Goal: Check status: Check status

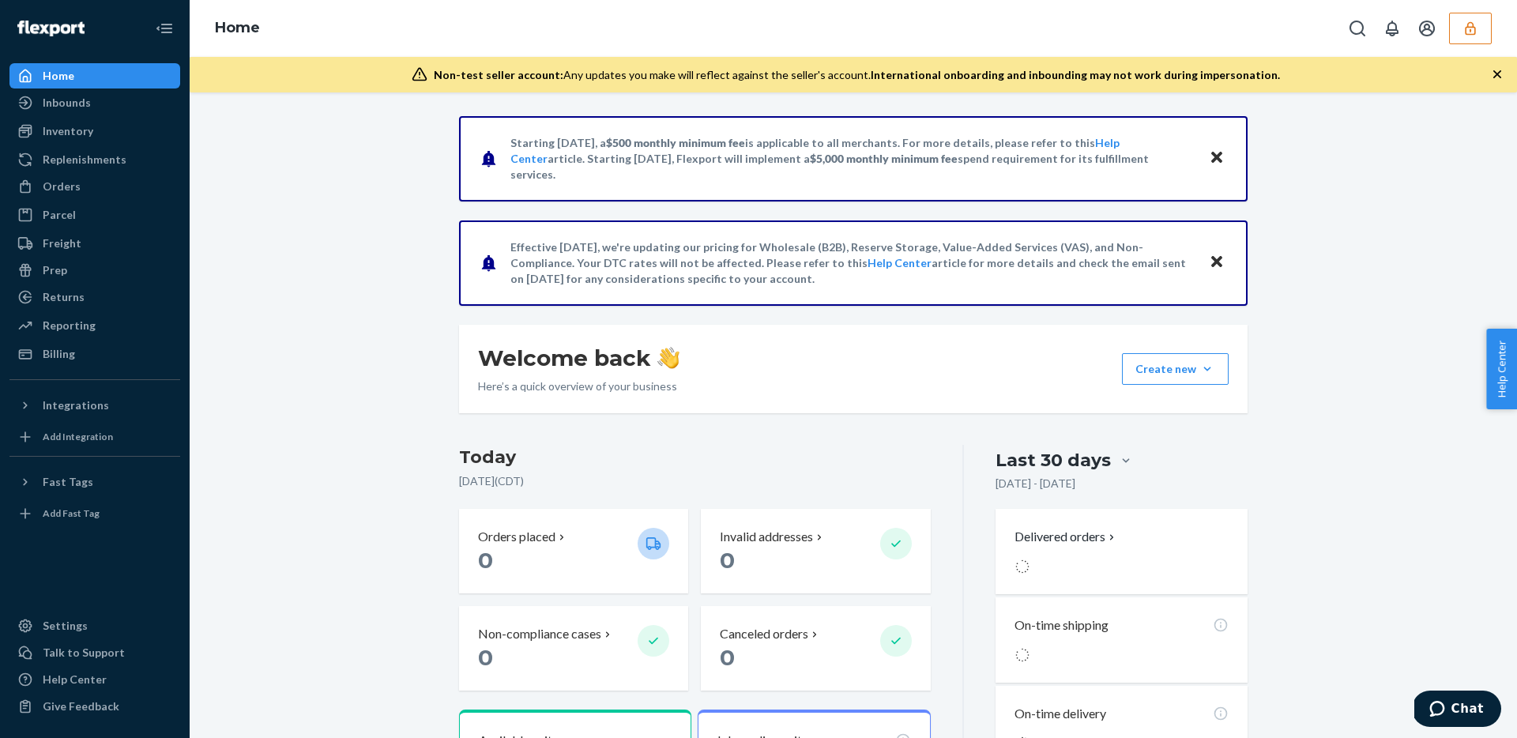
click at [1471, 24] on icon "button" at bounding box center [1470, 29] width 16 height 16
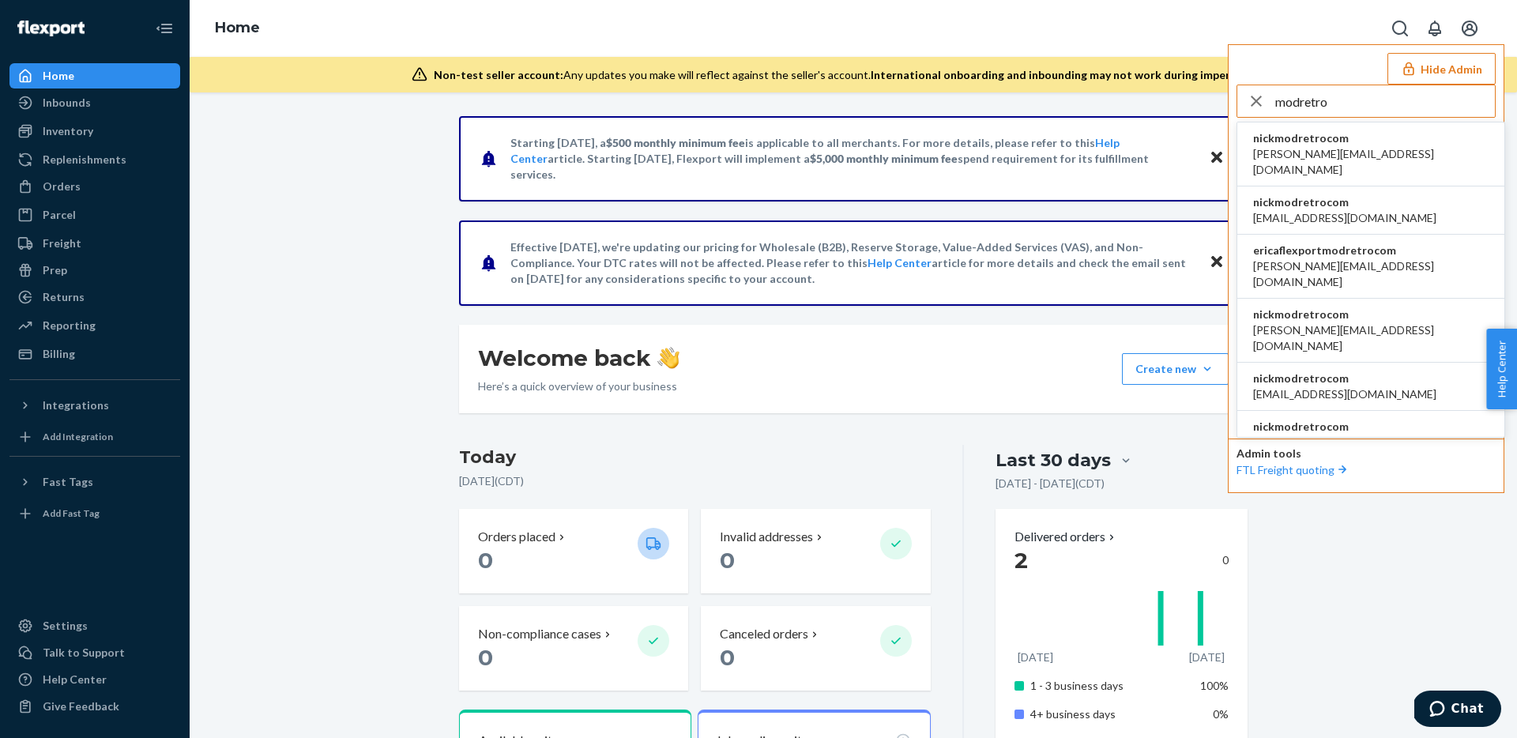
type input "modretro"
click at [1322, 141] on span "nickmodretrocom" at bounding box center [1370, 138] width 235 height 16
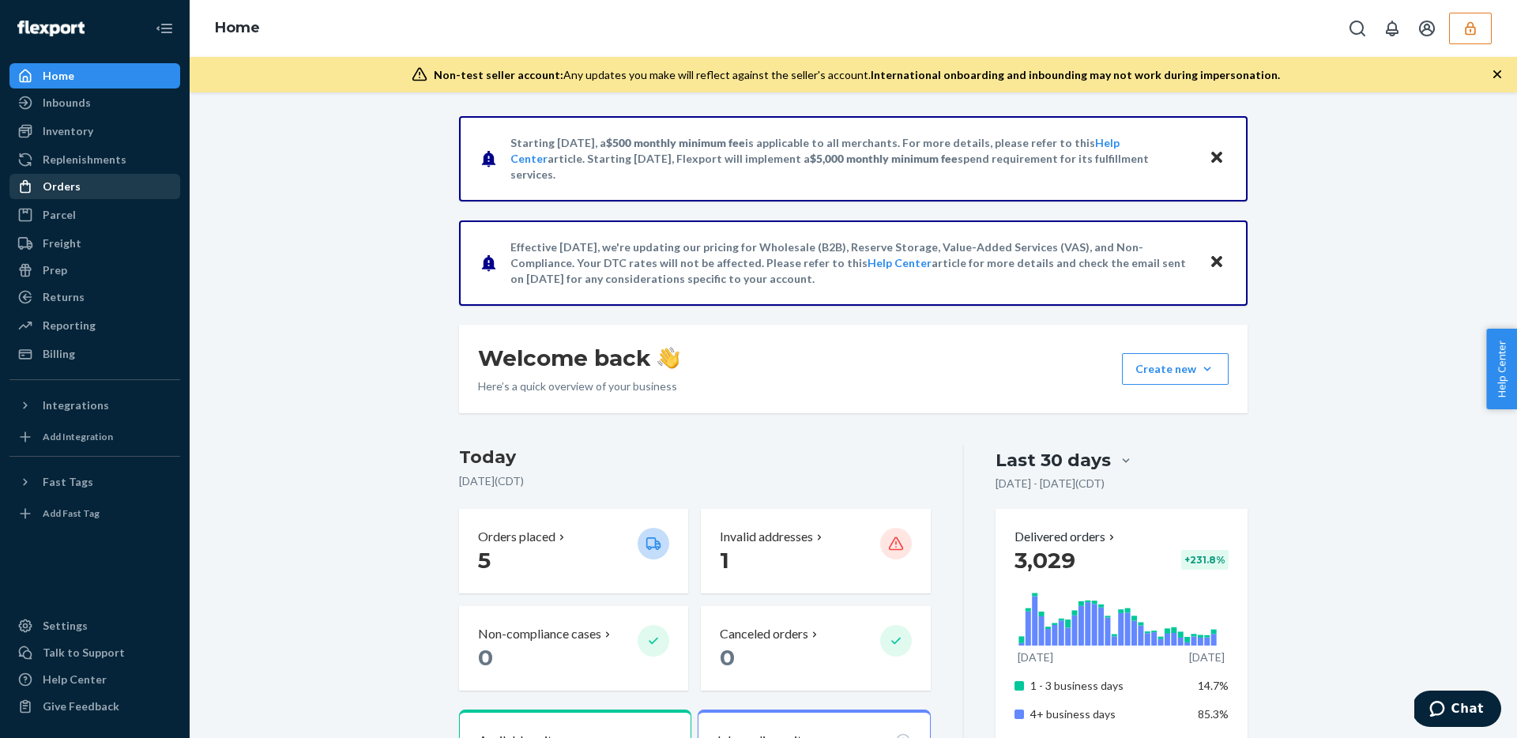
click at [70, 183] on div "Orders" at bounding box center [62, 187] width 38 height 16
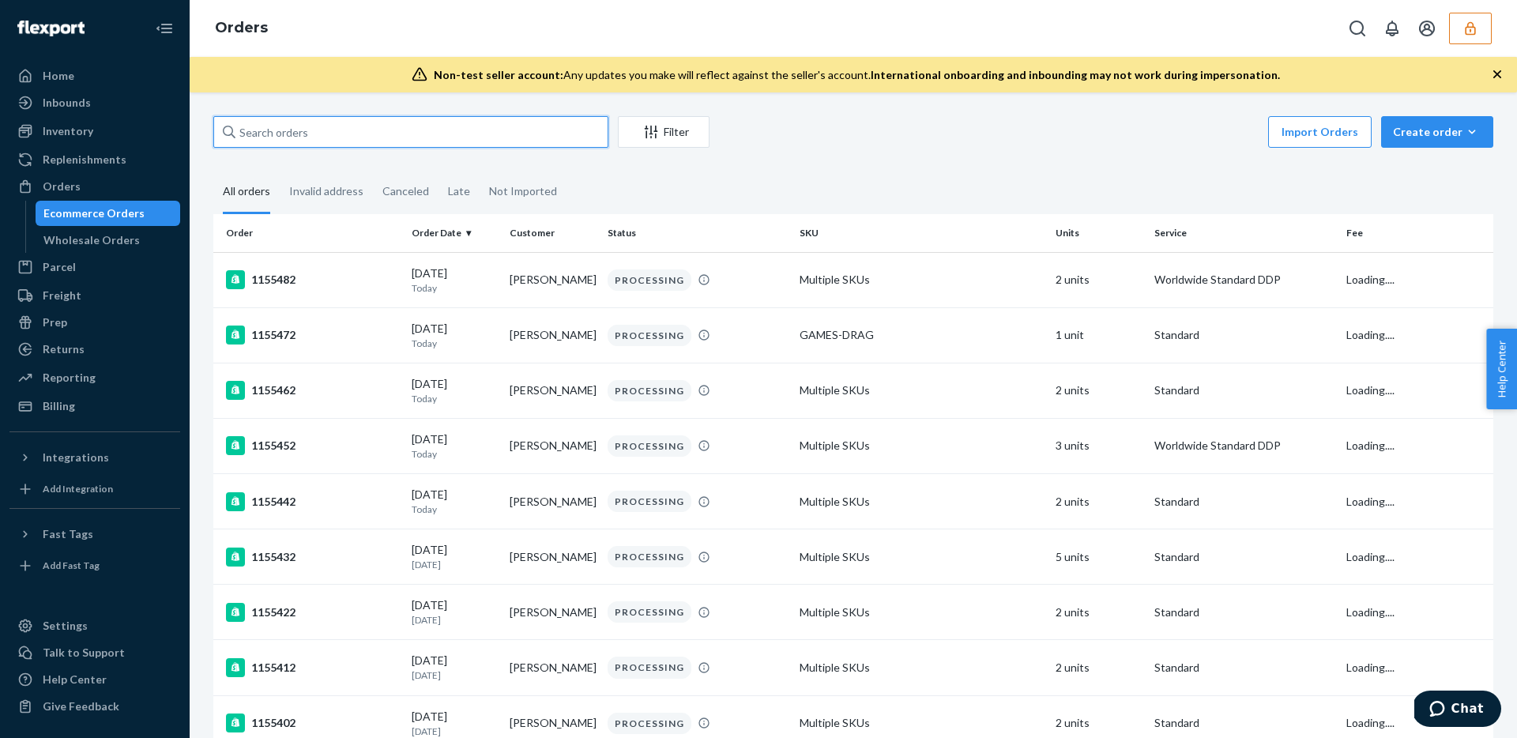
click at [352, 132] on input "text" at bounding box center [410, 132] width 395 height 32
paste input "H044DA0009918979"
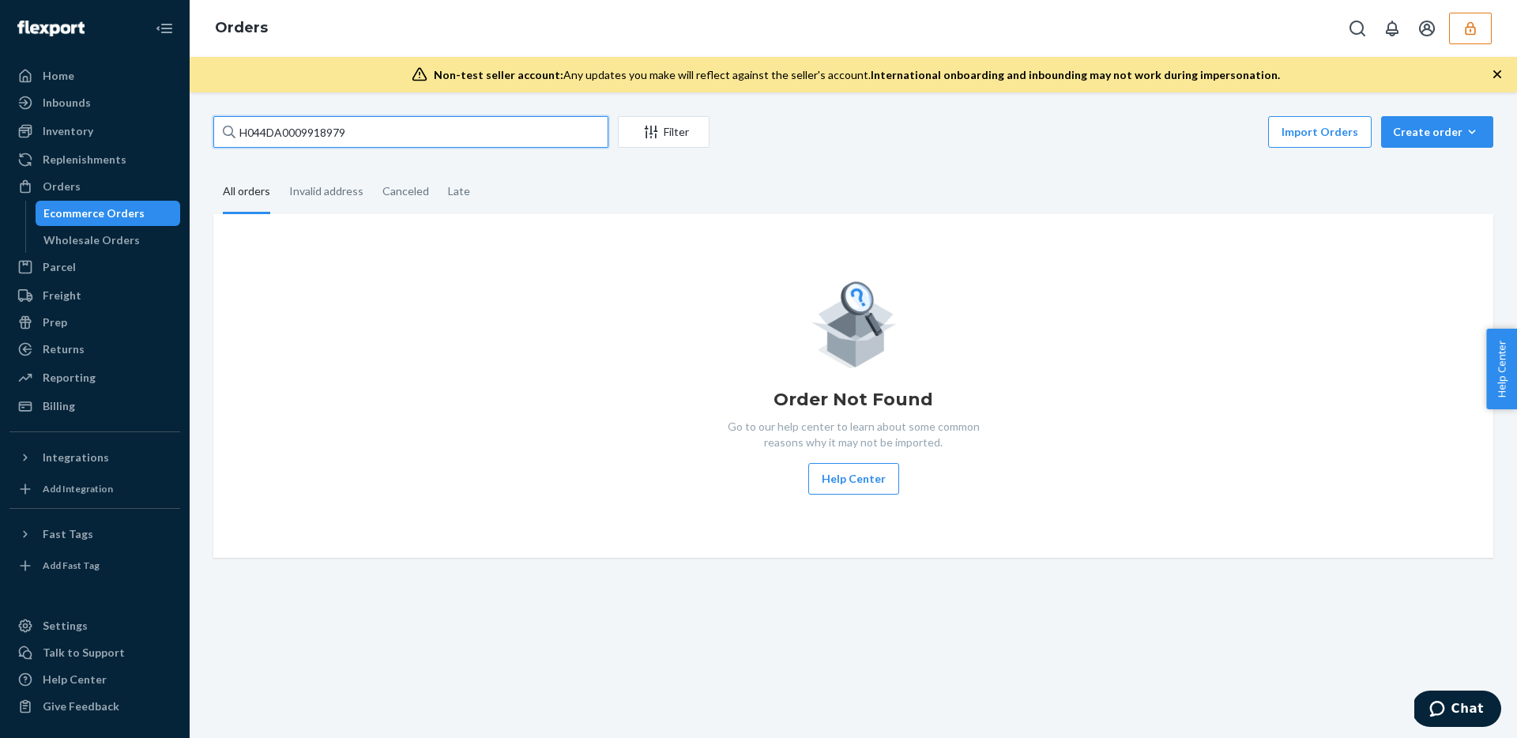
paste input "133031275"
type input "133031275"
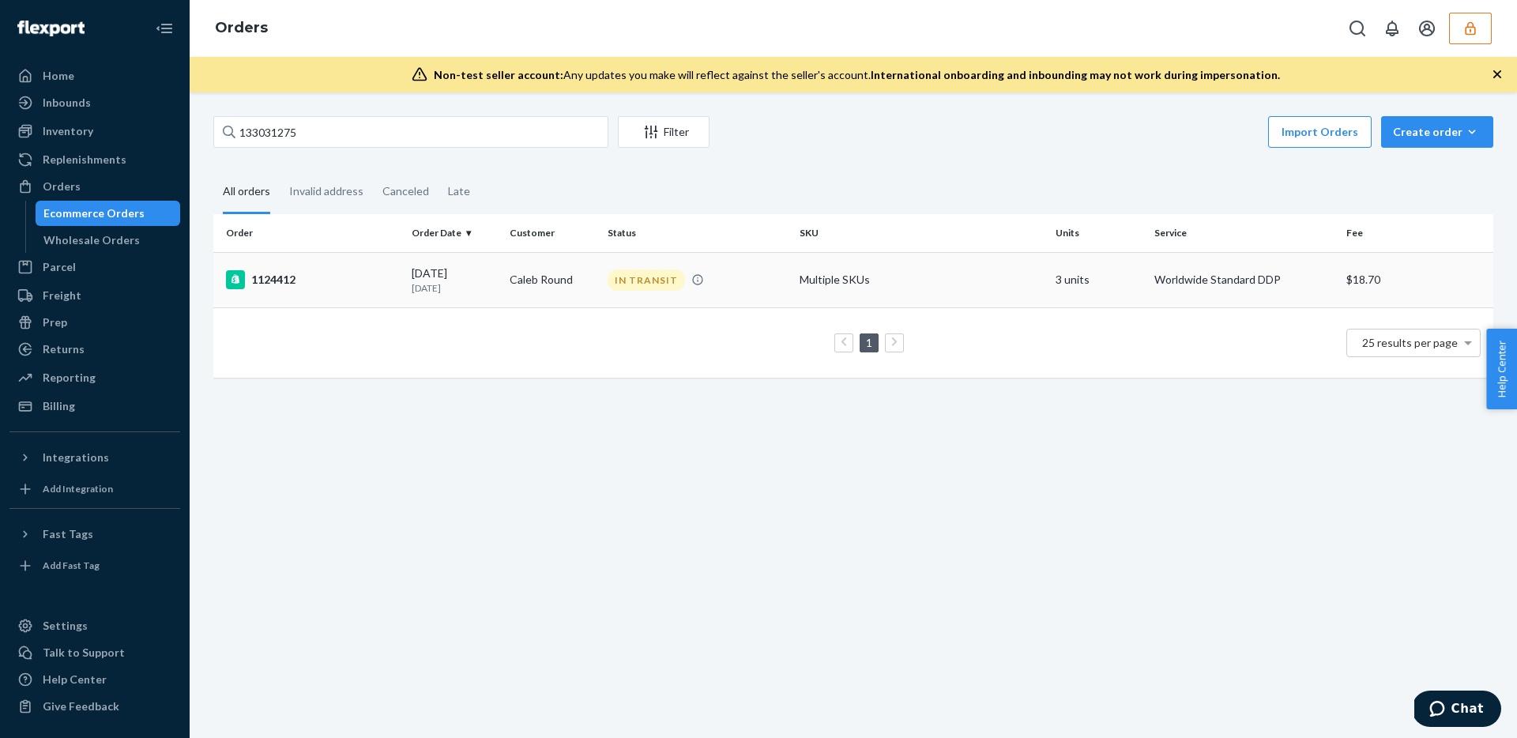
click at [528, 288] on td "Caleb Round" at bounding box center [552, 279] width 98 height 55
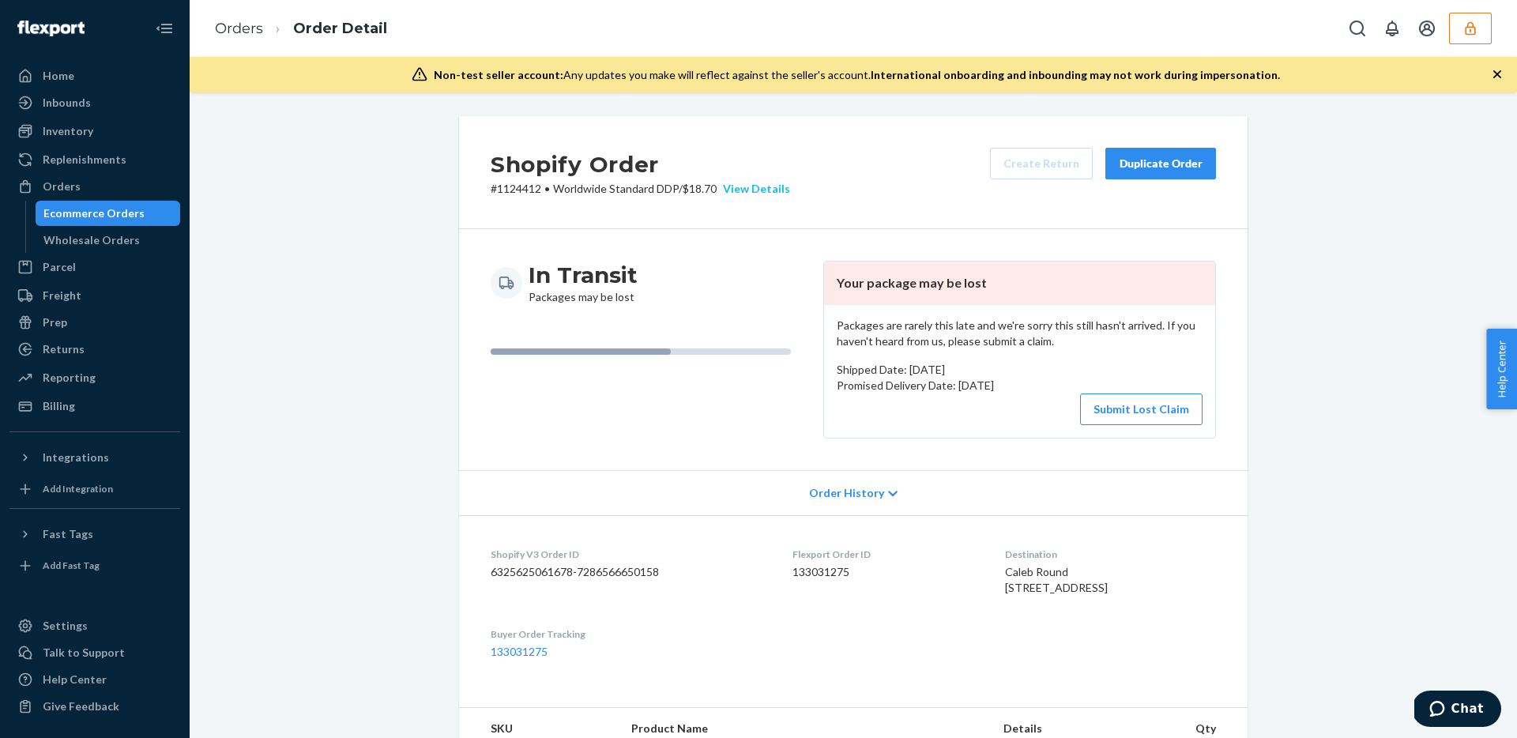
click at [765, 185] on div "View Details" at bounding box center [752, 189] width 73 height 16
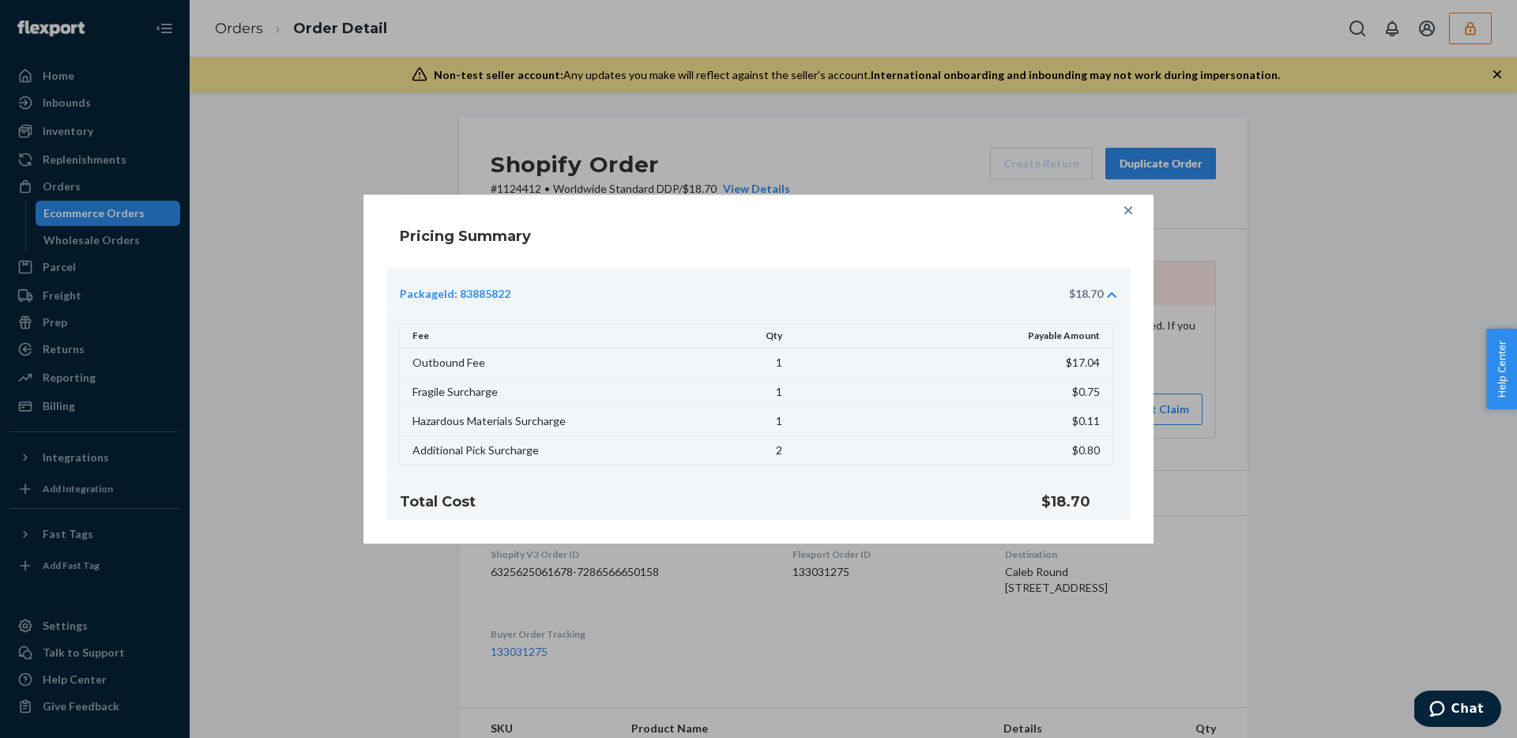
click at [1328, 386] on div "Pricing Summary PackageId: 83885822 $18.70 Fee Qty Payable Amount Outbound Fee …" at bounding box center [758, 369] width 1517 height 738
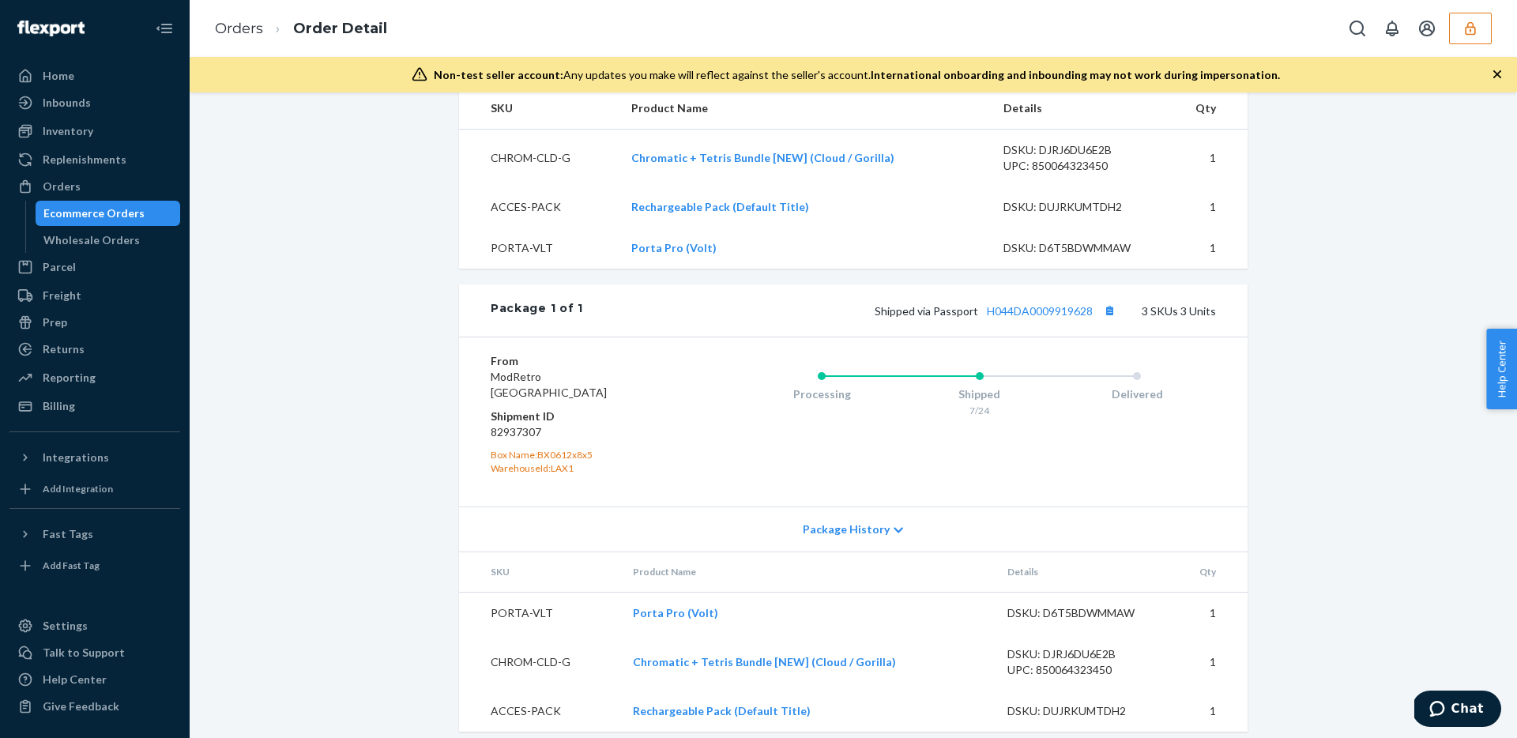
scroll to position [664, 0]
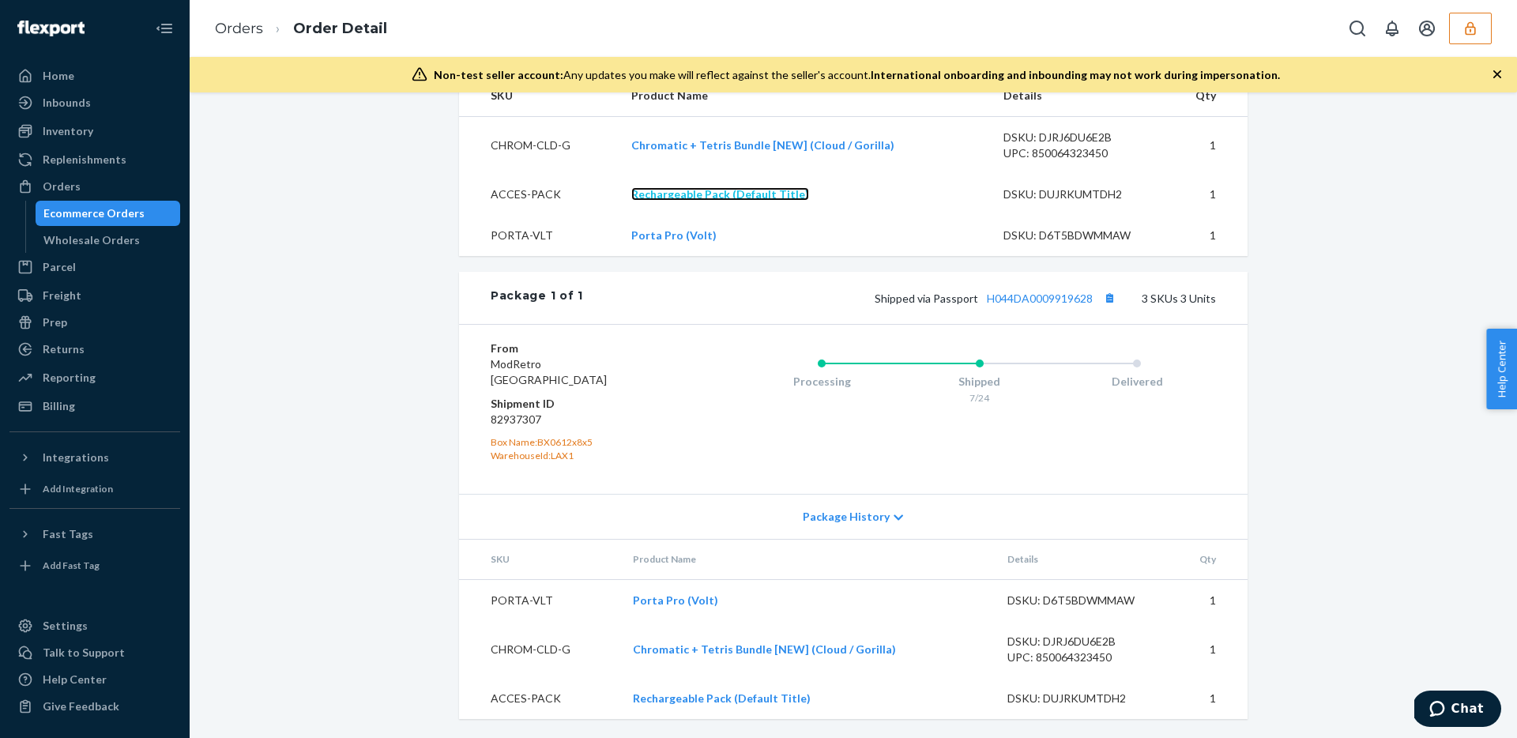
click at [742, 191] on link "Rechargeable Pack (Default Title)" at bounding box center [720, 193] width 178 height 13
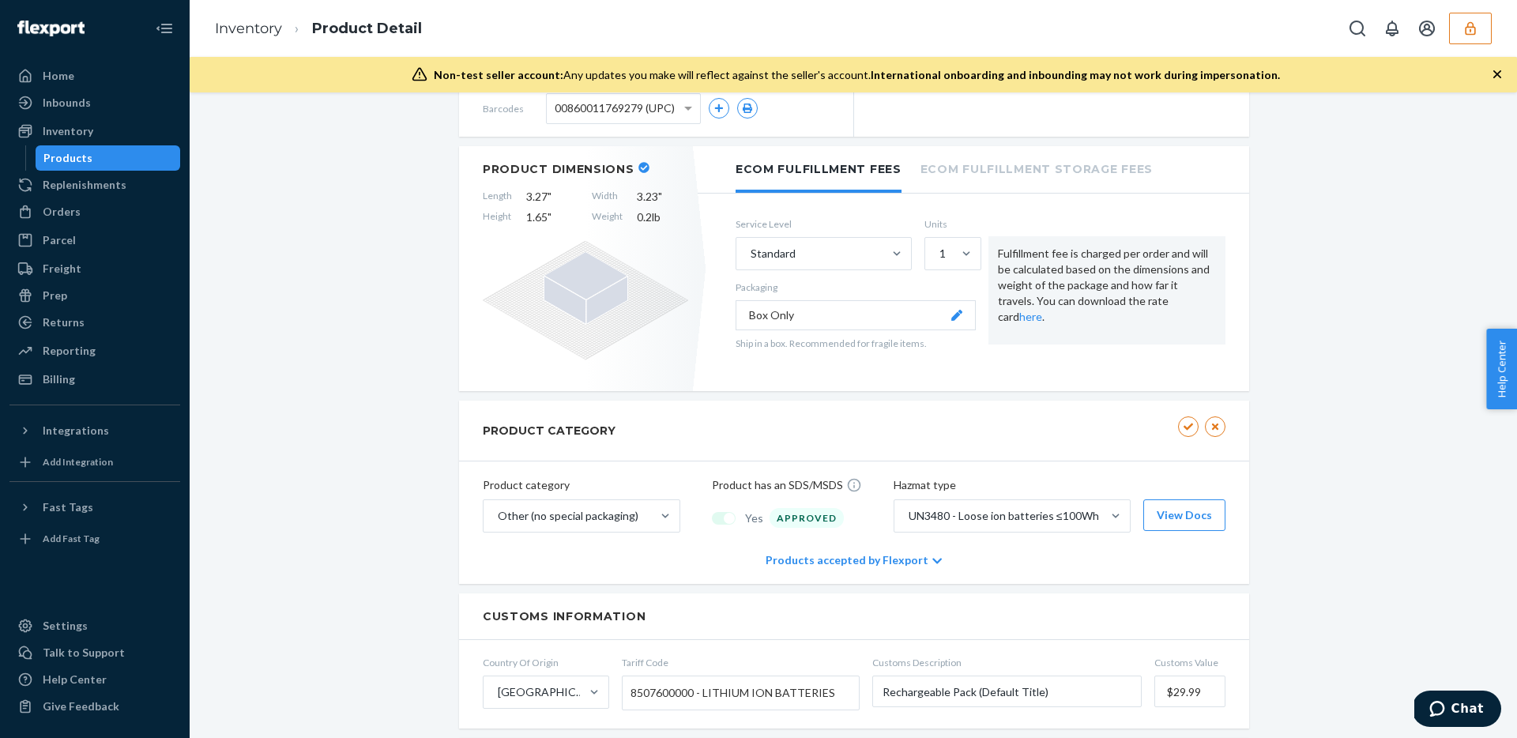
scroll to position [234, 0]
click at [82, 208] on div "Orders" at bounding box center [94, 212] width 167 height 22
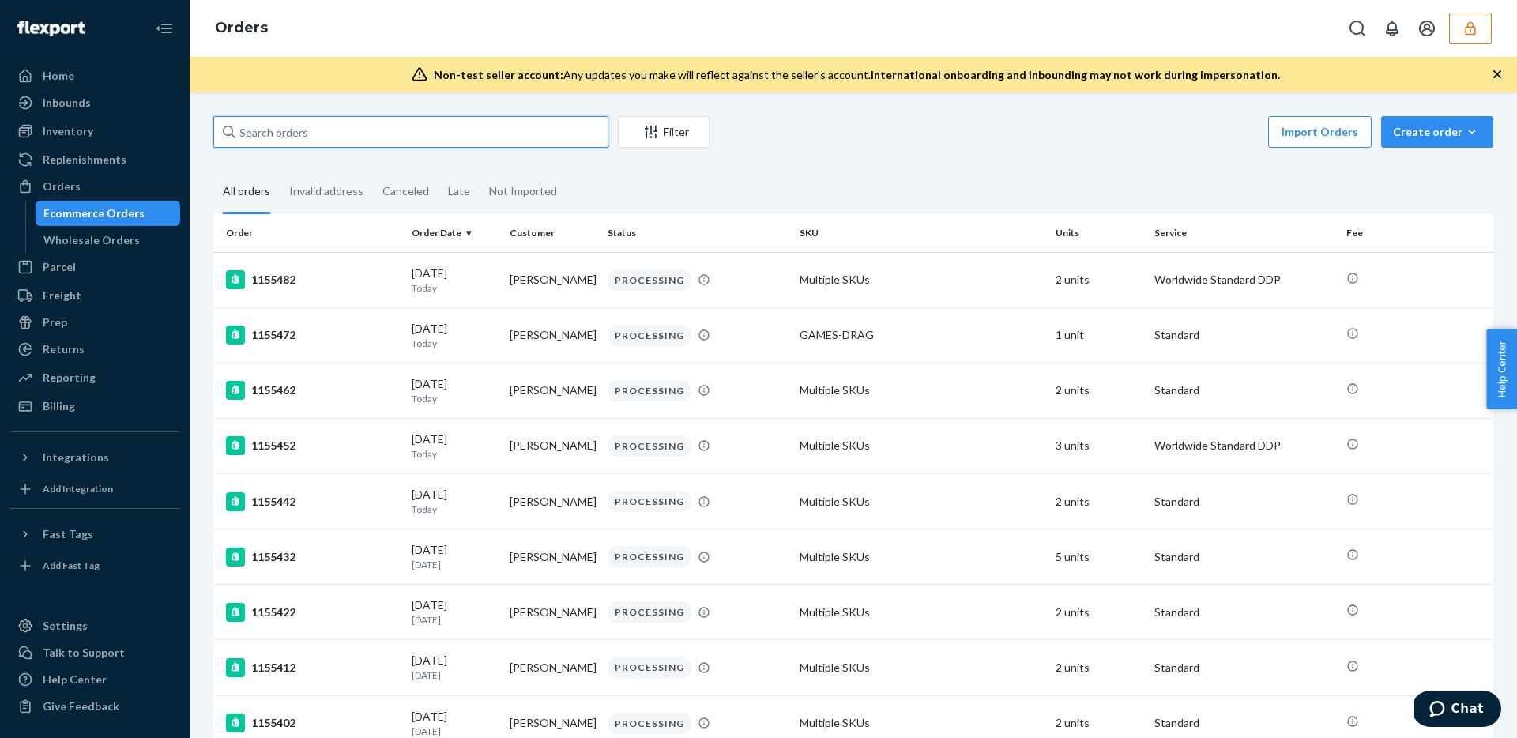
click at [298, 130] on input "text" at bounding box center [410, 132] width 395 height 32
paste input "133094481"
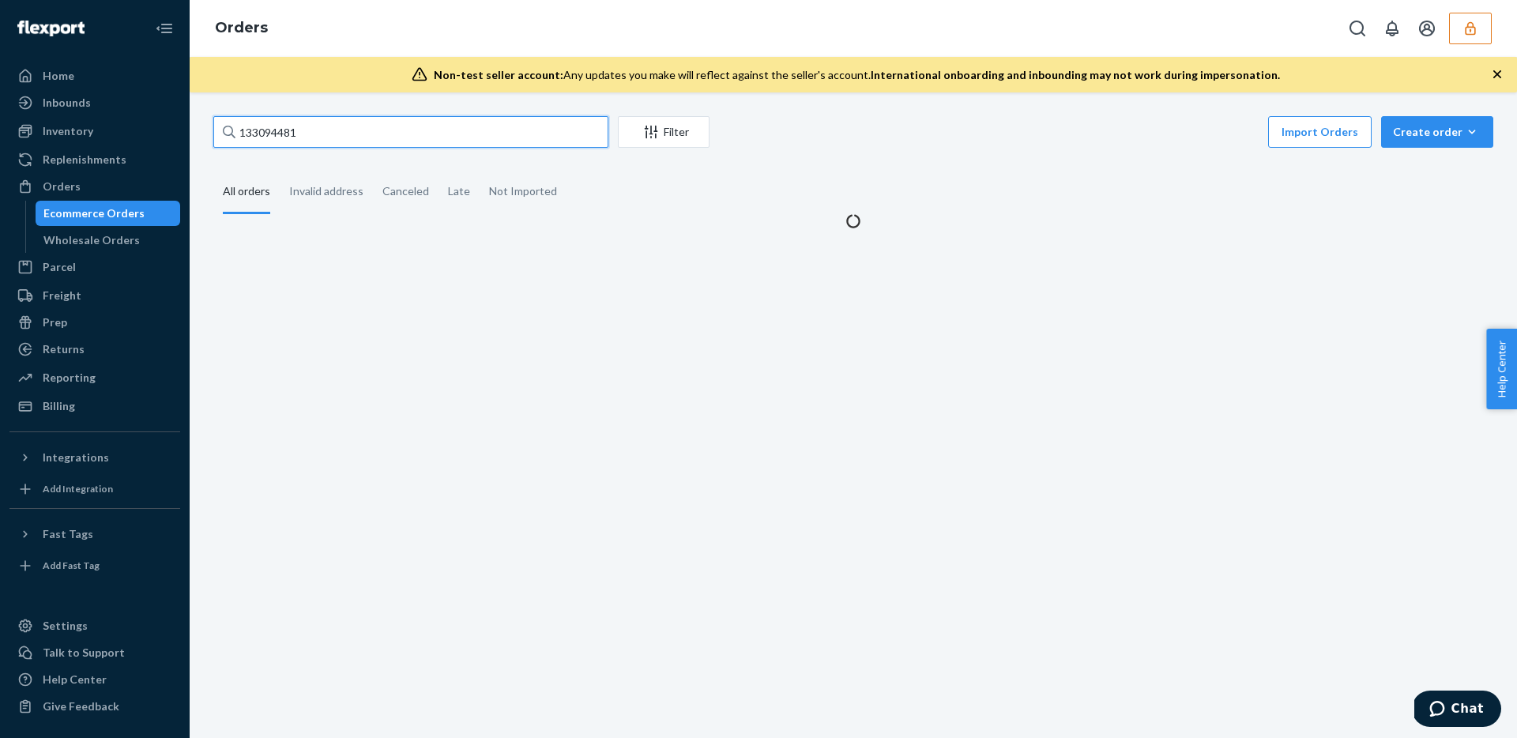
type input "133094481"
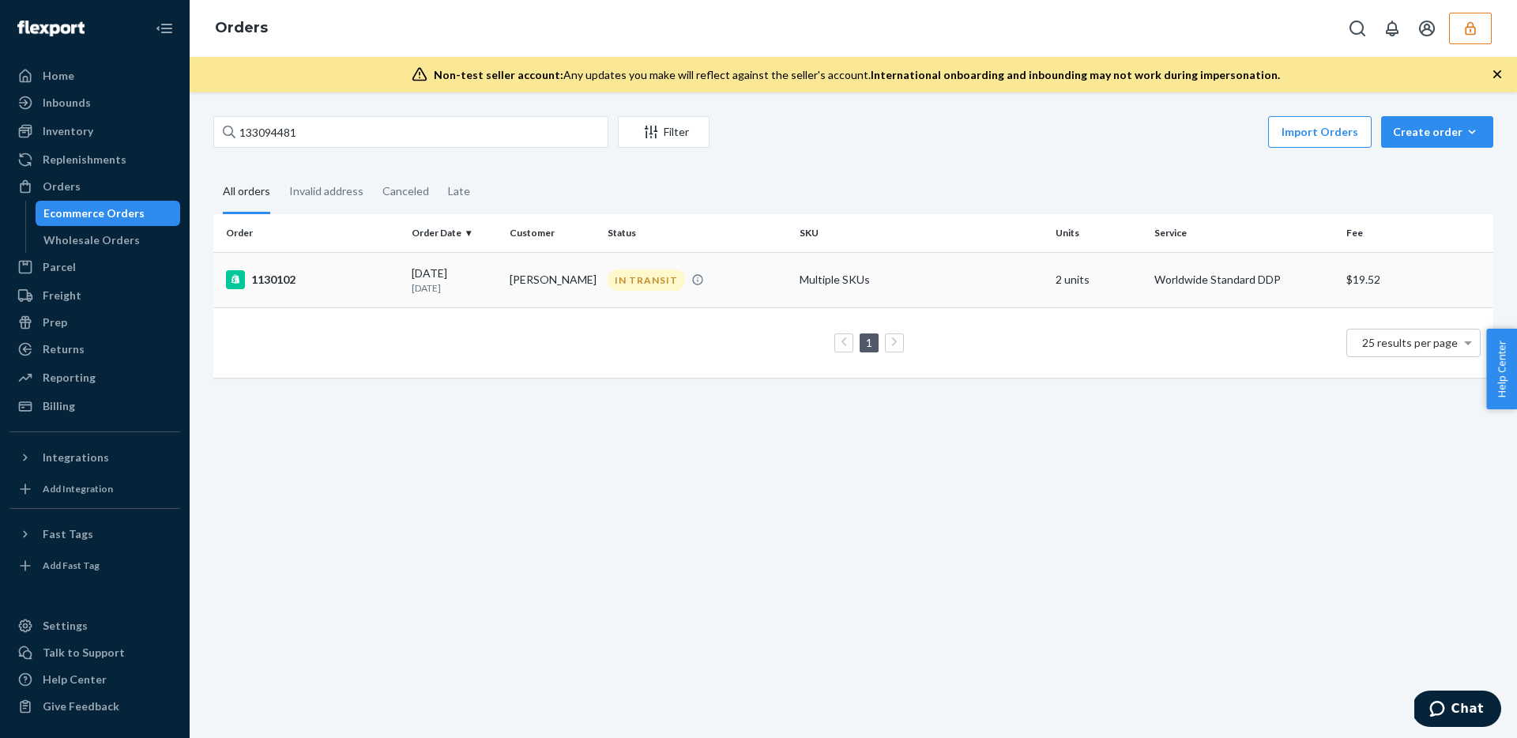
click at [553, 289] on td "Christopher McClure" at bounding box center [552, 279] width 98 height 55
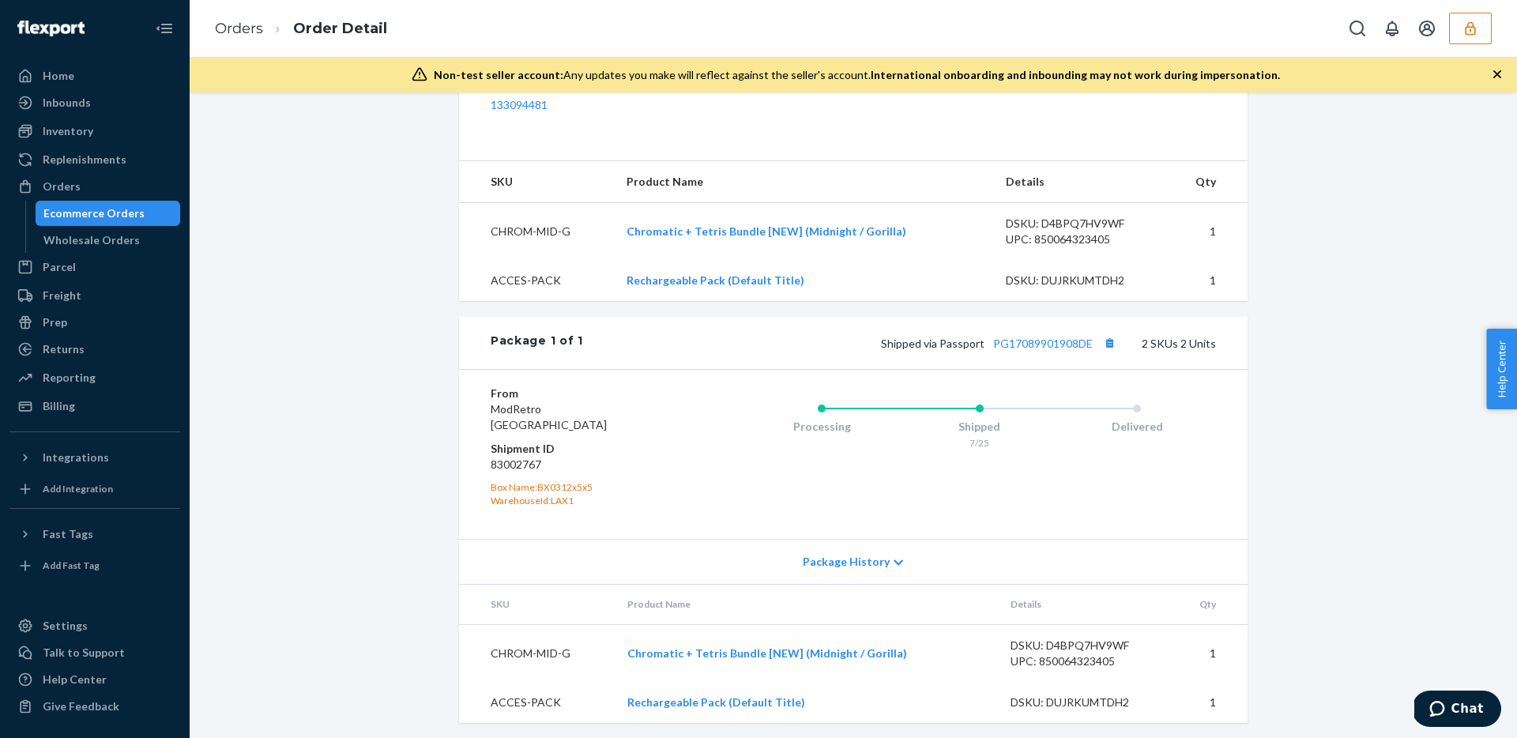
scroll to position [582, 0]
click at [661, 697] on link "Rechargeable Pack (Default Title)" at bounding box center [716, 697] width 178 height 13
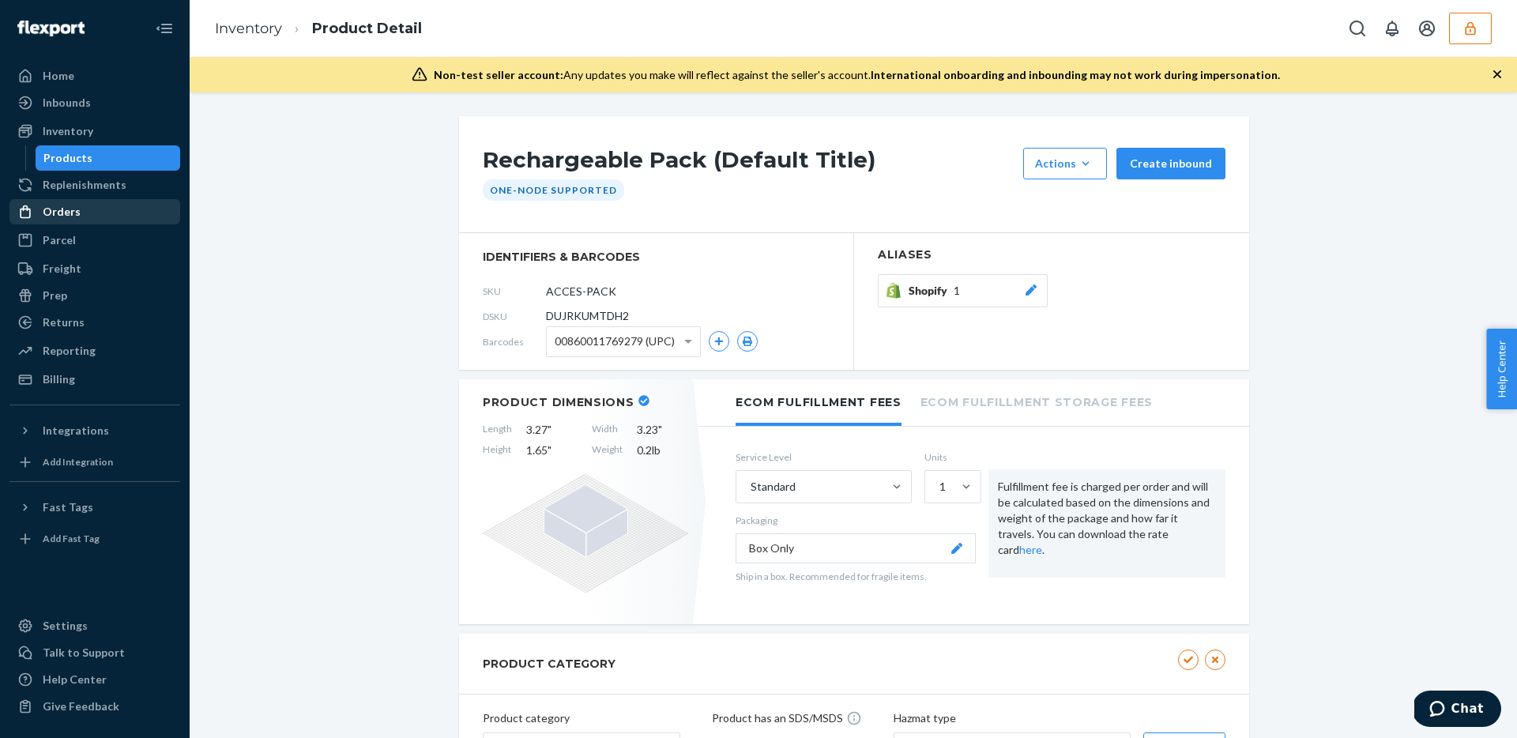
click at [66, 209] on div "Orders" at bounding box center [62, 212] width 38 height 16
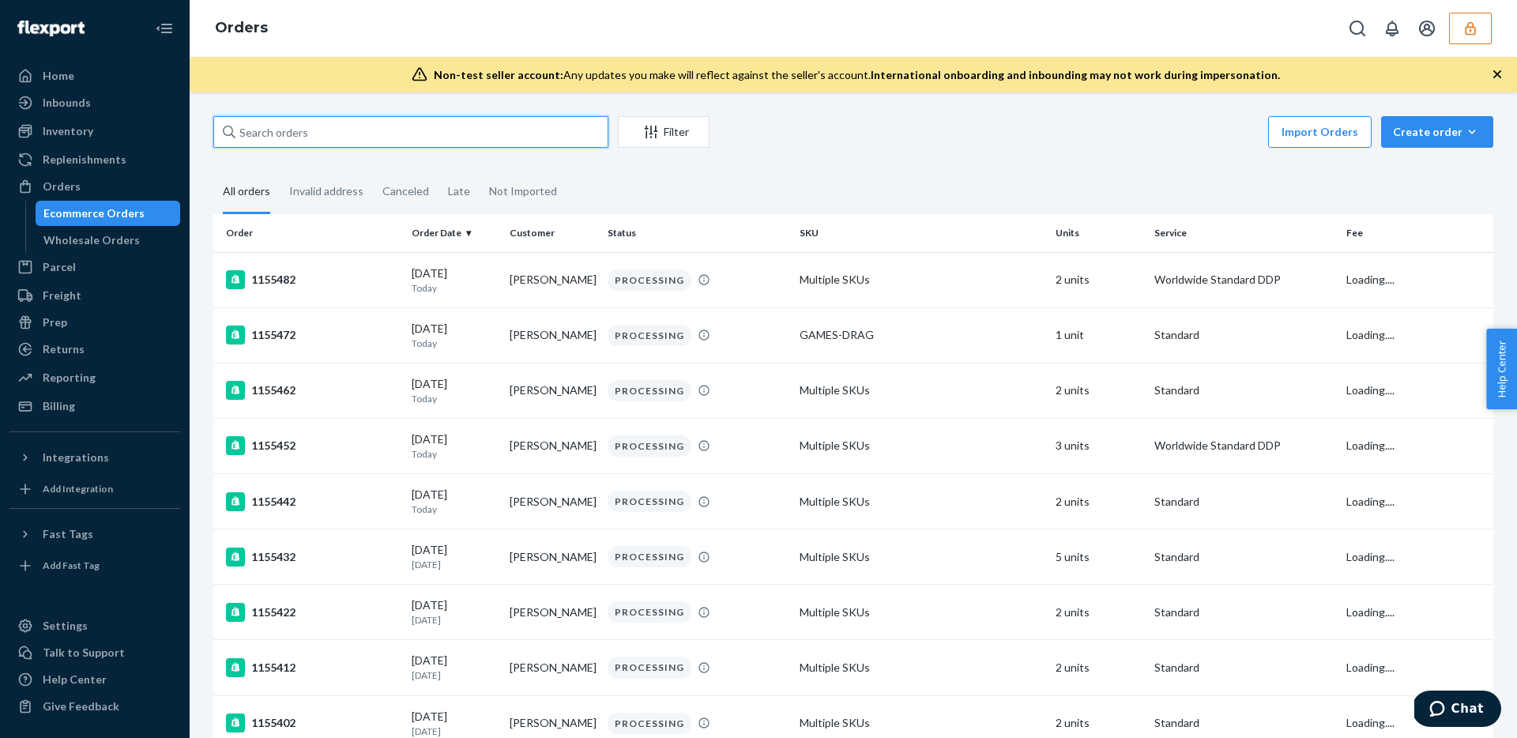
click at [491, 130] on input "text" at bounding box center [410, 132] width 395 height 32
paste input "133031276"
type input "133031276"
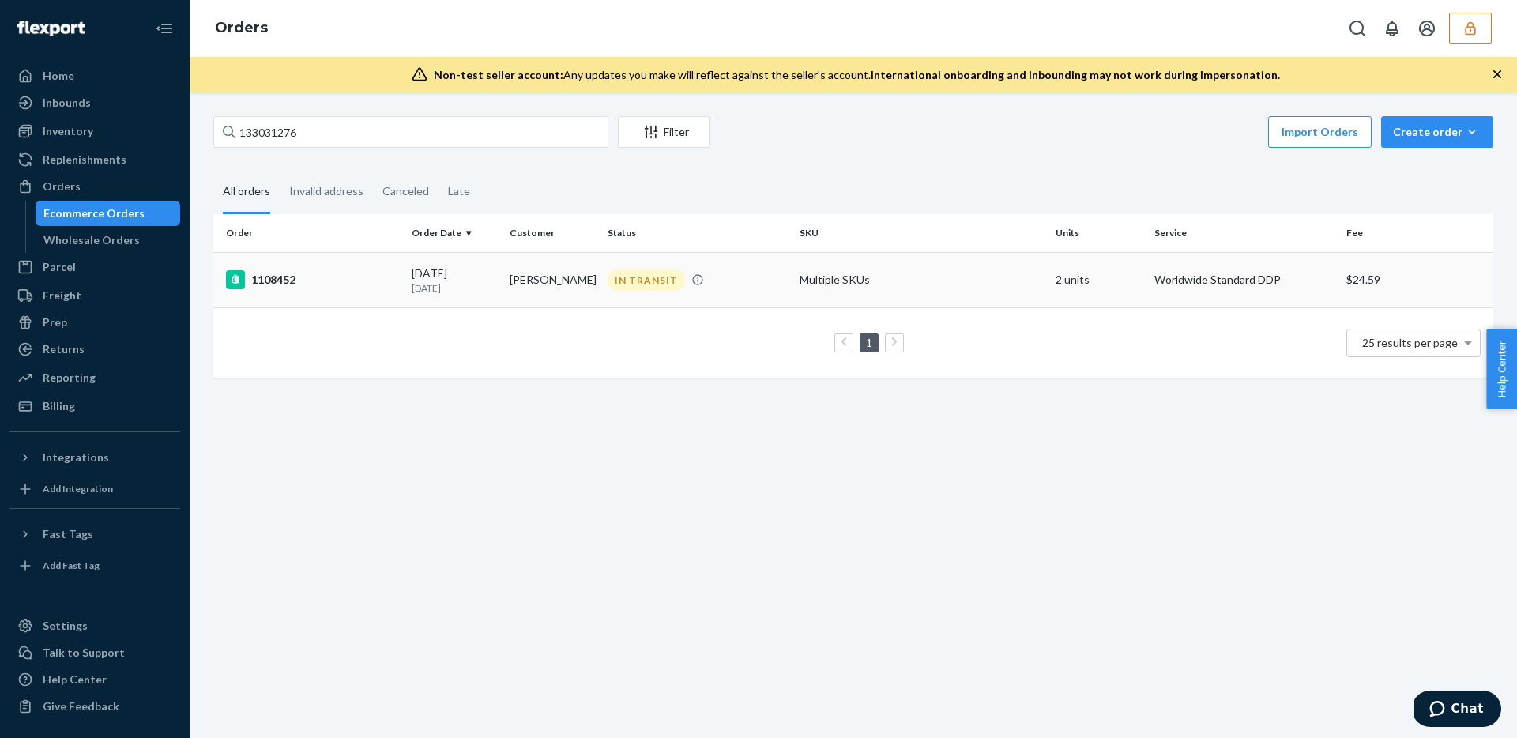
click at [632, 281] on div "IN TRANSIT" at bounding box center [645, 279] width 77 height 21
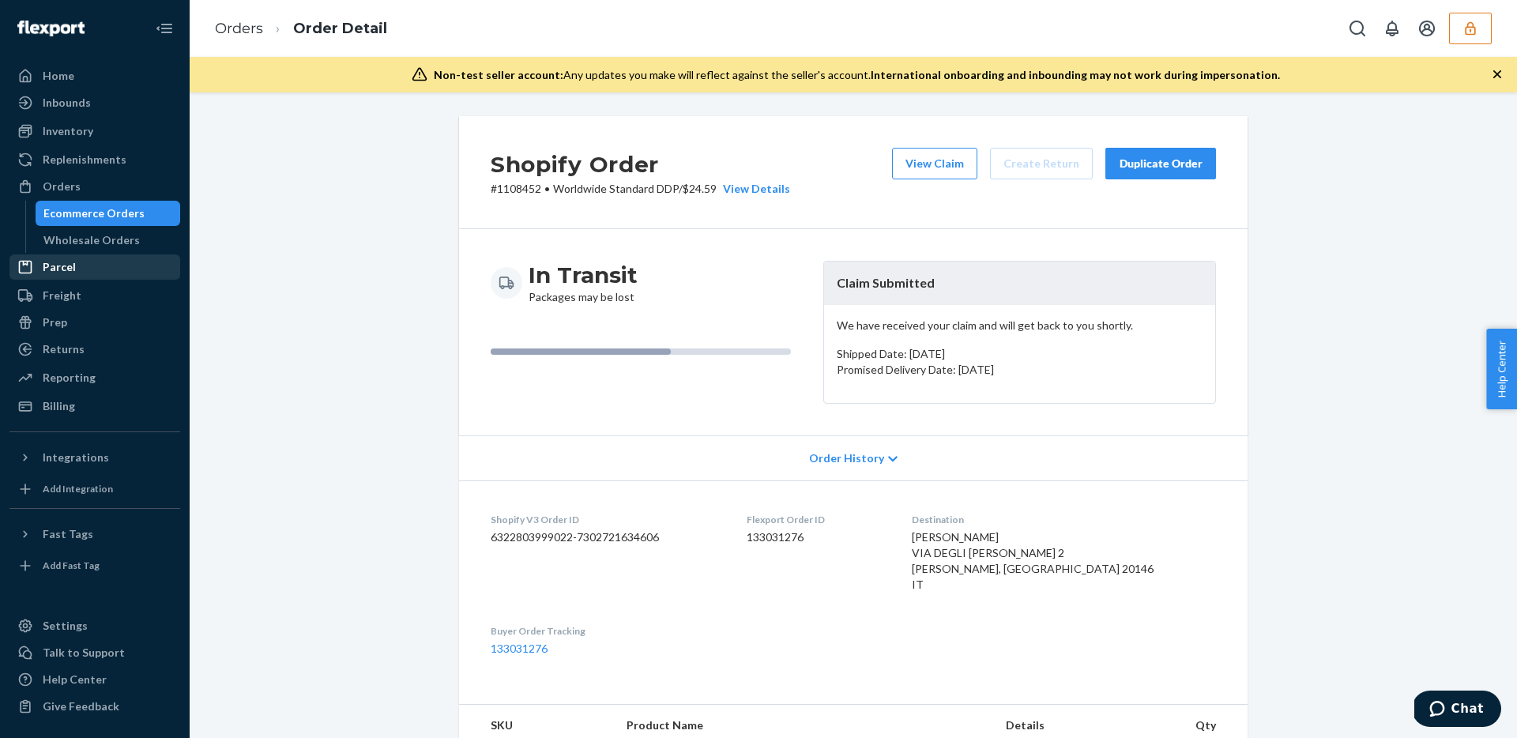
click at [79, 272] on div "Parcel" at bounding box center [94, 267] width 167 height 22
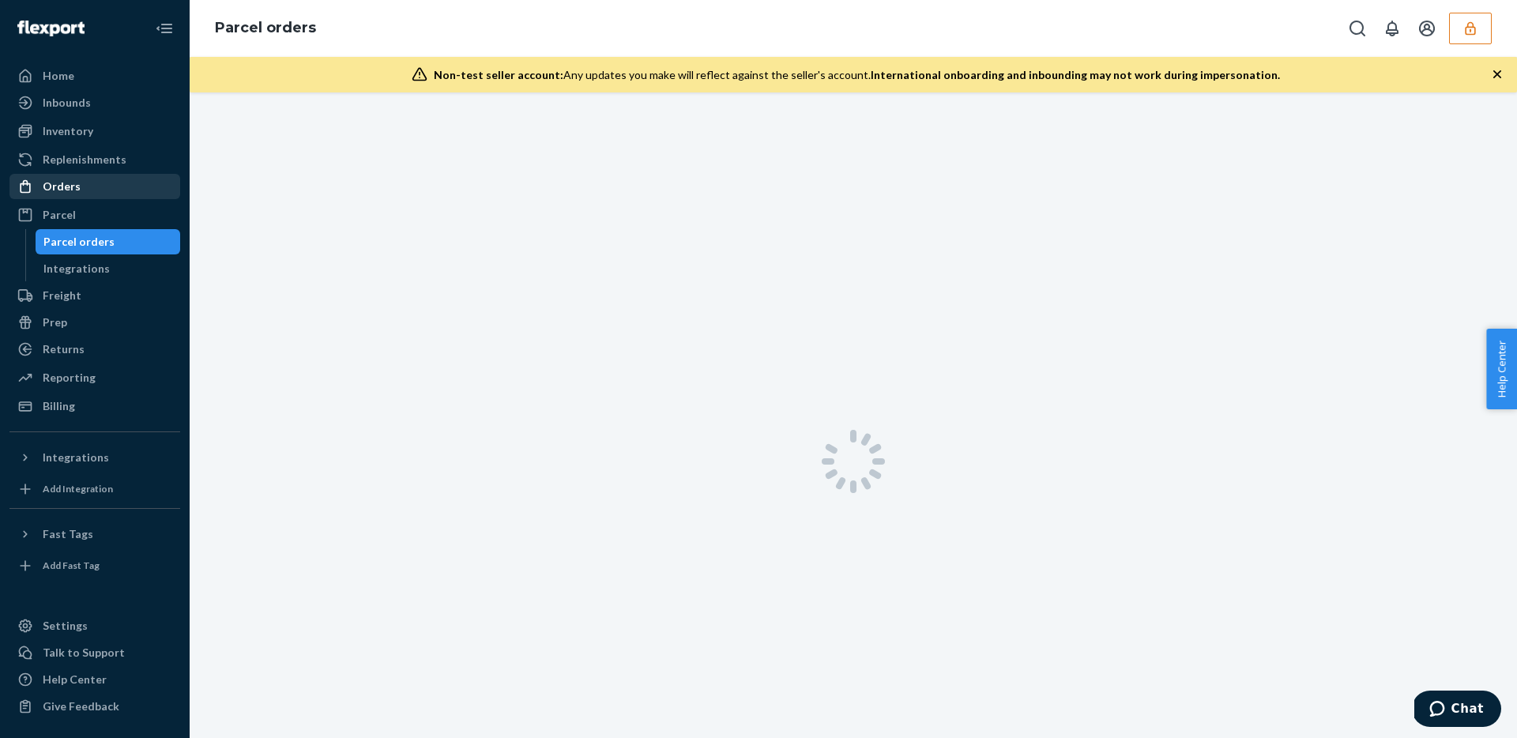
click at [76, 188] on div "Orders" at bounding box center [62, 187] width 38 height 16
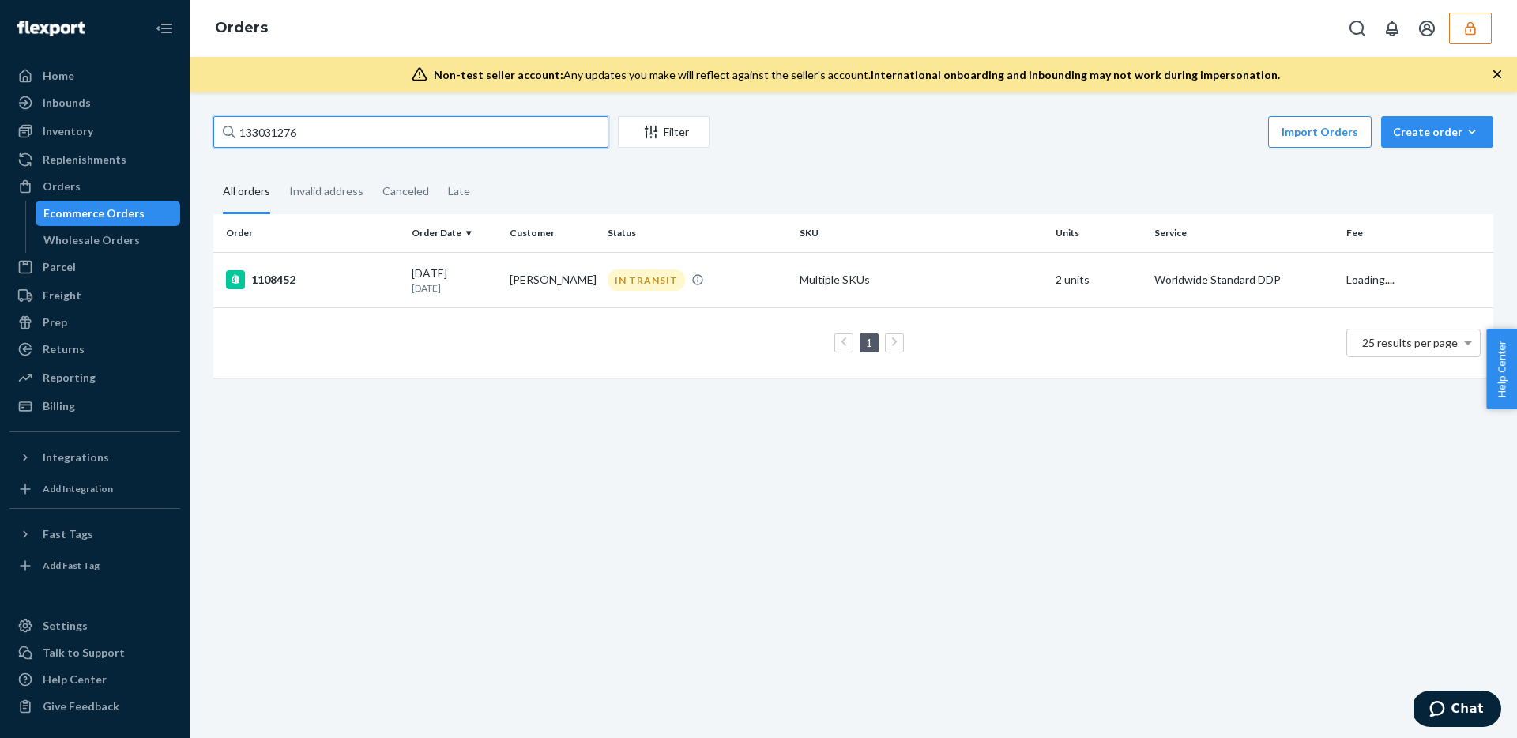
click at [333, 122] on input "133031276" at bounding box center [410, 132] width 395 height 32
paste input "94514"
type input "133094514"
click at [659, 274] on div "IN TRANSIT" at bounding box center [645, 279] width 77 height 21
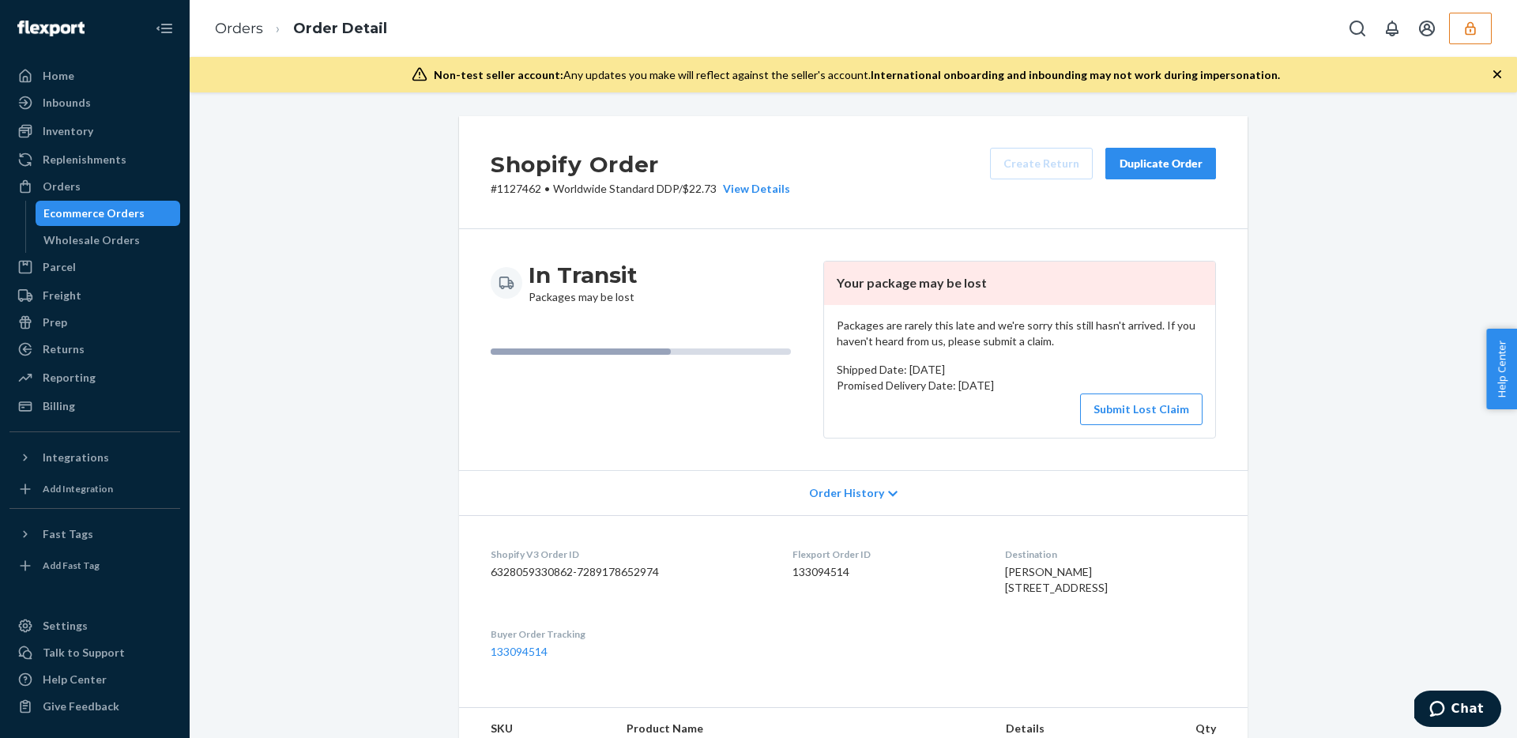
scroll to position [696, 0]
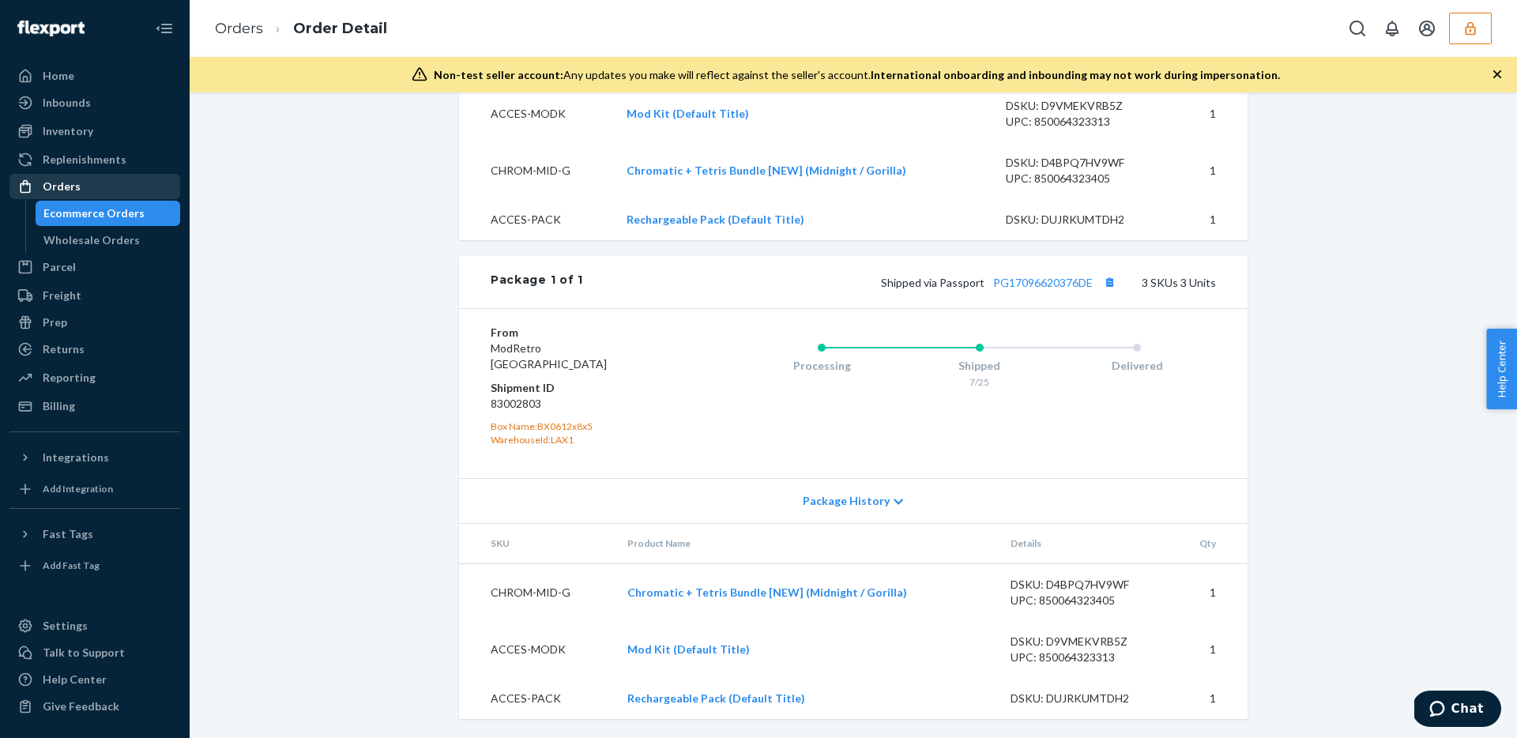
click at [59, 185] on div "Orders" at bounding box center [62, 187] width 38 height 16
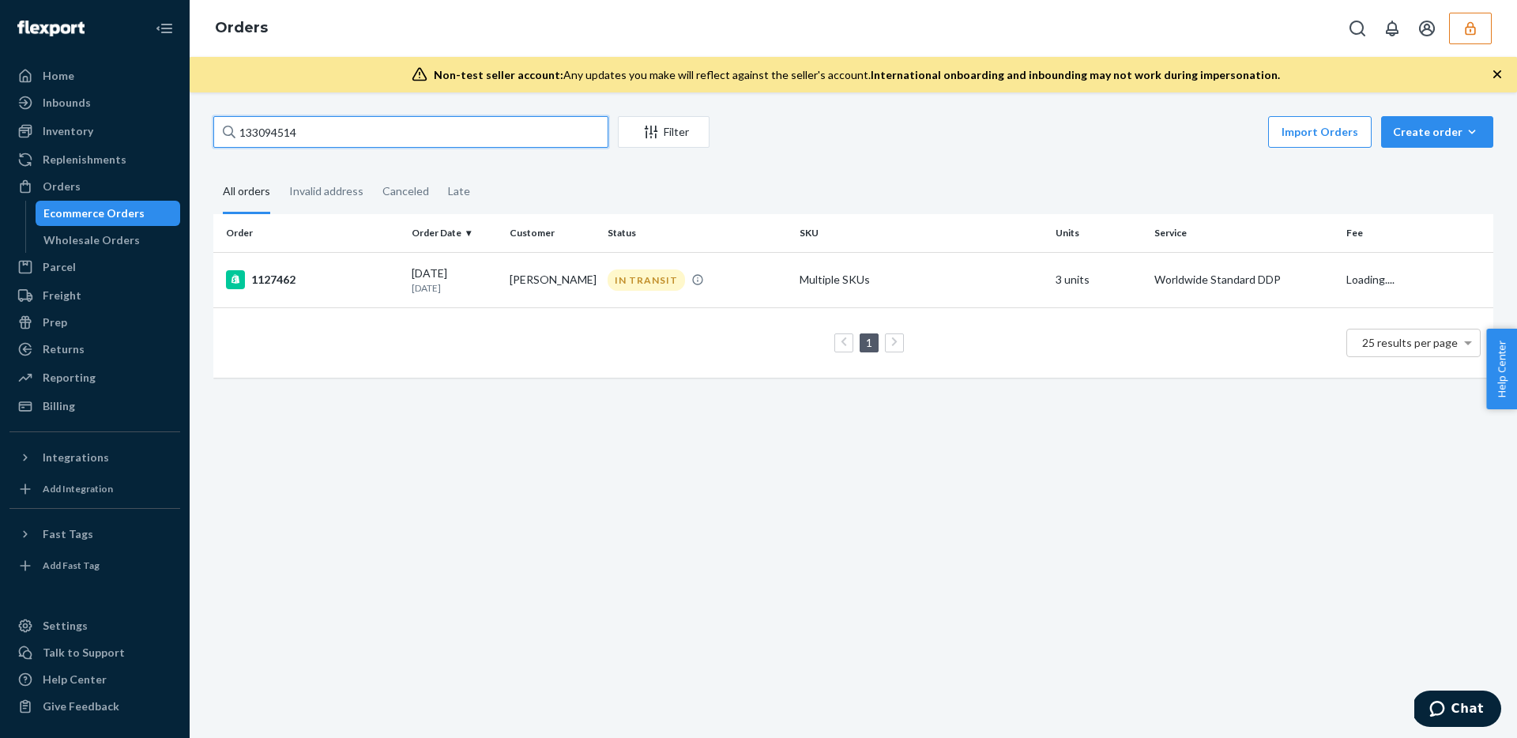
click at [455, 140] on input "133094514" at bounding box center [410, 132] width 395 height 32
paste input "71"
type input "133094571"
click at [627, 294] on td "IN TRANSIT" at bounding box center [697, 279] width 192 height 55
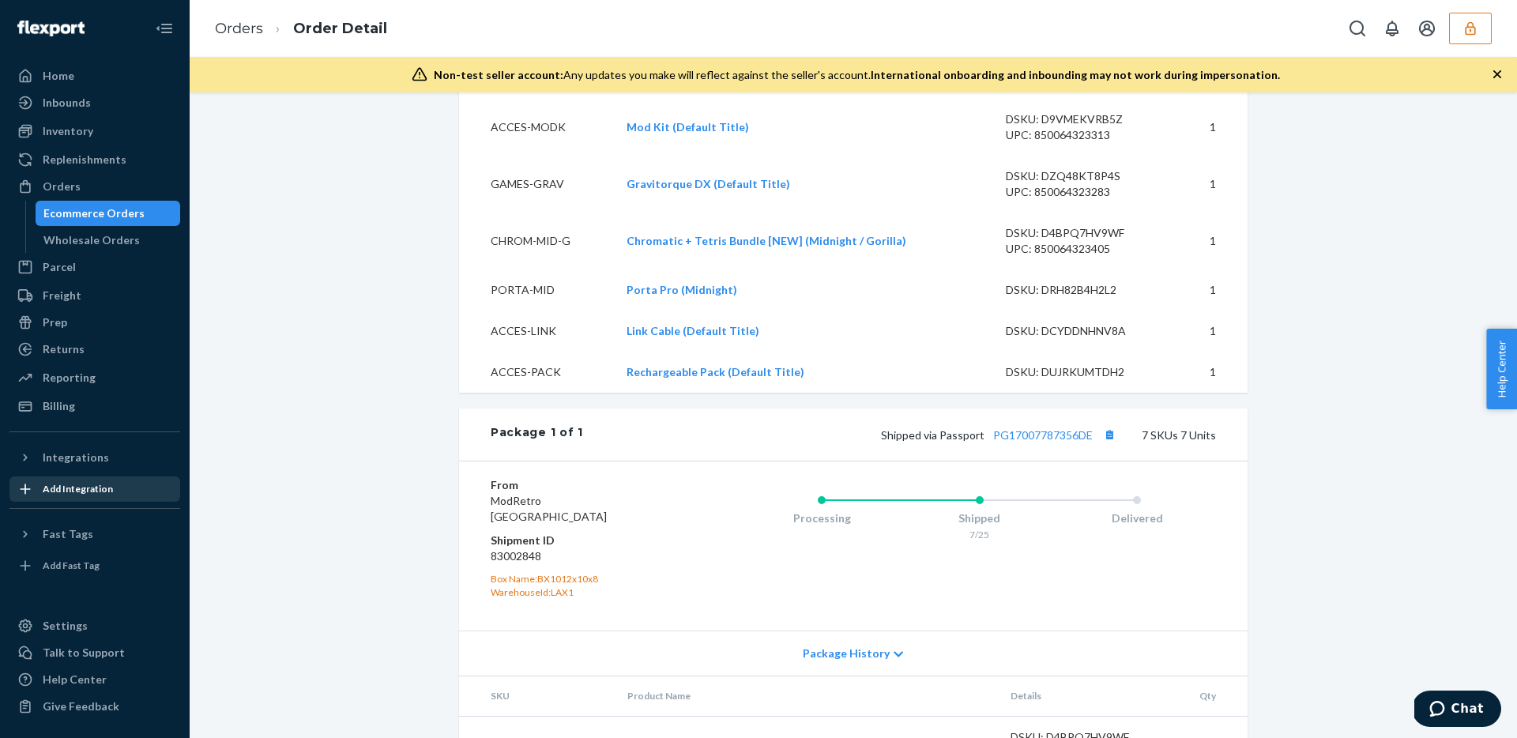
scroll to position [1104, 0]
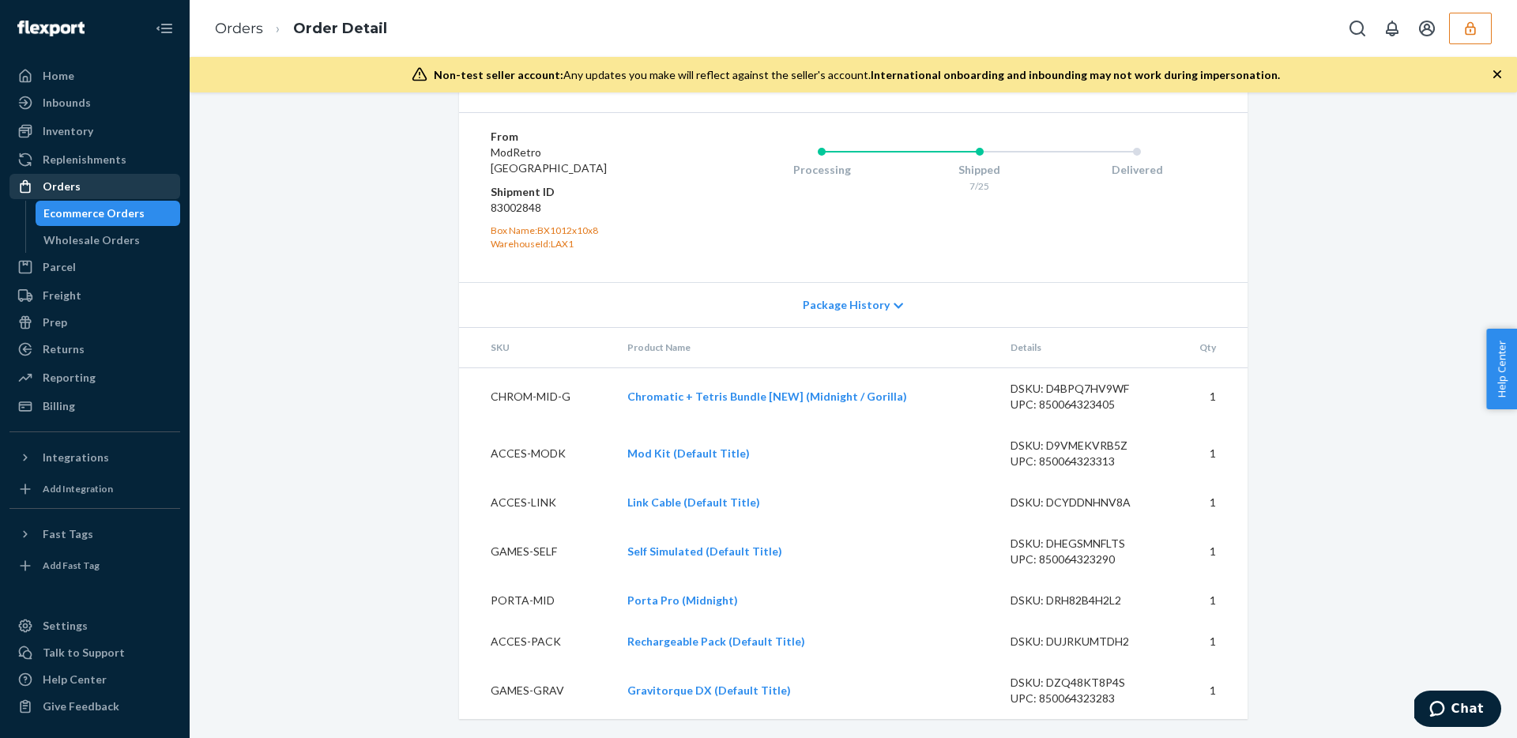
click at [66, 180] on div "Orders" at bounding box center [62, 187] width 38 height 16
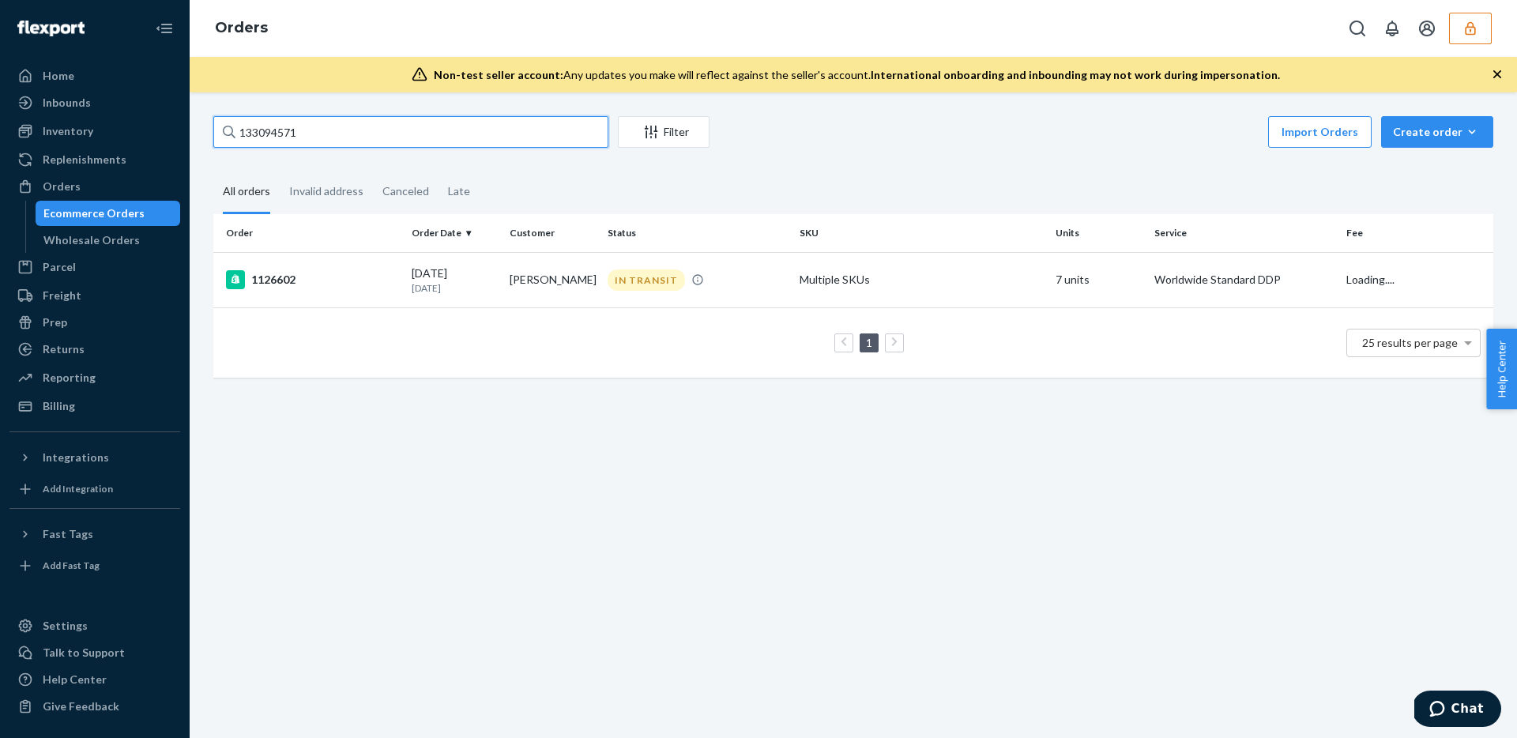
click at [401, 134] on input "133094571" at bounding box center [410, 132] width 395 height 32
paste input "40"
type input "133094540"
click at [959, 275] on td "Multiple SKUs" at bounding box center [921, 279] width 256 height 55
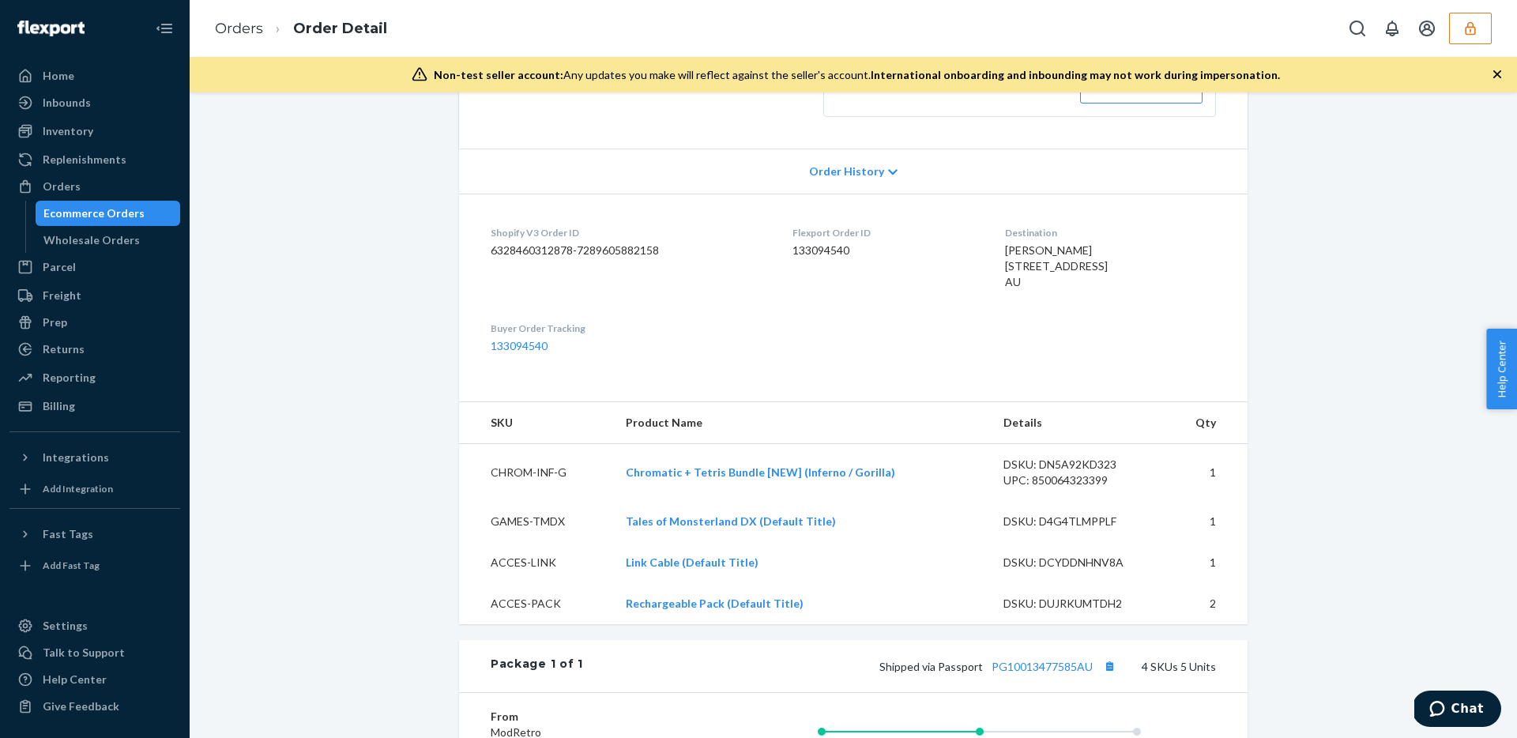
scroll to position [747, 0]
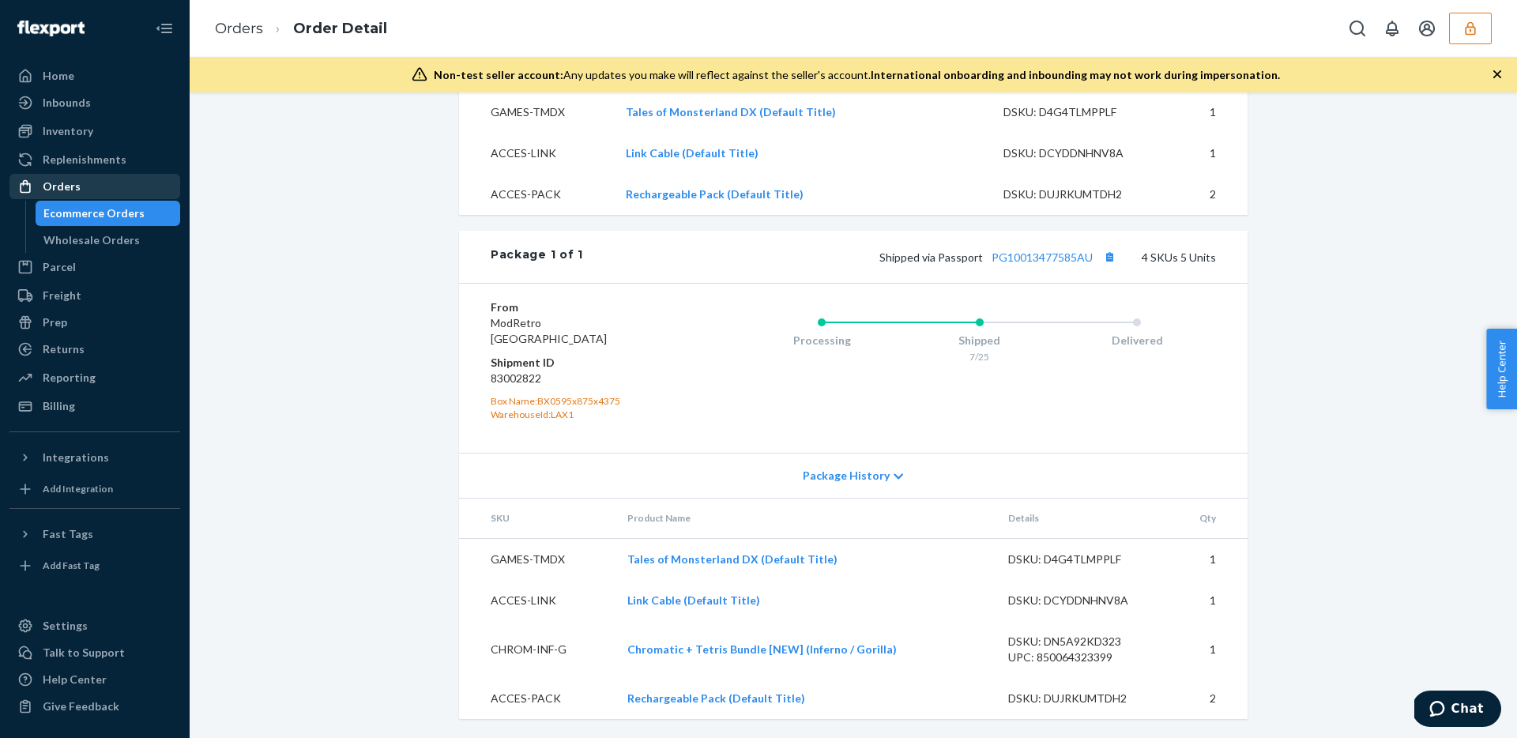
click at [62, 190] on div "Orders" at bounding box center [62, 187] width 38 height 16
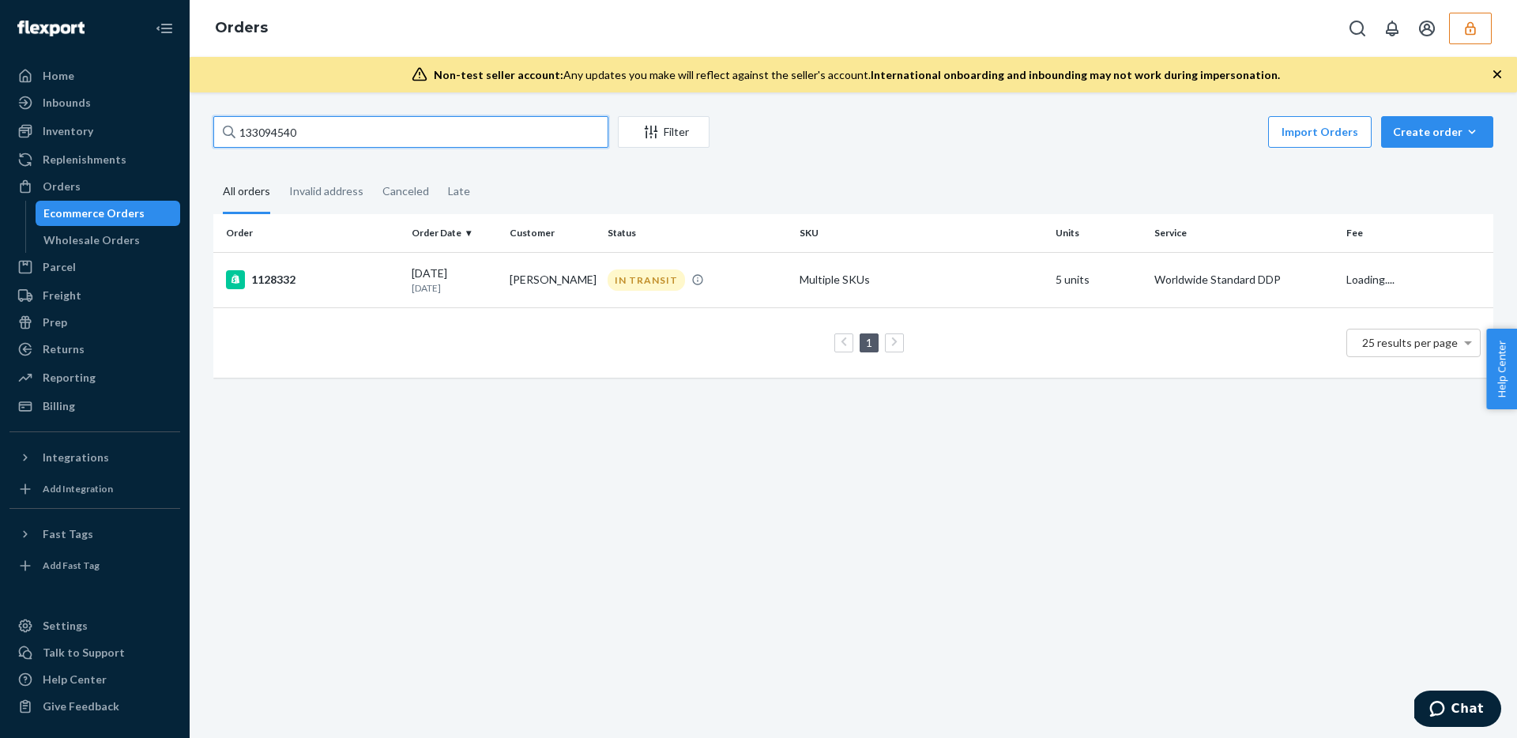
click at [321, 137] on input "133094540" at bounding box center [410, 132] width 395 height 32
paste input "27"
type input "133094527"
click at [512, 261] on td "Bjorn Cederlind" at bounding box center [552, 279] width 98 height 55
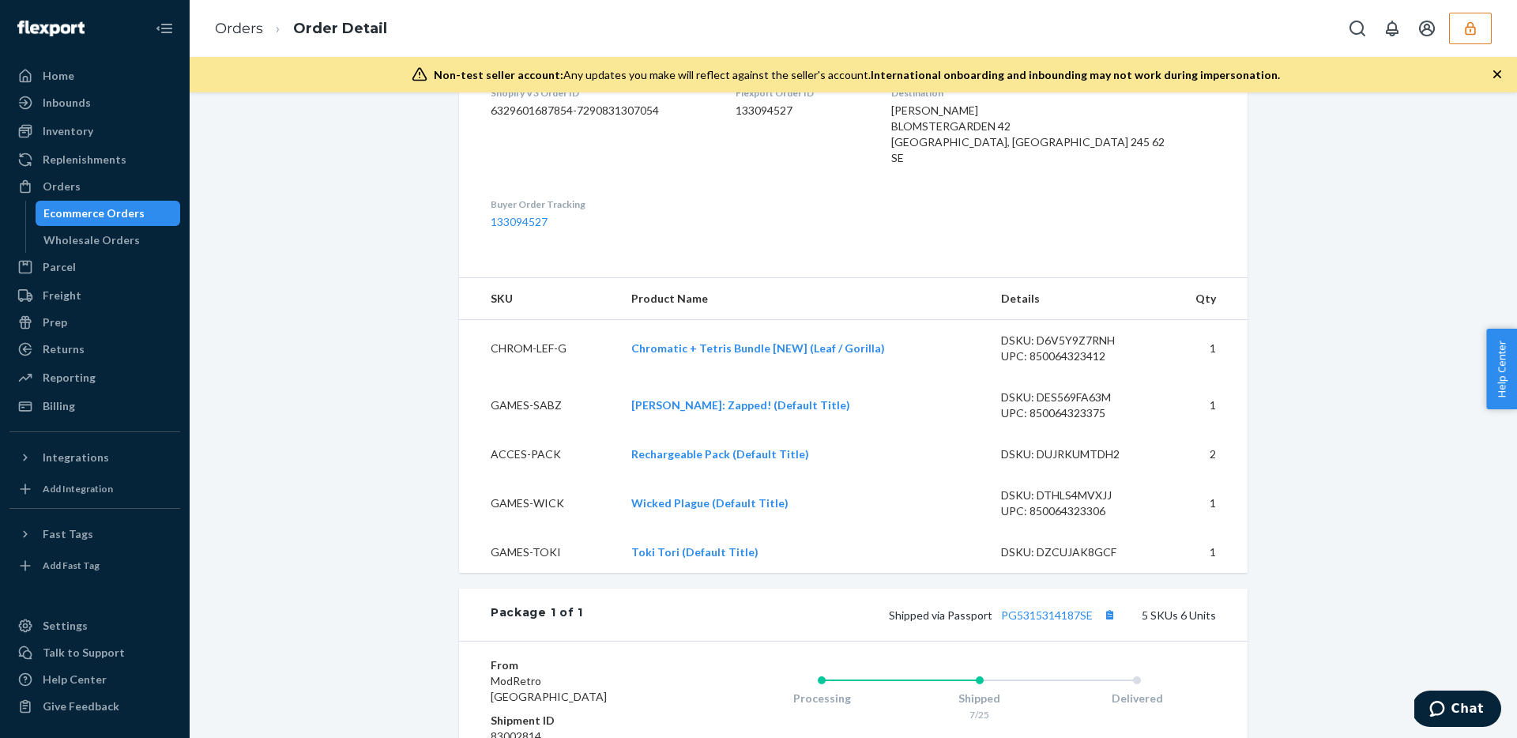
scroll to position [892, 0]
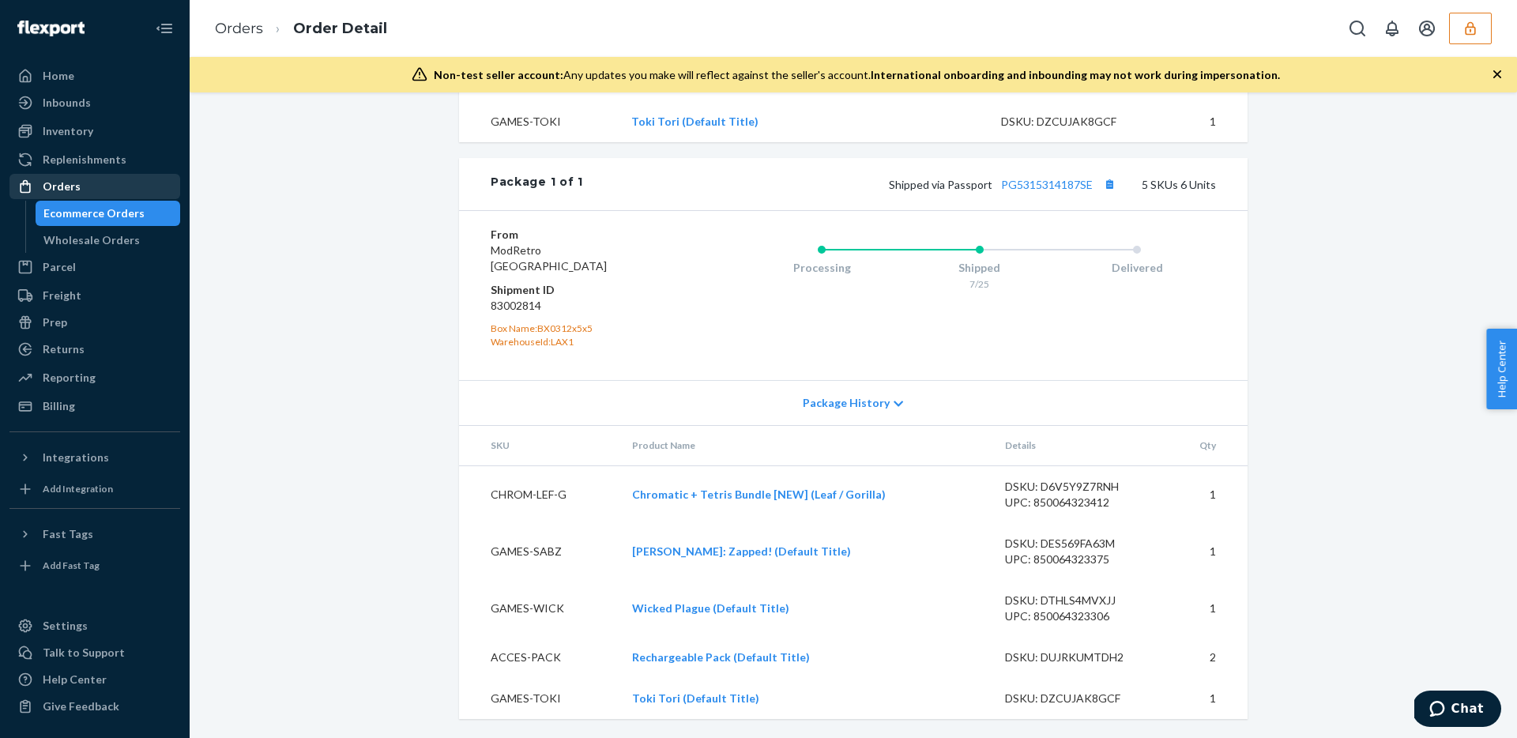
click at [55, 182] on div "Orders" at bounding box center [62, 187] width 38 height 16
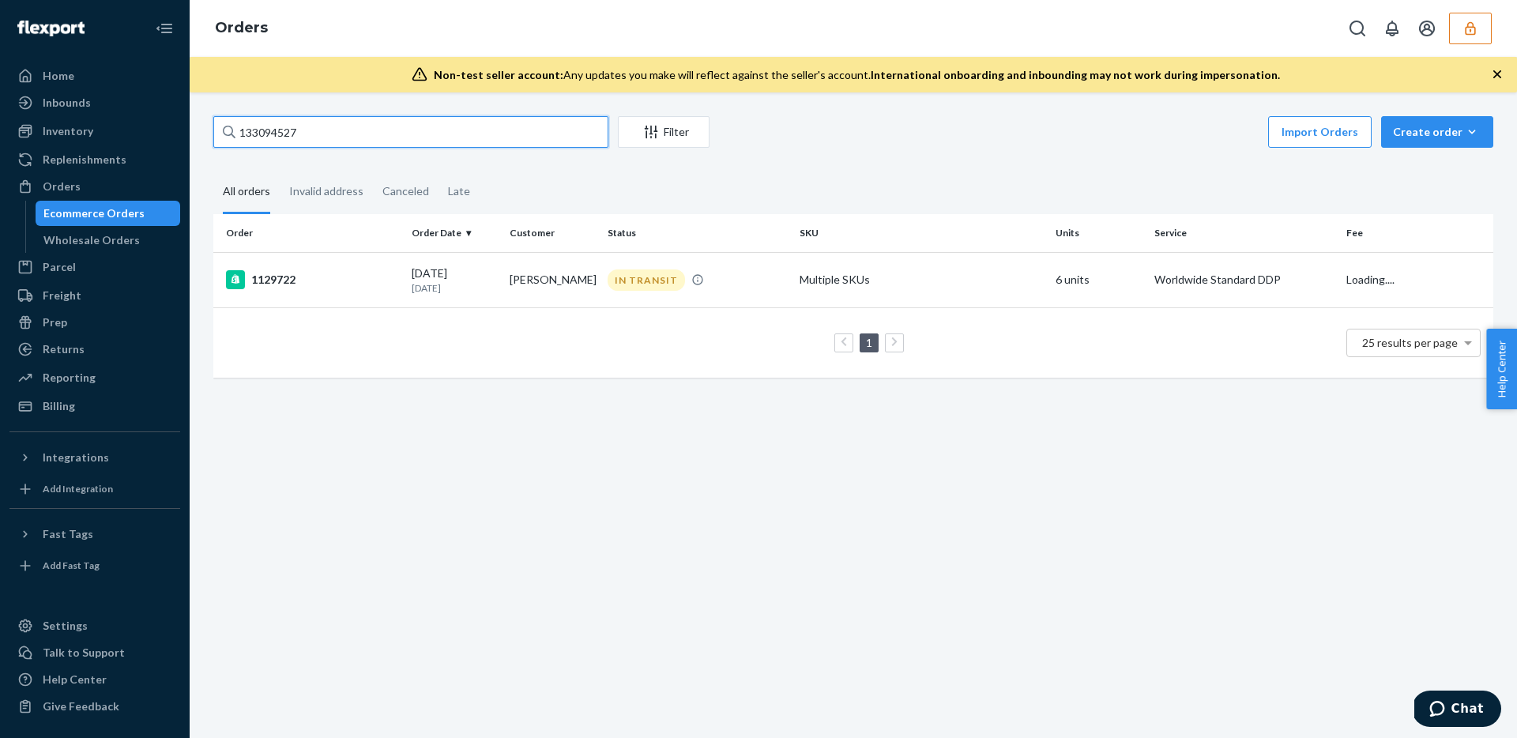
click at [318, 134] on input "133094527" at bounding box center [410, 132] width 395 height 32
paste input "5128"
type input "133095128"
click at [354, 266] on td "1131792" at bounding box center [309, 279] width 192 height 55
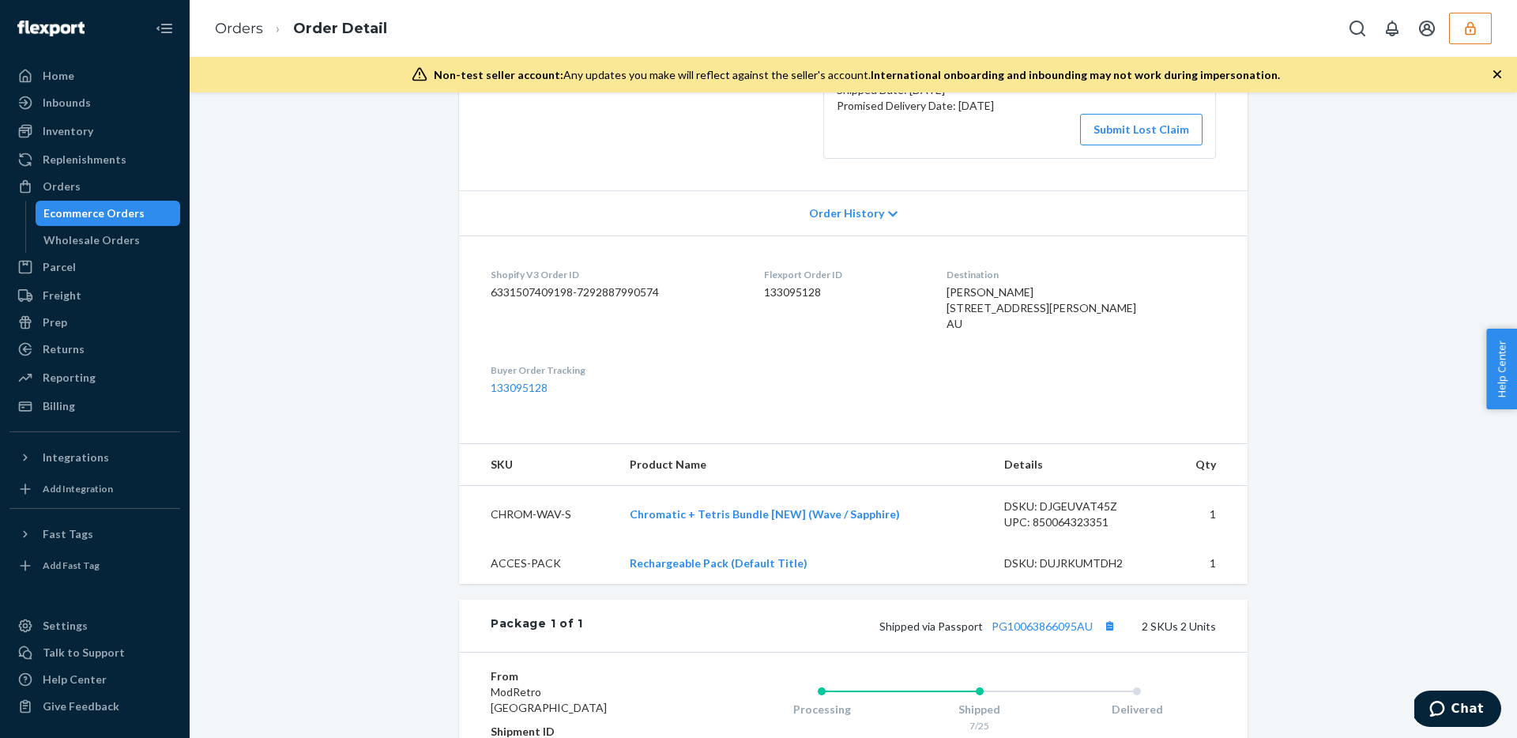
scroll to position [582, 0]
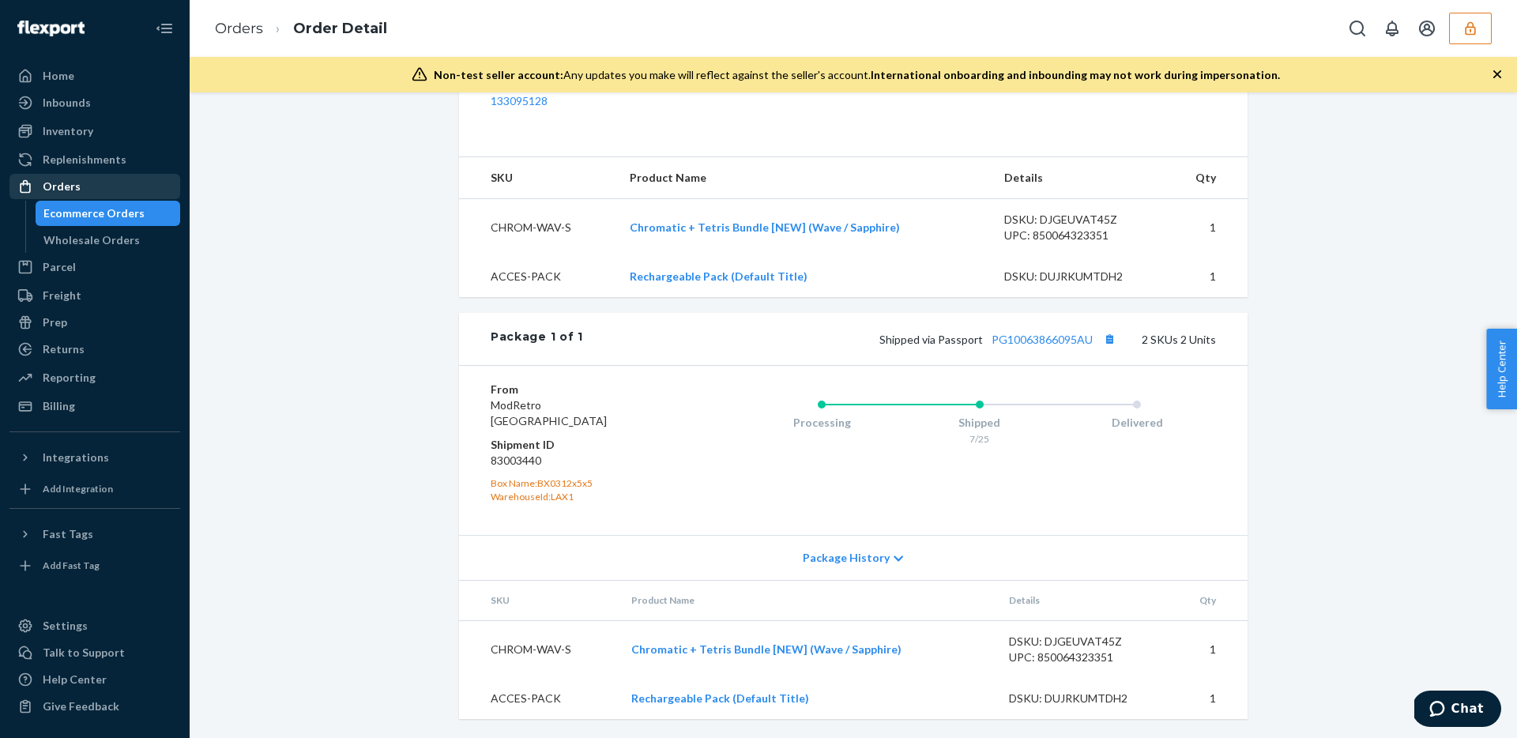
click at [77, 179] on div "Orders" at bounding box center [62, 187] width 38 height 16
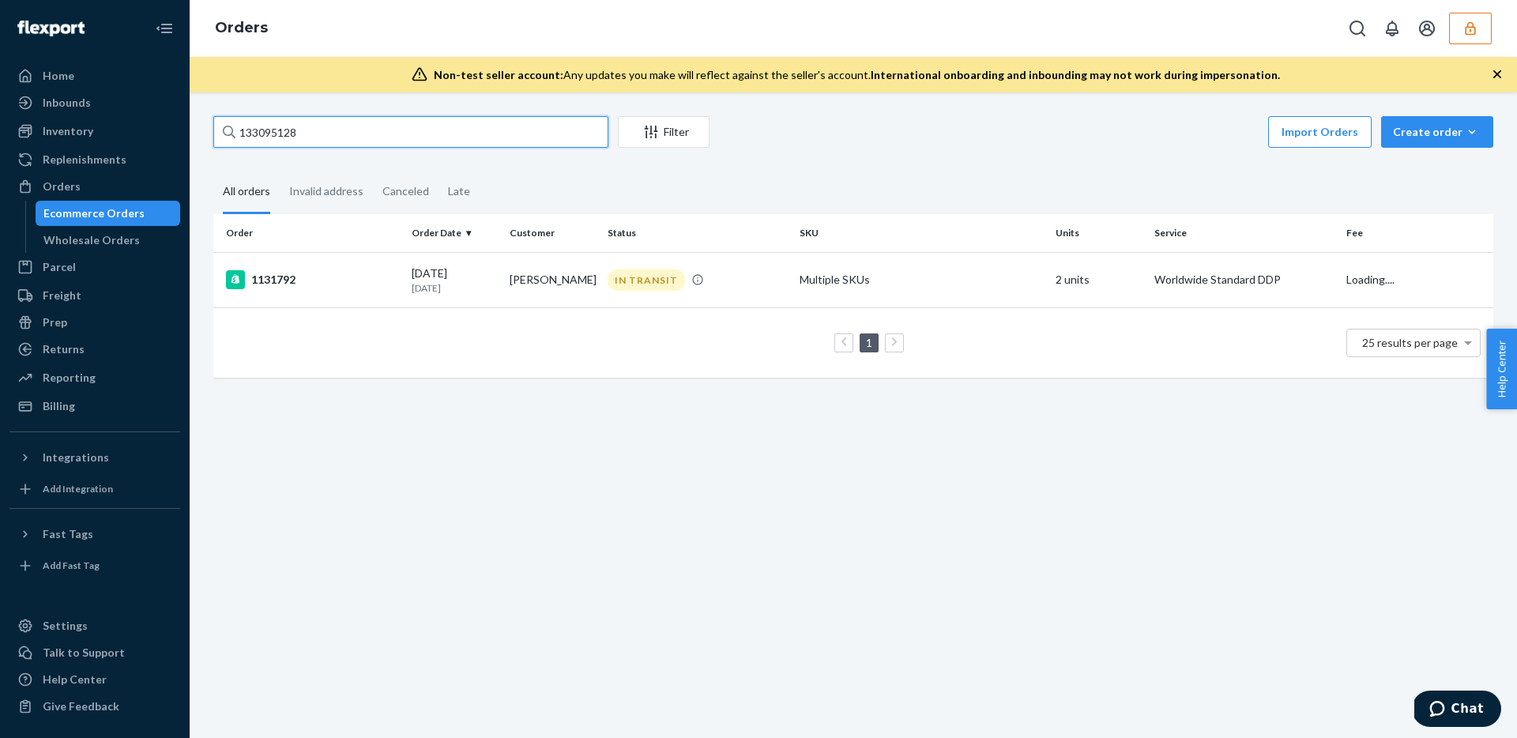
click at [355, 124] on input "133095128" at bounding box center [410, 132] width 395 height 32
paste input "31322"
type input "133031322"
click at [326, 305] on td "1118222" at bounding box center [309, 279] width 192 height 55
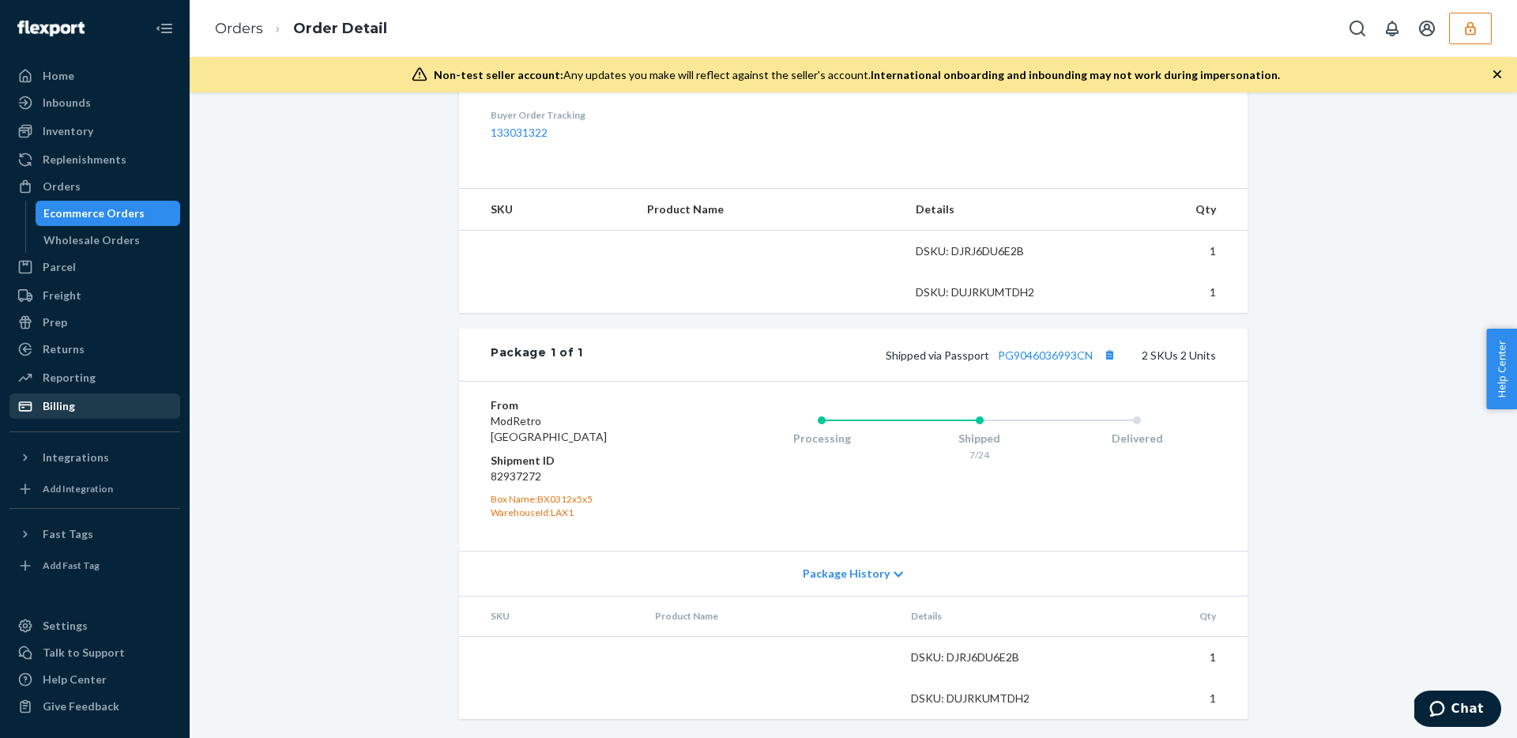
scroll to position [598, 0]
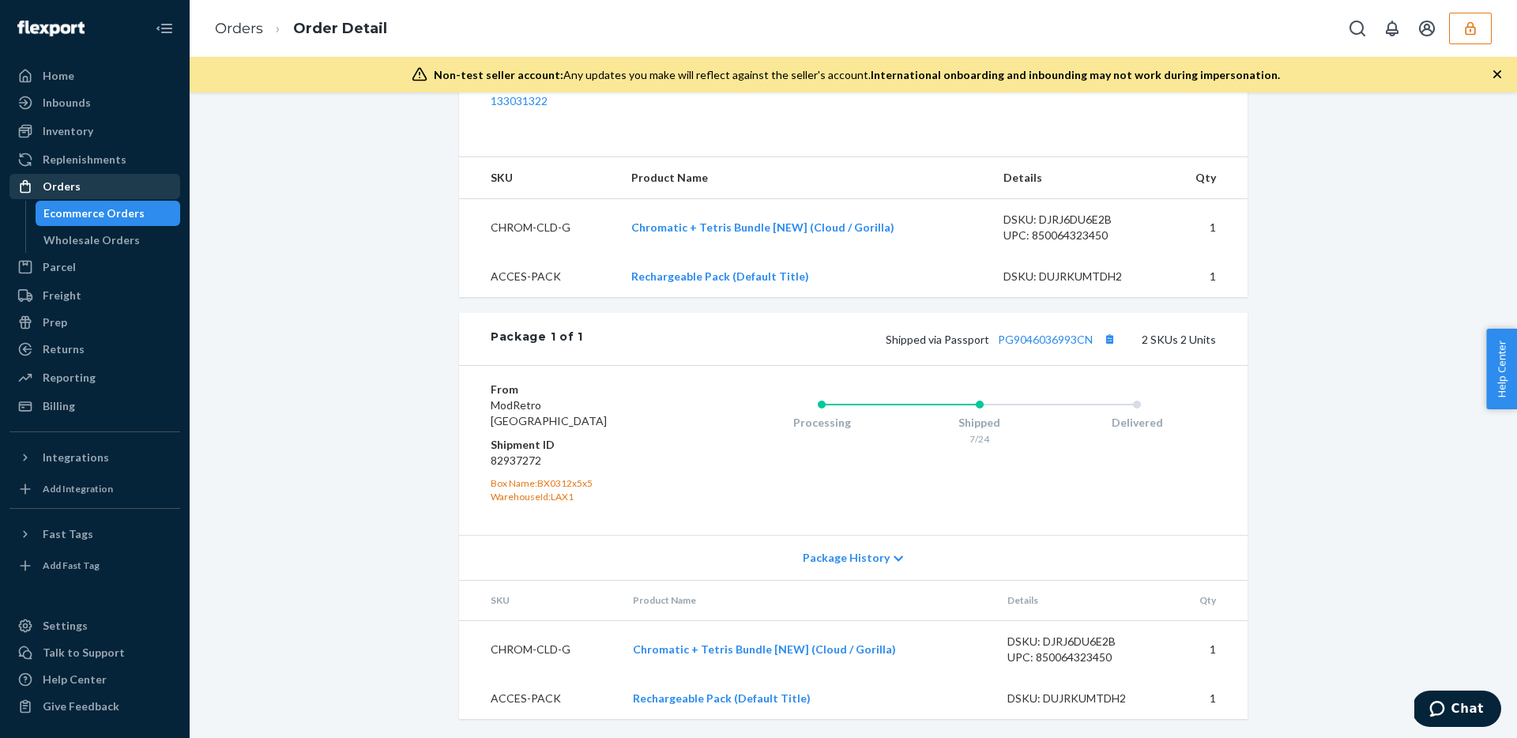
click at [73, 193] on div "Orders" at bounding box center [62, 187] width 38 height 16
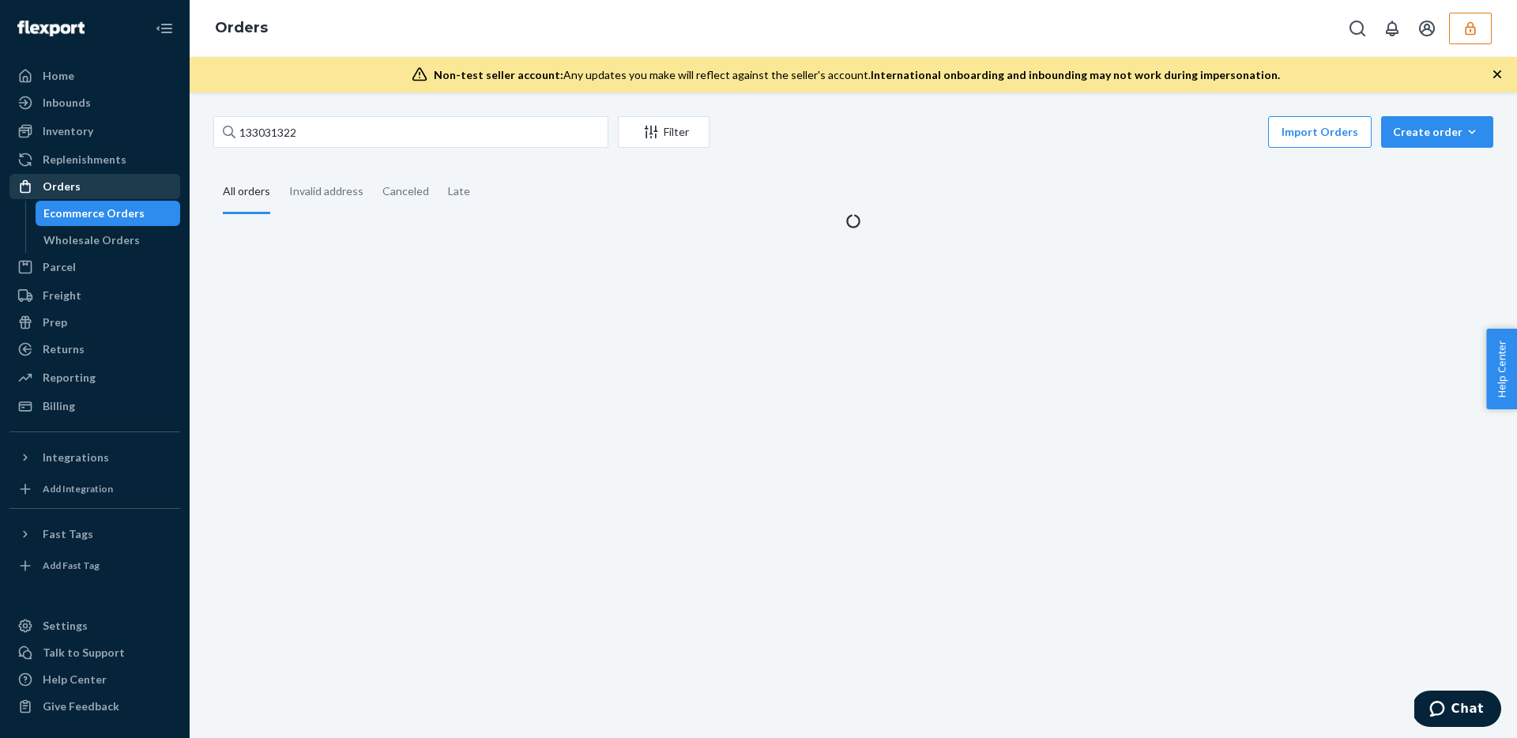
click at [73, 193] on div "Orders" at bounding box center [62, 187] width 38 height 16
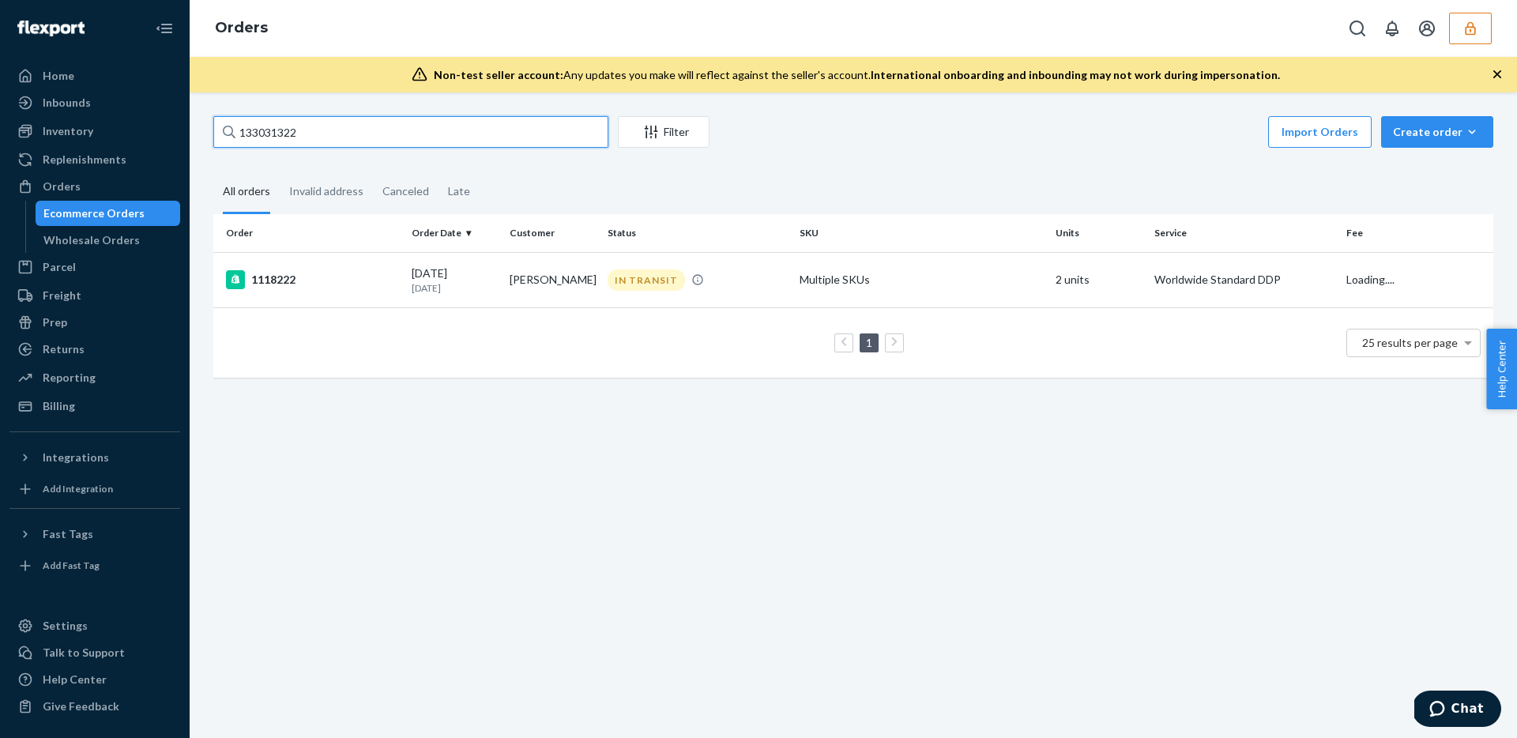
click at [298, 142] on input "133031322" at bounding box center [410, 132] width 395 height 32
paste input "94450"
type input "133094450"
click at [449, 282] on p "1 month ago" at bounding box center [454, 287] width 85 height 13
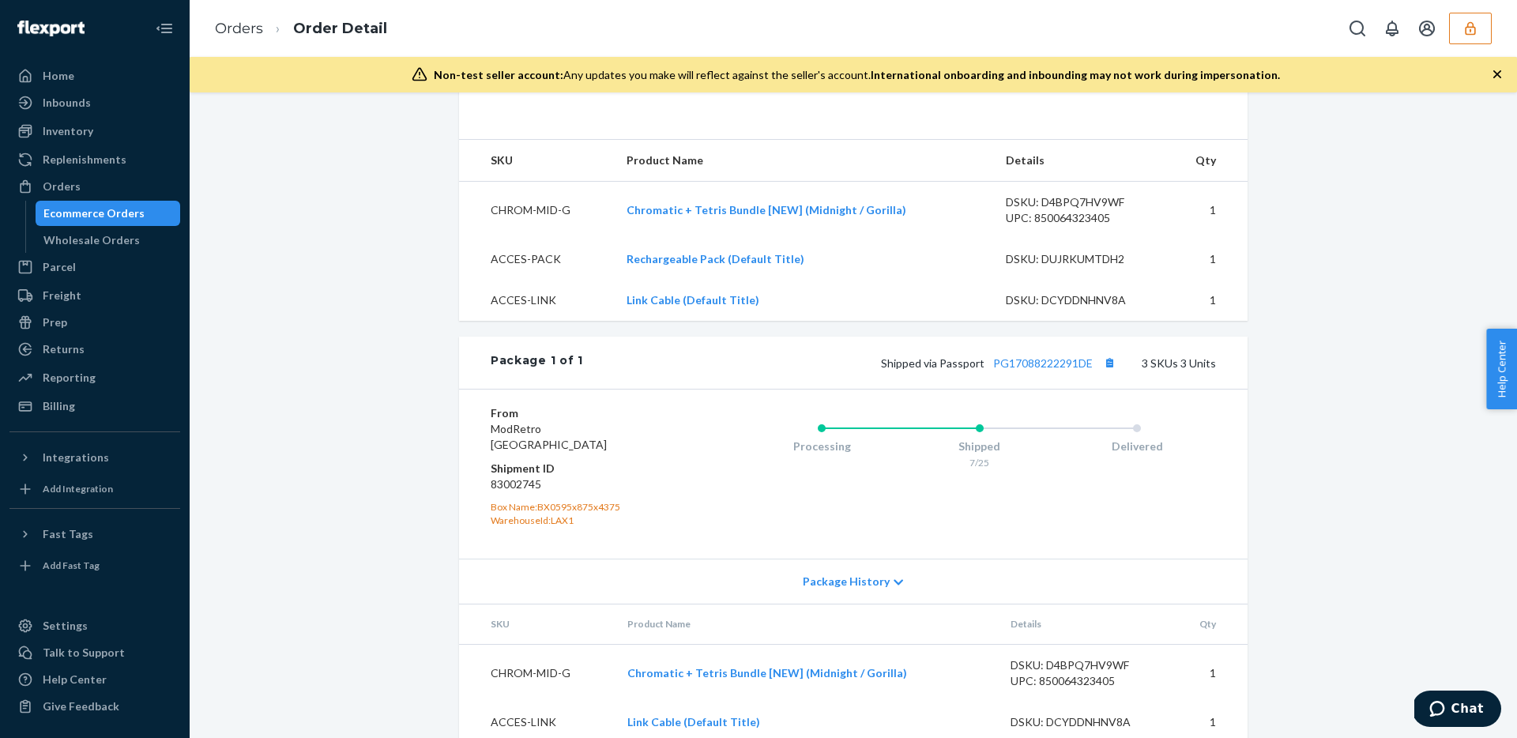
scroll to position [664, 0]
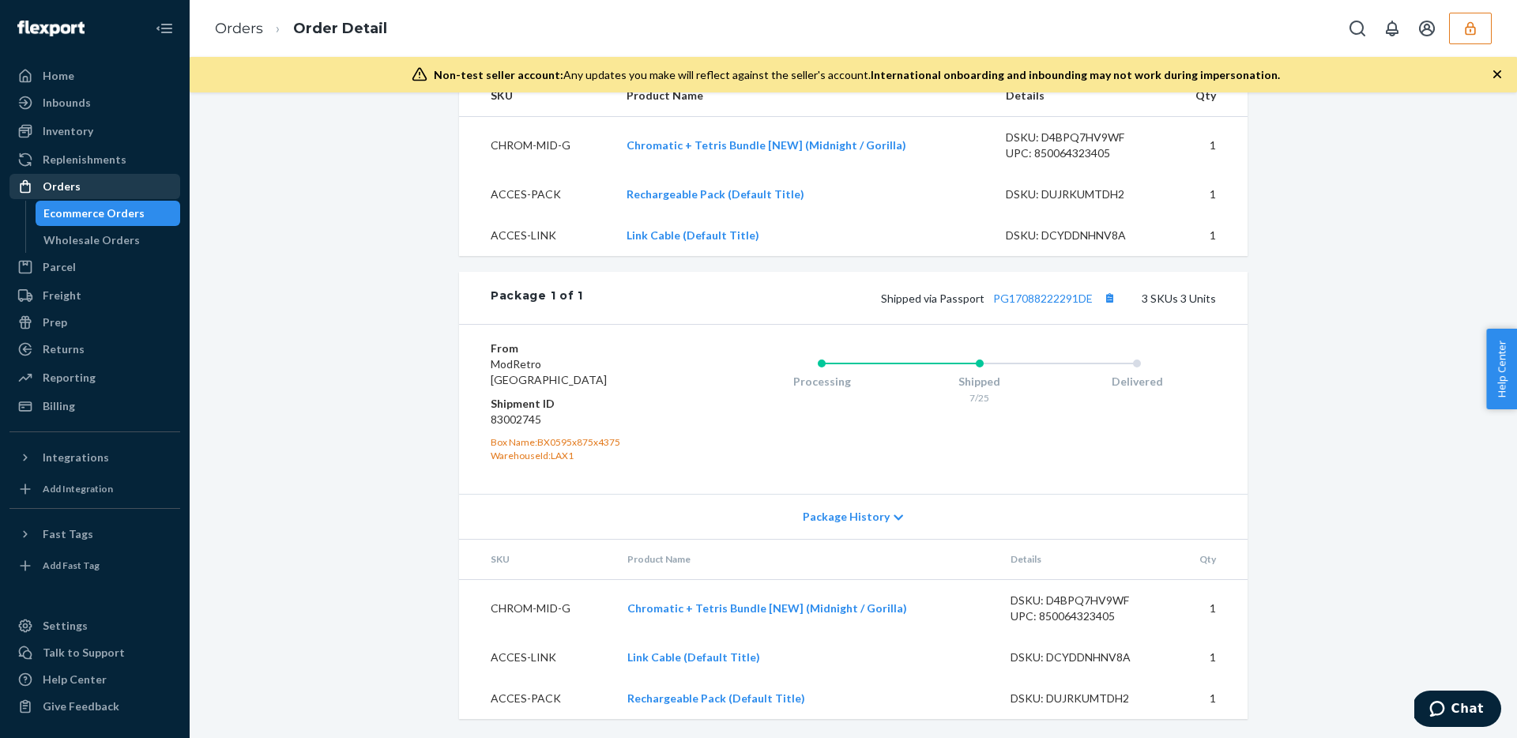
click at [62, 182] on div "Orders" at bounding box center [62, 187] width 38 height 16
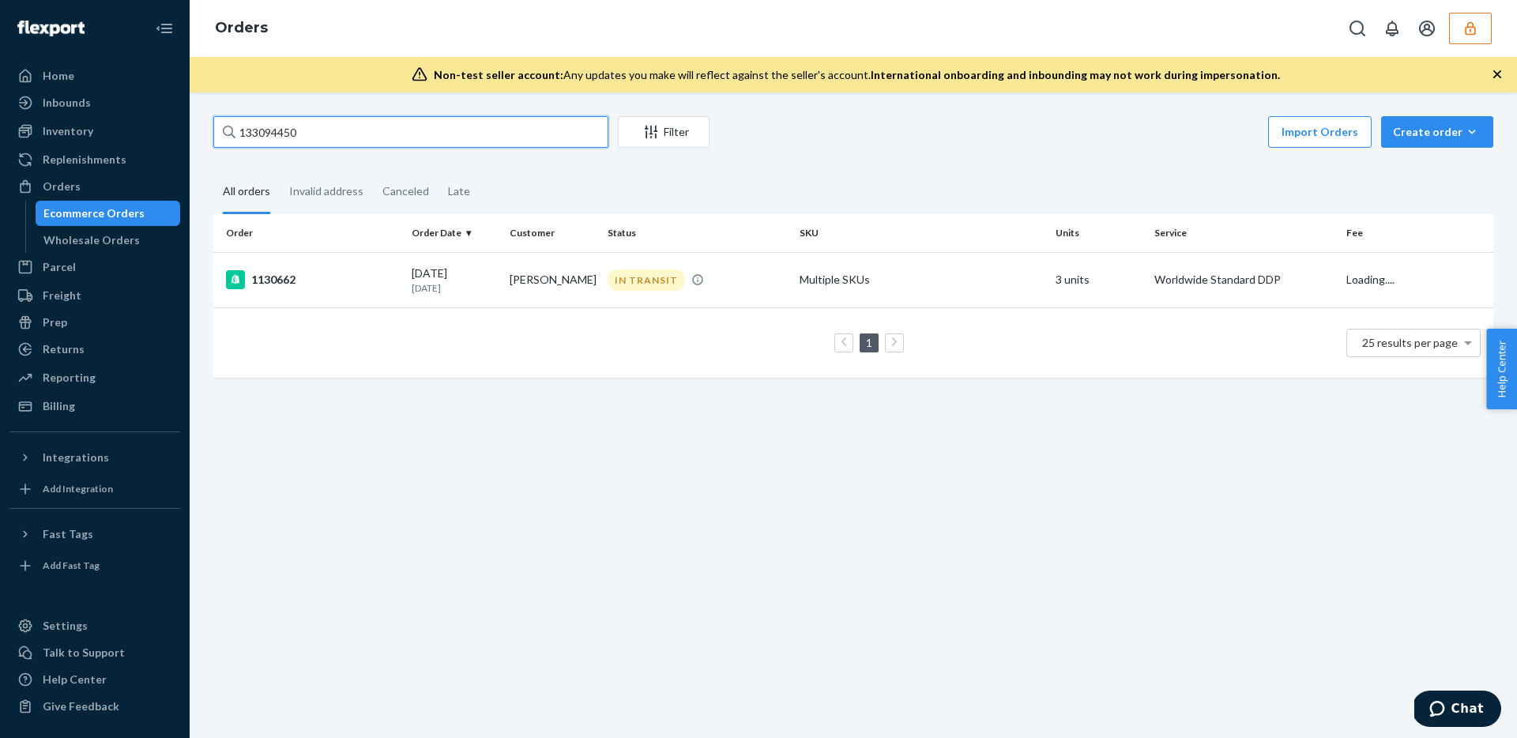
click at [363, 137] on input "133094450" at bounding box center [410, 132] width 395 height 32
paste input "31339"
type input "133031339"
click at [291, 282] on div "1123392" at bounding box center [312, 279] width 173 height 19
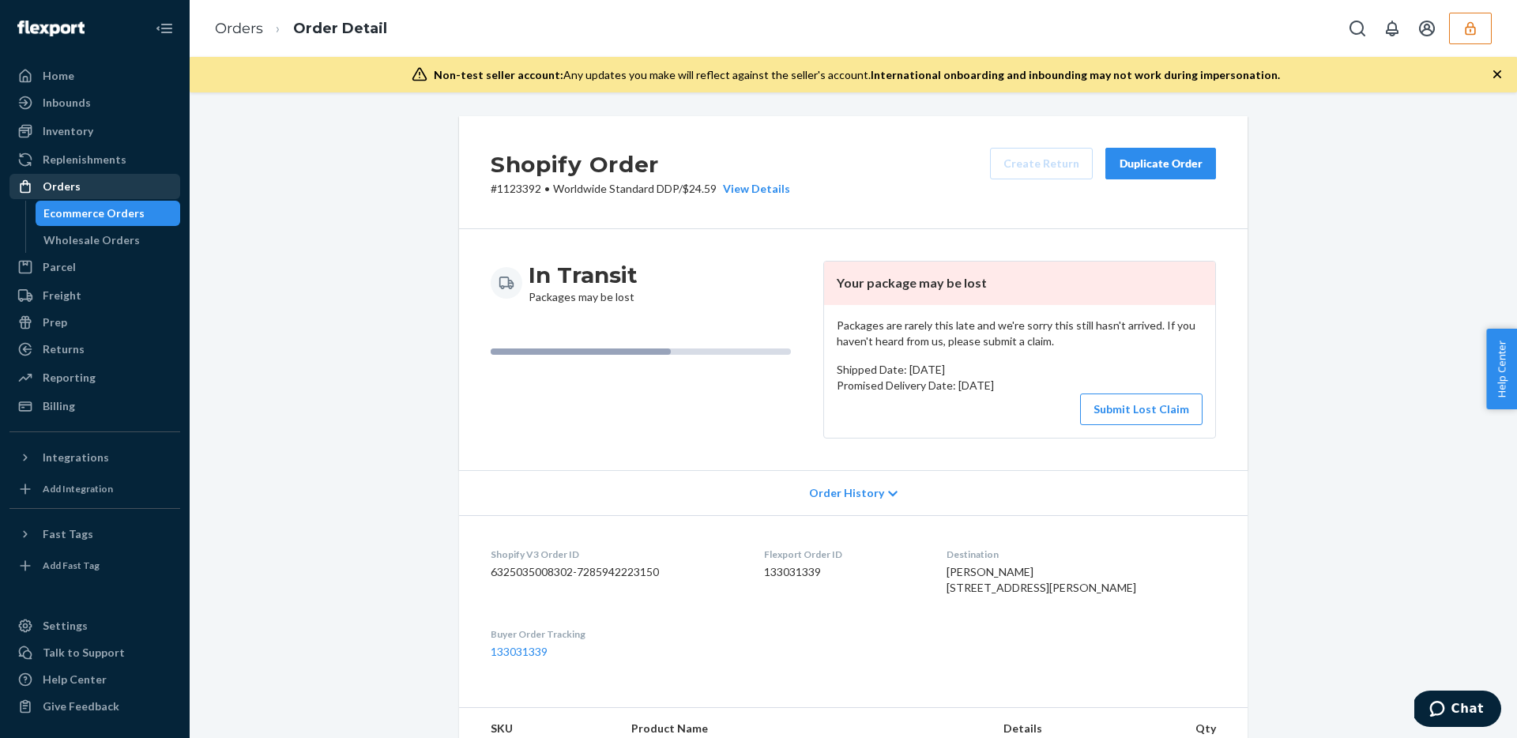
click at [81, 183] on div "Orders" at bounding box center [94, 186] width 167 height 22
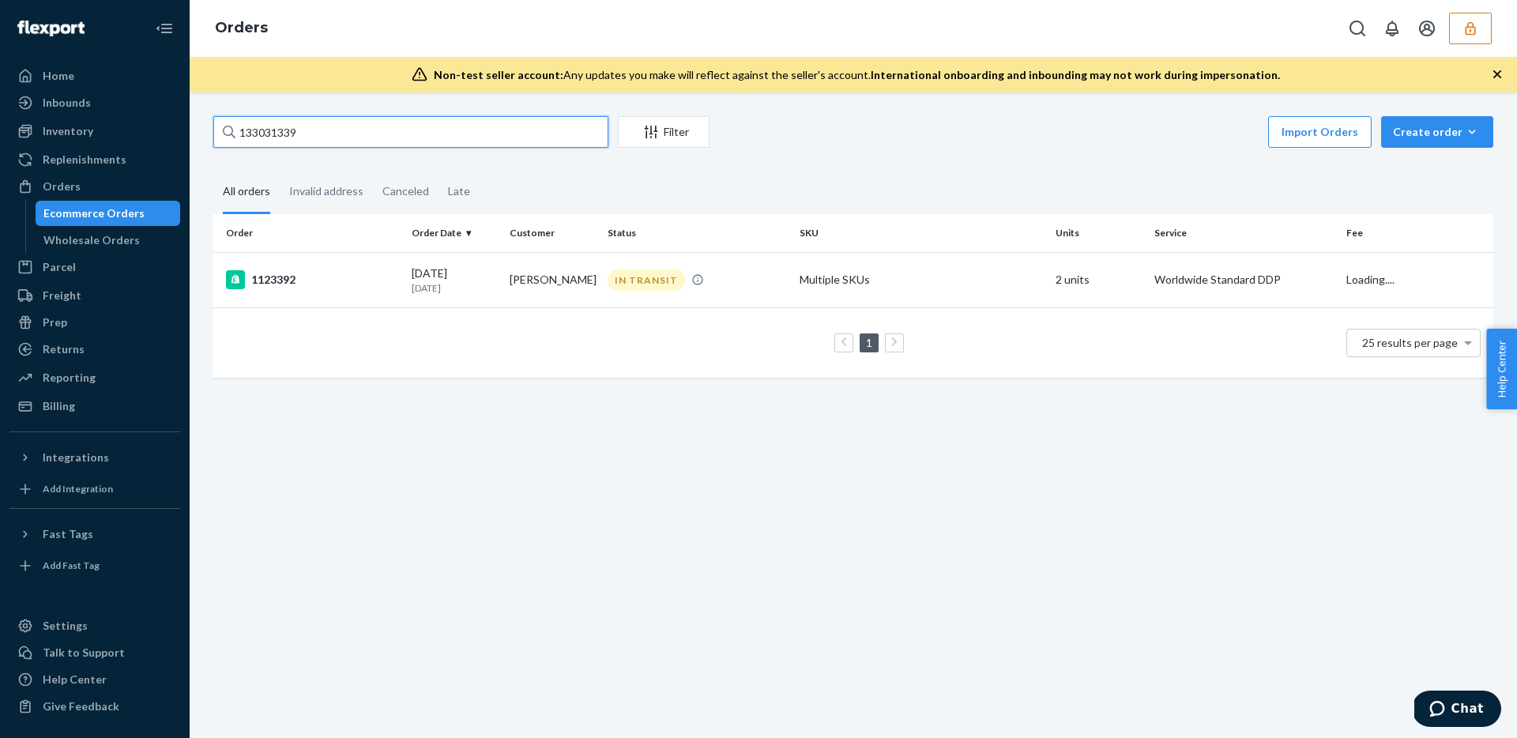
click at [300, 130] on input "133031339" at bounding box center [410, 132] width 395 height 32
paste input "94526"
type input "133094526"
click at [360, 267] on td "1127392" at bounding box center [309, 279] width 192 height 55
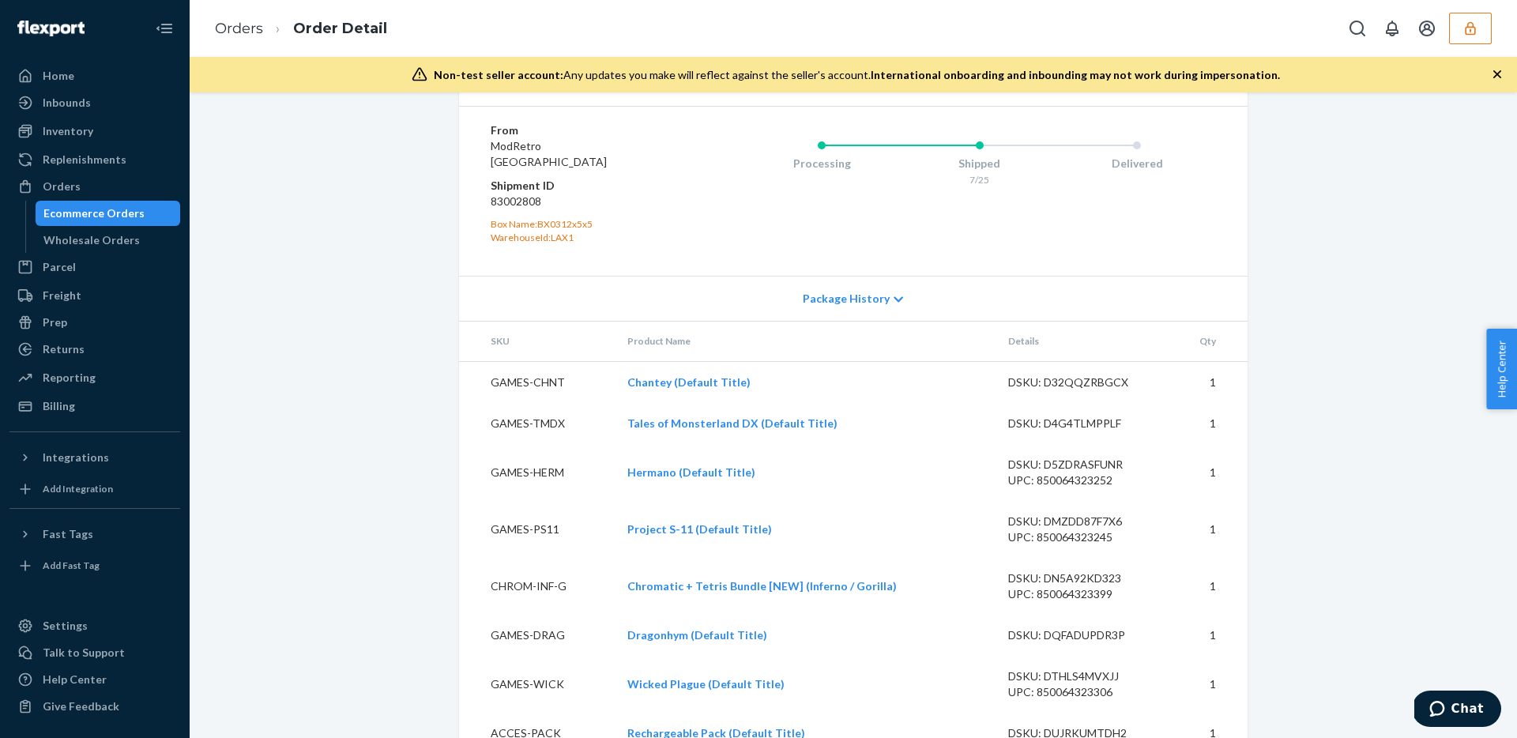
scroll to position [1170, 0]
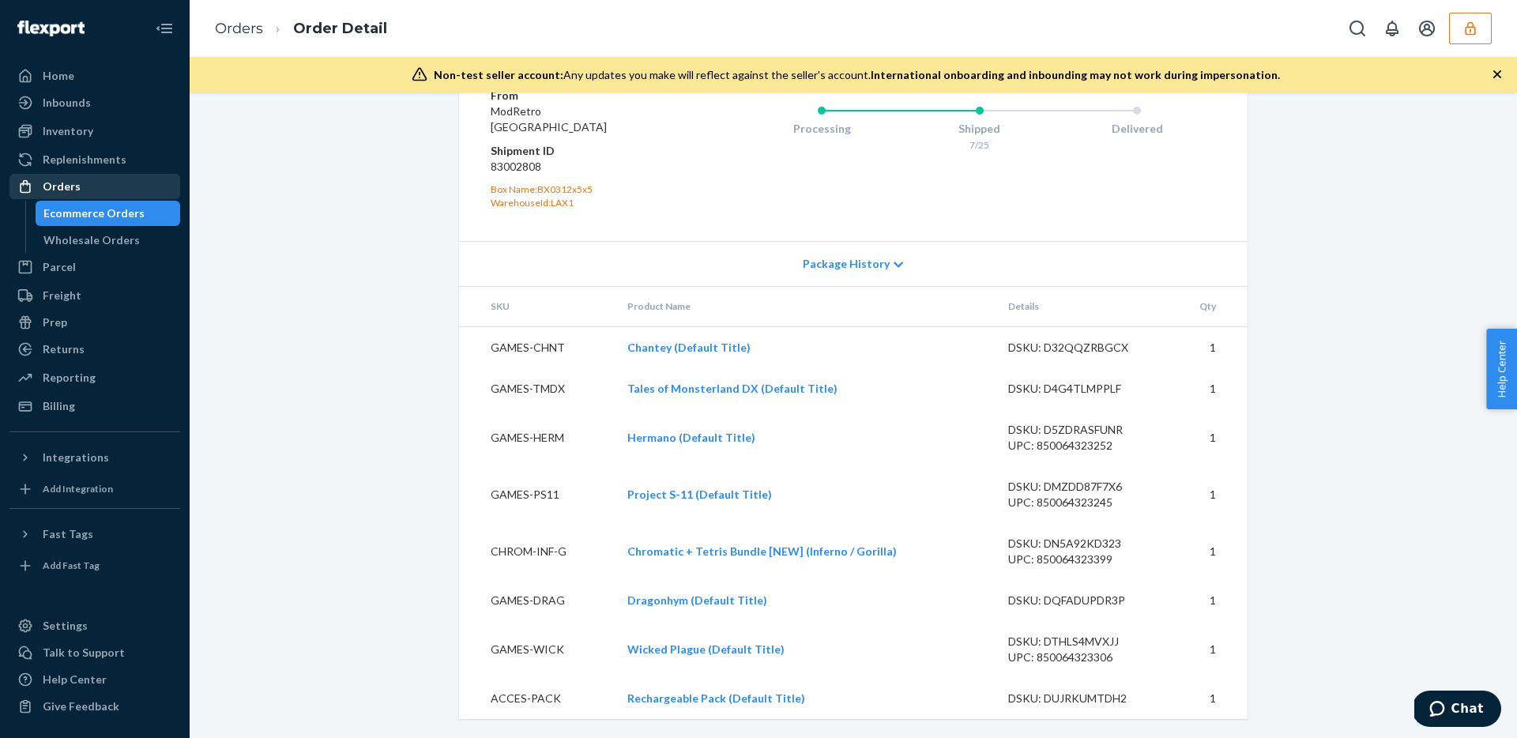
click at [66, 185] on div "Orders" at bounding box center [62, 187] width 38 height 16
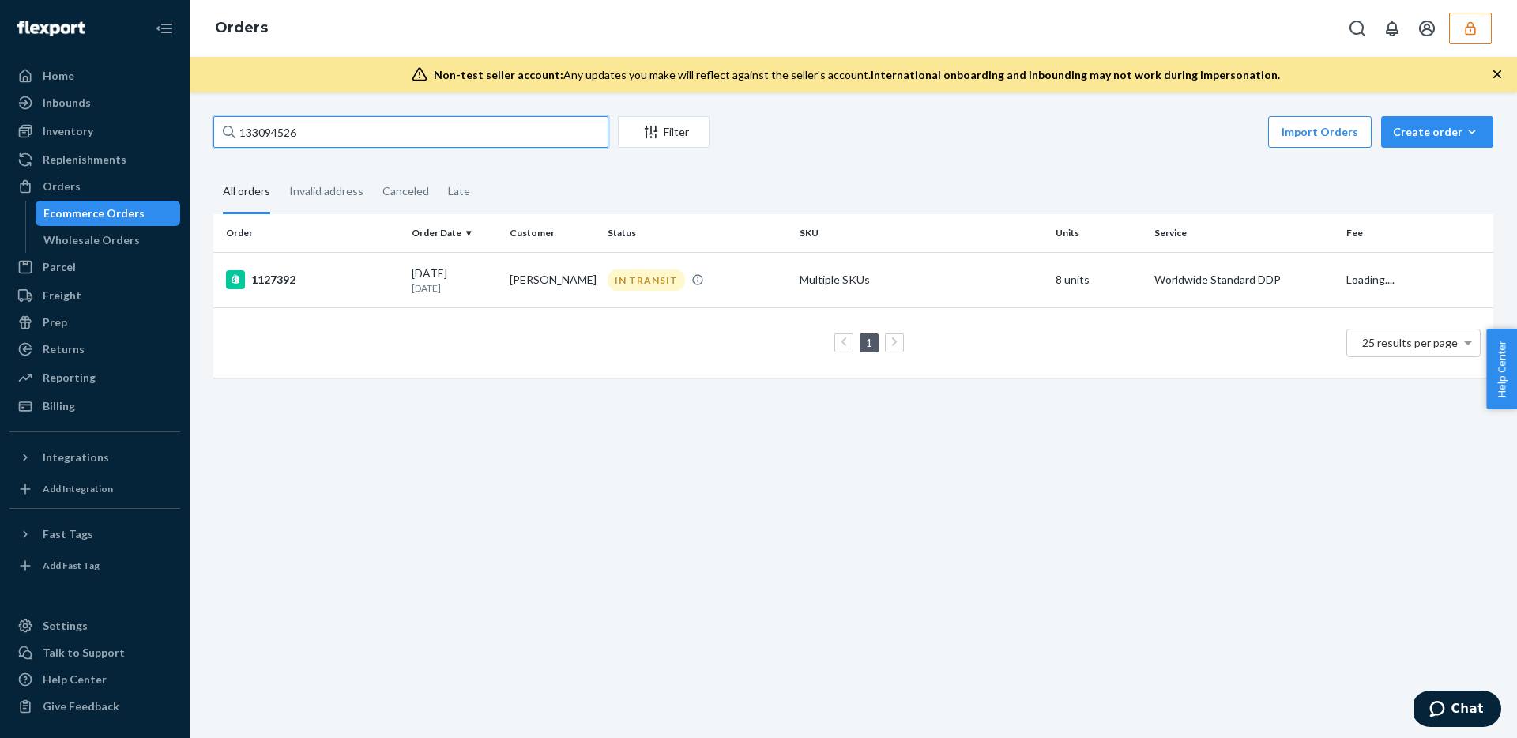
click at [511, 121] on input "133094526" at bounding box center [410, 132] width 395 height 32
paste input "39"
type input "133094539"
click at [382, 269] on td "1130142" at bounding box center [309, 279] width 192 height 55
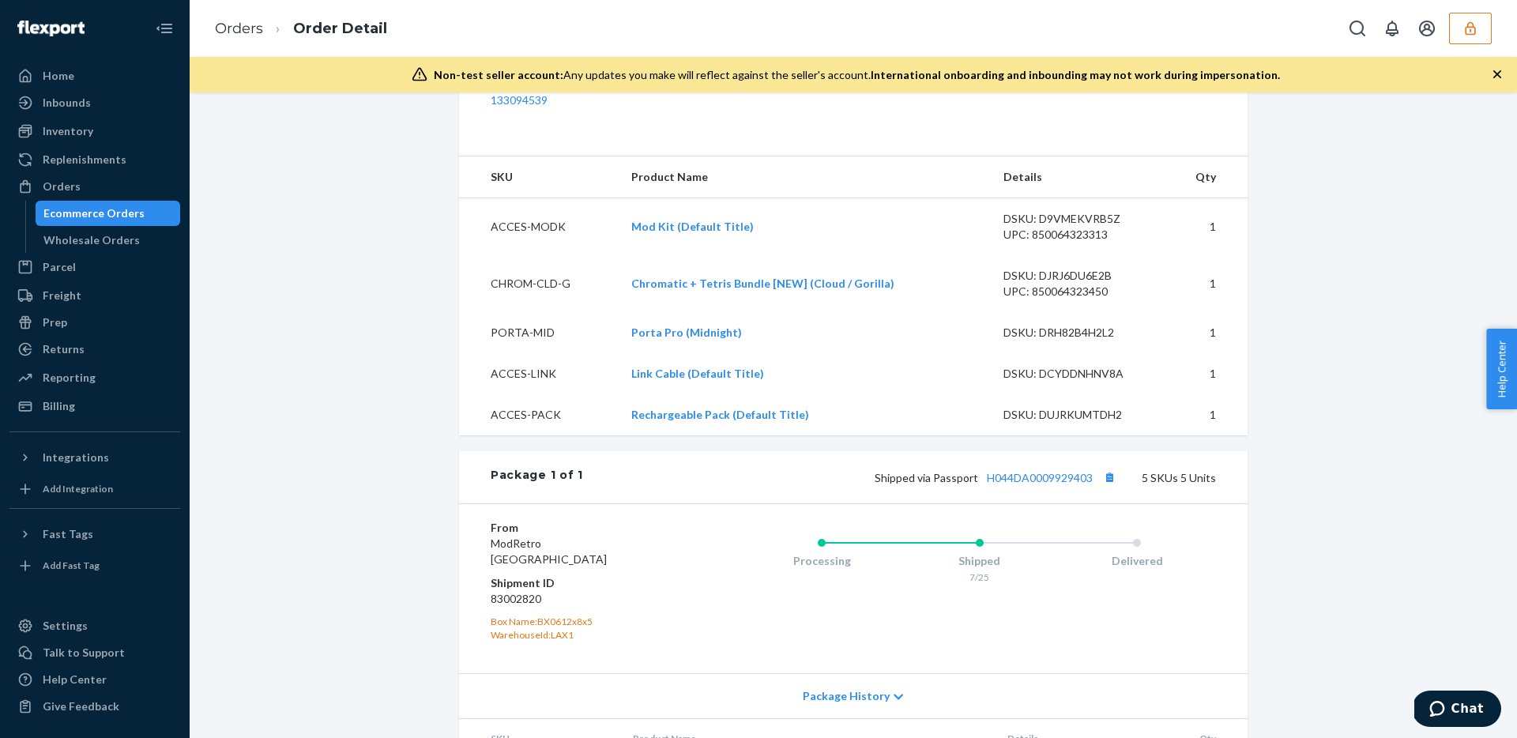
scroll to position [860, 0]
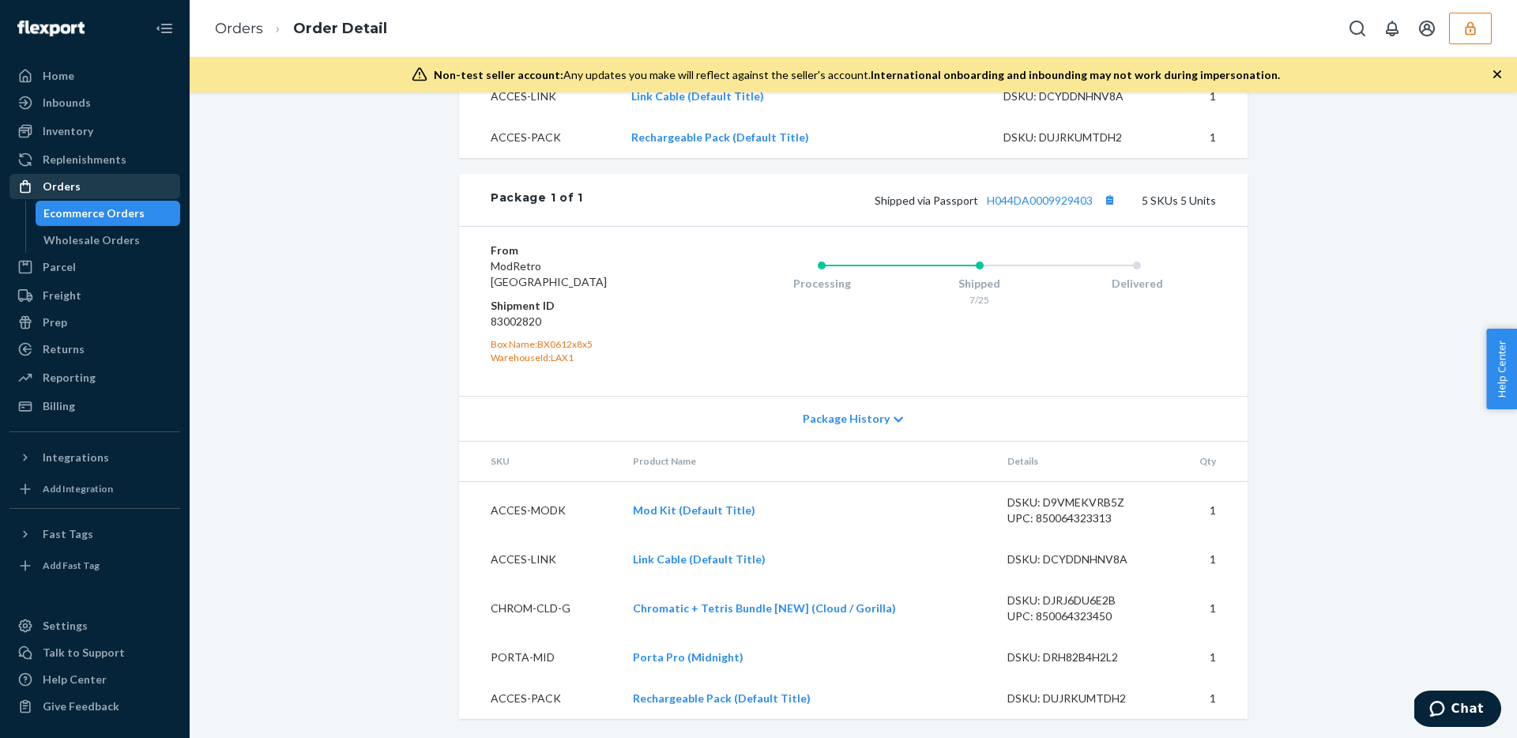
click at [74, 192] on div "Orders" at bounding box center [62, 187] width 38 height 16
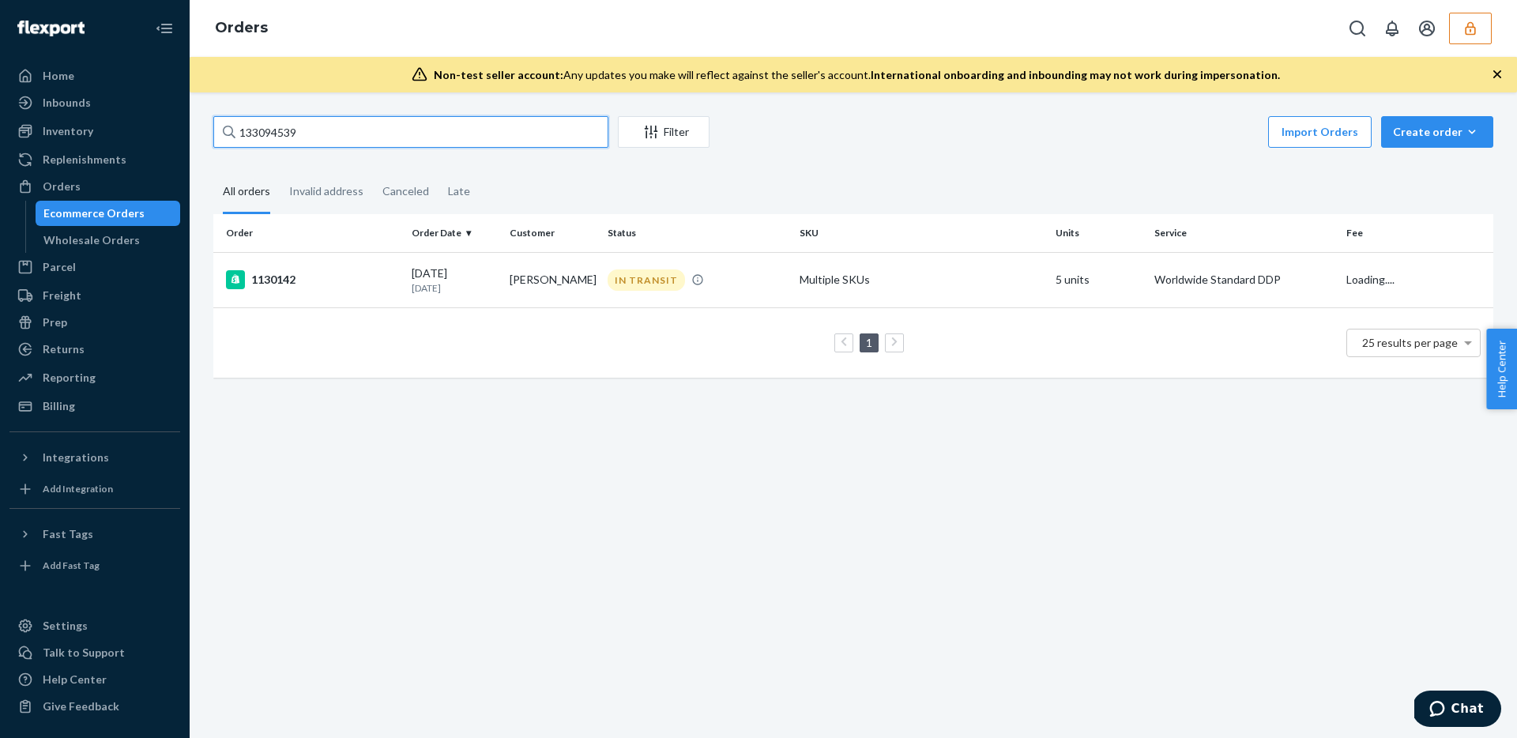
click at [449, 143] on input "133094539" at bounding box center [410, 132] width 395 height 32
paste input "08"
type input "133094508"
click at [281, 270] on td "1129972" at bounding box center [309, 279] width 192 height 55
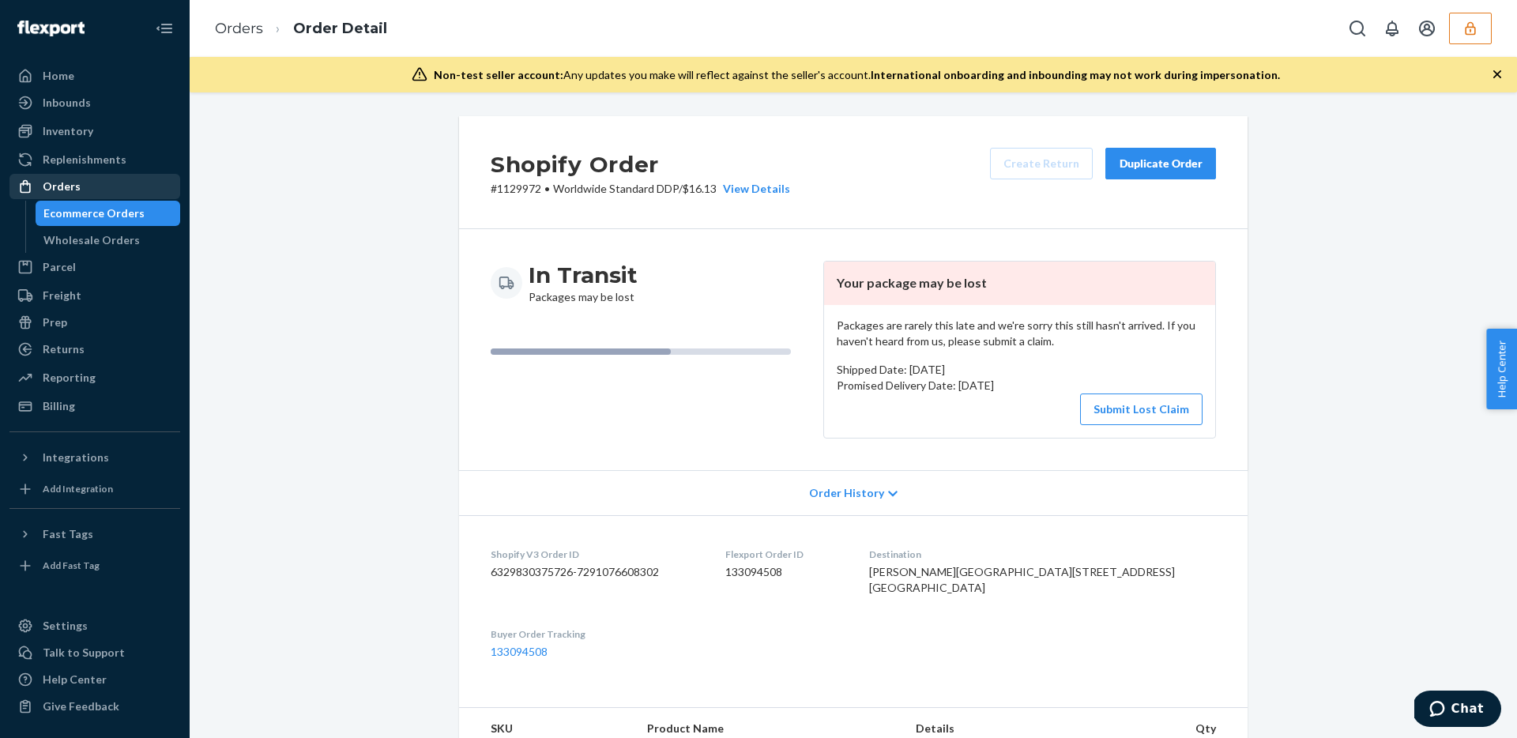
click at [68, 187] on div "Orders" at bounding box center [62, 187] width 38 height 16
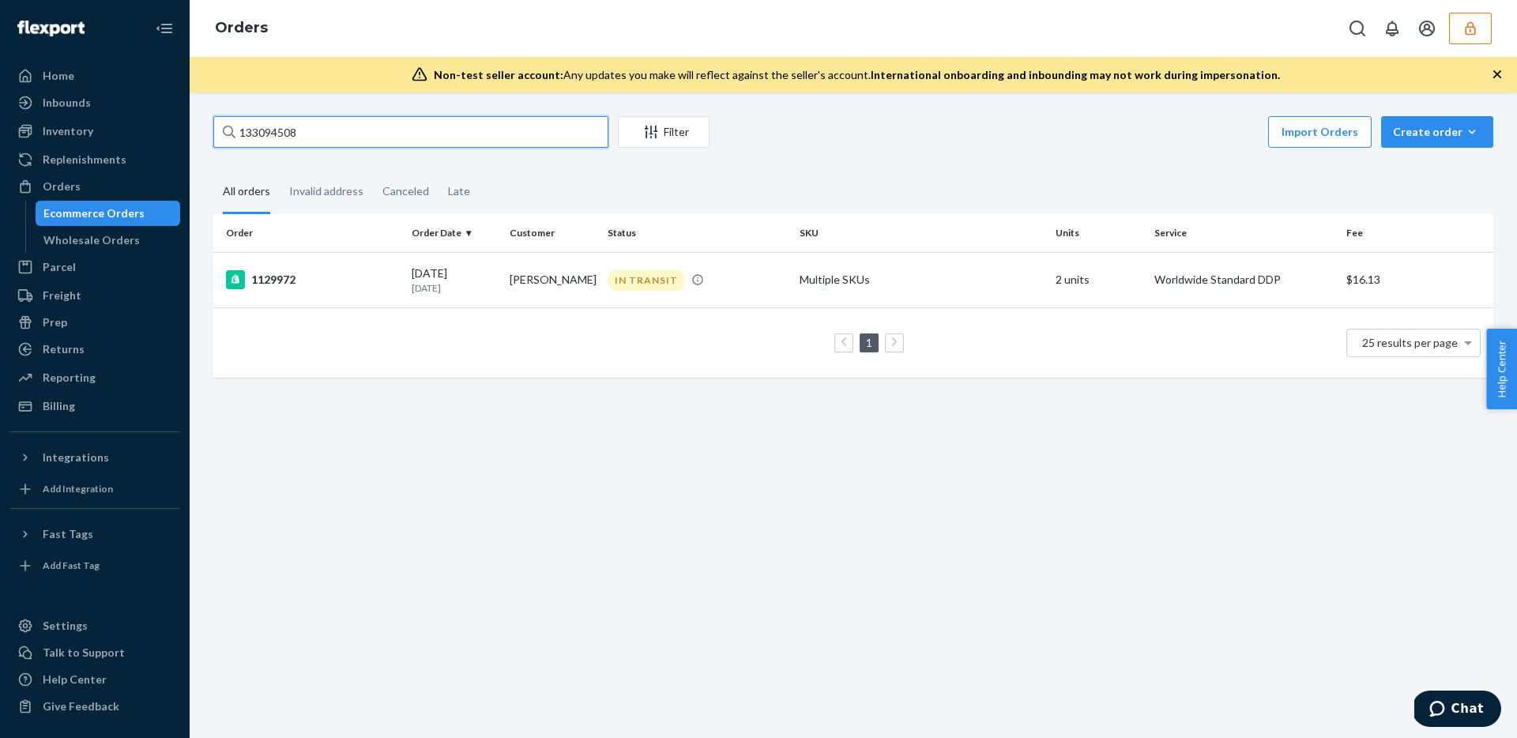
click at [460, 137] on input "133094508" at bounding box center [410, 132] width 395 height 32
paste input "74"
type input "133094574"
click at [385, 279] on div "1125012" at bounding box center [312, 279] width 173 height 19
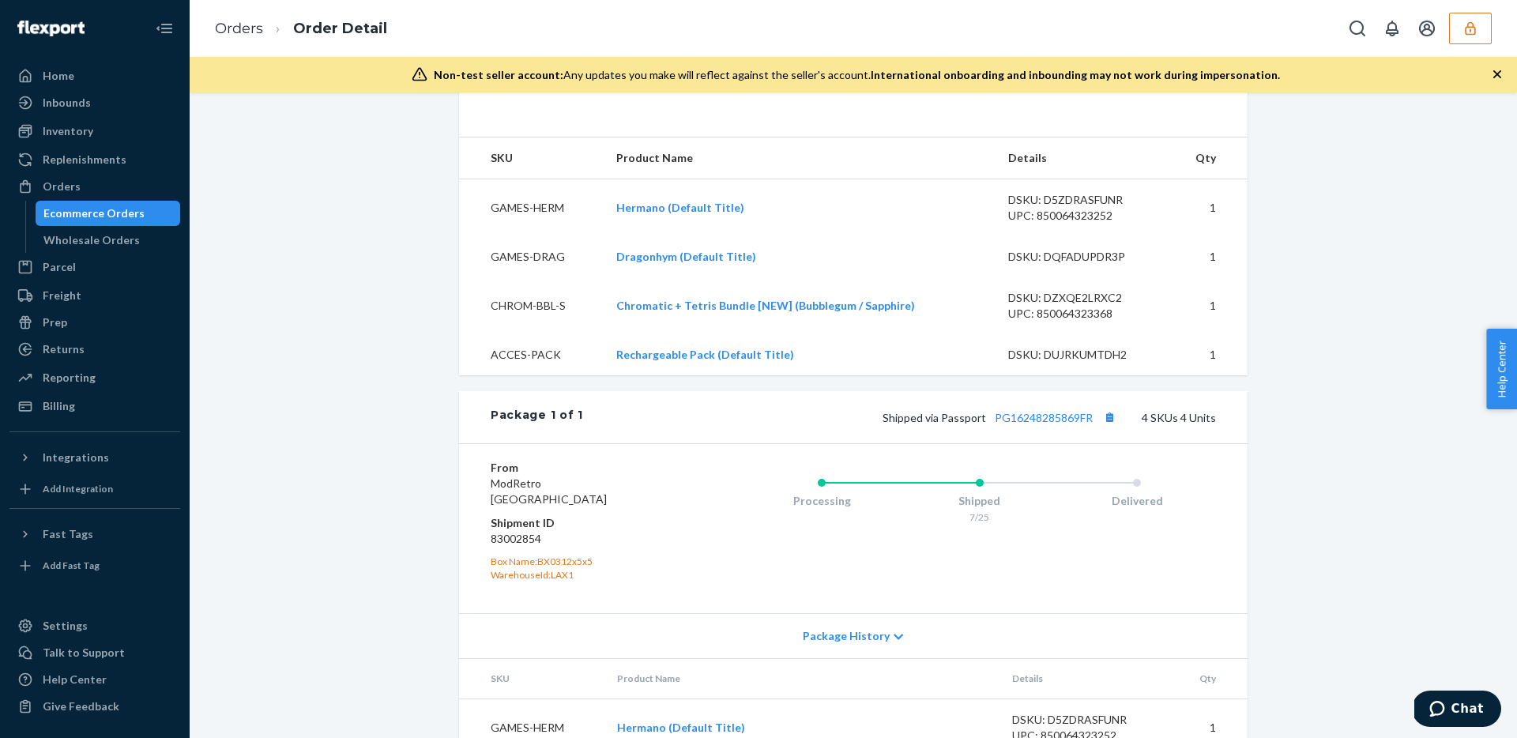
scroll to position [778, 0]
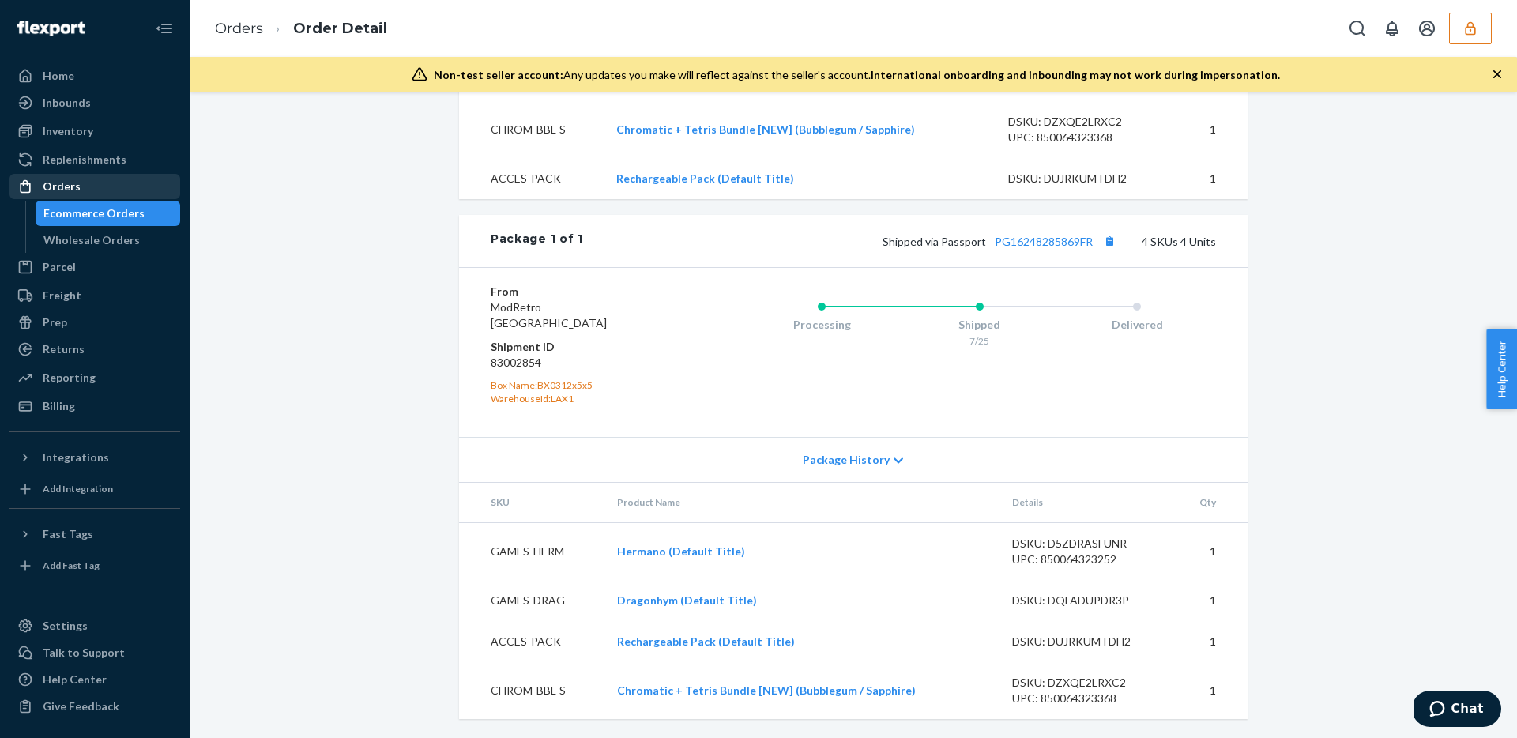
click at [83, 178] on div "Orders" at bounding box center [94, 186] width 167 height 22
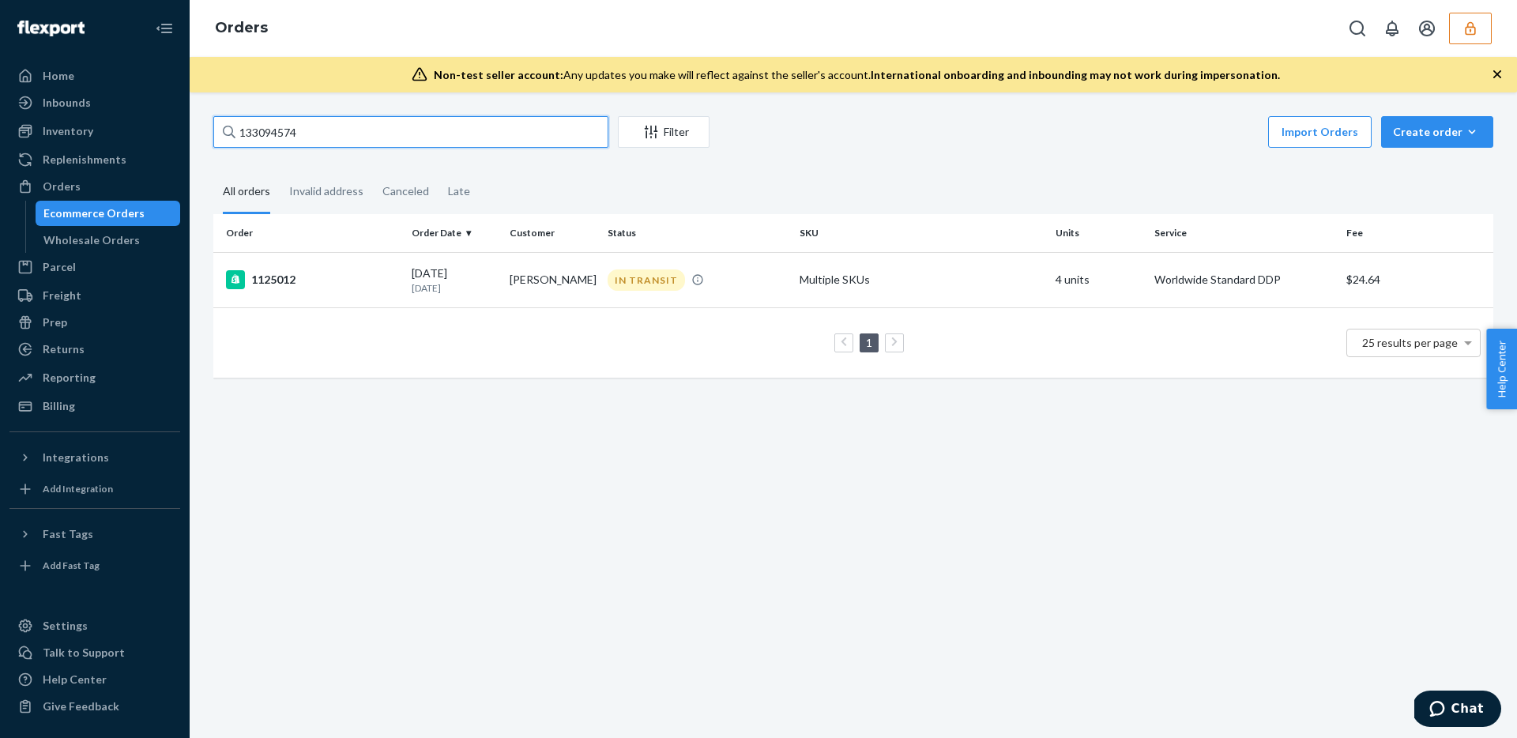
click at [310, 134] on input "133094574" at bounding box center [410, 132] width 395 height 32
paste input "480"
type input "133094480"
click at [479, 305] on td "07/15/2025 1 month ago" at bounding box center [454, 279] width 98 height 55
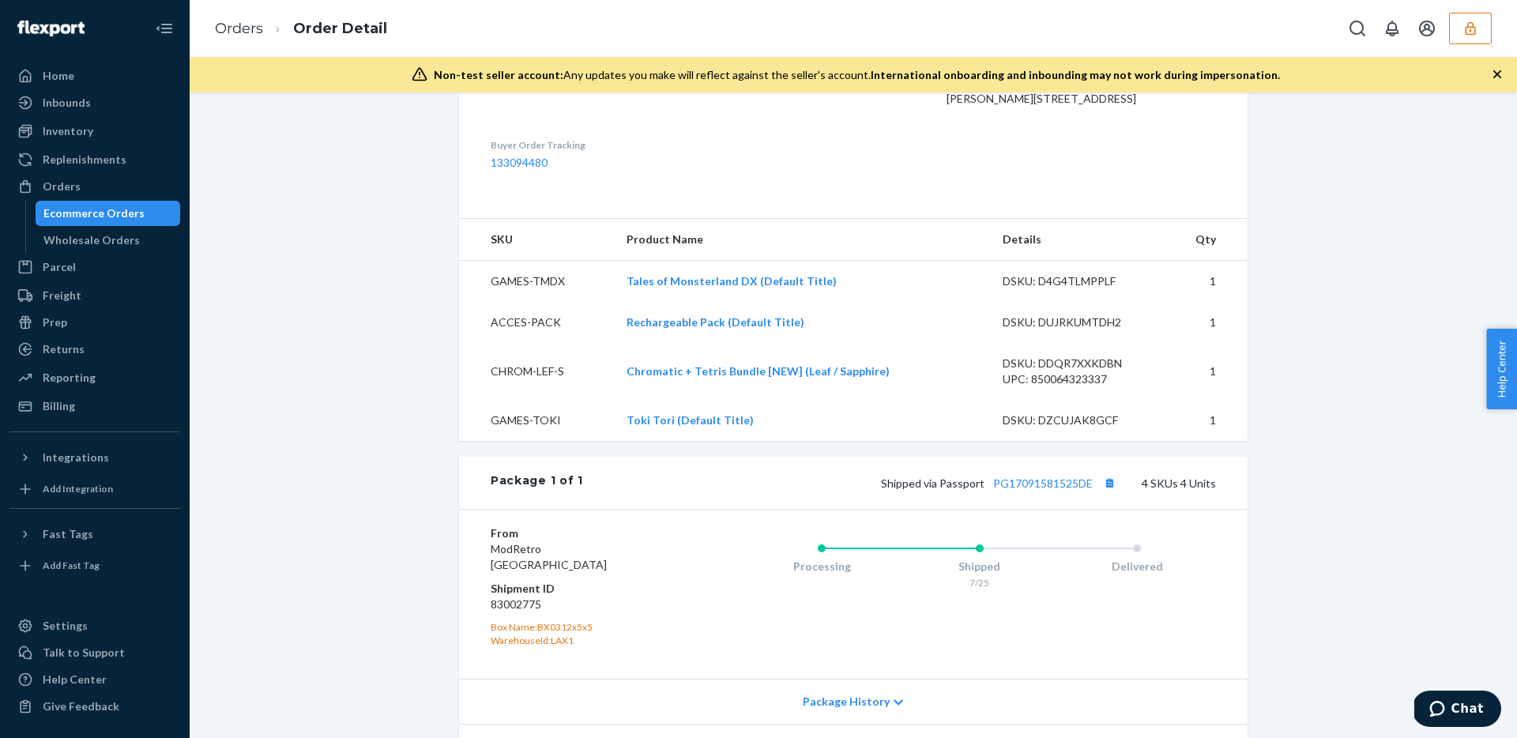
scroll to position [747, 0]
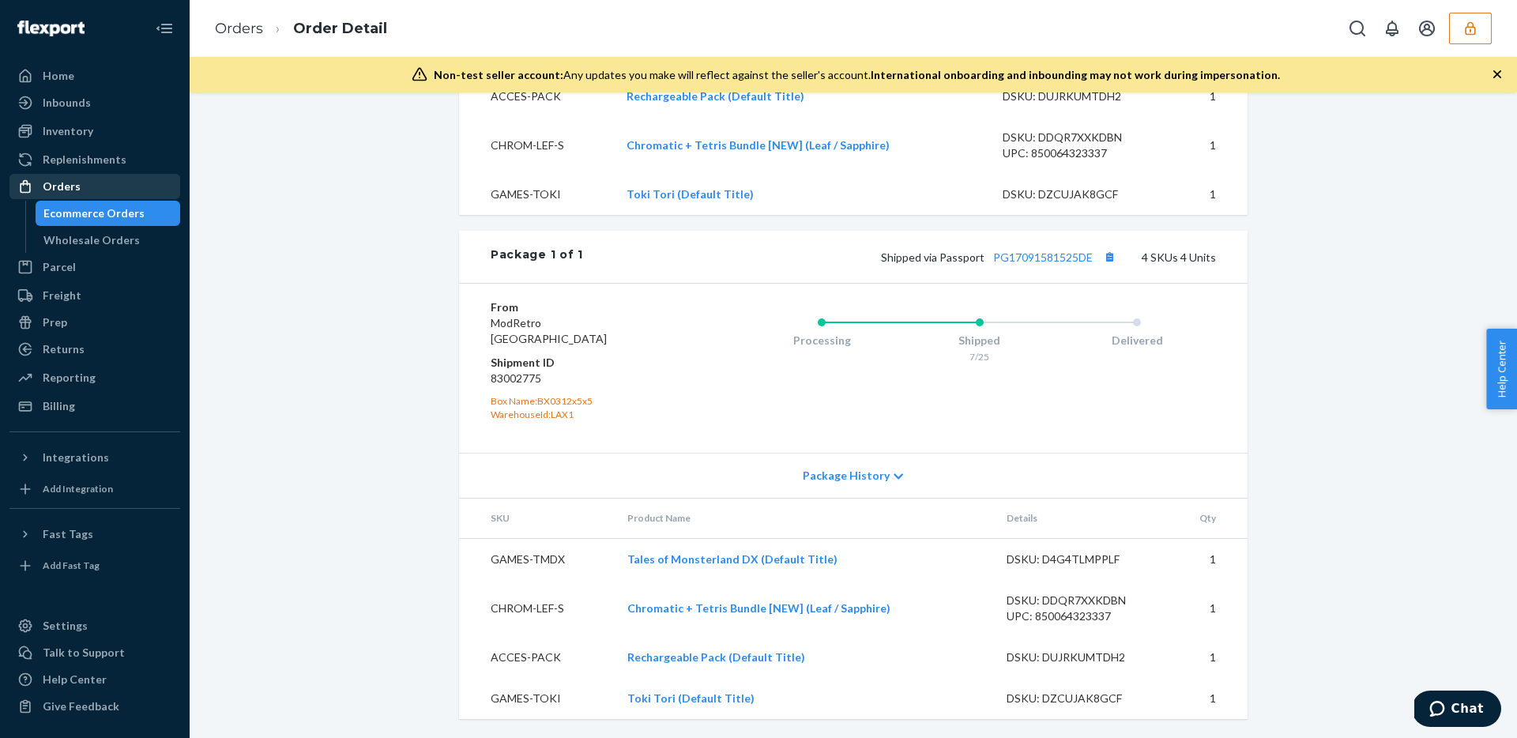
click at [64, 189] on div "Orders" at bounding box center [62, 187] width 38 height 16
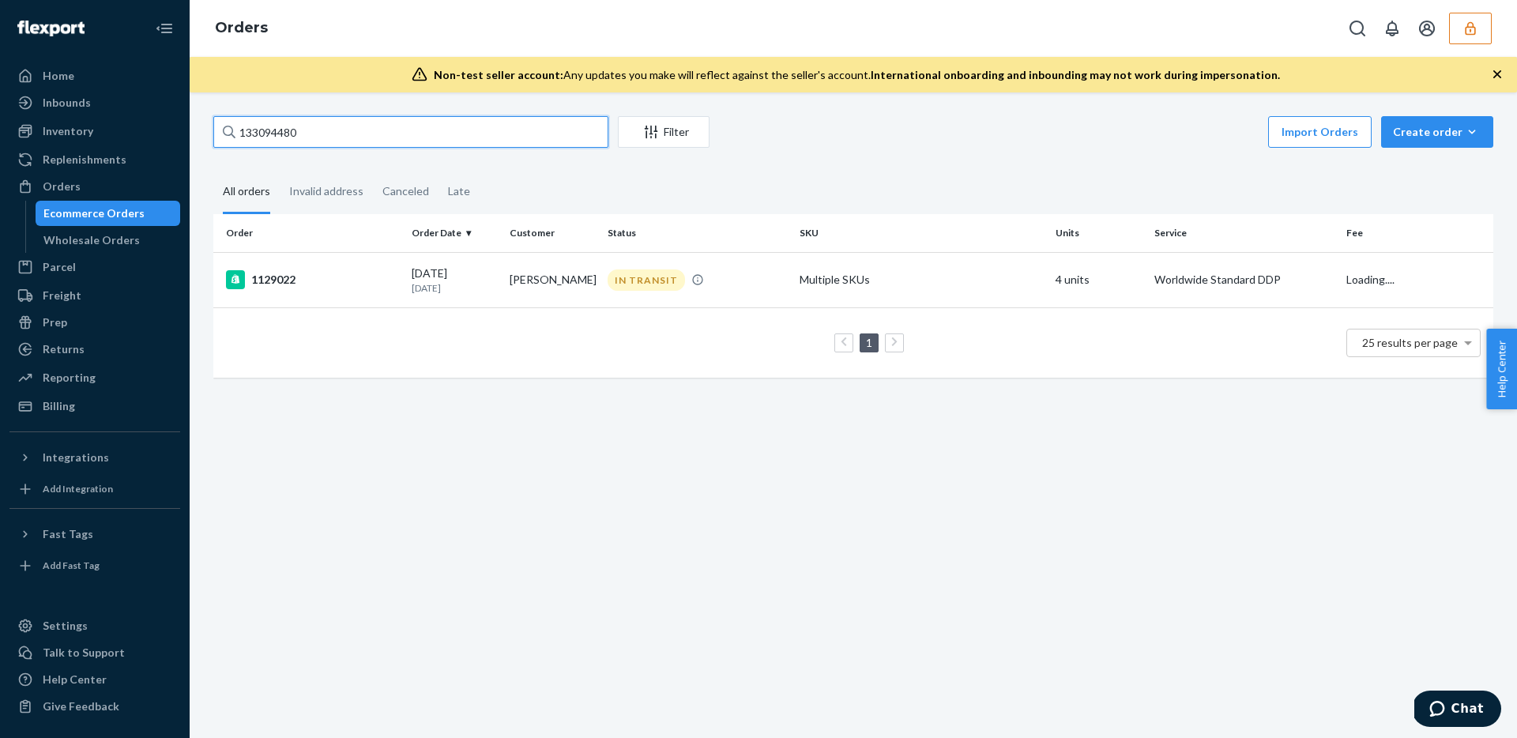
click at [323, 140] on input "133094480" at bounding box center [410, 132] width 395 height 32
paste input "569"
type input "133094569"
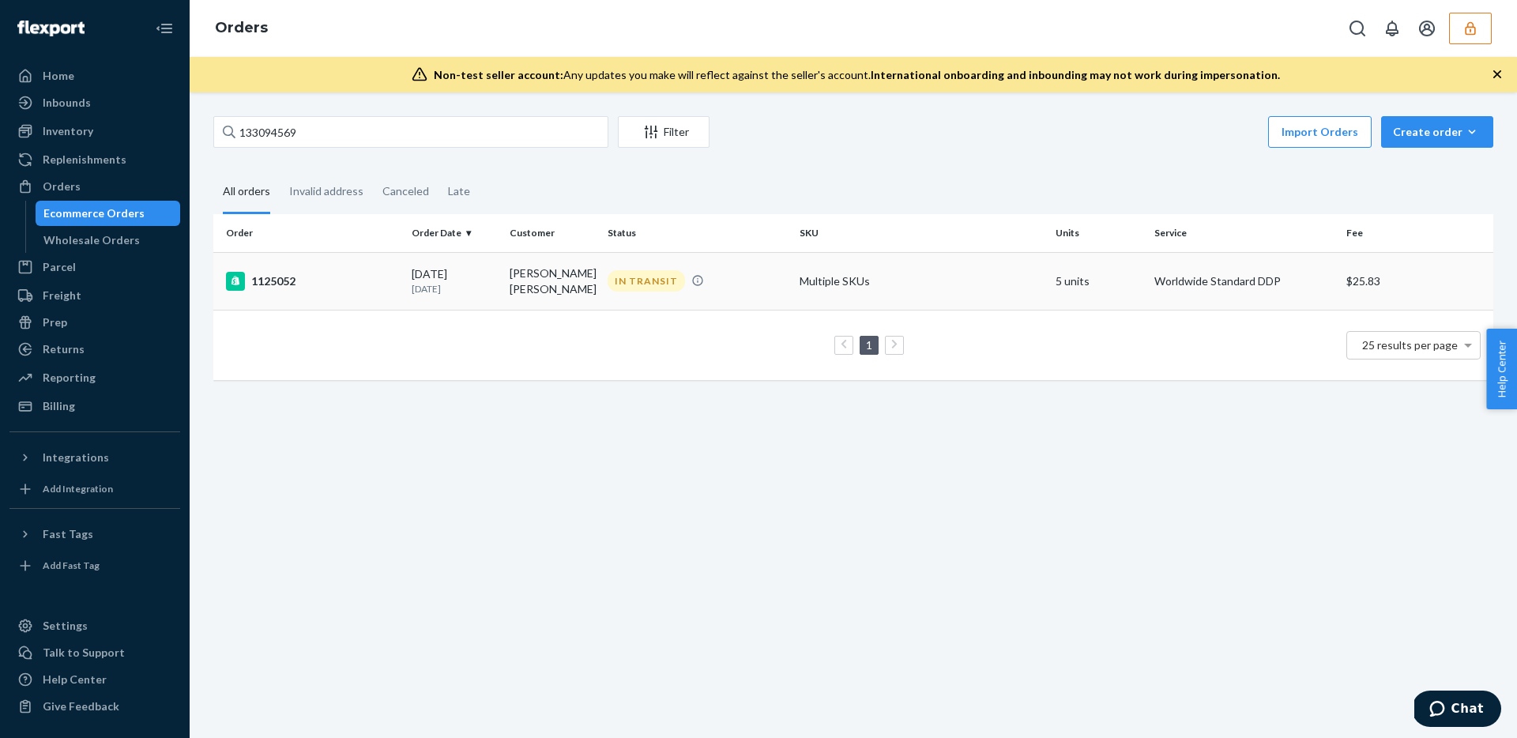
click at [337, 280] on div "1125052" at bounding box center [312, 281] width 173 height 19
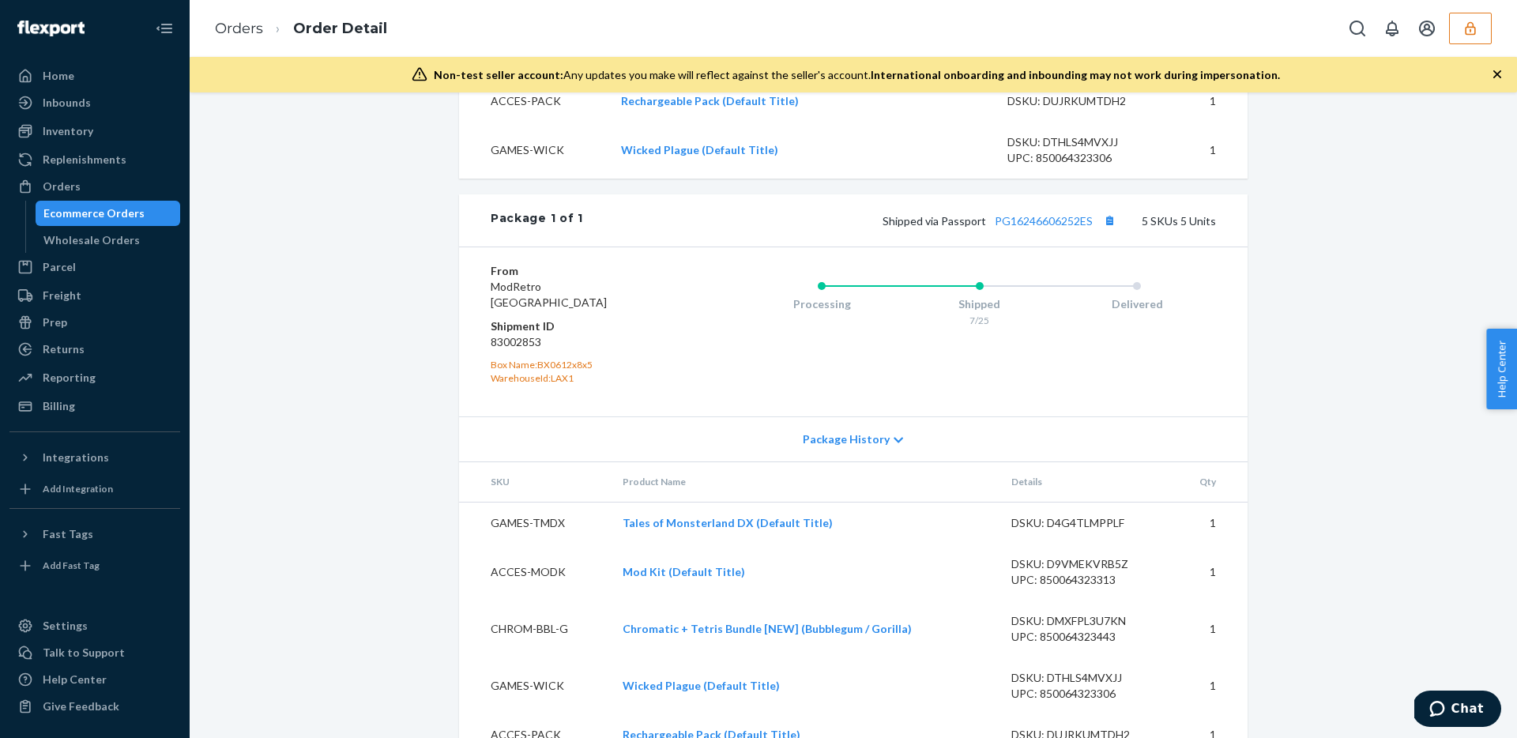
scroll to position [892, 0]
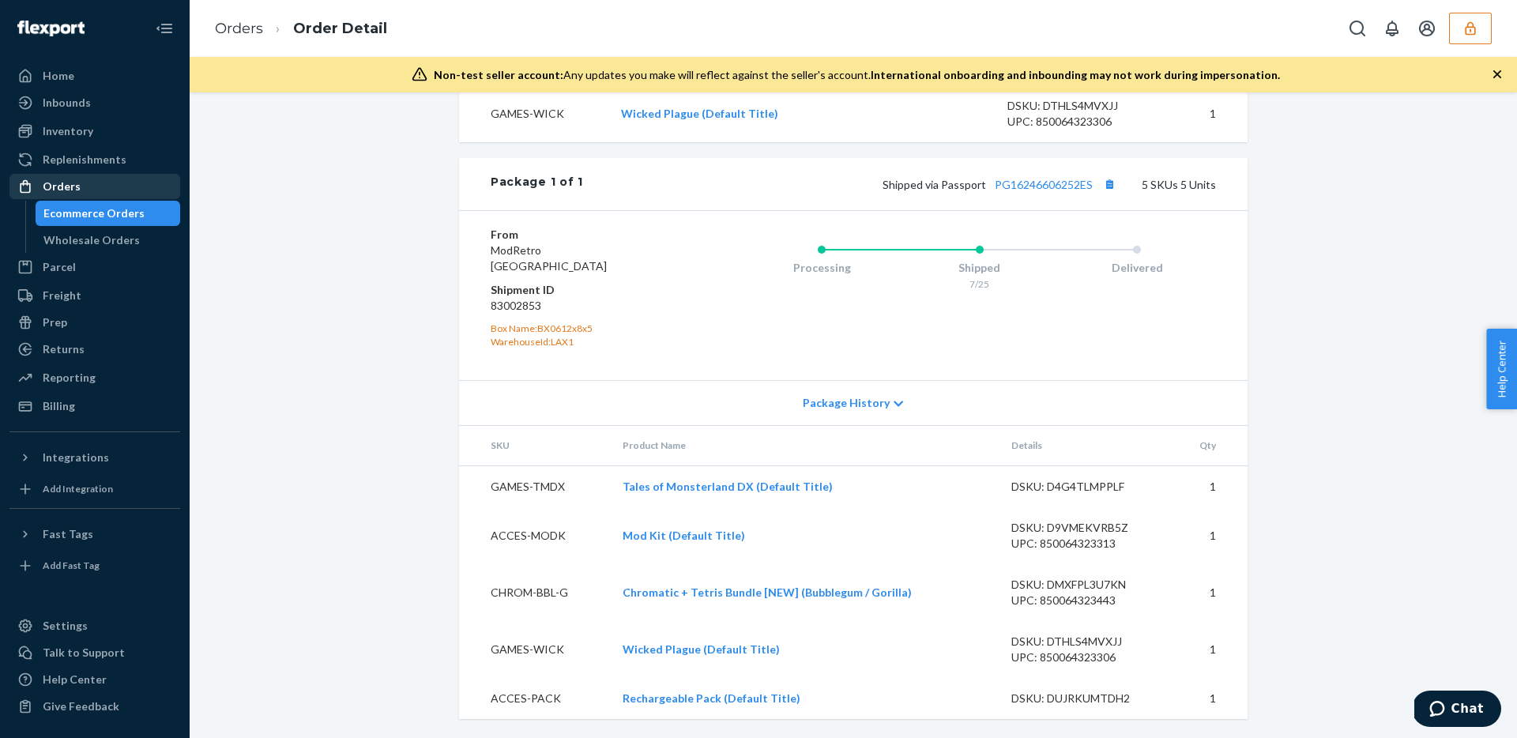
click at [70, 182] on div "Orders" at bounding box center [62, 187] width 38 height 16
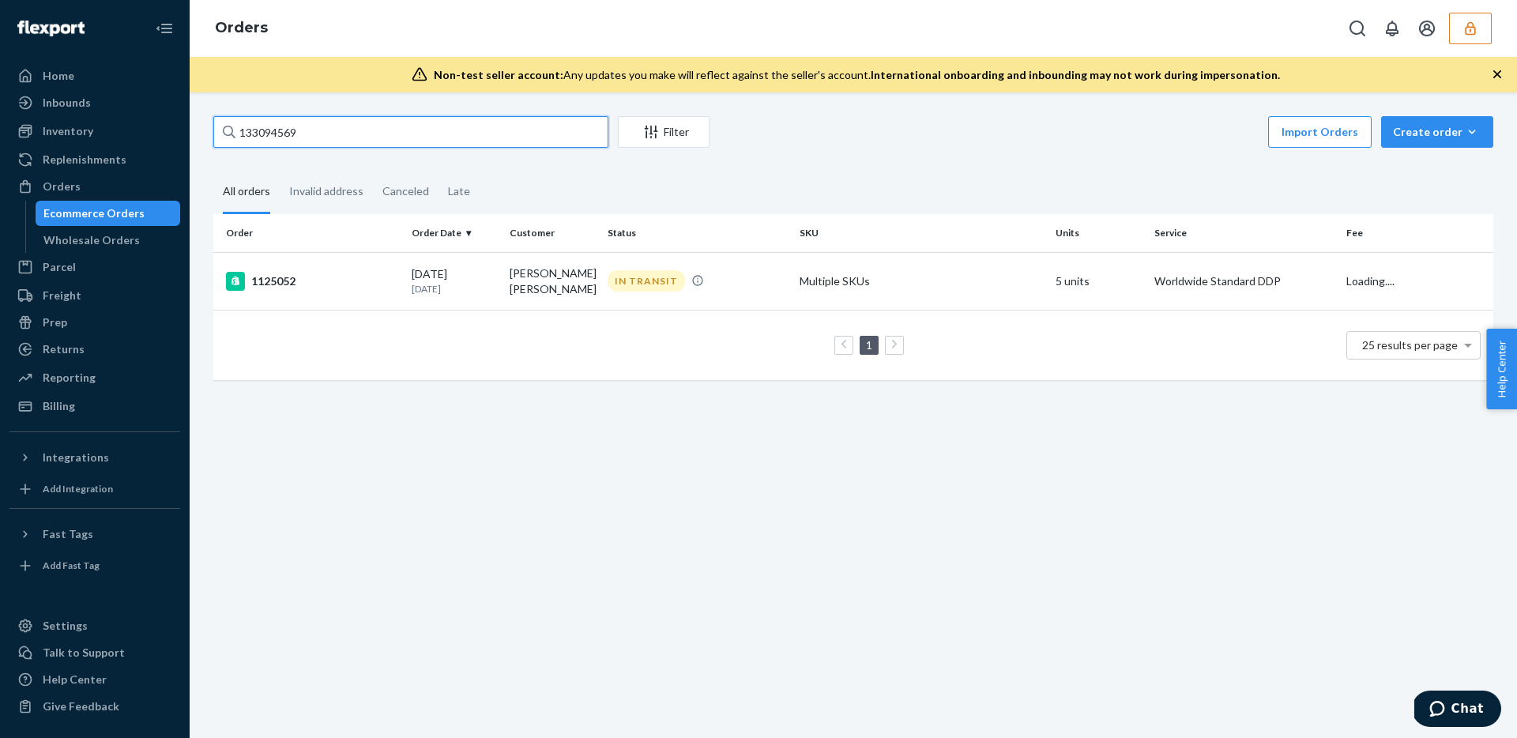
click at [386, 146] on input "133094569" at bounding box center [410, 132] width 395 height 32
paste input "31281"
type input "133031281"
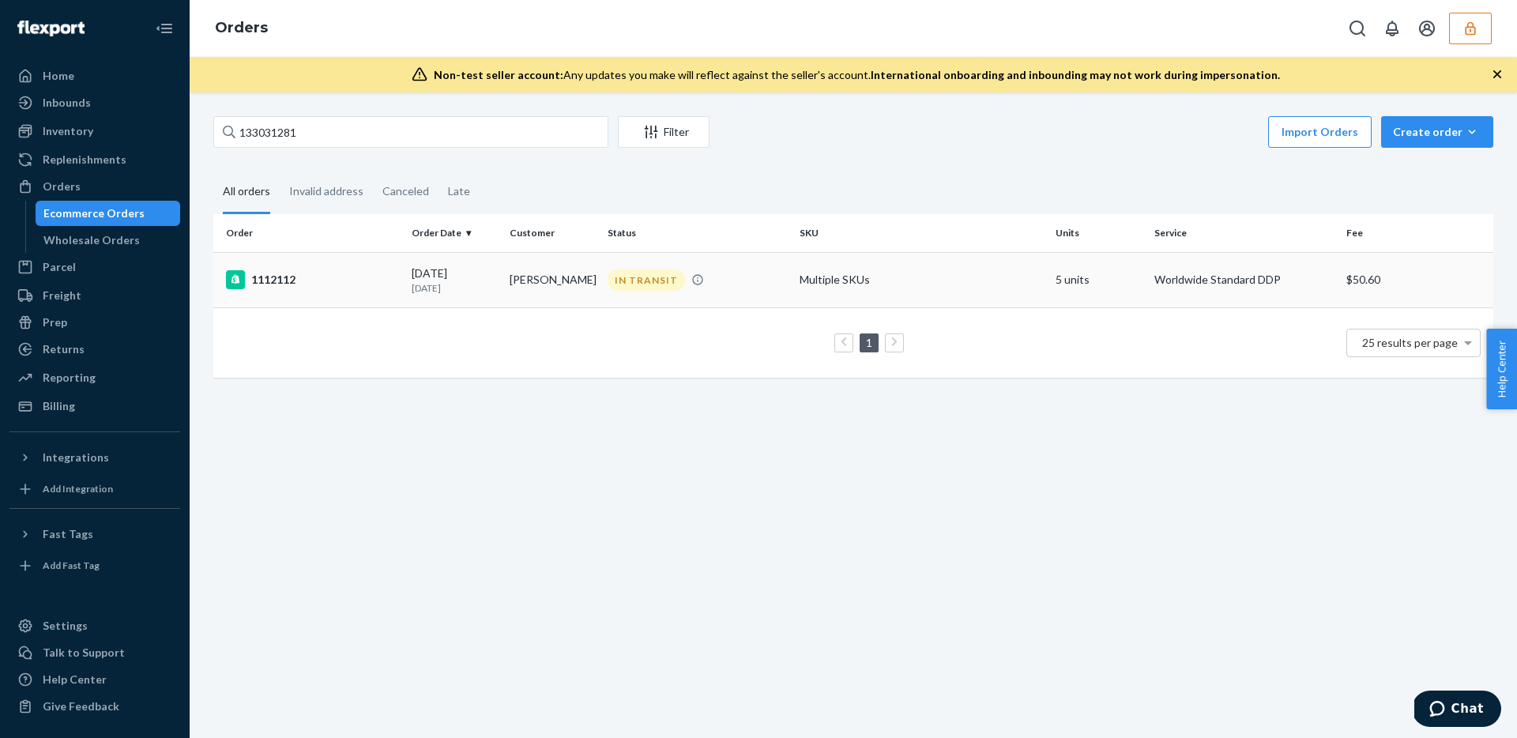
click at [390, 276] on div "1112112" at bounding box center [312, 279] width 173 height 19
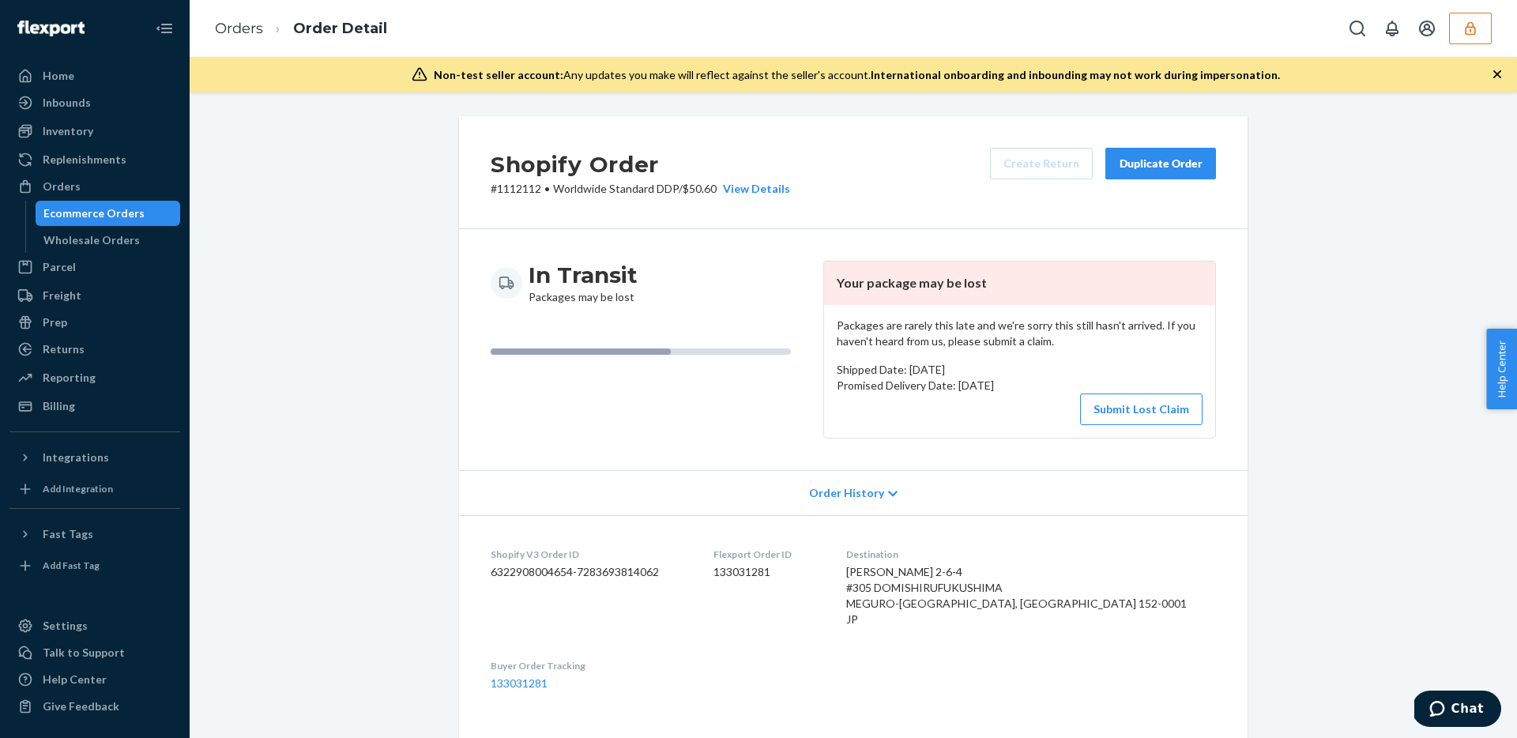
scroll to position [876, 0]
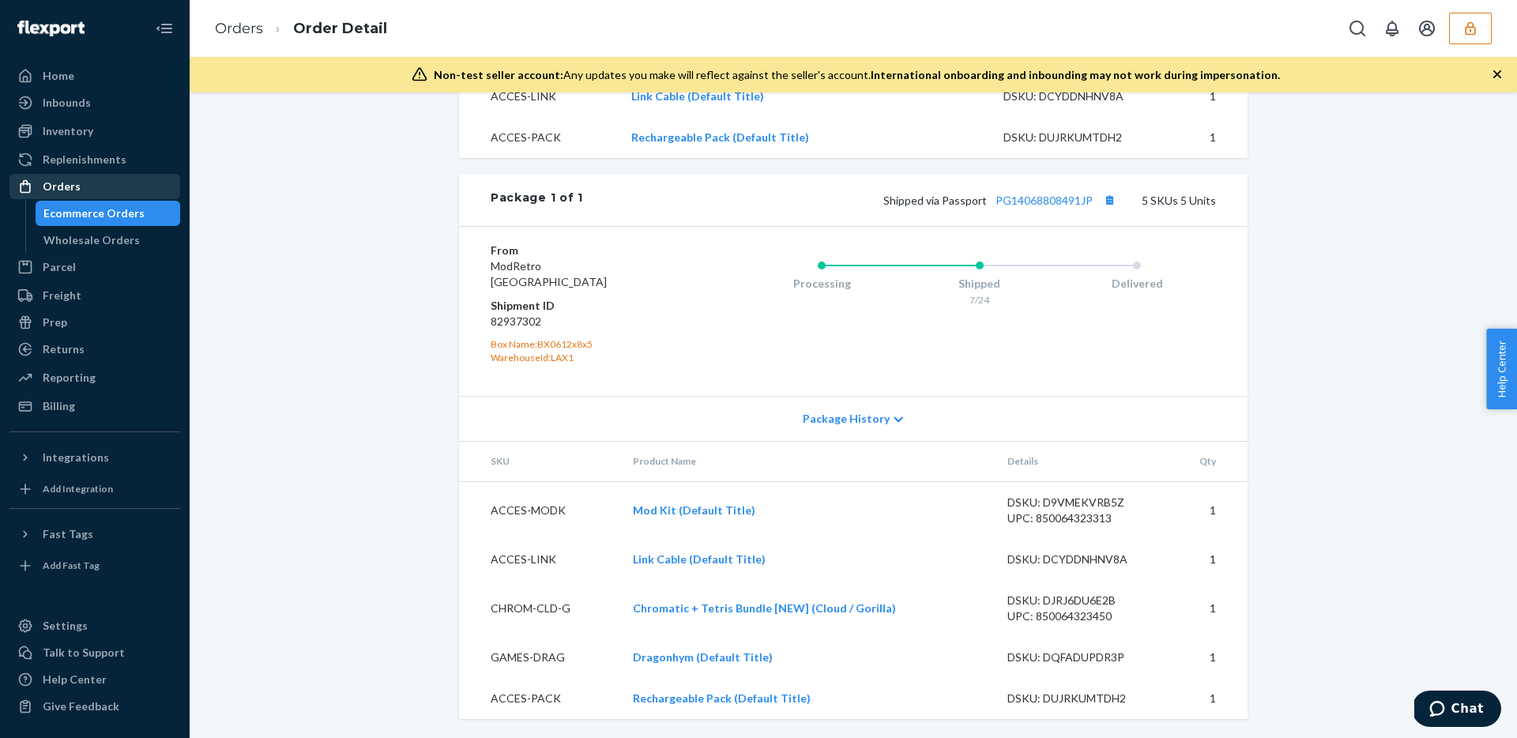
click at [67, 181] on div "Orders" at bounding box center [62, 187] width 38 height 16
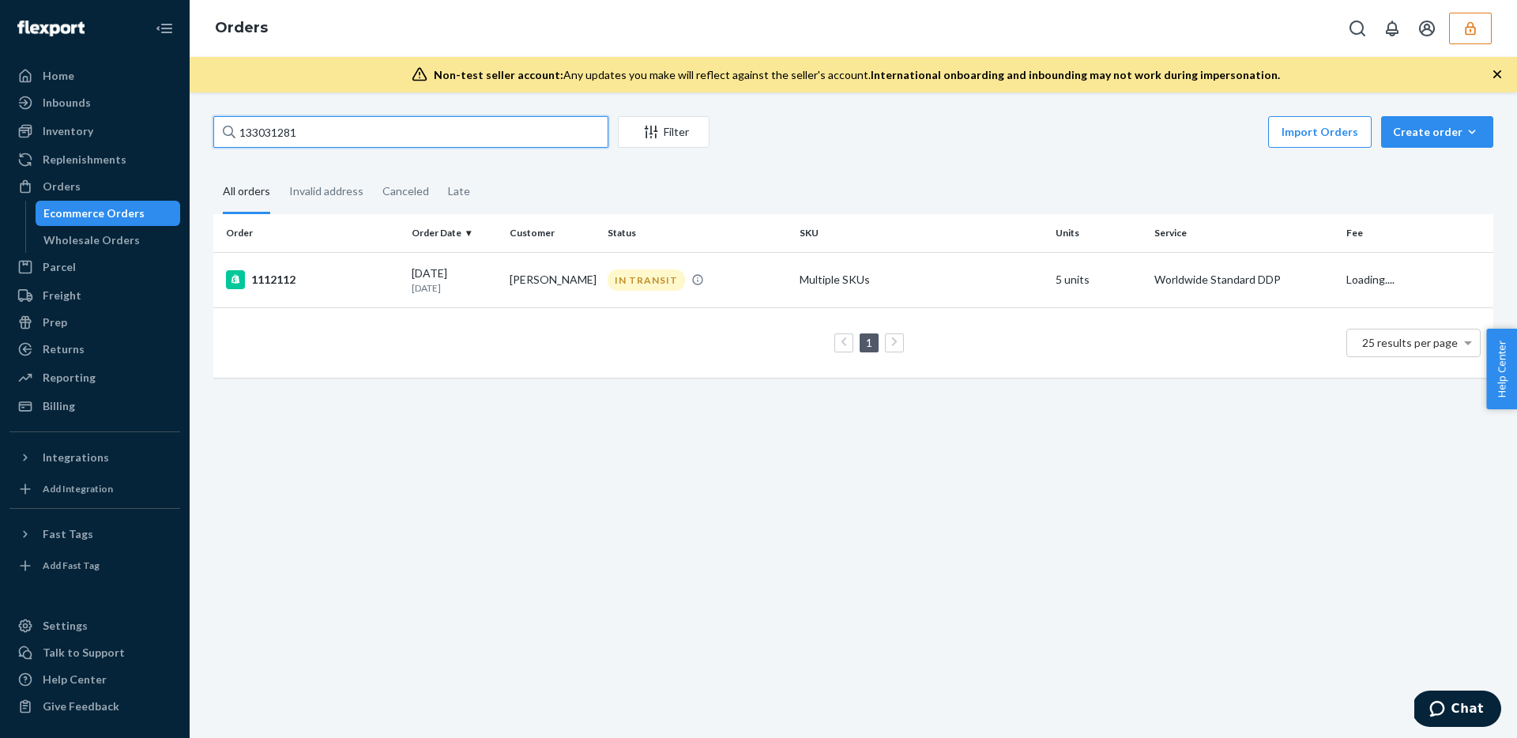
click at [366, 143] on input "133031281" at bounding box center [410, 132] width 395 height 32
paste input "94486"
type input "133094486"
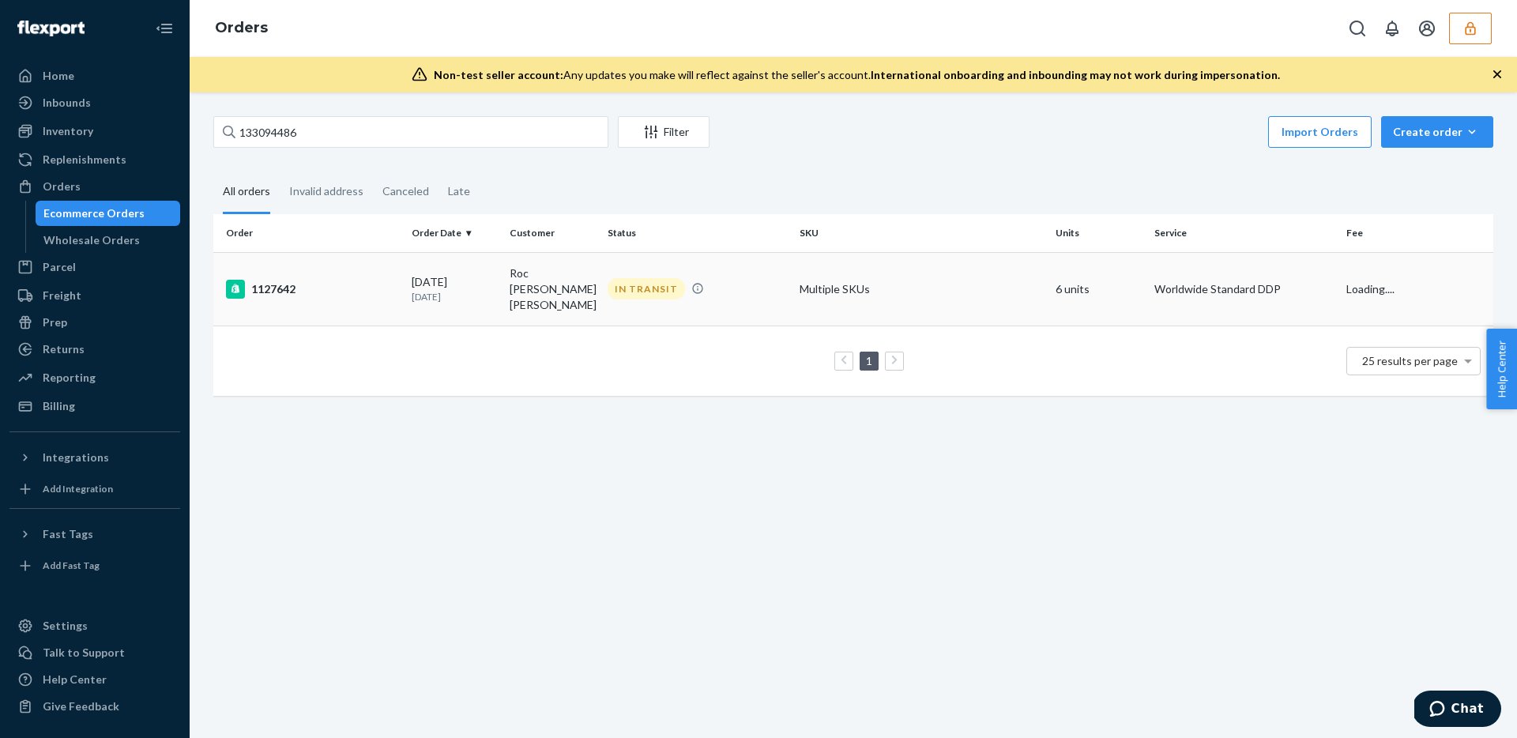
click at [378, 293] on td "1127642" at bounding box center [309, 288] width 192 height 73
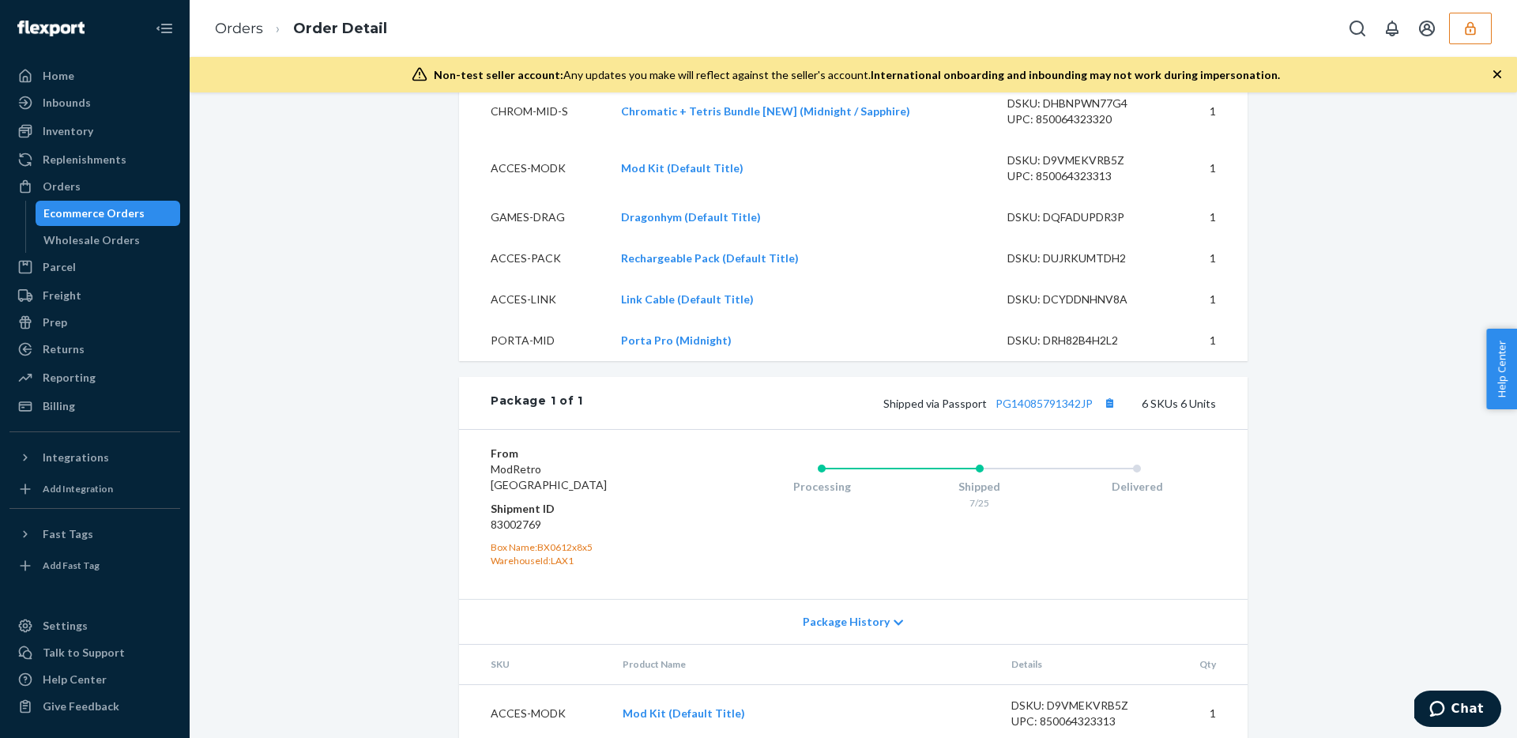
scroll to position [958, 0]
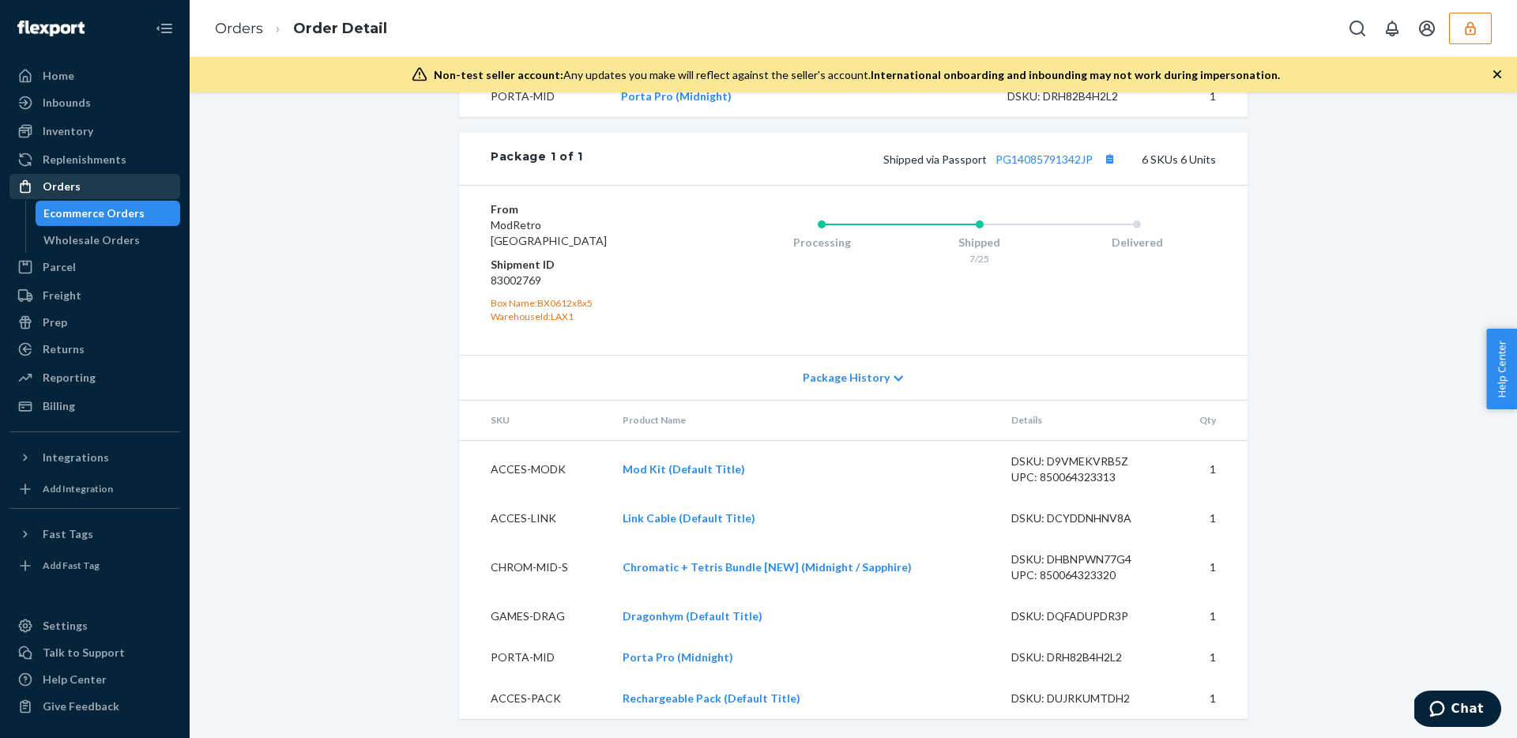
click at [81, 193] on div "Orders" at bounding box center [94, 186] width 167 height 22
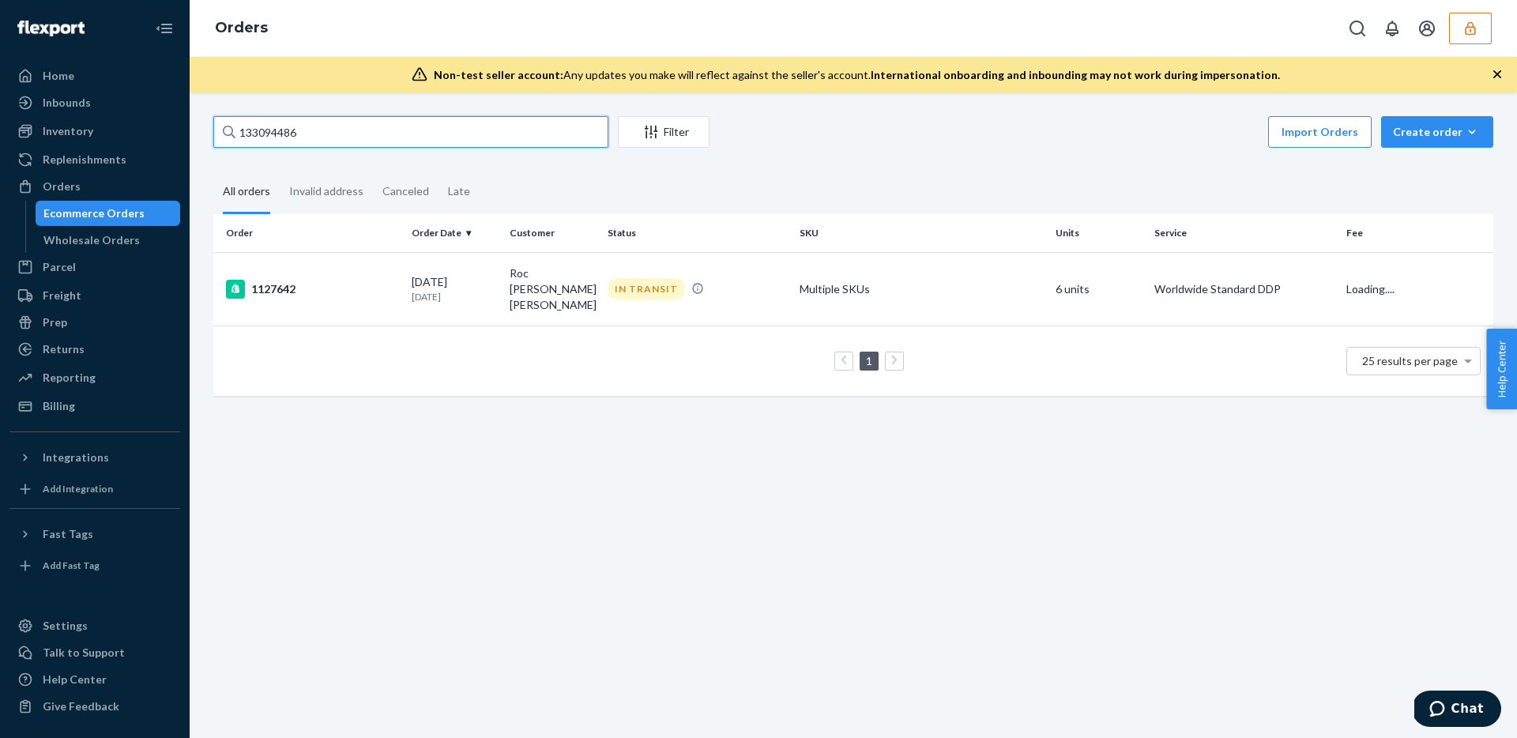
click at [327, 128] on input "133094486" at bounding box center [410, 132] width 395 height 32
paste input "554"
type input "133094554"
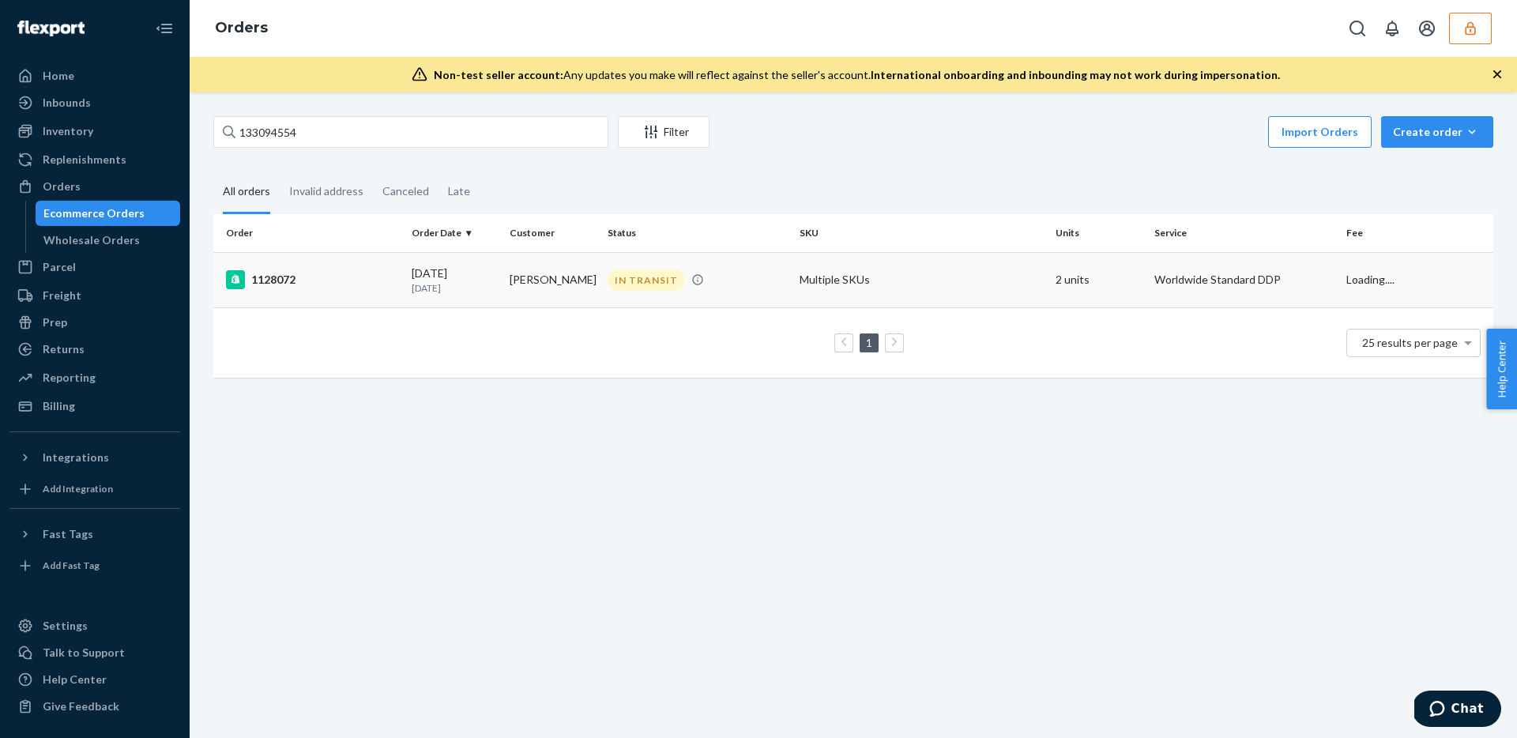
click at [381, 270] on div "1128072" at bounding box center [312, 279] width 173 height 19
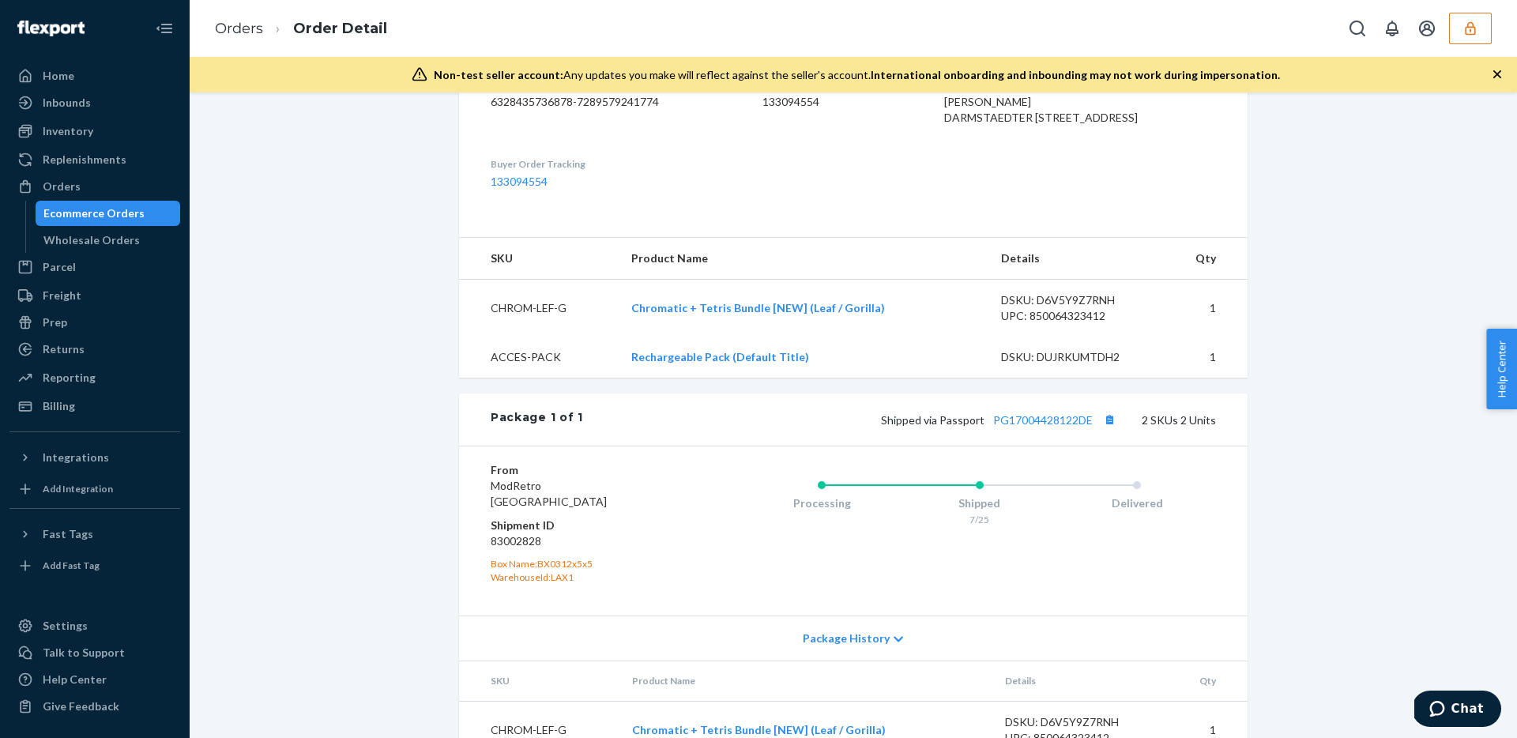
scroll to position [582, 0]
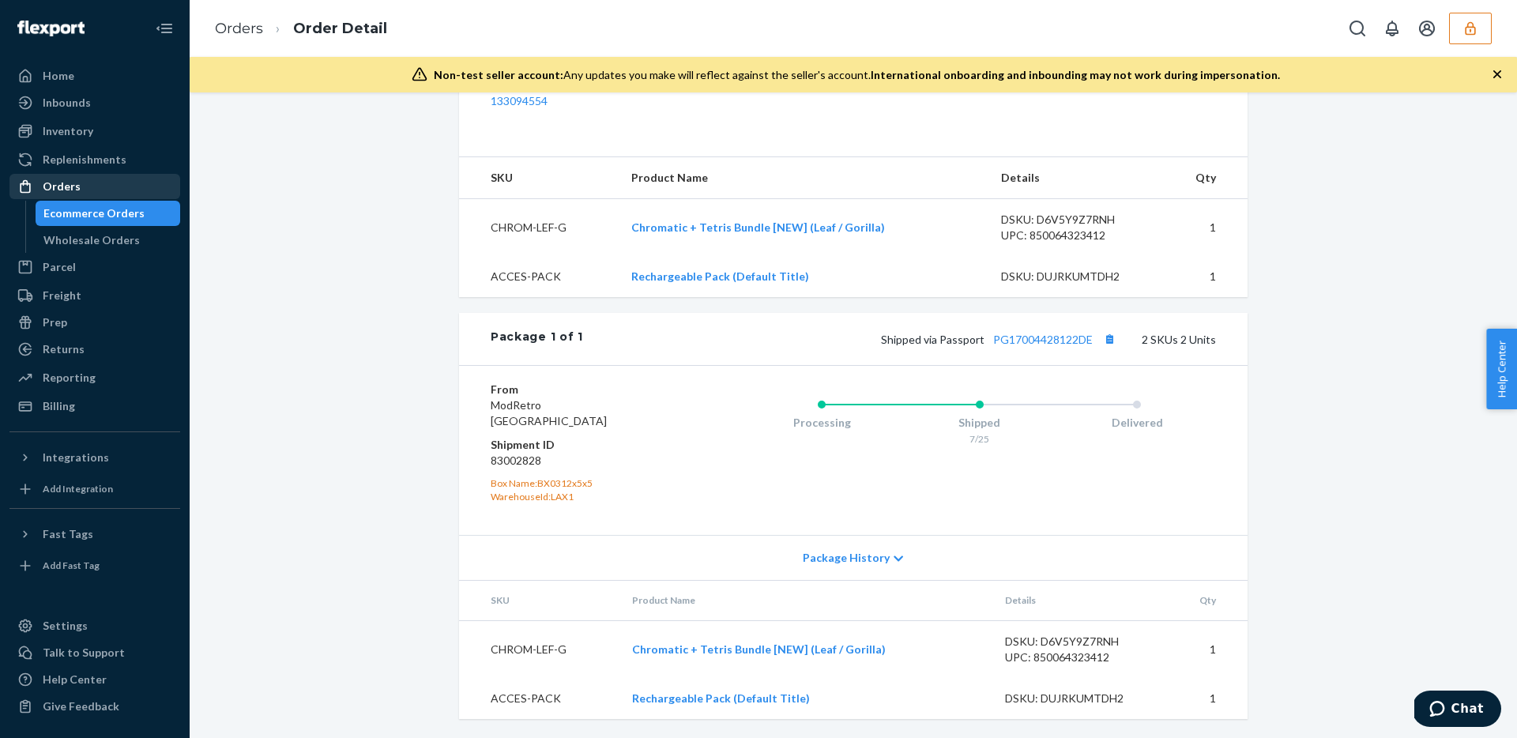
click at [74, 186] on div "Orders" at bounding box center [62, 187] width 38 height 16
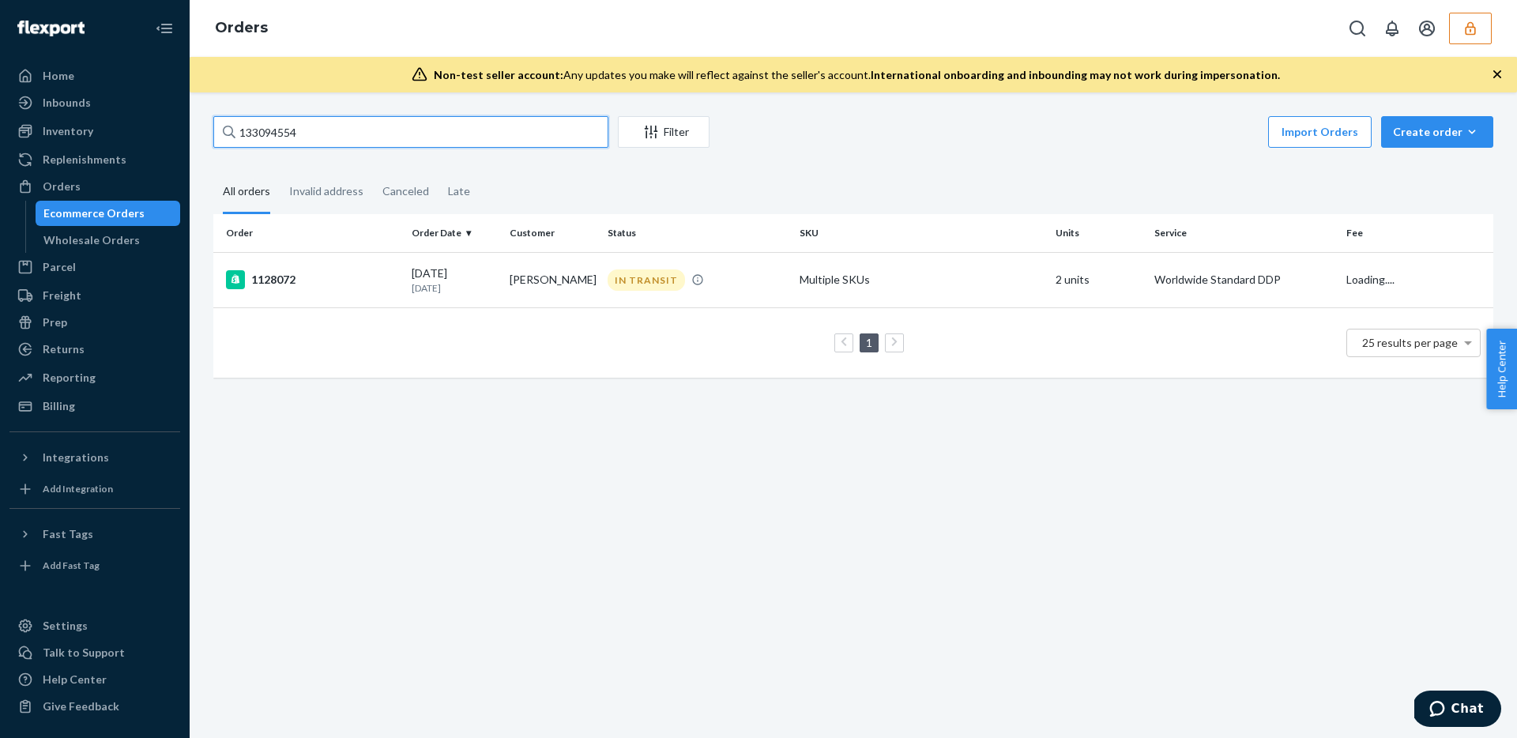
click at [348, 141] on input "133094554" at bounding box center [410, 132] width 395 height 32
paste input "31340"
type input "133031340"
click at [355, 295] on td "1113962" at bounding box center [309, 279] width 192 height 55
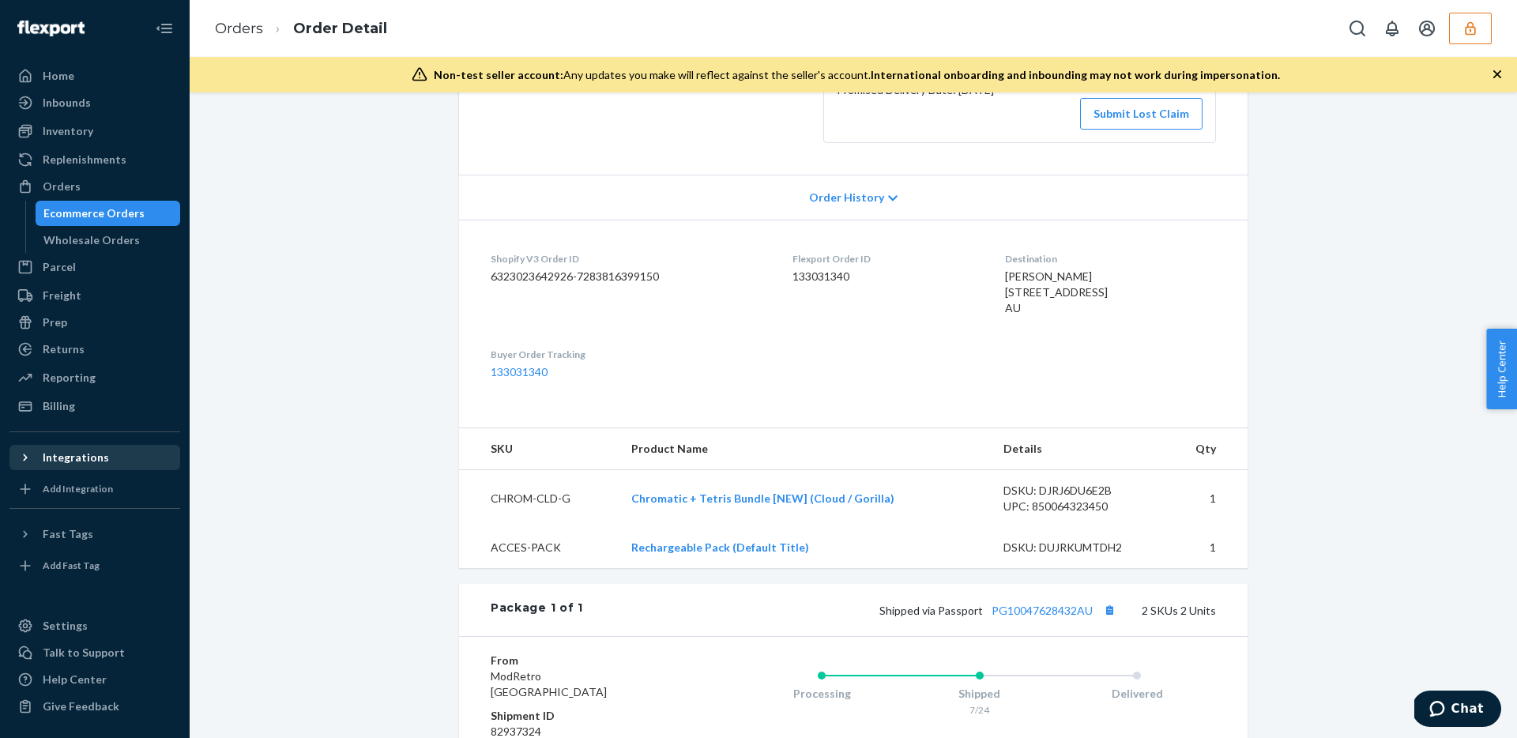
scroll to position [582, 0]
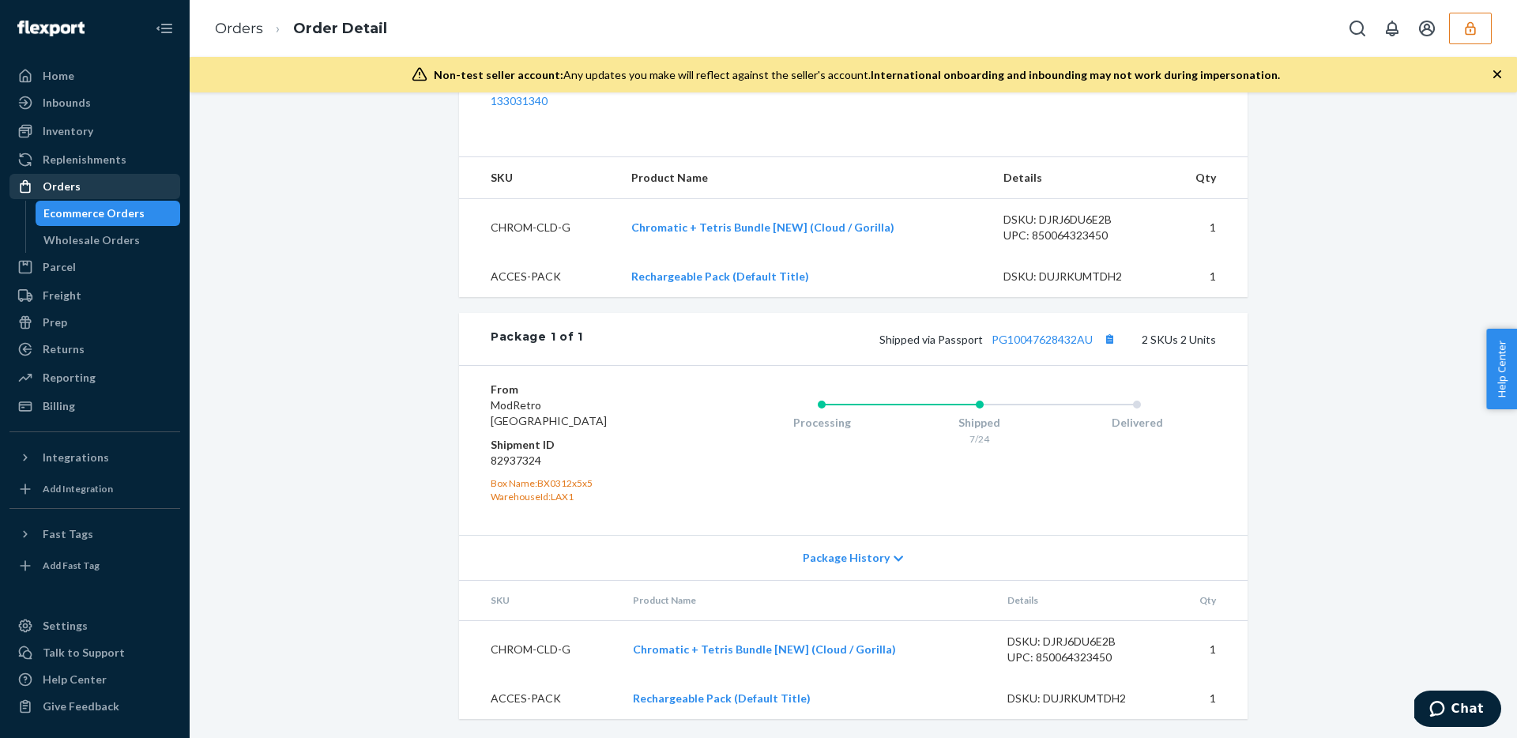
click at [70, 192] on div "Orders" at bounding box center [62, 187] width 38 height 16
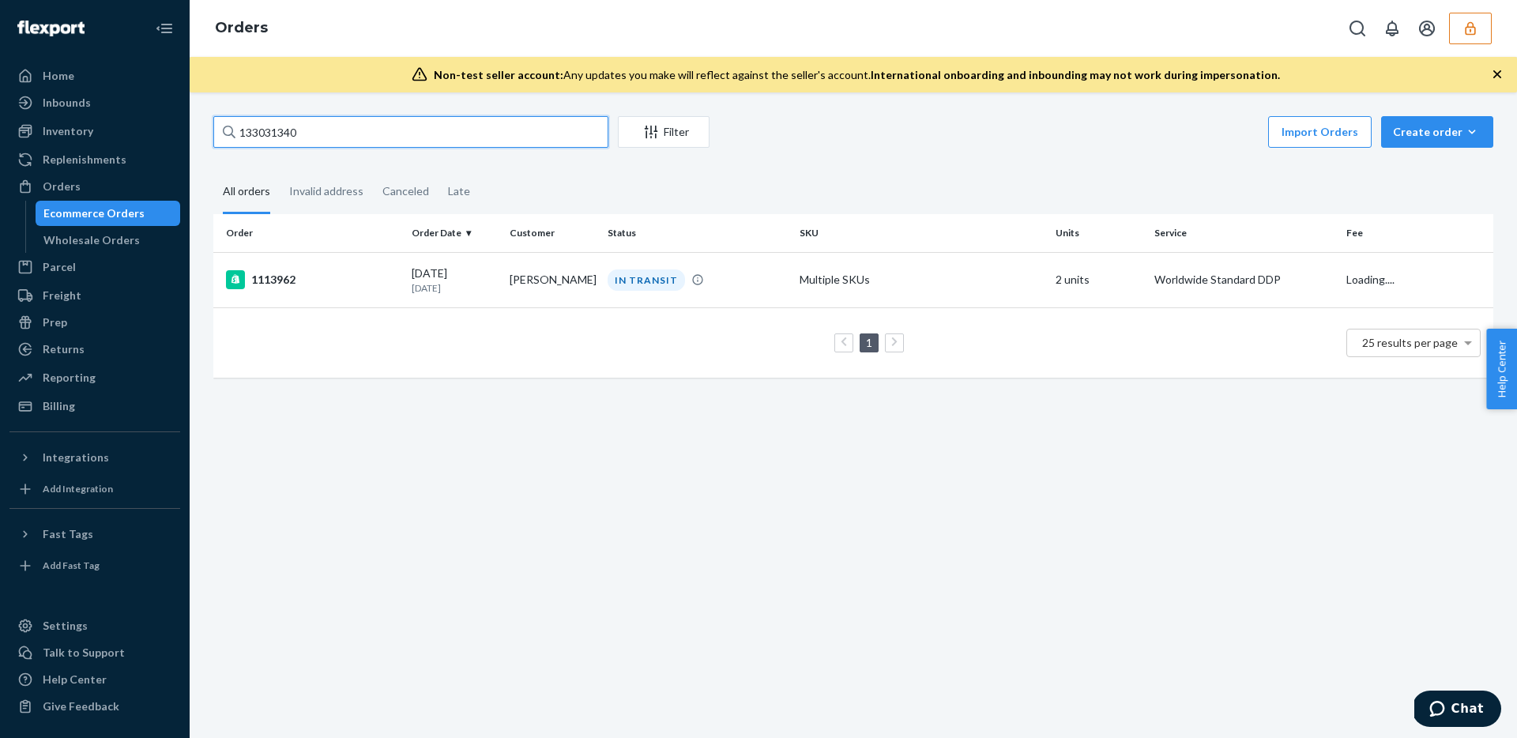
click at [350, 127] on input "133031340" at bounding box center [410, 132] width 395 height 32
paste input "5"
type input "133031345"
click at [344, 272] on div "1119782" at bounding box center [312, 279] width 173 height 19
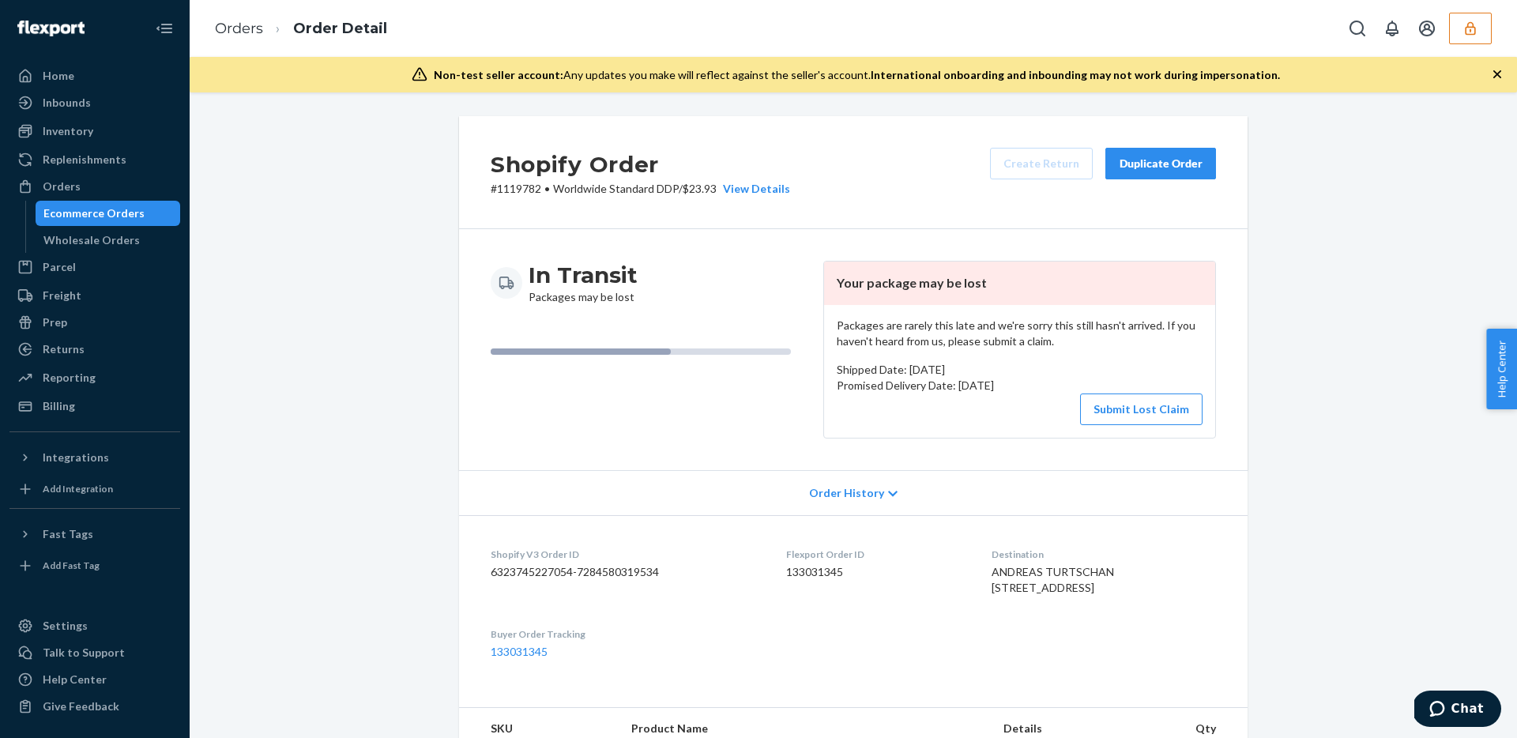
scroll to position [778, 0]
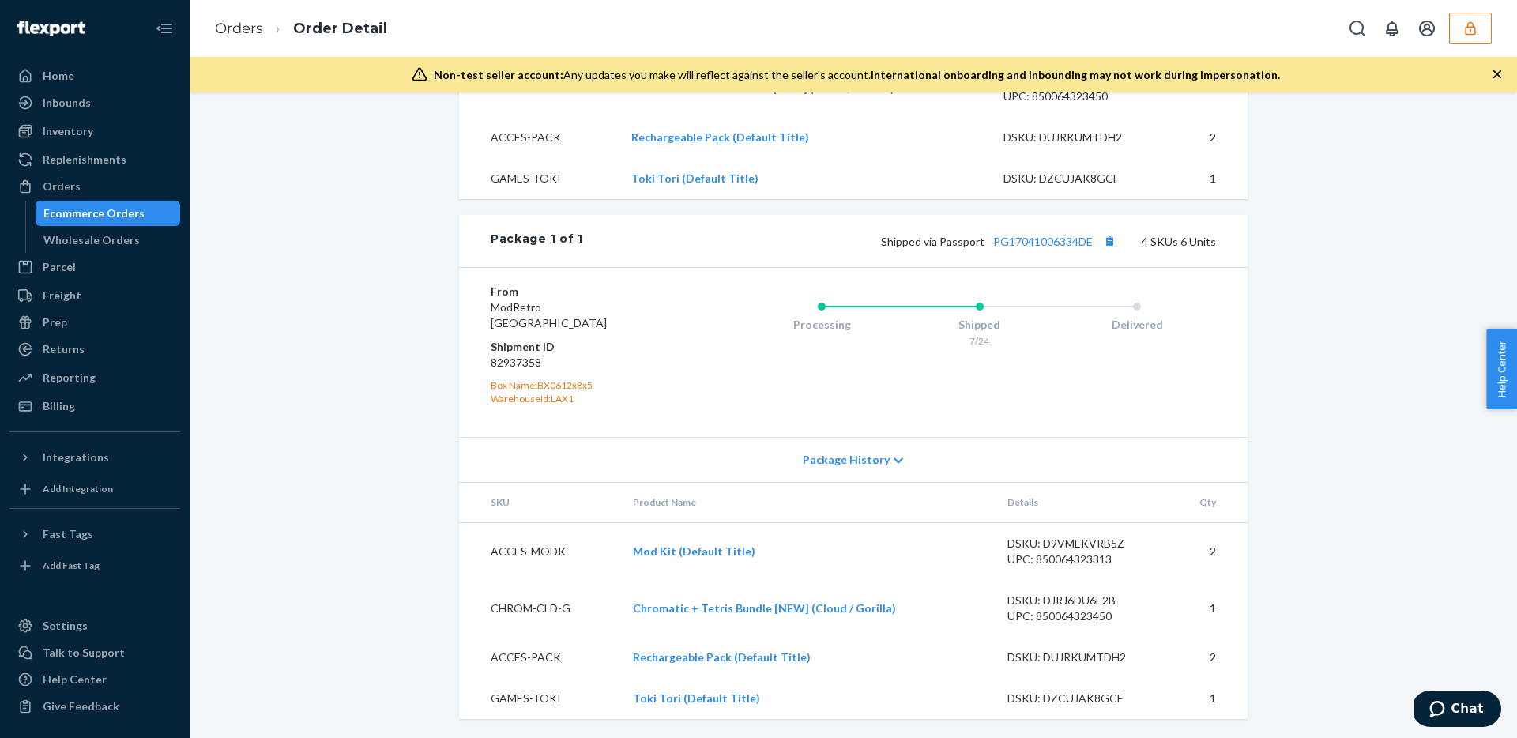
click at [90, 212] on div "Ecommerce Orders" at bounding box center [93, 213] width 101 height 16
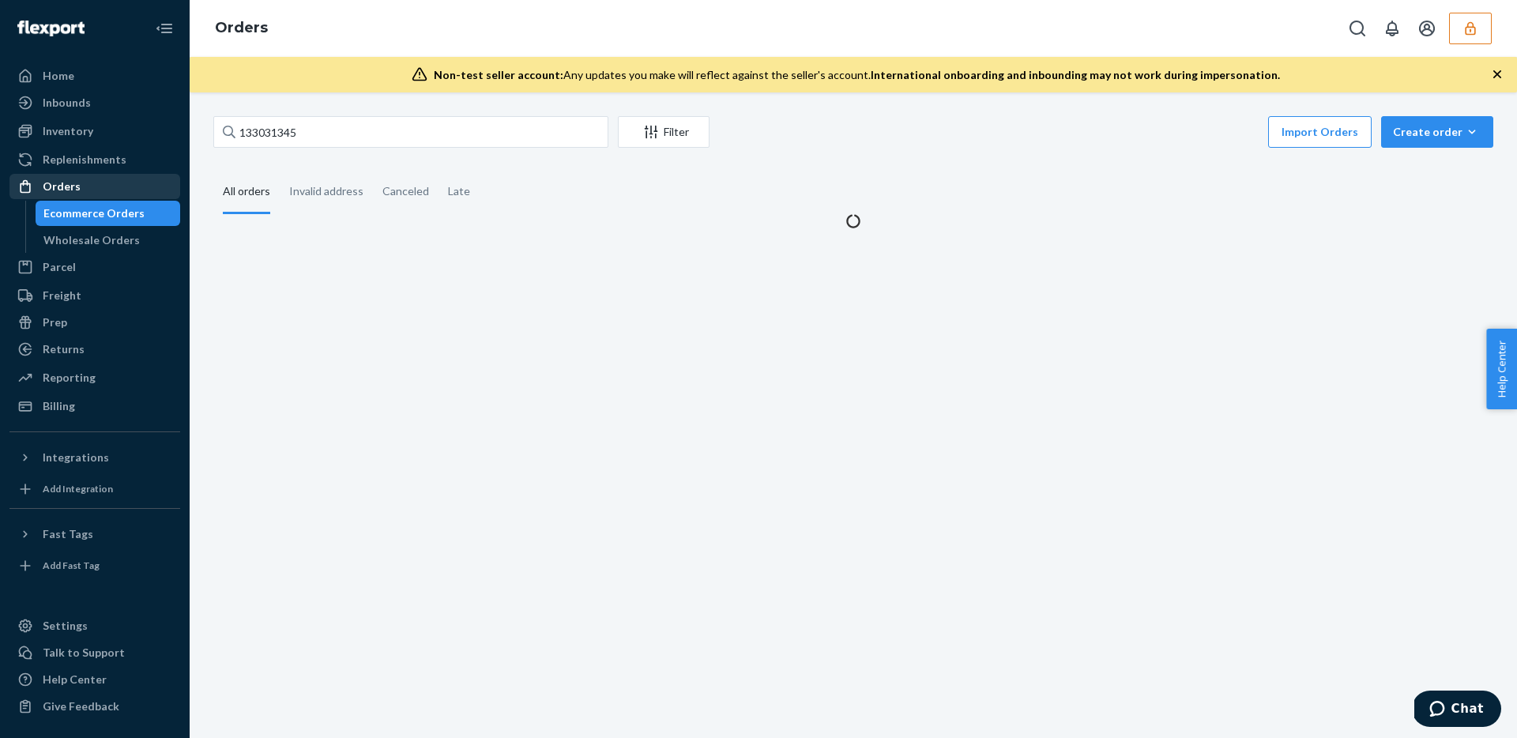
click at [59, 181] on div "Orders" at bounding box center [62, 187] width 38 height 16
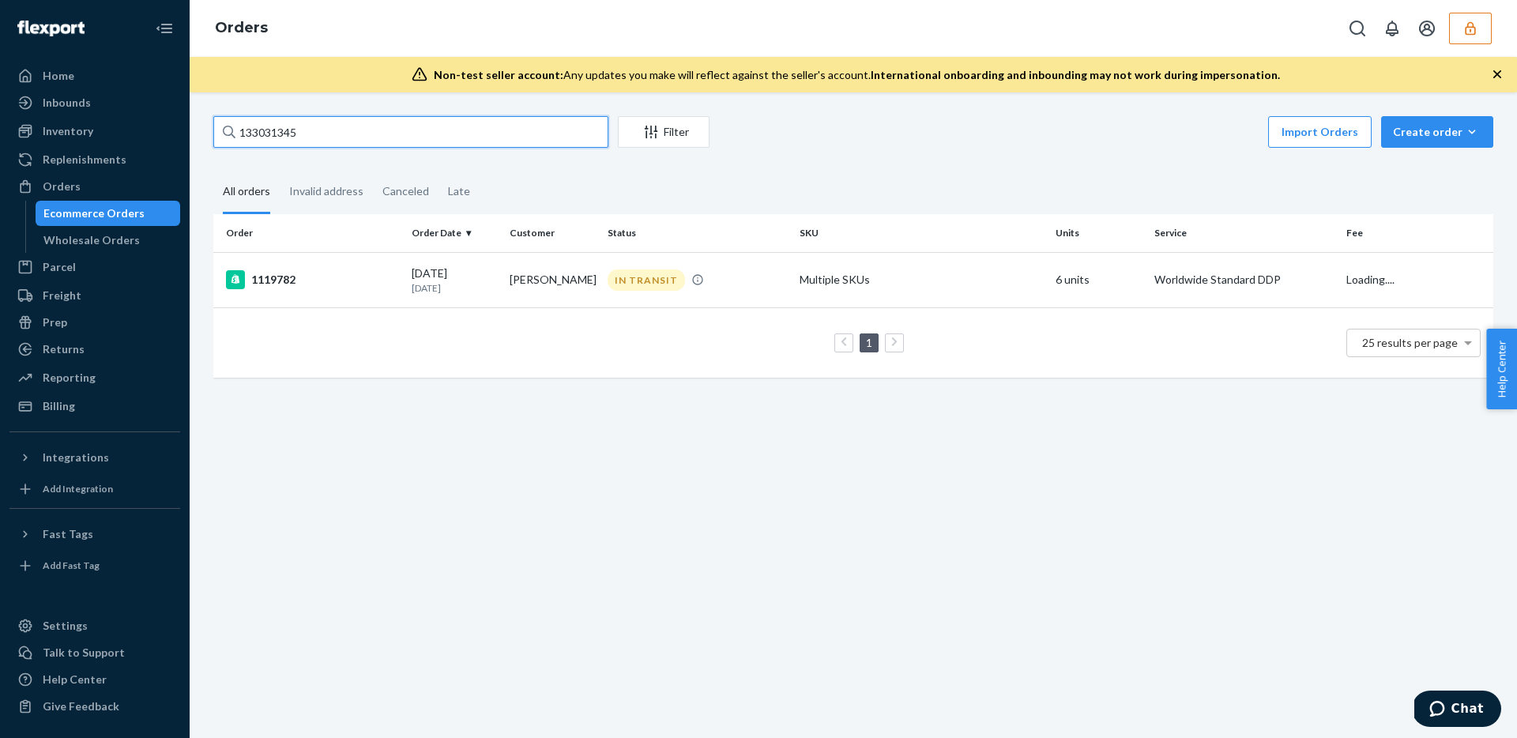
click at [314, 129] on input "133031345" at bounding box center [410, 132] width 395 height 32
paste input "54"
type input "133031354"
click at [419, 278] on div "07/11/2025 1 month ago" at bounding box center [454, 279] width 85 height 29
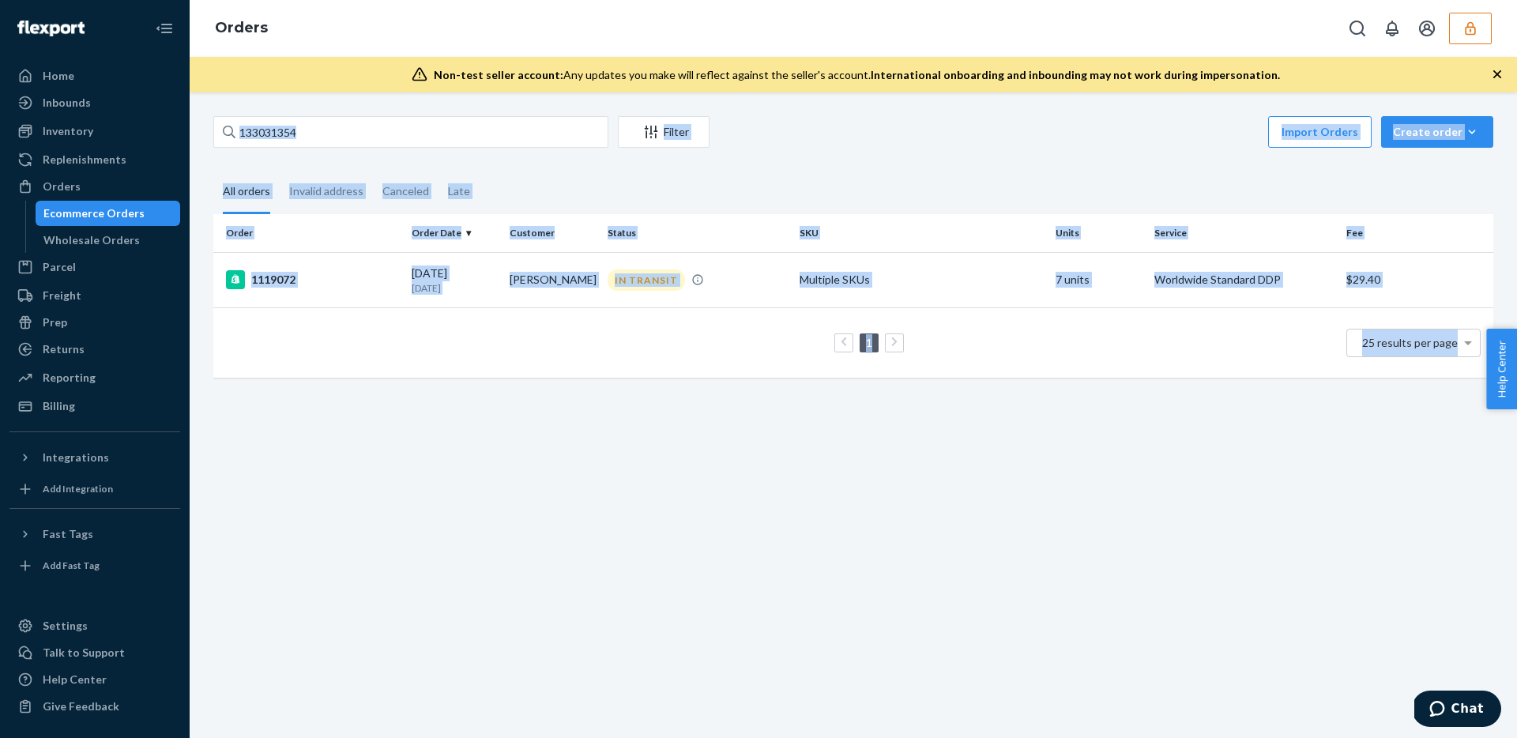
click at [419, 278] on div "133031354 Filter Import Orders Create order Ecommerce order Removal order All o…" at bounding box center [853, 414] width 1327 height 645
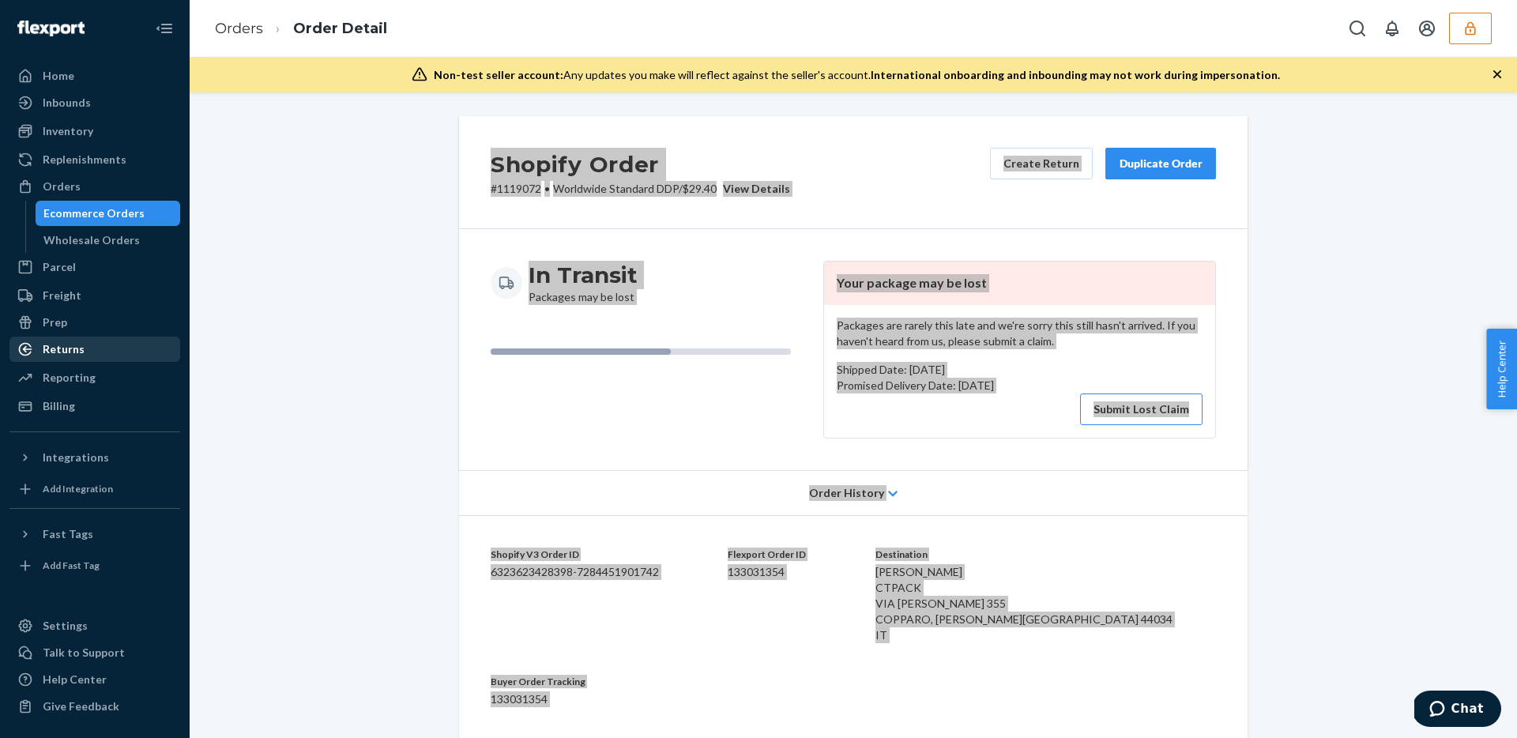
scroll to position [794, 0]
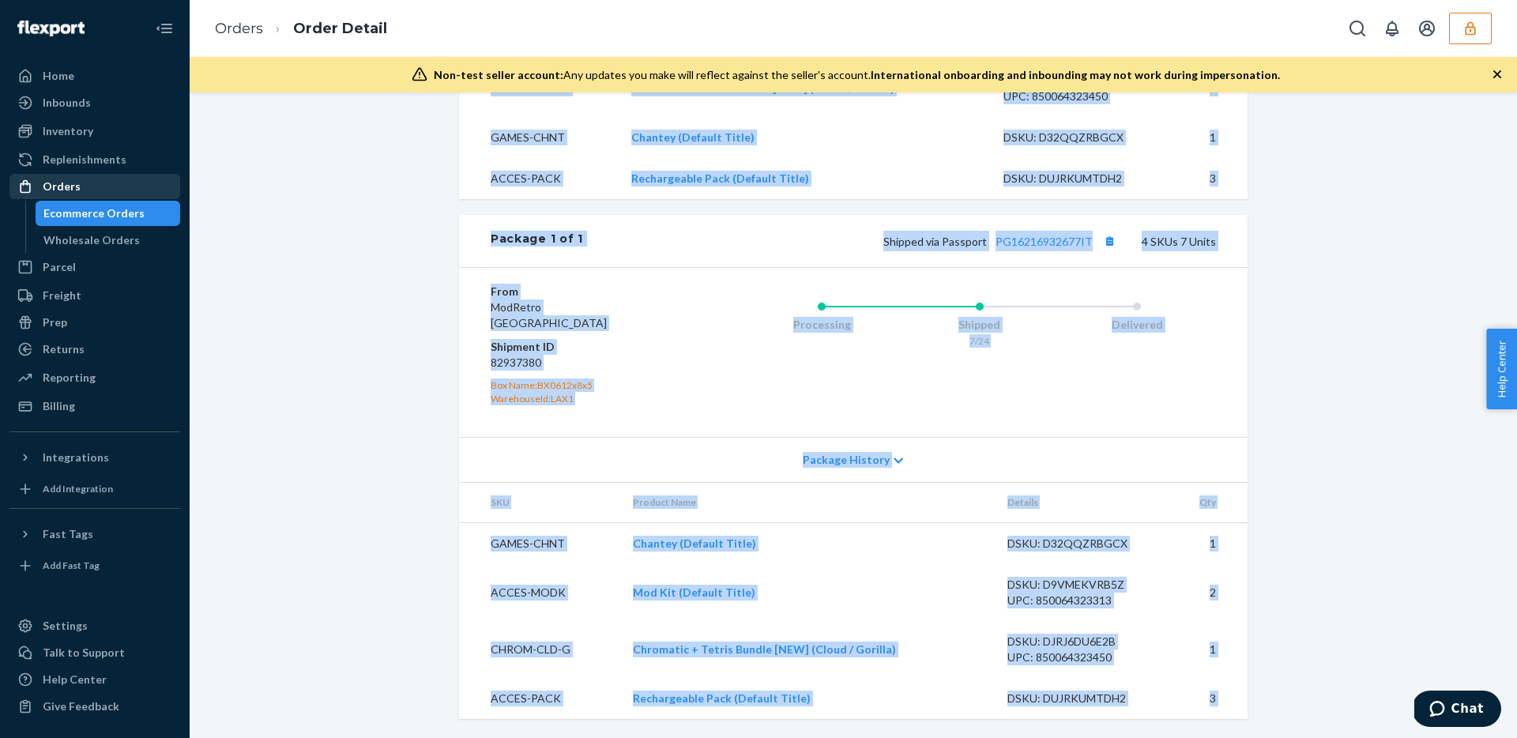
click at [66, 185] on div "Orders" at bounding box center [62, 187] width 38 height 16
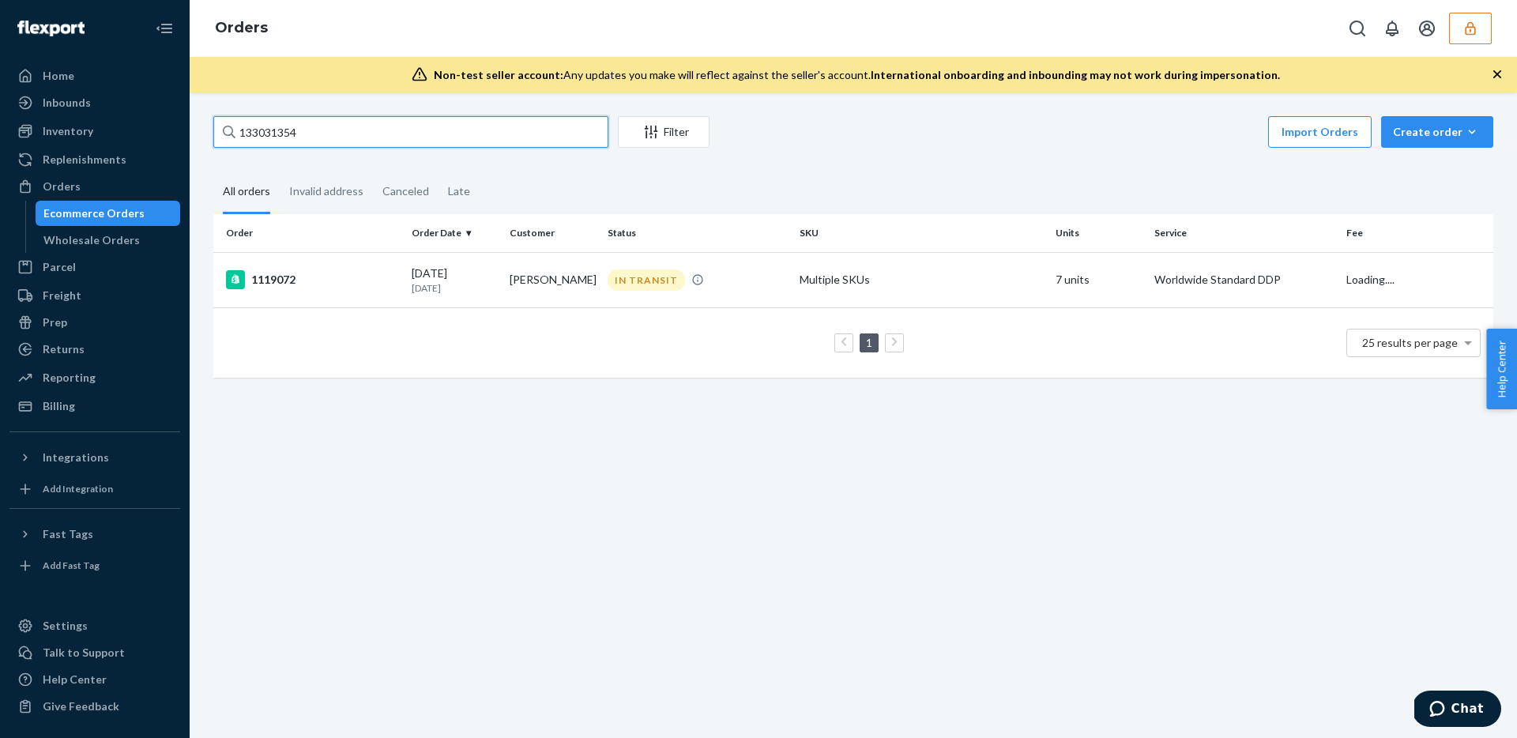
click at [336, 131] on input "133031354" at bounding box center [410, 132] width 395 height 32
paste input "11"
type input "133031311"
click at [498, 298] on td "07/11/2025 1 month ago" at bounding box center [454, 279] width 98 height 55
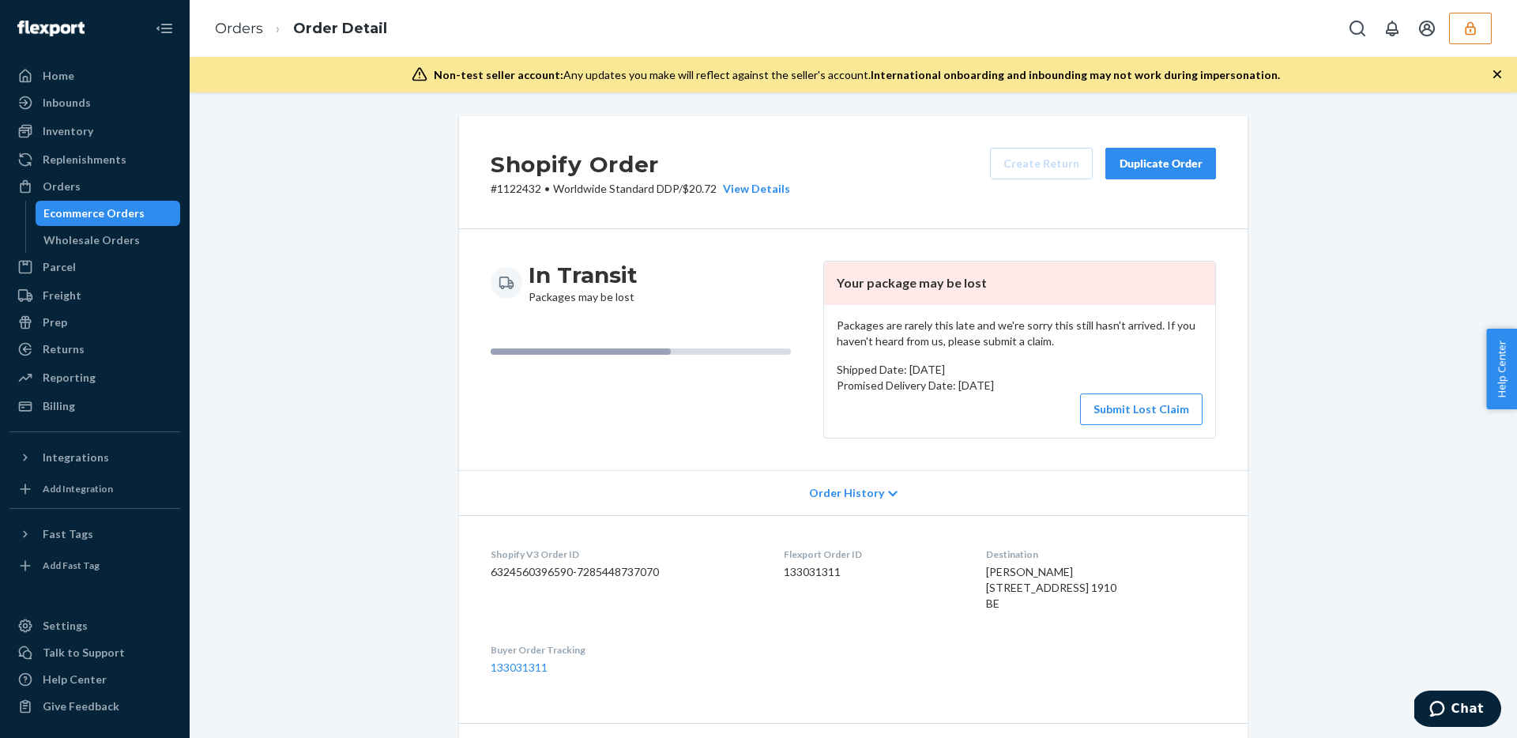
scroll to position [582, 0]
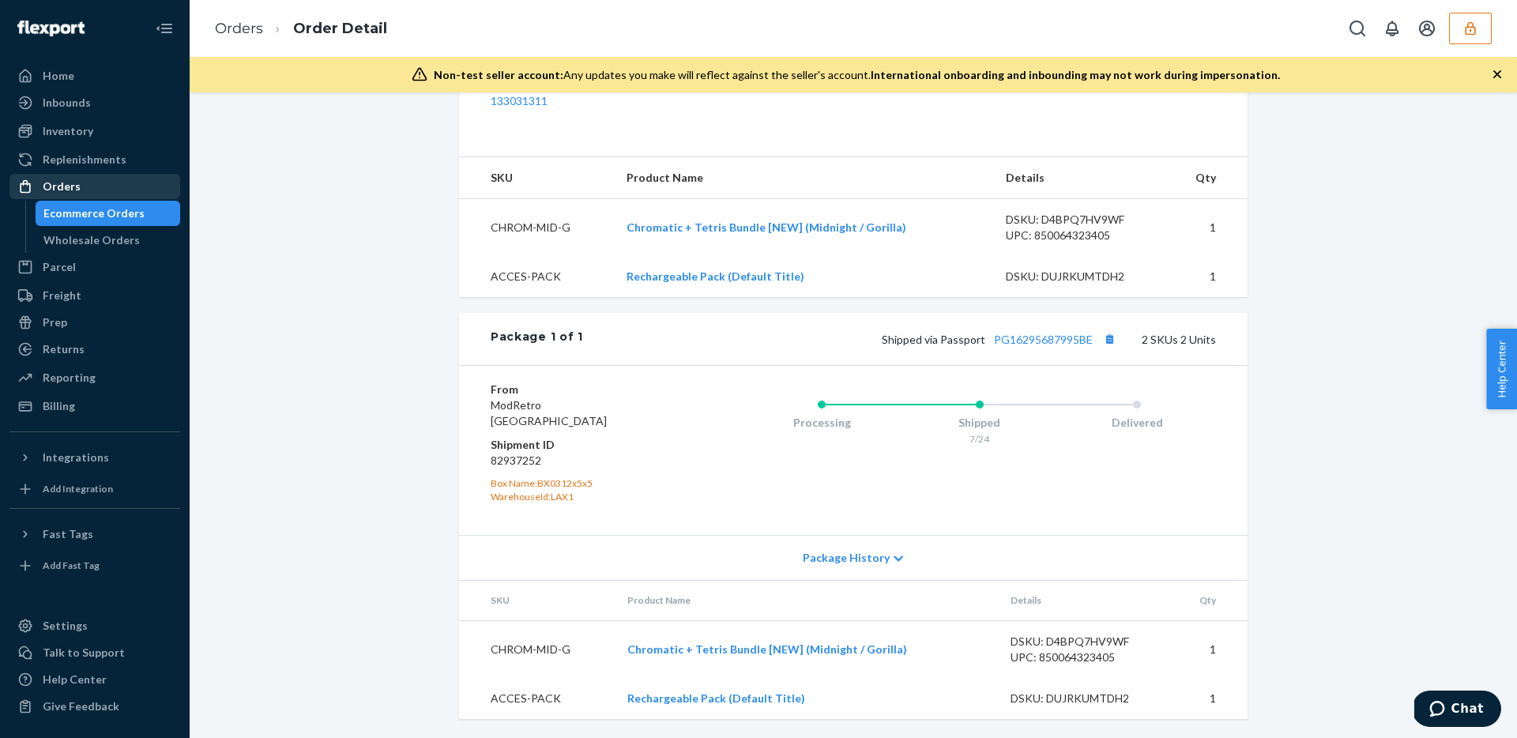
click at [98, 192] on div "Orders" at bounding box center [94, 186] width 167 height 22
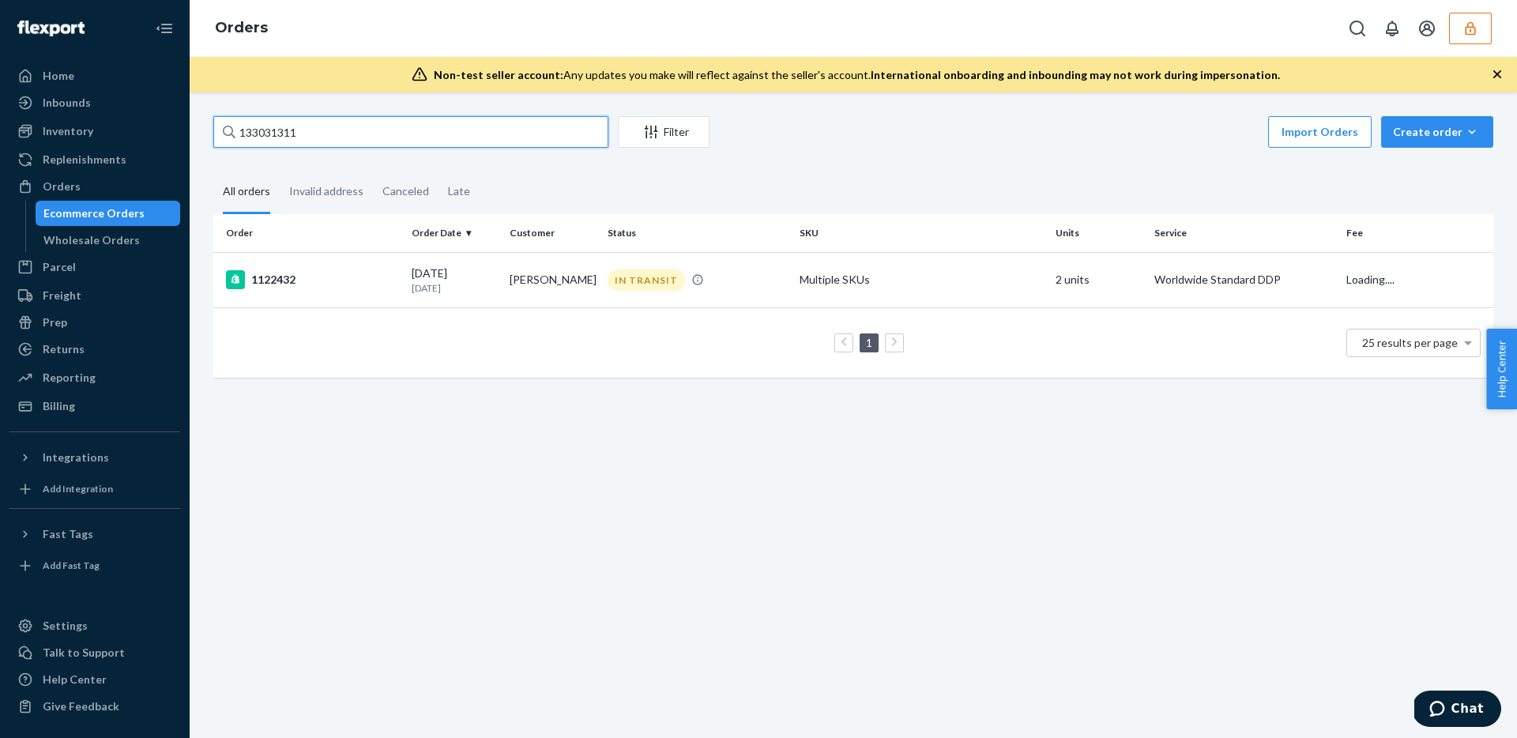
click at [386, 121] on input "133031311" at bounding box center [410, 132] width 395 height 32
paste input "929853"
type input "133929853"
click at [570, 287] on td "Edinson Arteaga" at bounding box center [552, 279] width 98 height 55
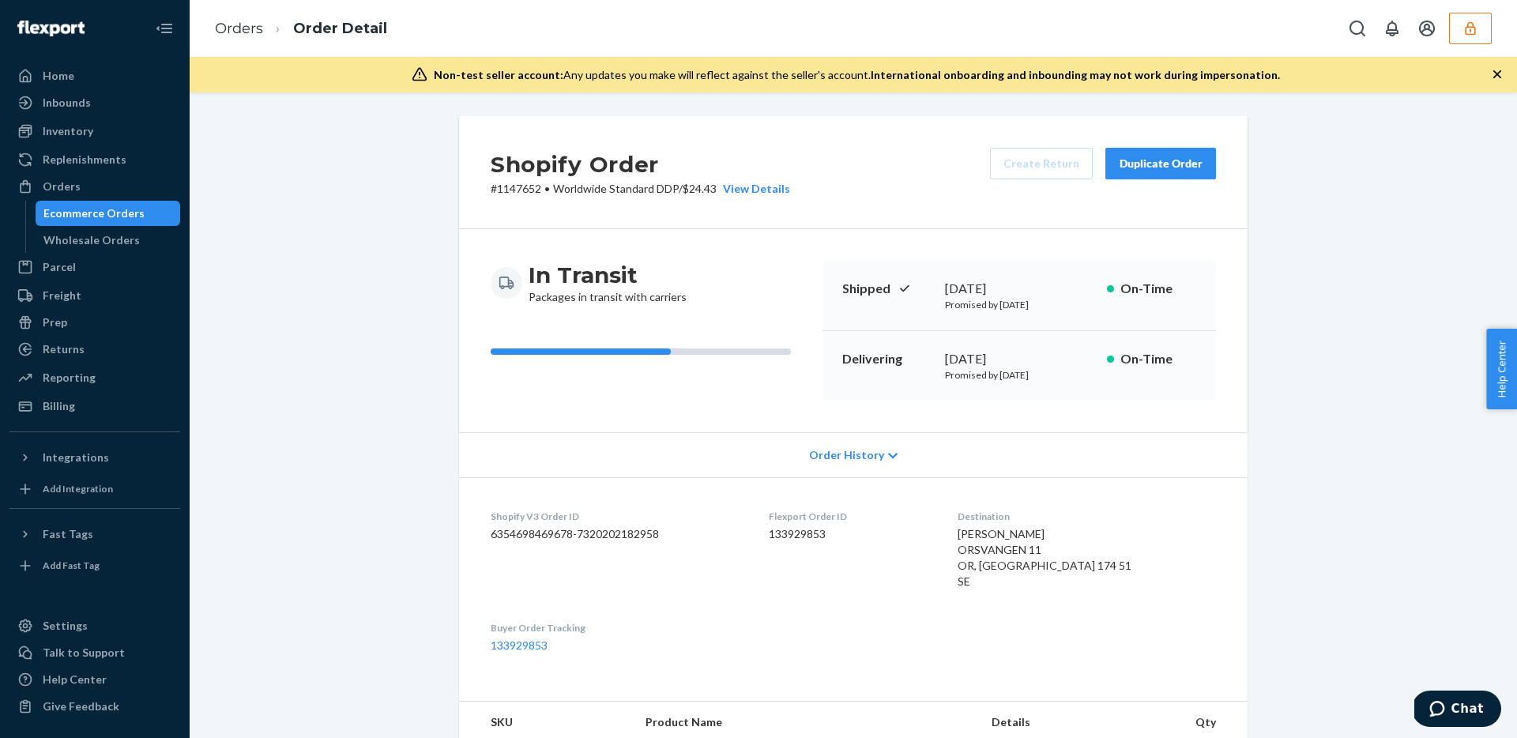
scroll to position [905, 0]
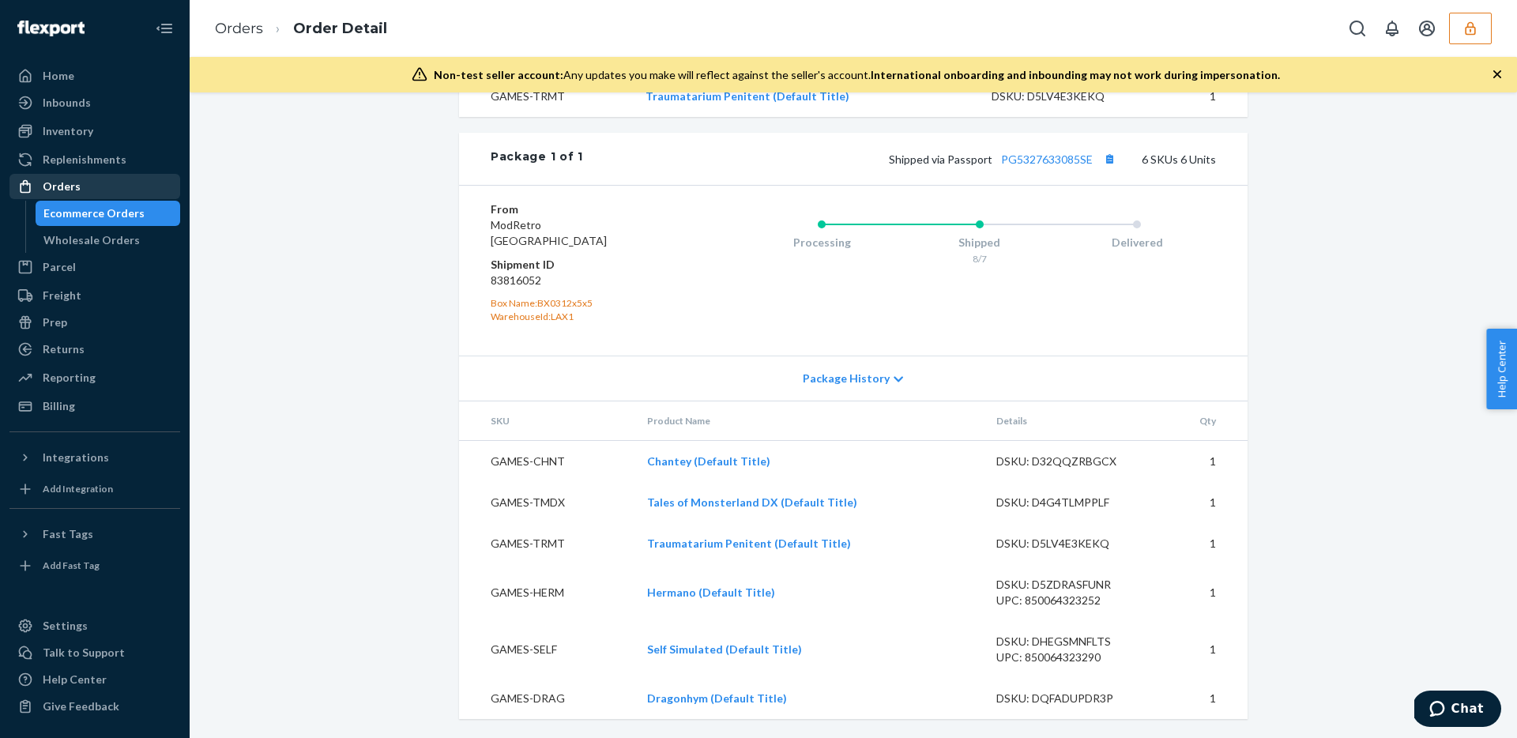
click at [73, 181] on div "Orders" at bounding box center [62, 187] width 38 height 16
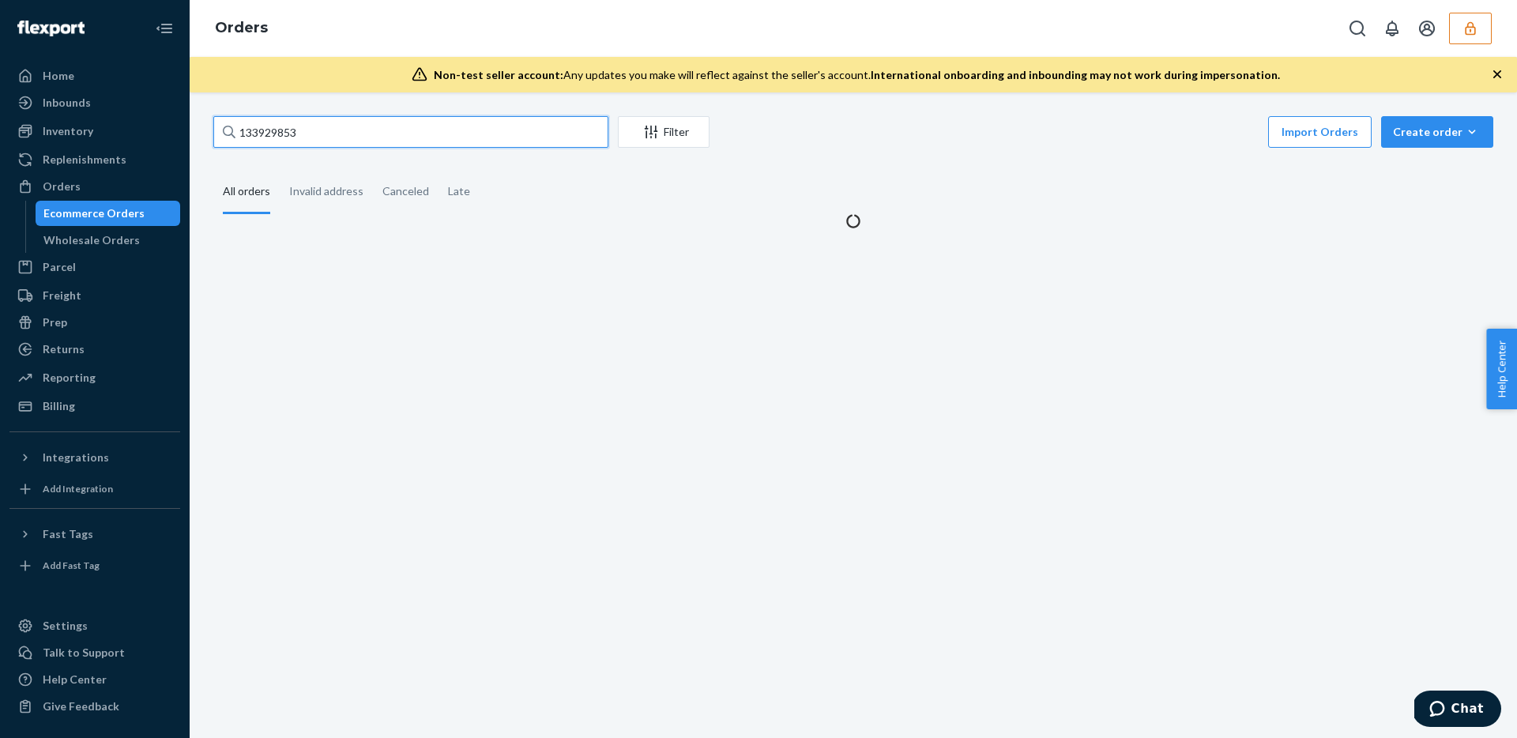
click at [378, 132] on input "133929853" at bounding box center [410, 132] width 395 height 32
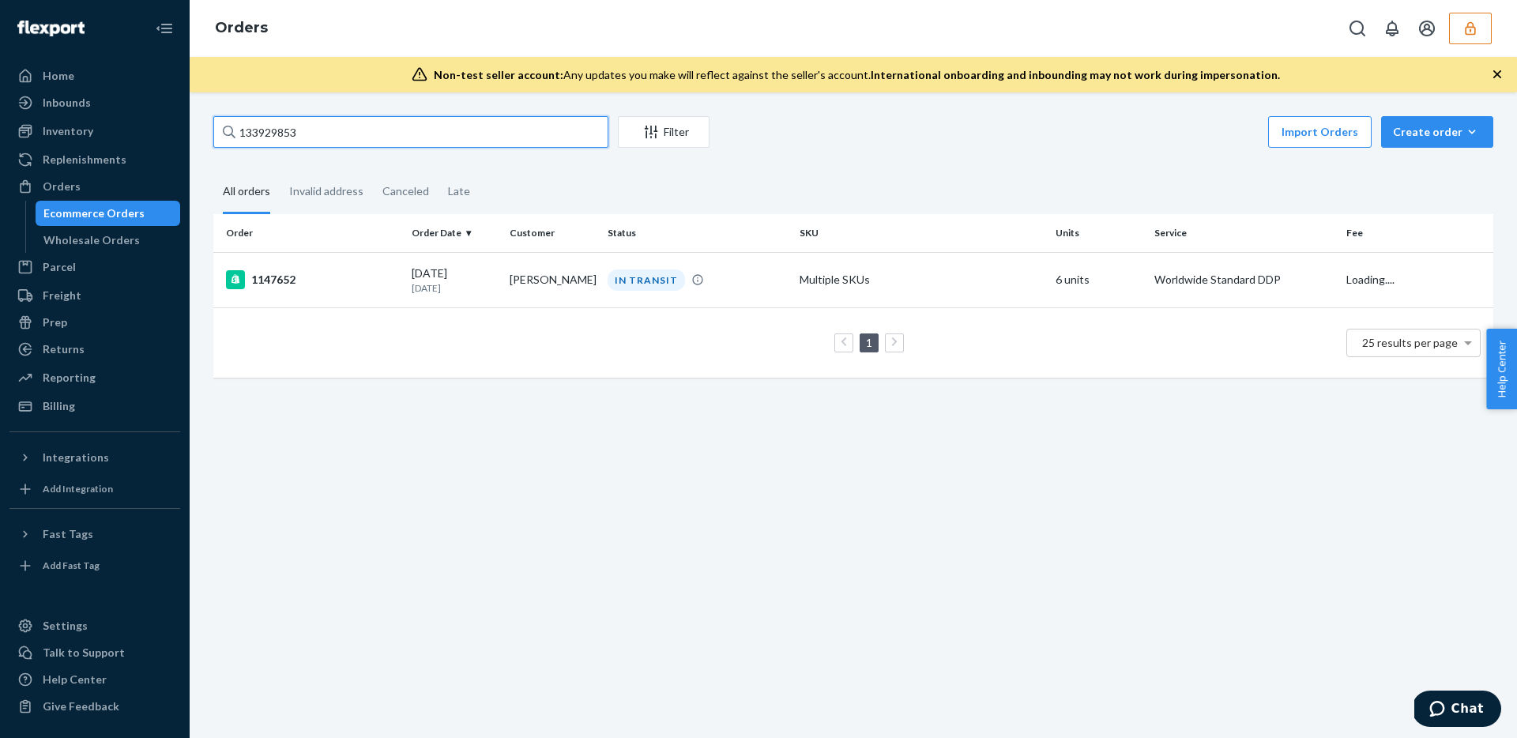
paste input "031338"
type input "133031338"
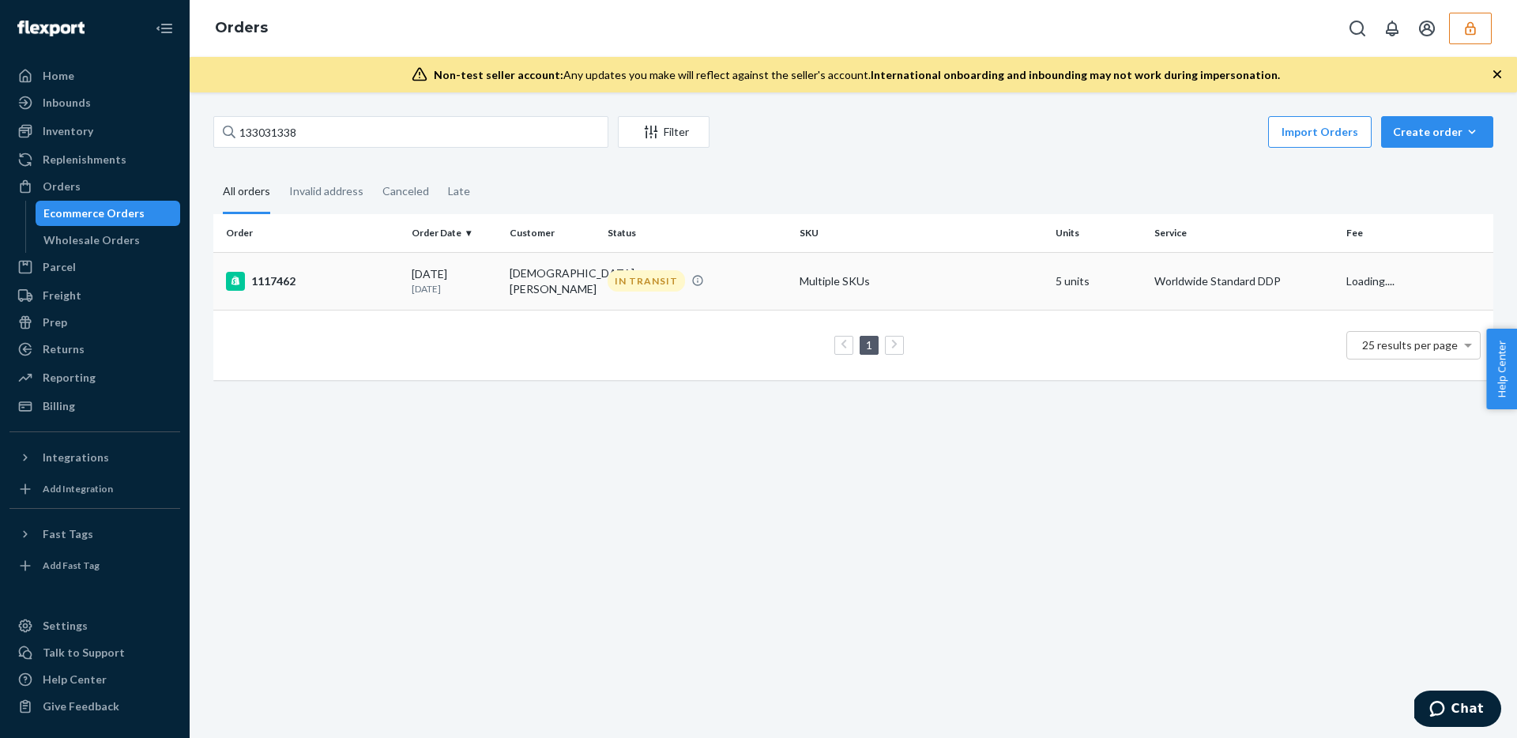
click at [368, 273] on div "1117462" at bounding box center [312, 281] width 173 height 19
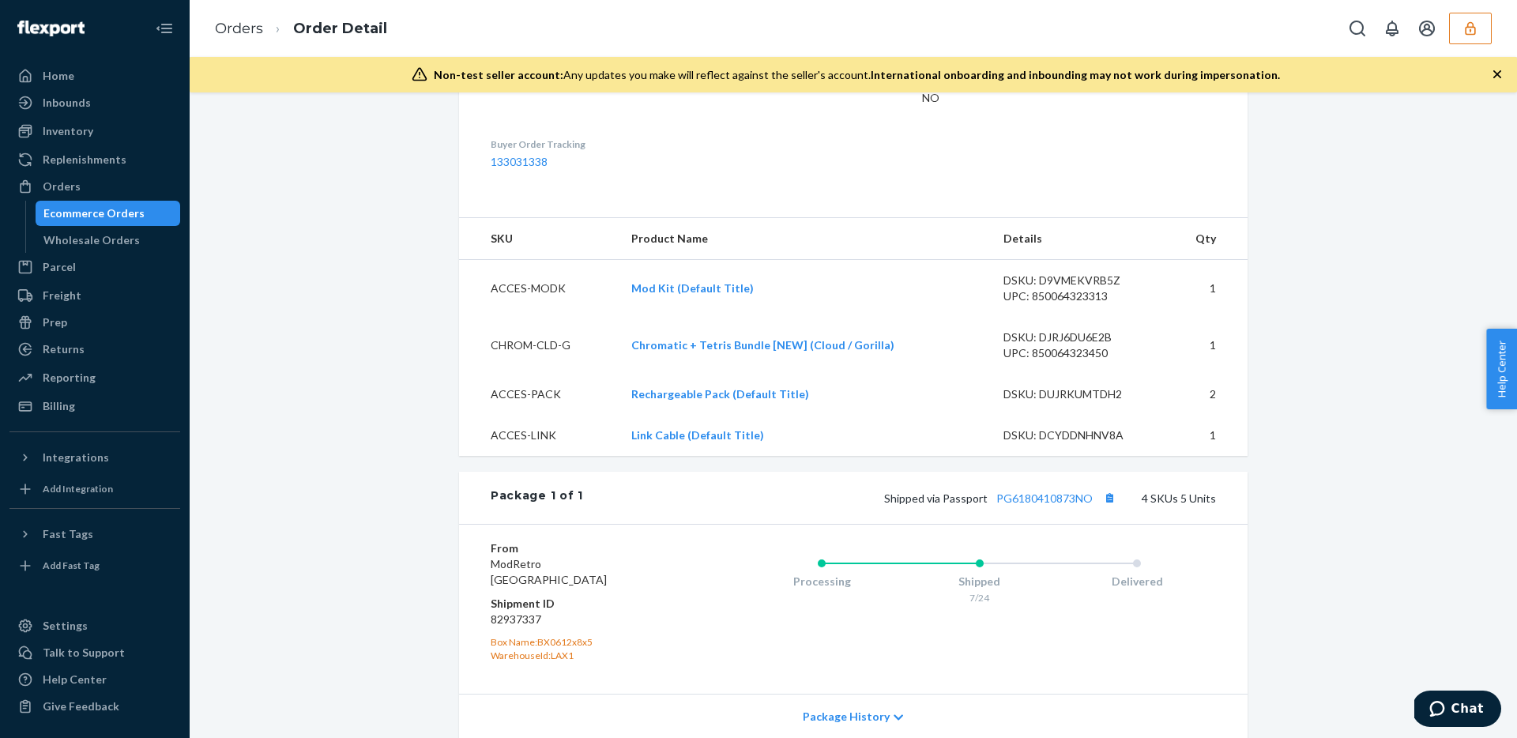
scroll to position [778, 0]
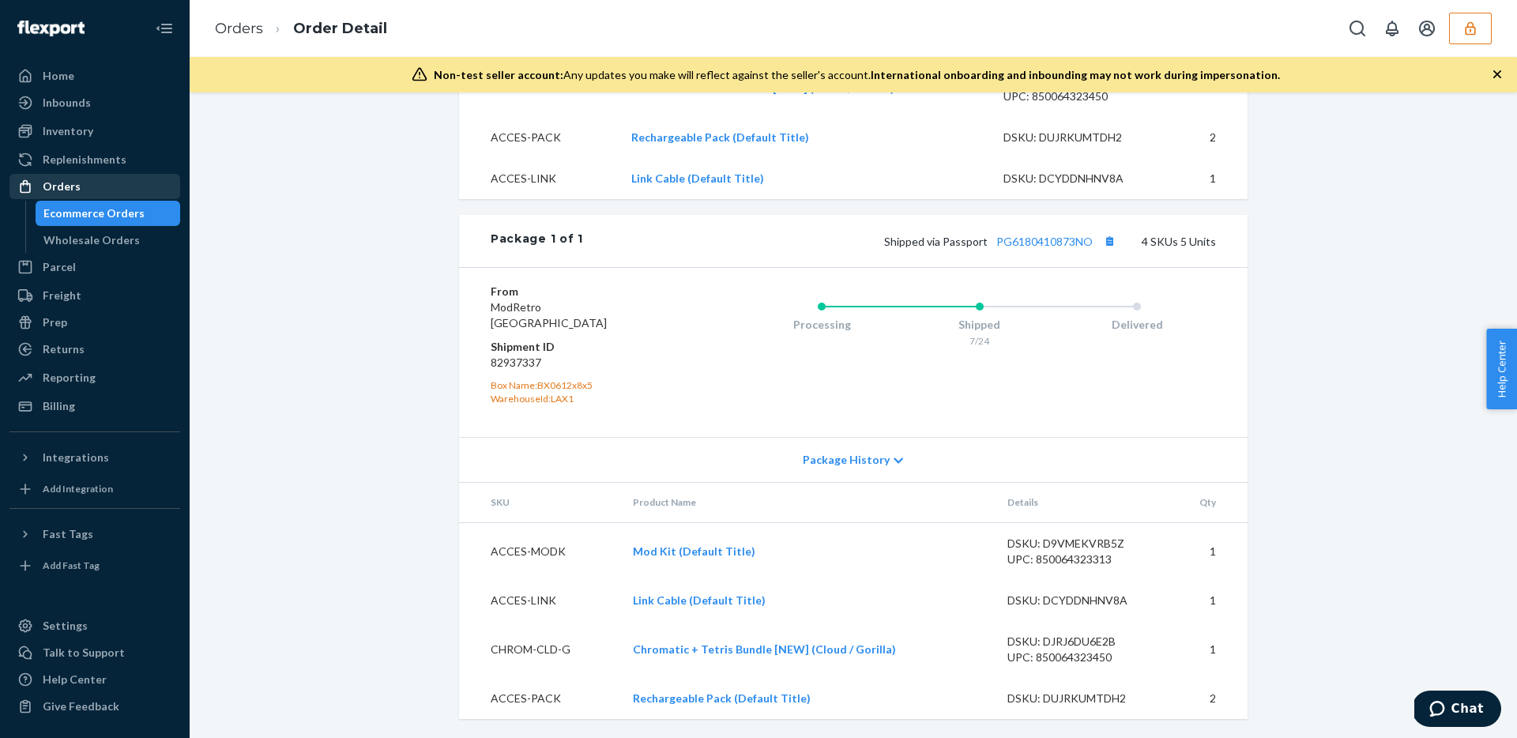
click at [87, 186] on div "Orders" at bounding box center [94, 186] width 167 height 22
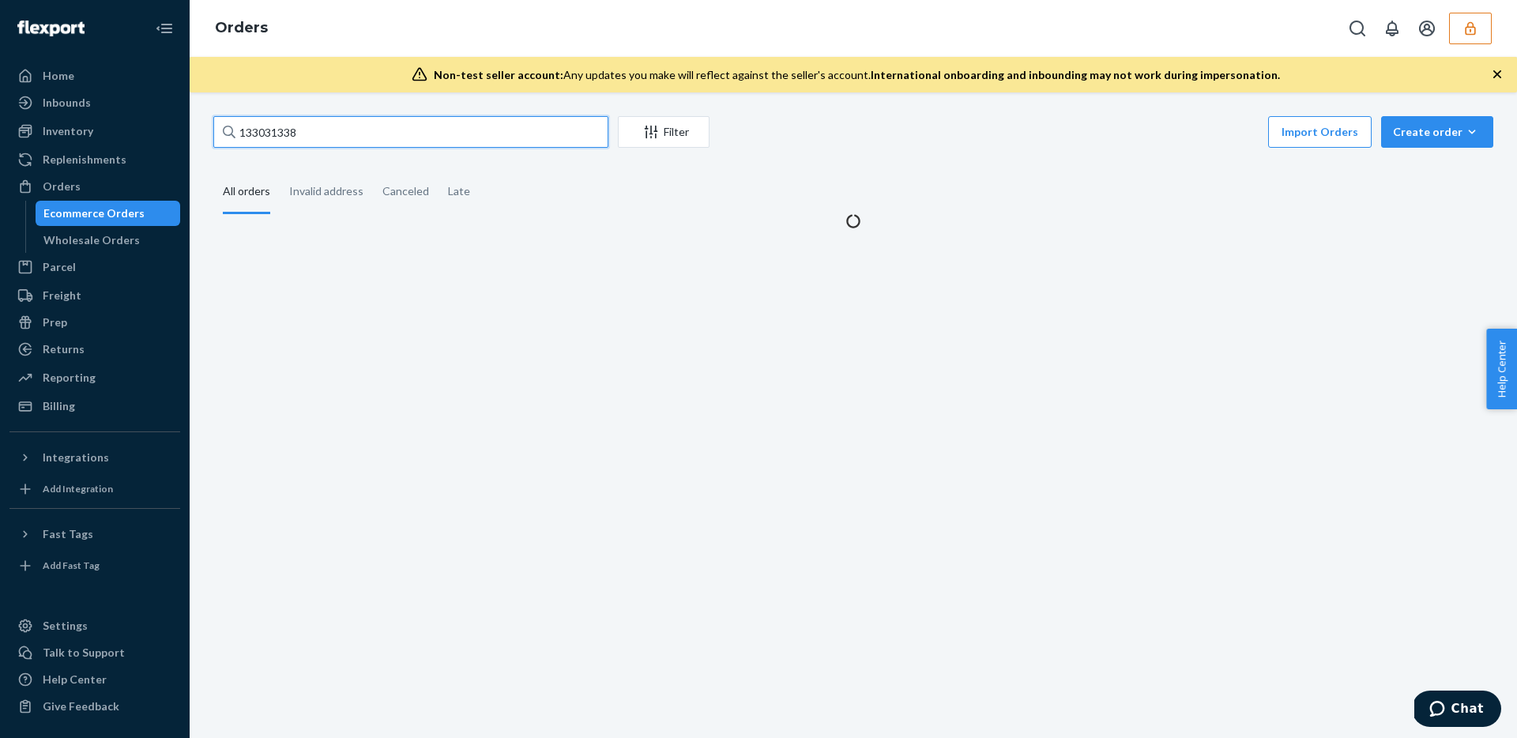
click at [346, 135] on input "133031338" at bounding box center [410, 132] width 395 height 32
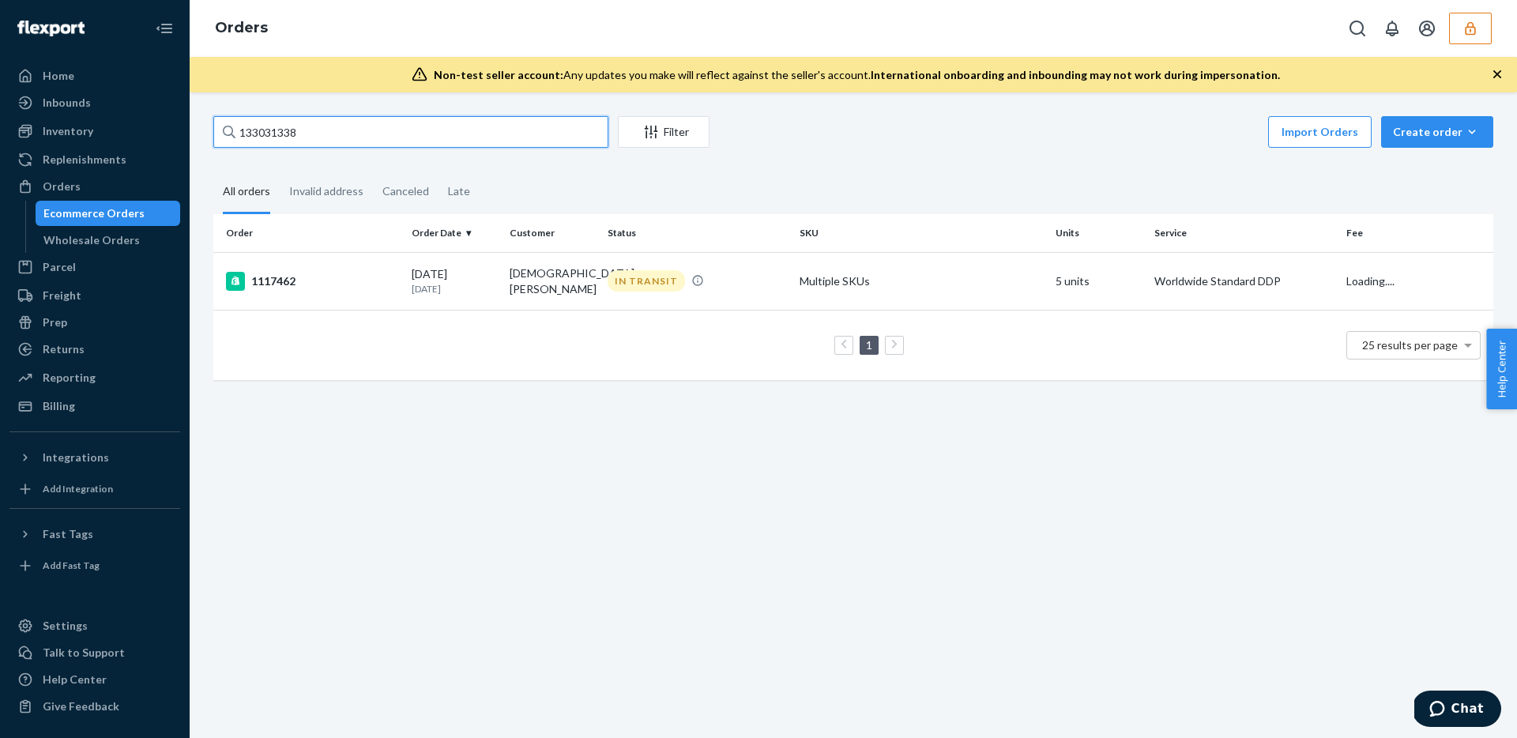
paste input "03"
type input "133031303"
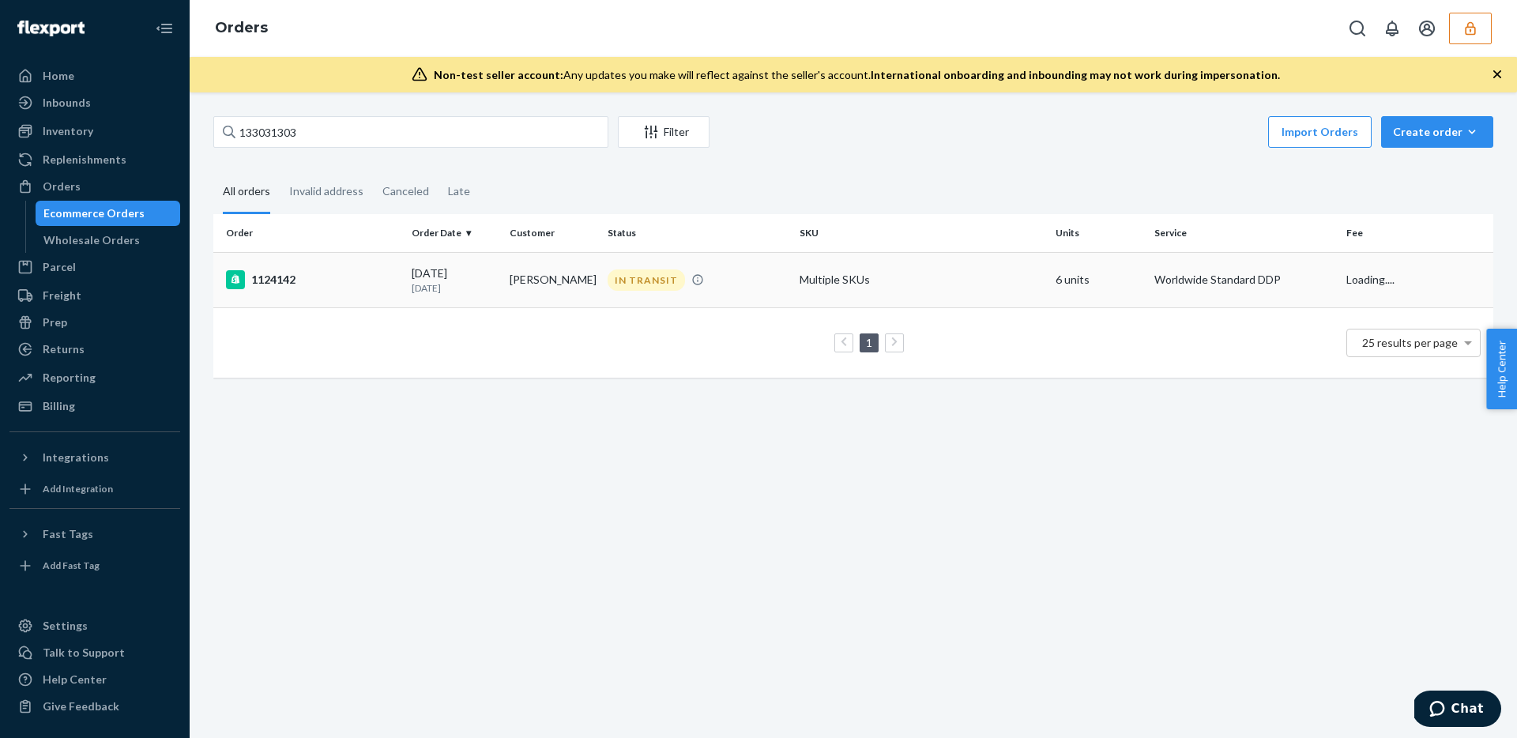
click at [489, 298] on td "07/12/2025 1 month ago" at bounding box center [454, 279] width 98 height 55
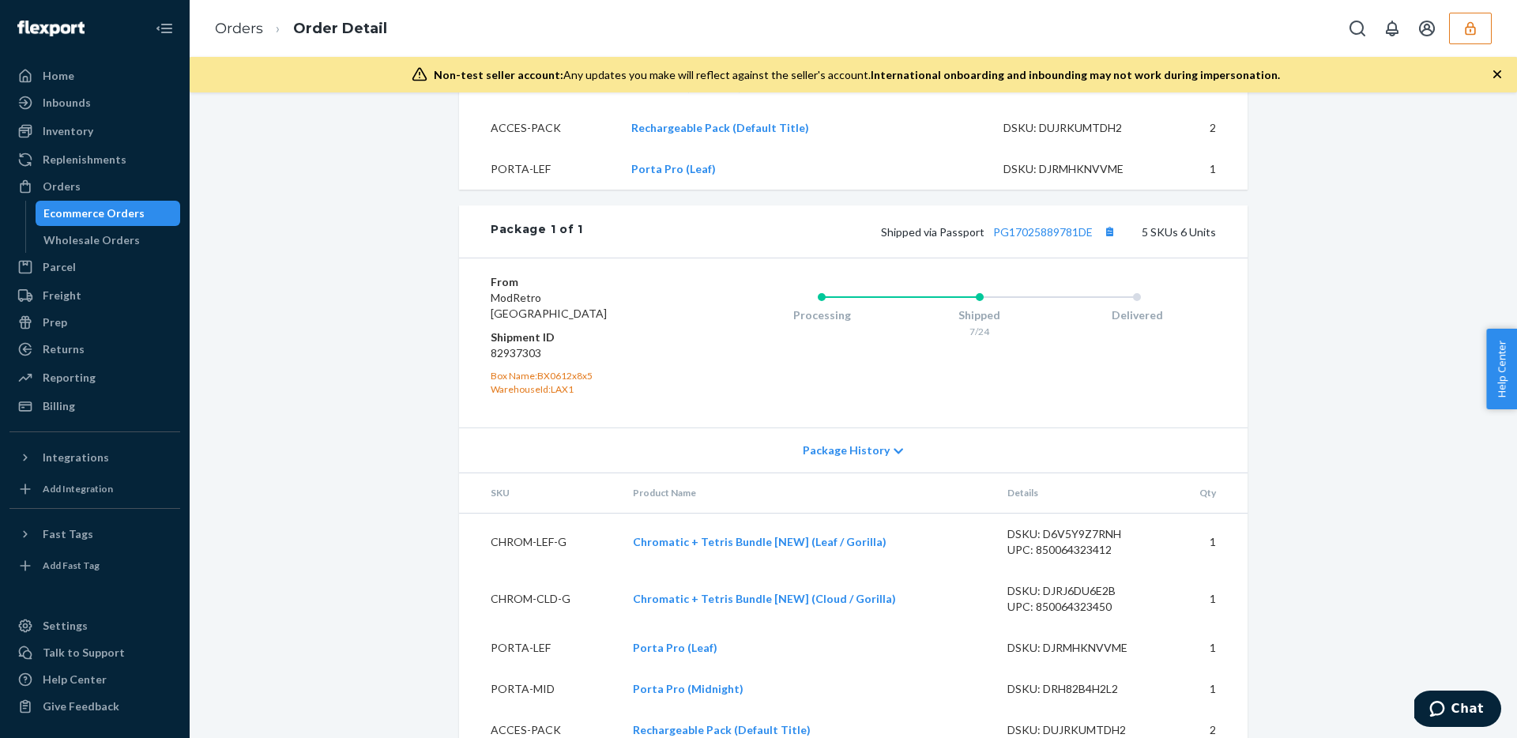
scroll to position [860, 0]
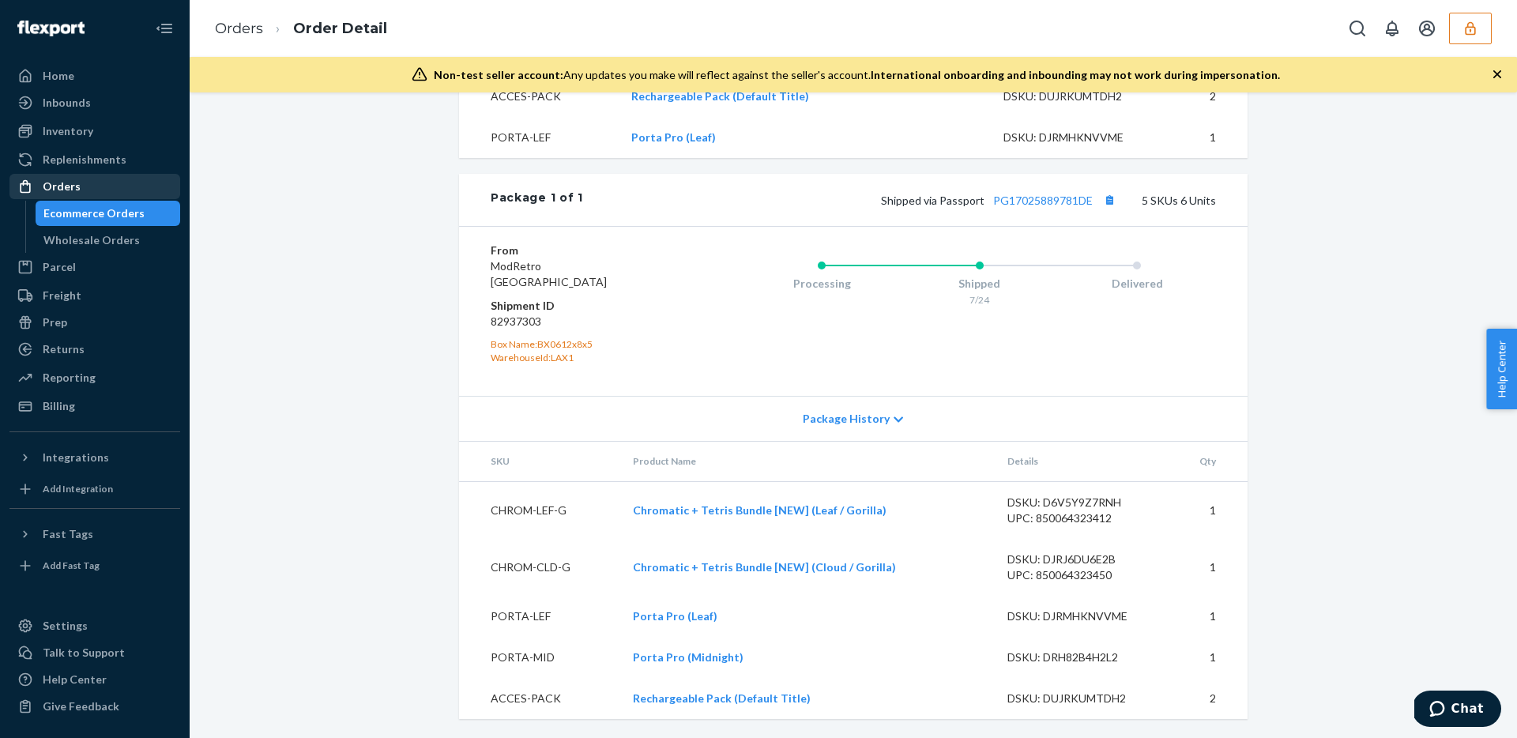
click at [53, 187] on div "Orders" at bounding box center [62, 187] width 38 height 16
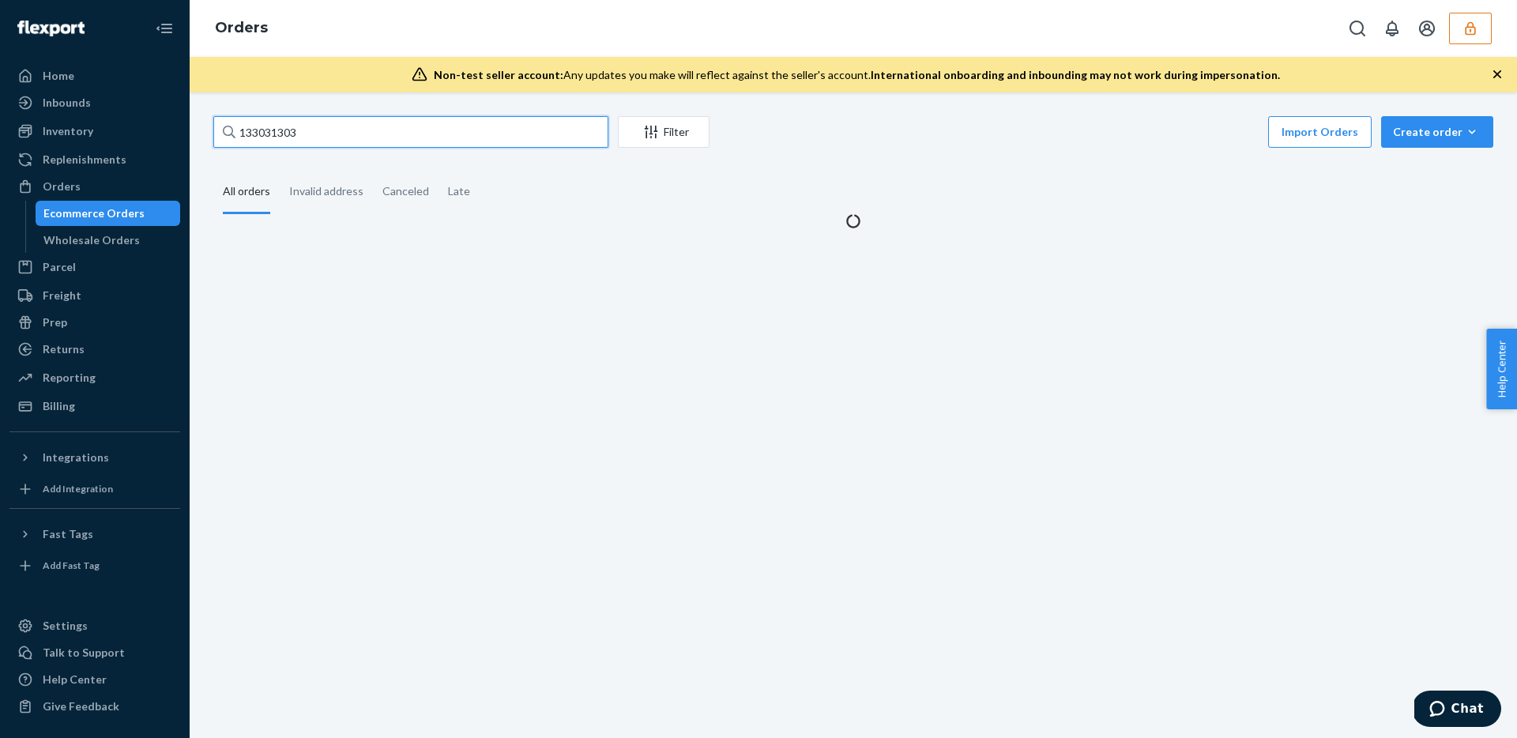
click at [427, 137] on input "133031303" at bounding box center [410, 132] width 395 height 32
paste input "267"
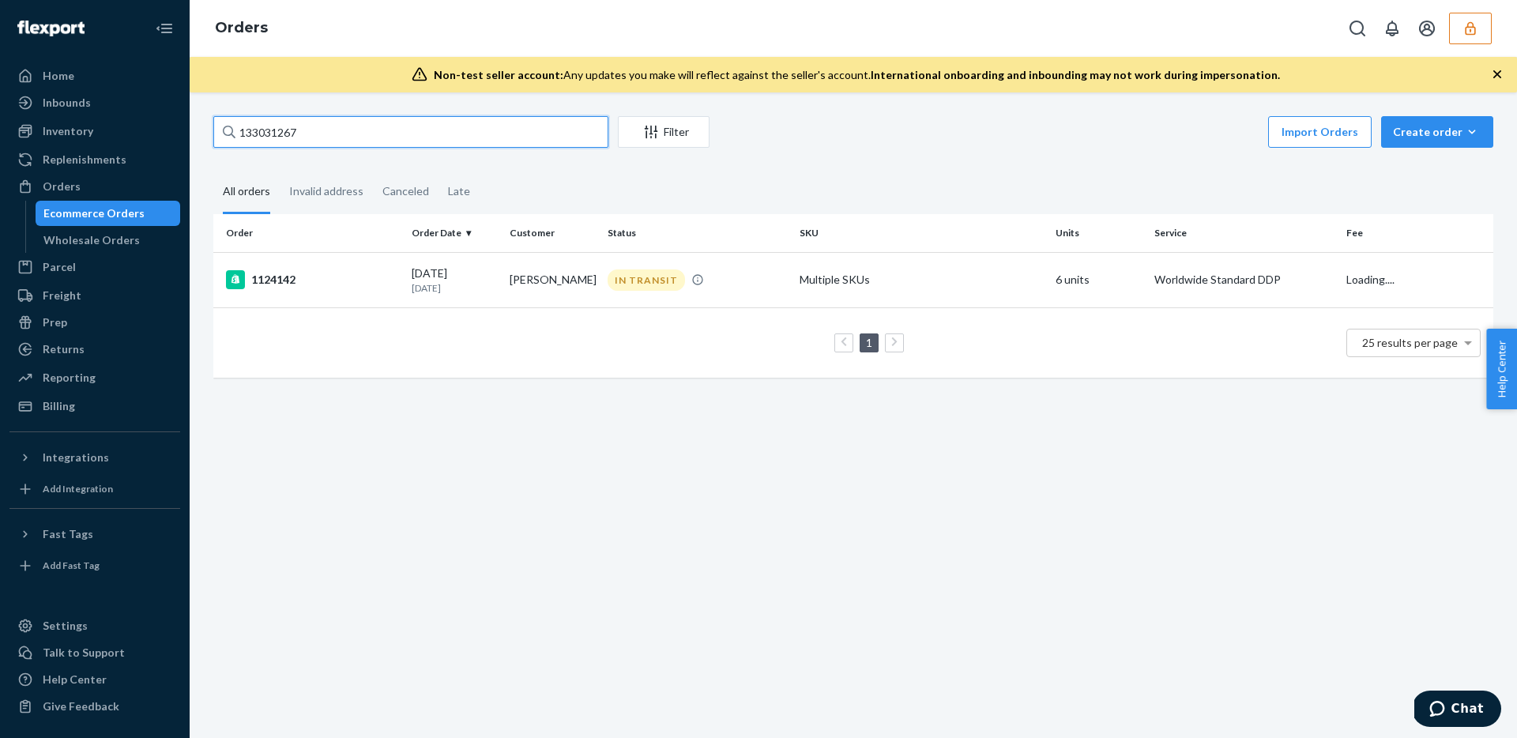
type input "133031267"
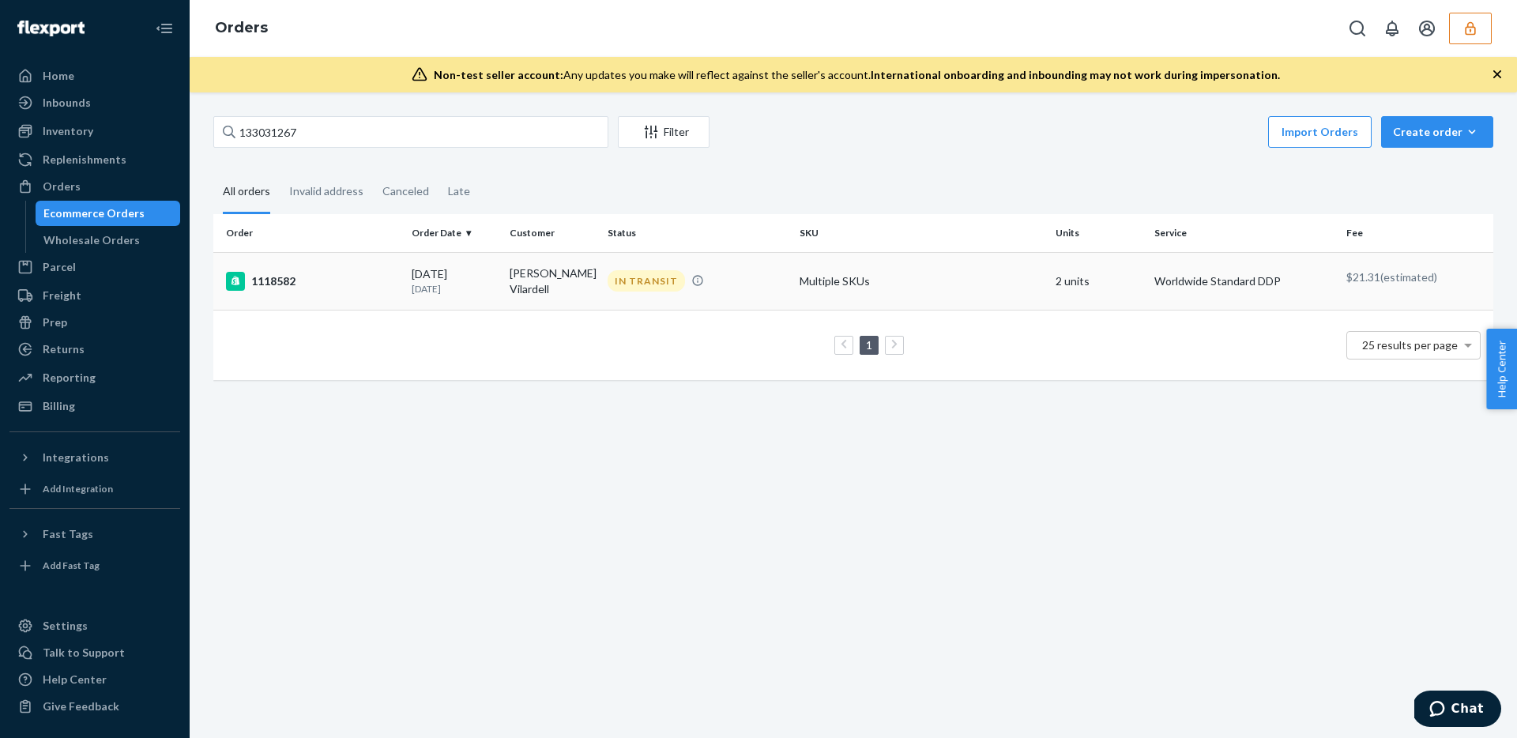
click at [449, 291] on p "1 month ago" at bounding box center [454, 288] width 85 height 13
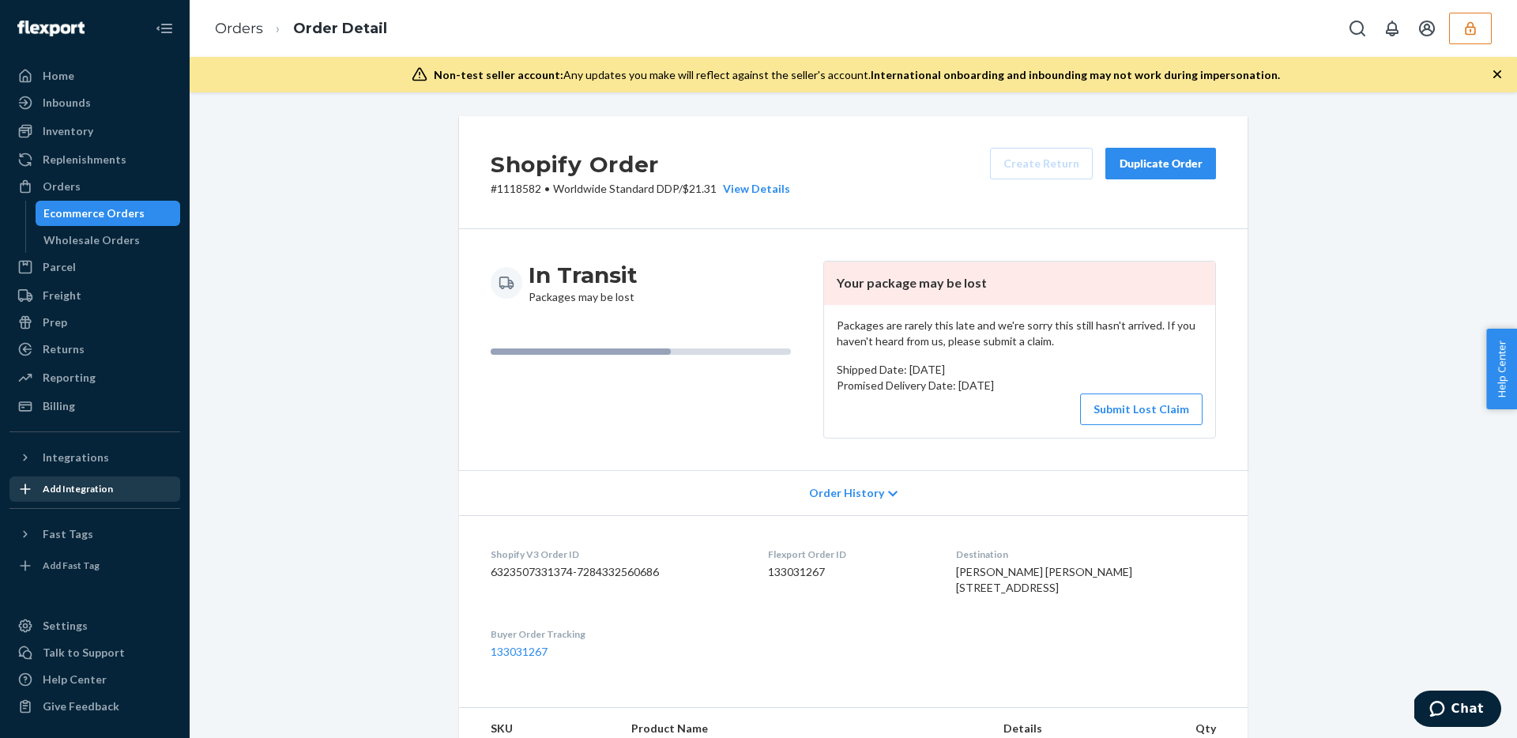
scroll to position [582, 0]
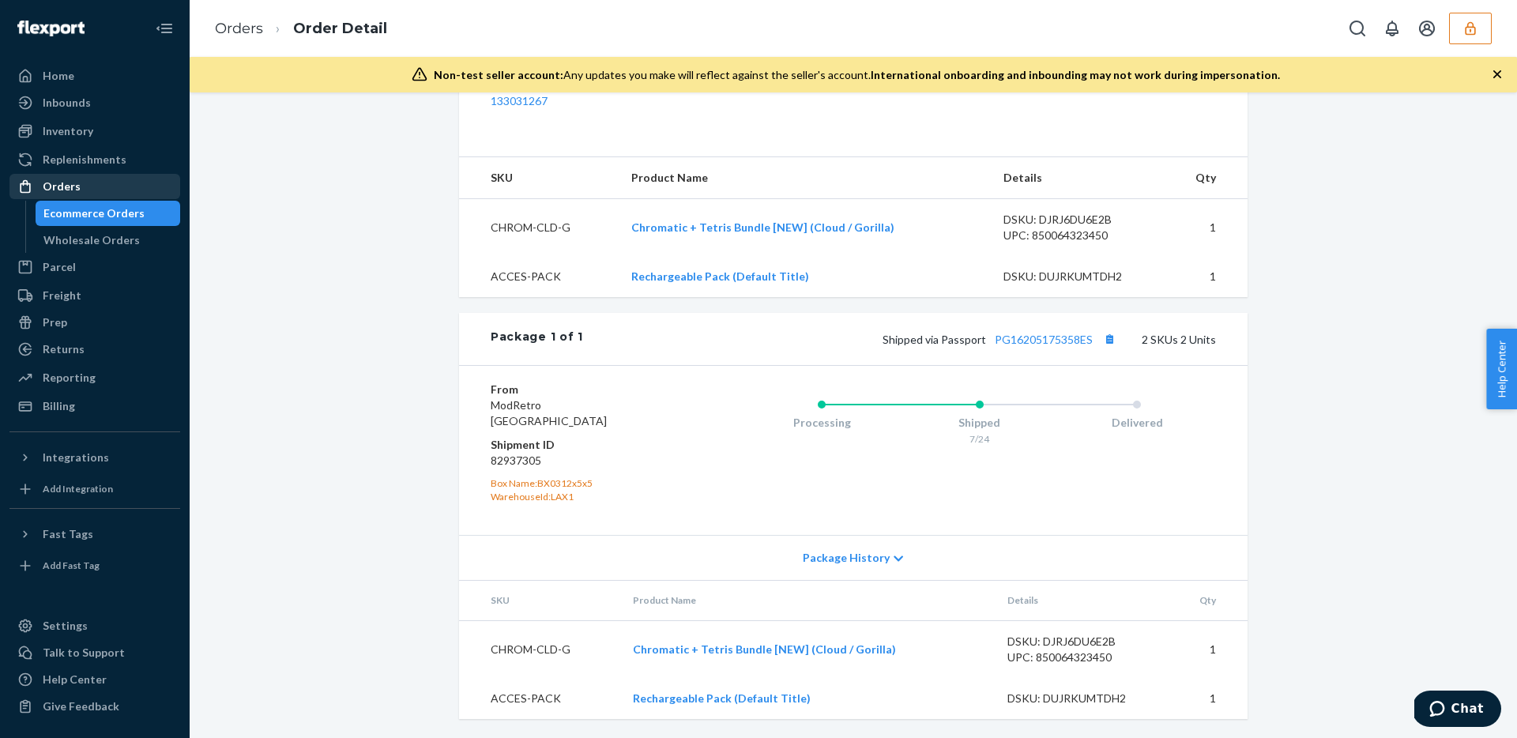
click at [70, 186] on div "Orders" at bounding box center [62, 187] width 38 height 16
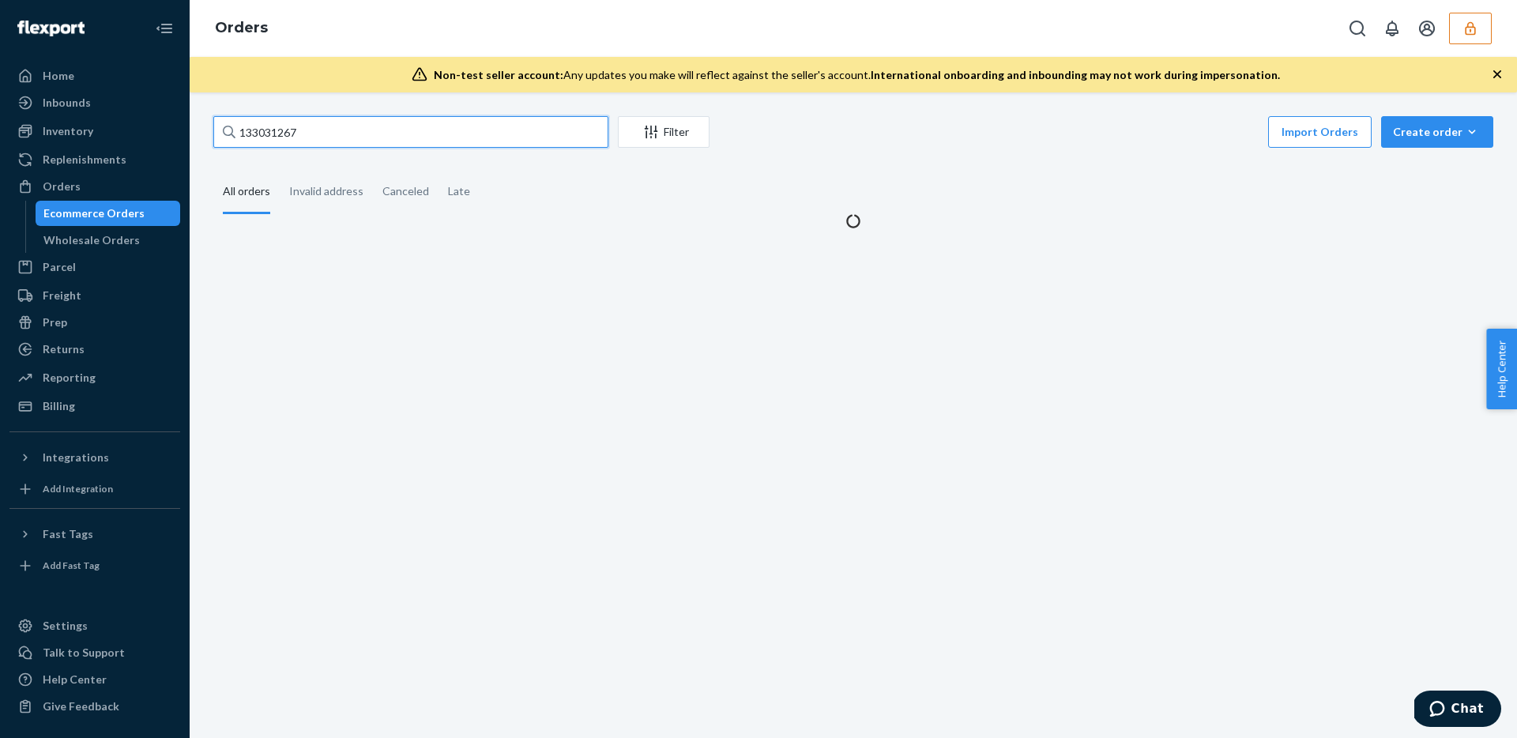
click at [293, 124] on input "133031267" at bounding box center [410, 132] width 395 height 32
paste input "353"
type input "133031353"
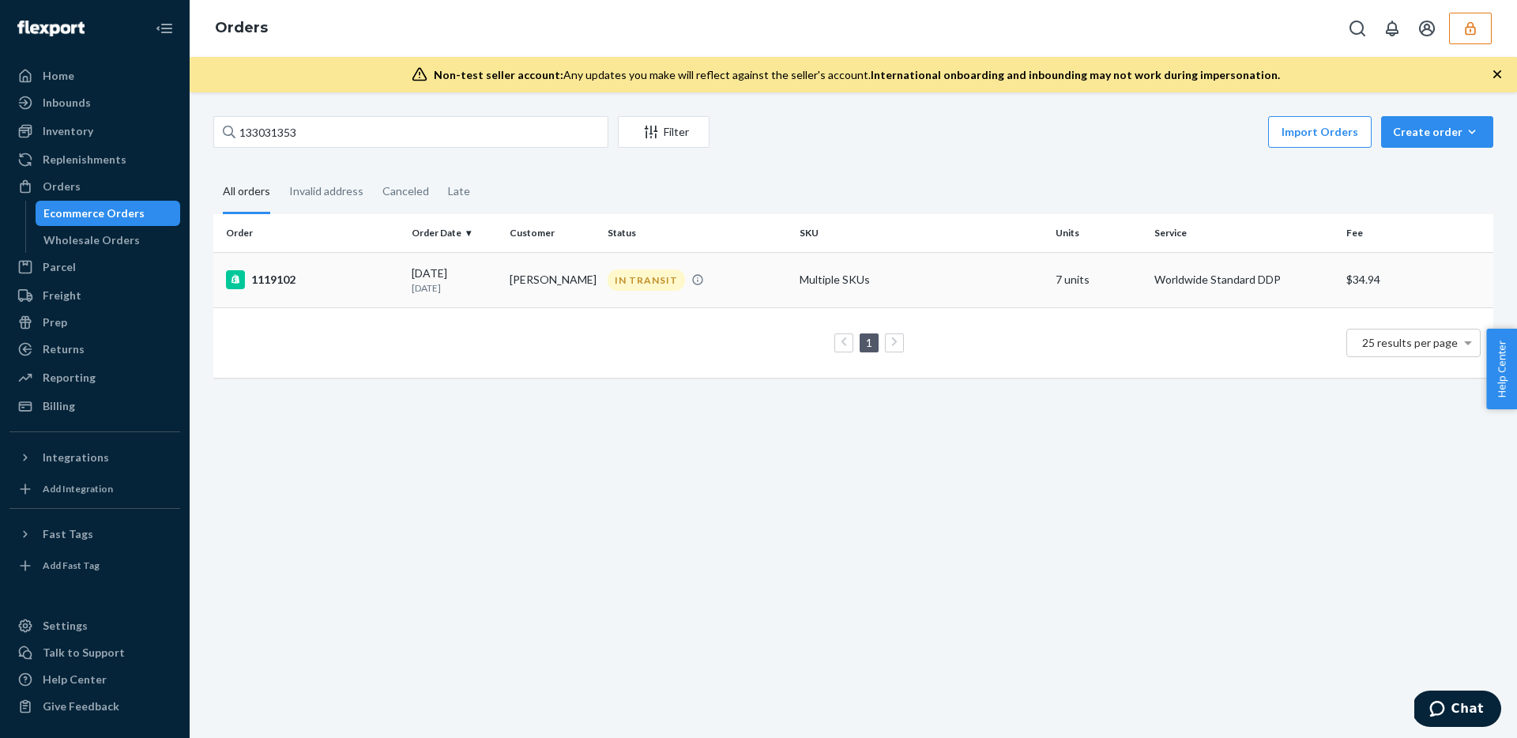
click at [380, 264] on td "1119102" at bounding box center [309, 279] width 192 height 55
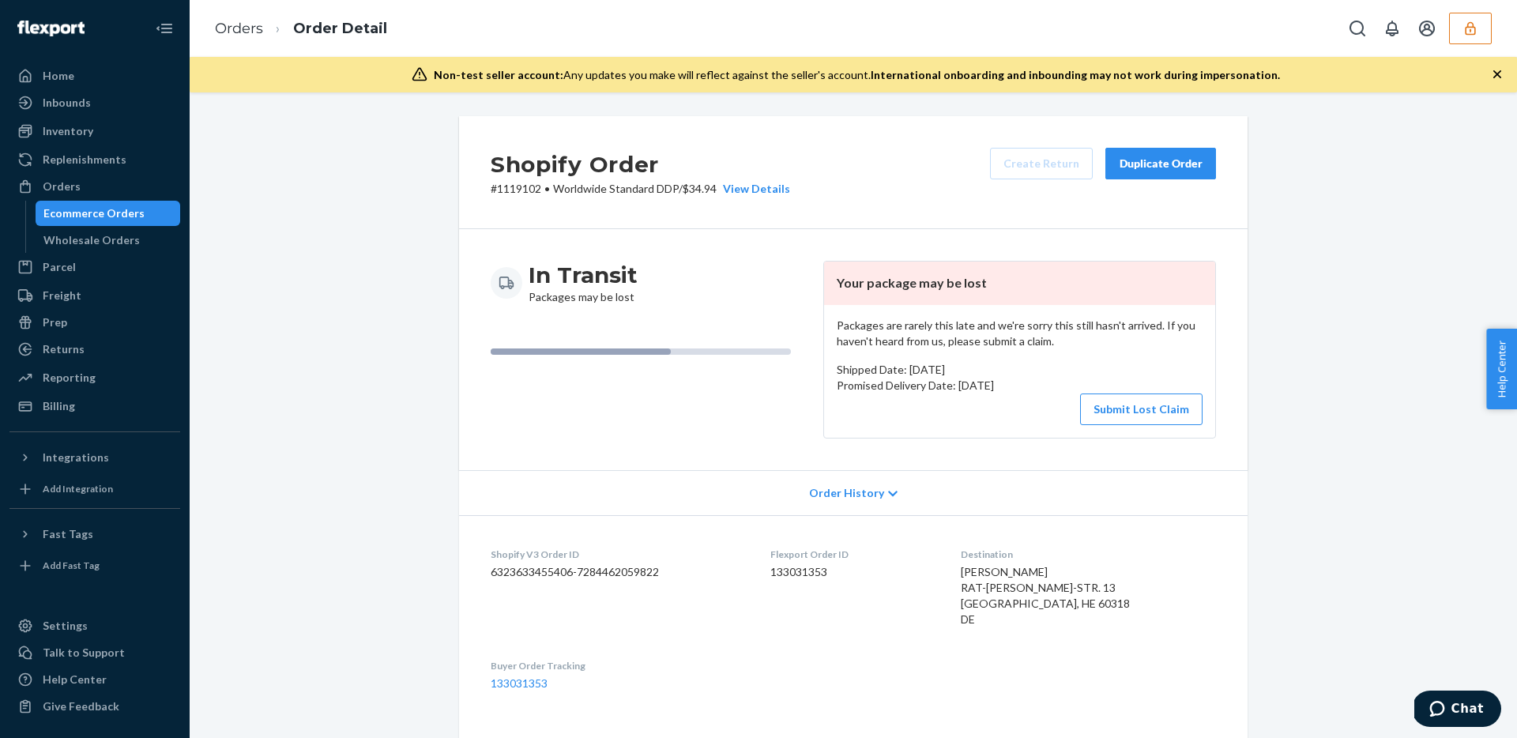
scroll to position [1088, 0]
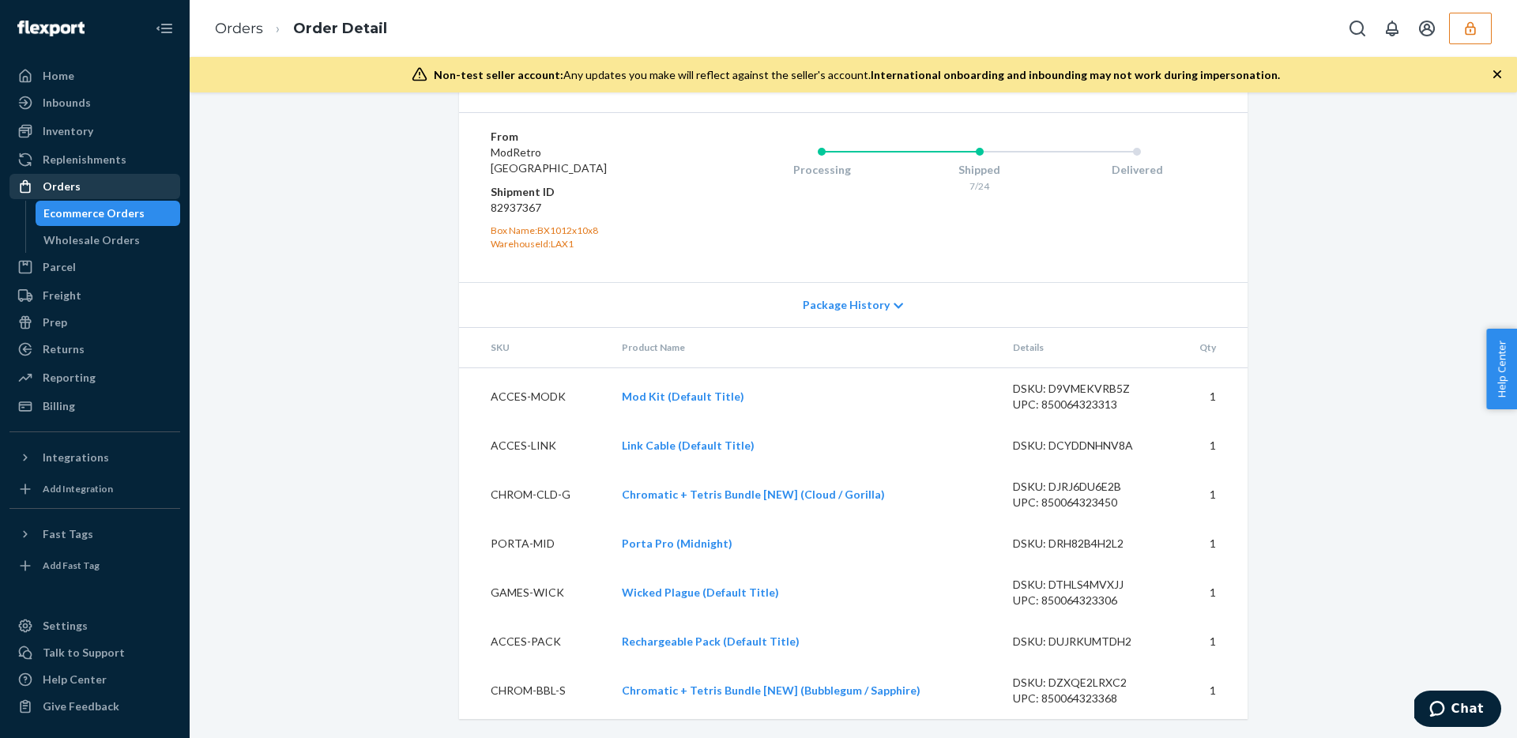
click at [76, 180] on div "Orders" at bounding box center [62, 187] width 38 height 16
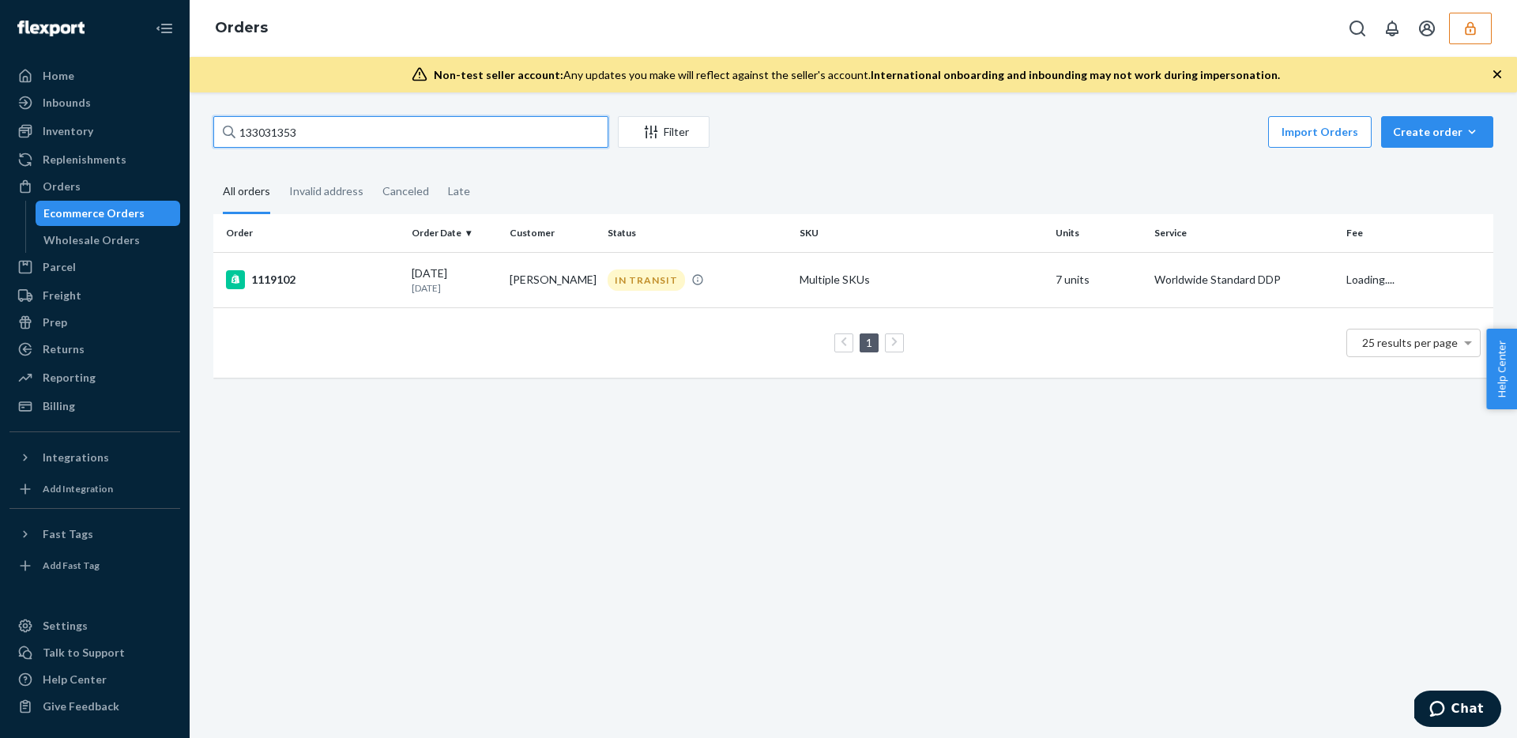
click at [288, 137] on input "133031353" at bounding box center [410, 132] width 395 height 32
paste input "24"
type input "133031324"
click at [523, 288] on td "Stephan Drescher" at bounding box center [552, 279] width 98 height 55
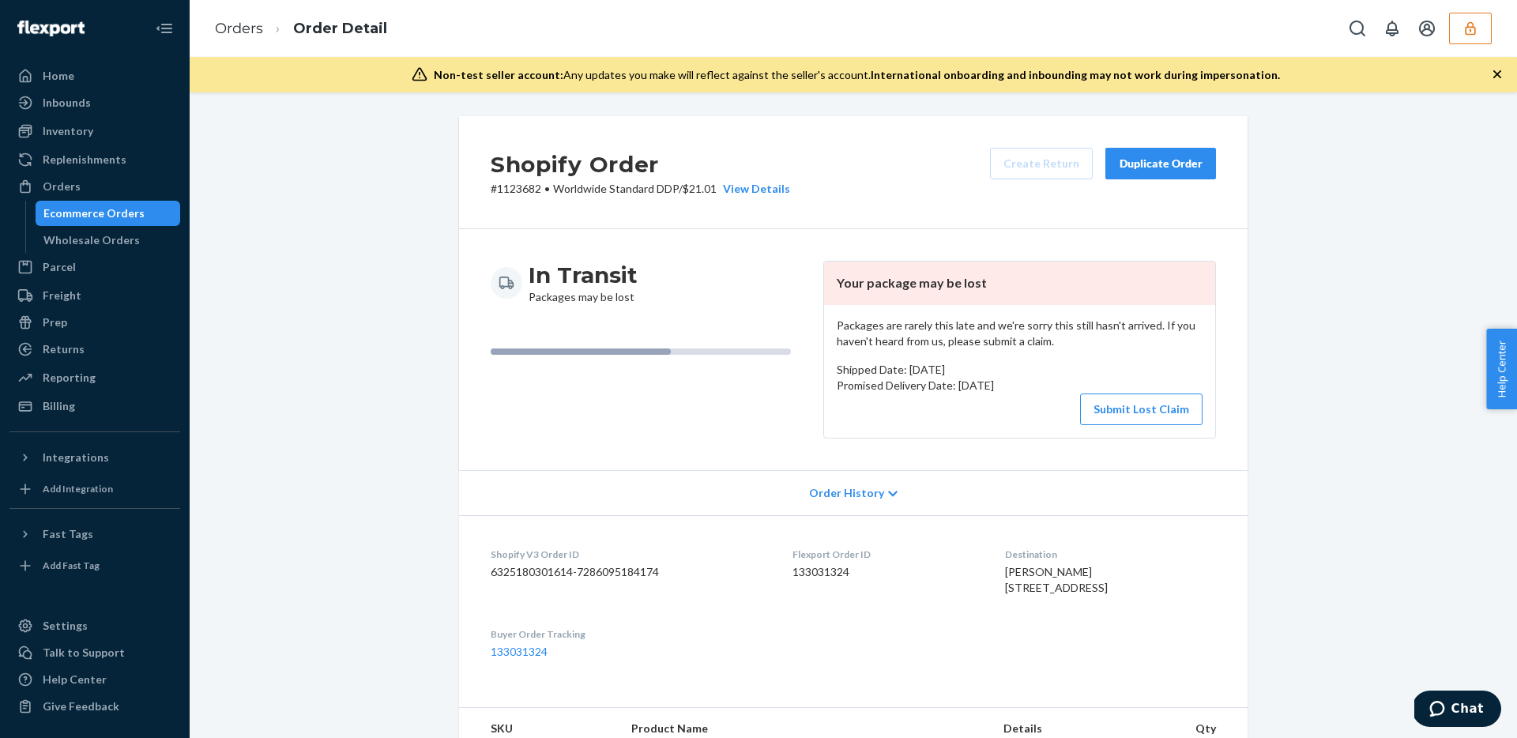
scroll to position [664, 0]
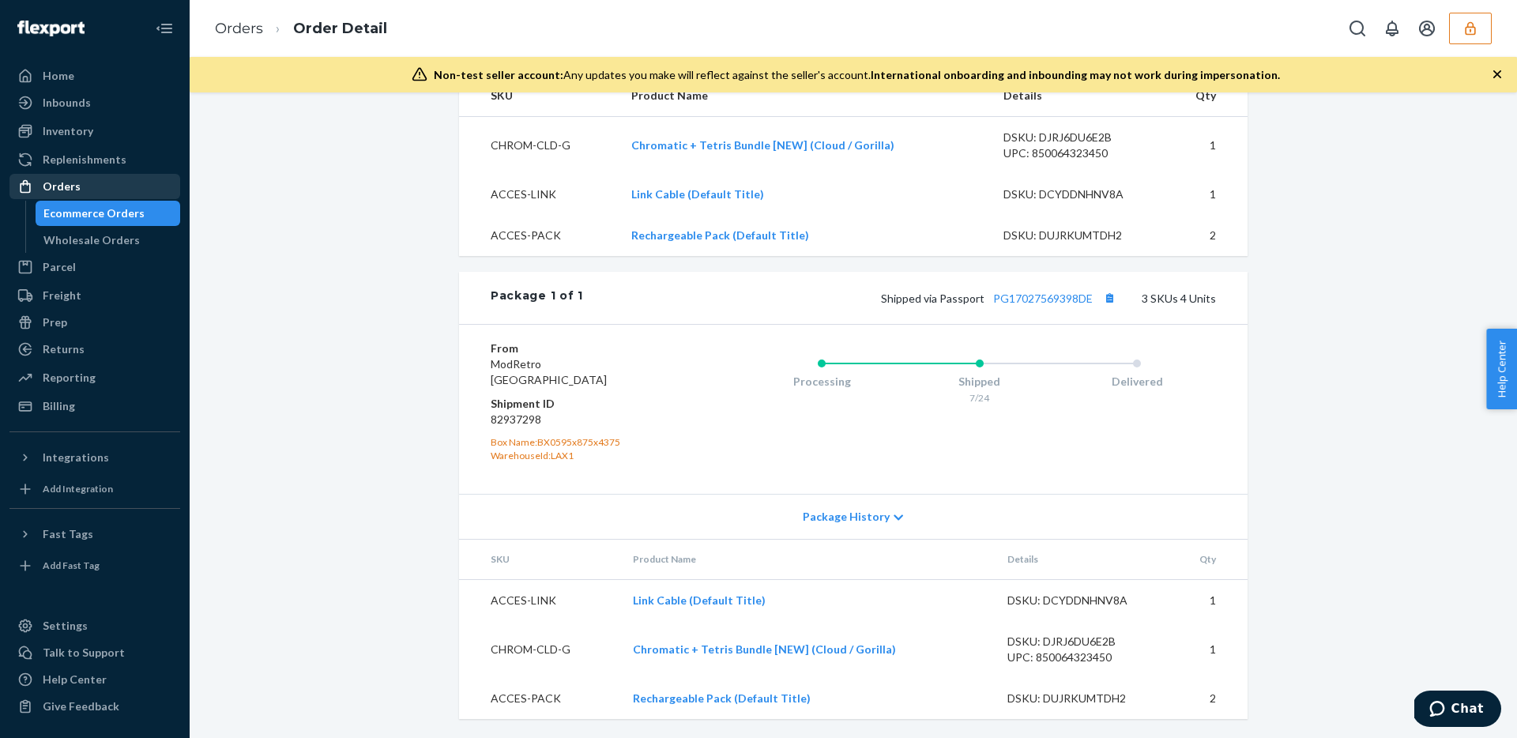
click at [78, 187] on div "Orders" at bounding box center [94, 186] width 167 height 22
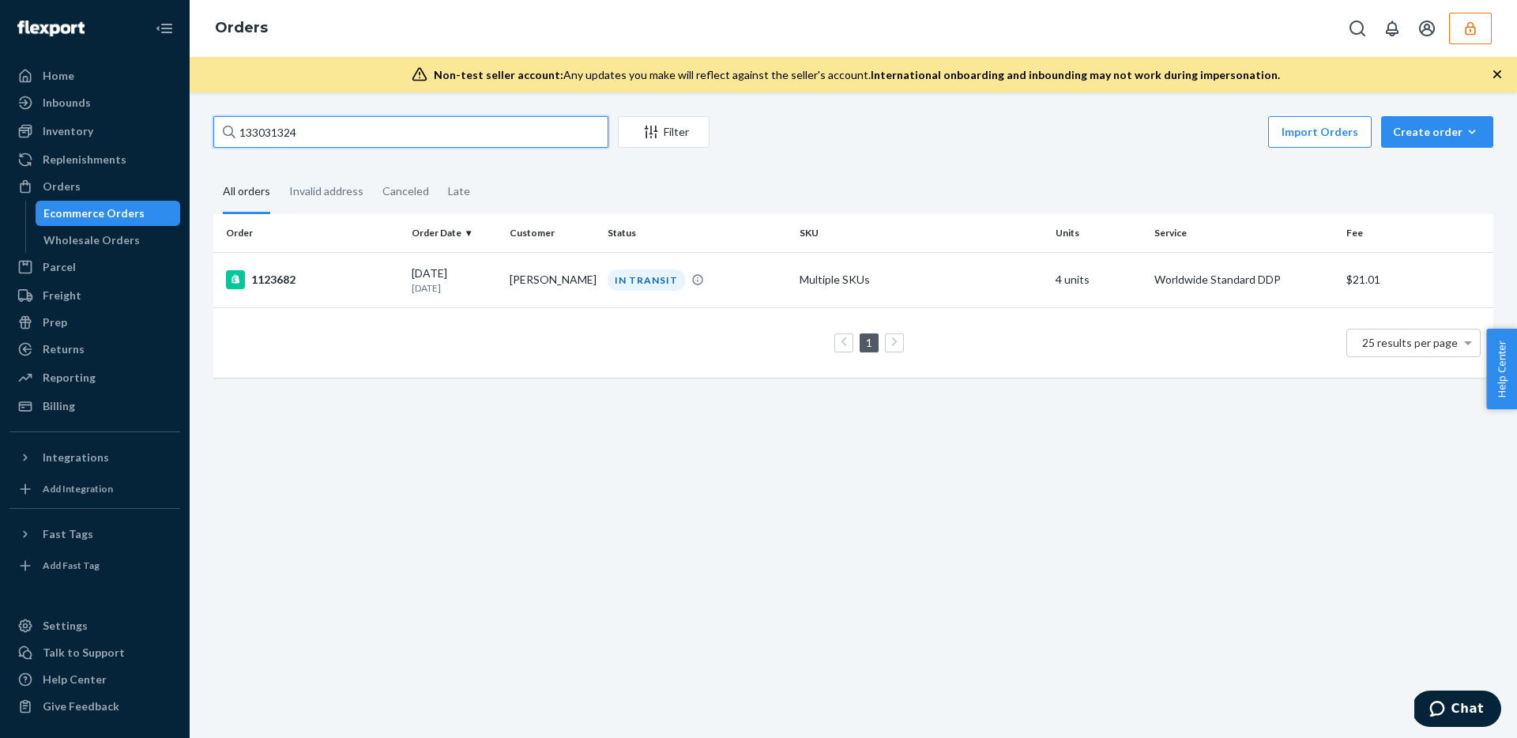
click at [289, 136] on input "133031324" at bounding box center [410, 132] width 395 height 32
paste input "262"
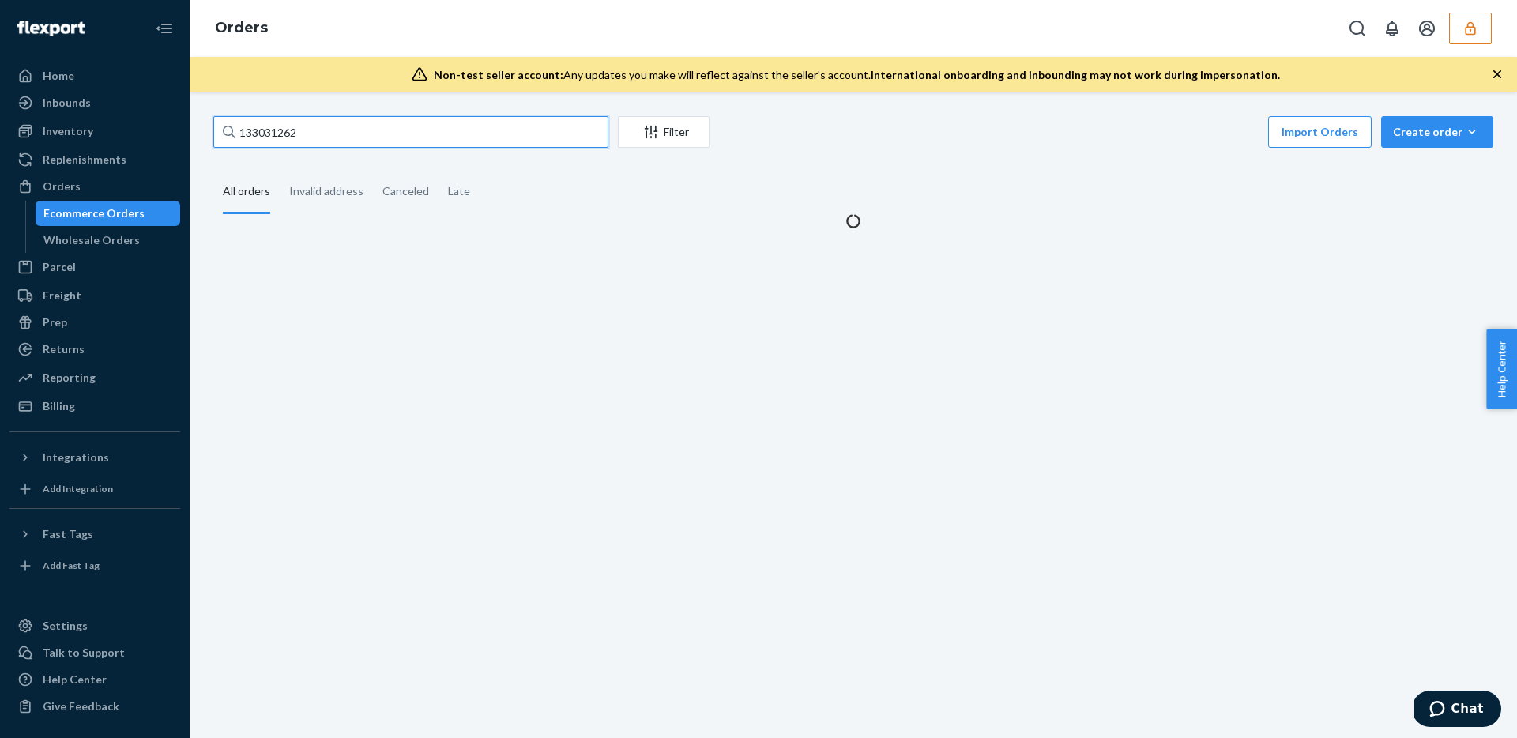
type input "133031262"
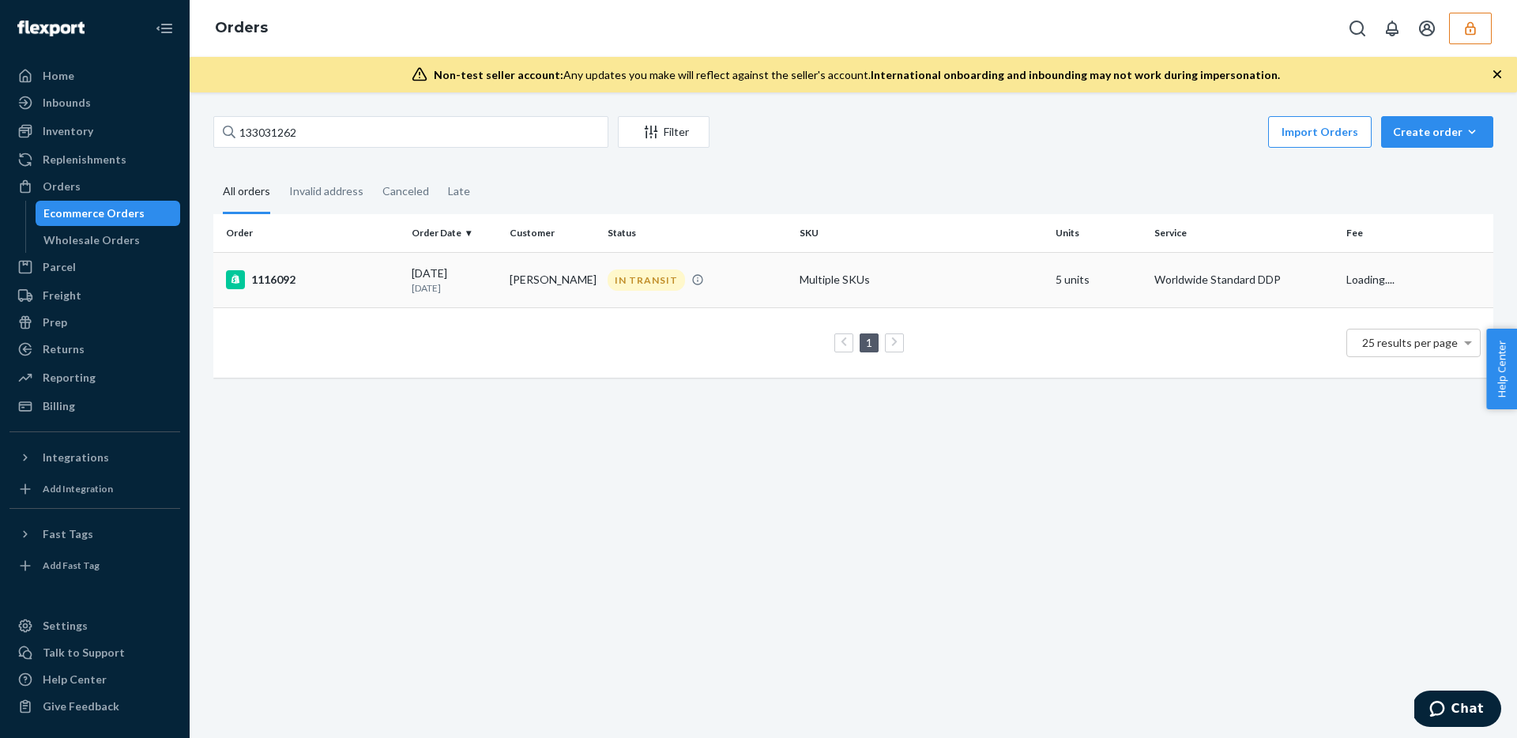
click at [434, 301] on td "07/10/2025 1 month ago" at bounding box center [454, 279] width 98 height 55
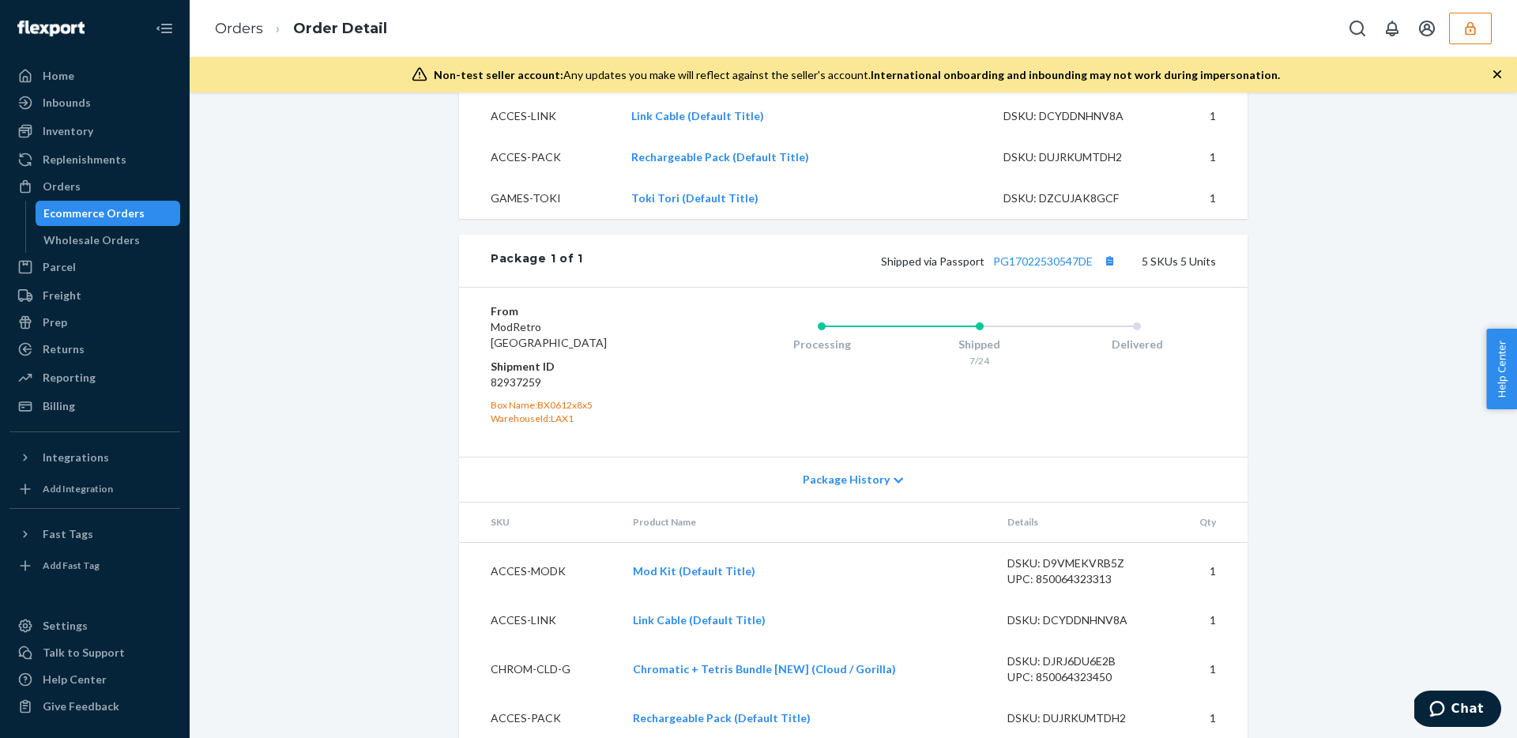
scroll to position [826, 0]
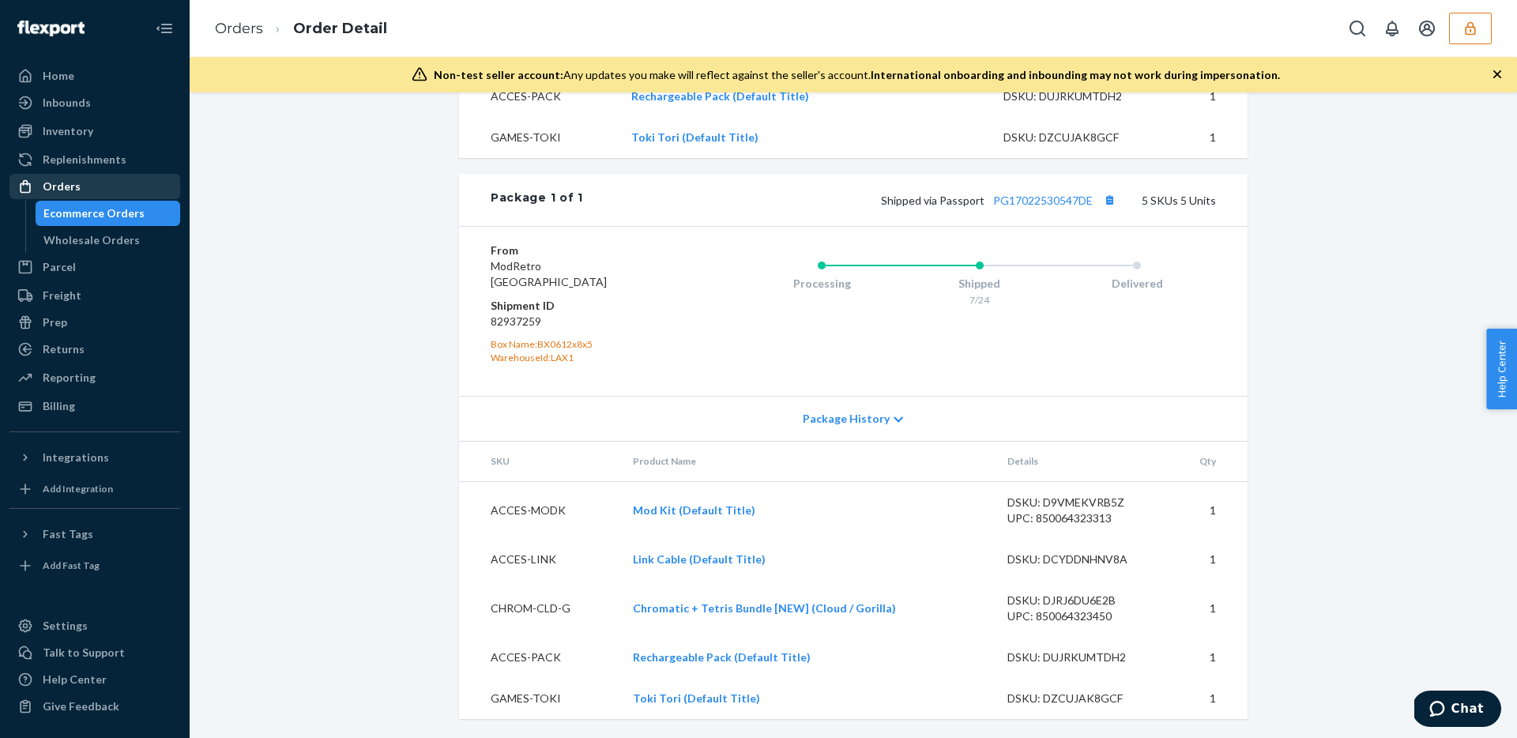
click at [107, 182] on div "Orders" at bounding box center [94, 186] width 167 height 22
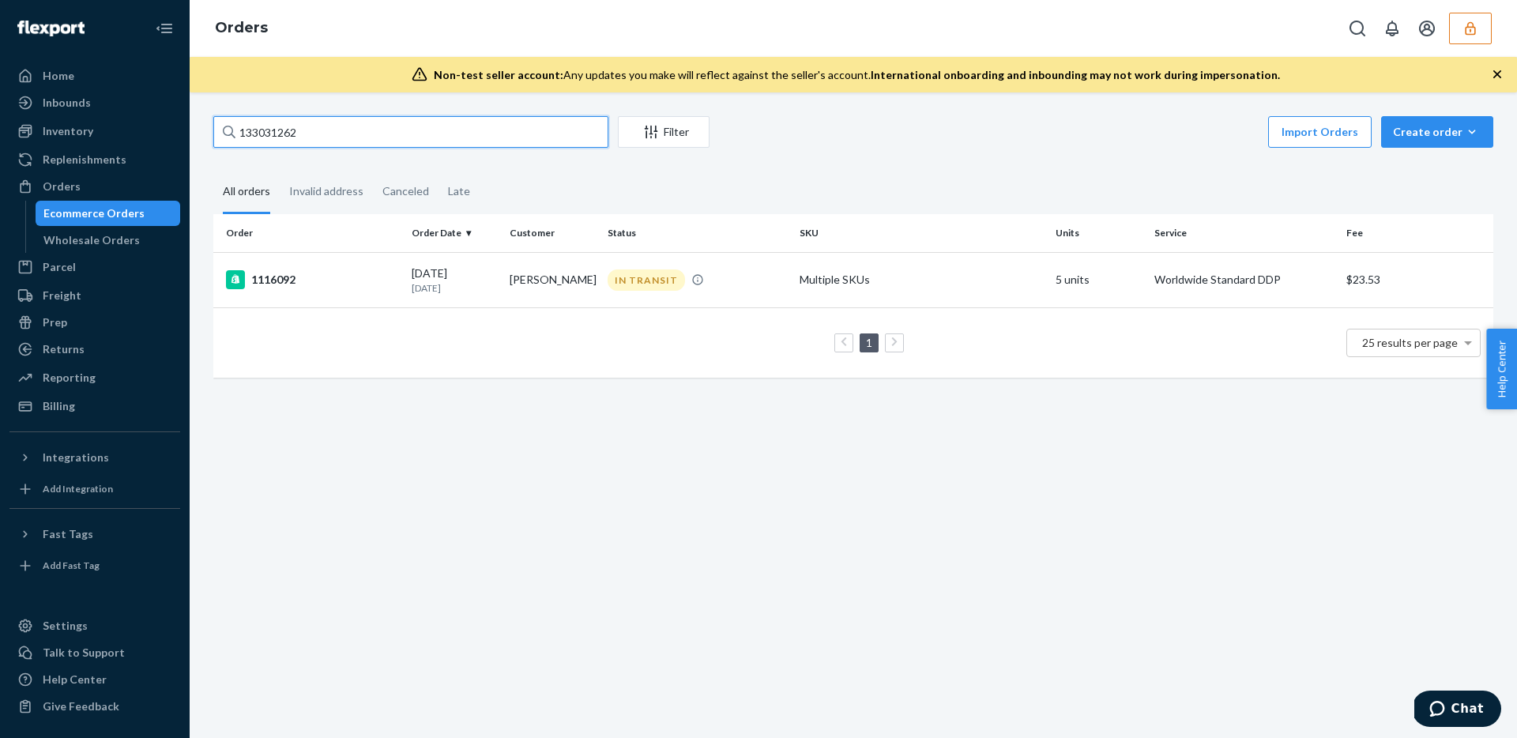
click at [344, 130] on input "133031262" at bounding box center [410, 132] width 395 height 32
paste input "34"
type input "133031342"
click at [593, 292] on td "Bruno Ferreira" at bounding box center [552, 279] width 98 height 55
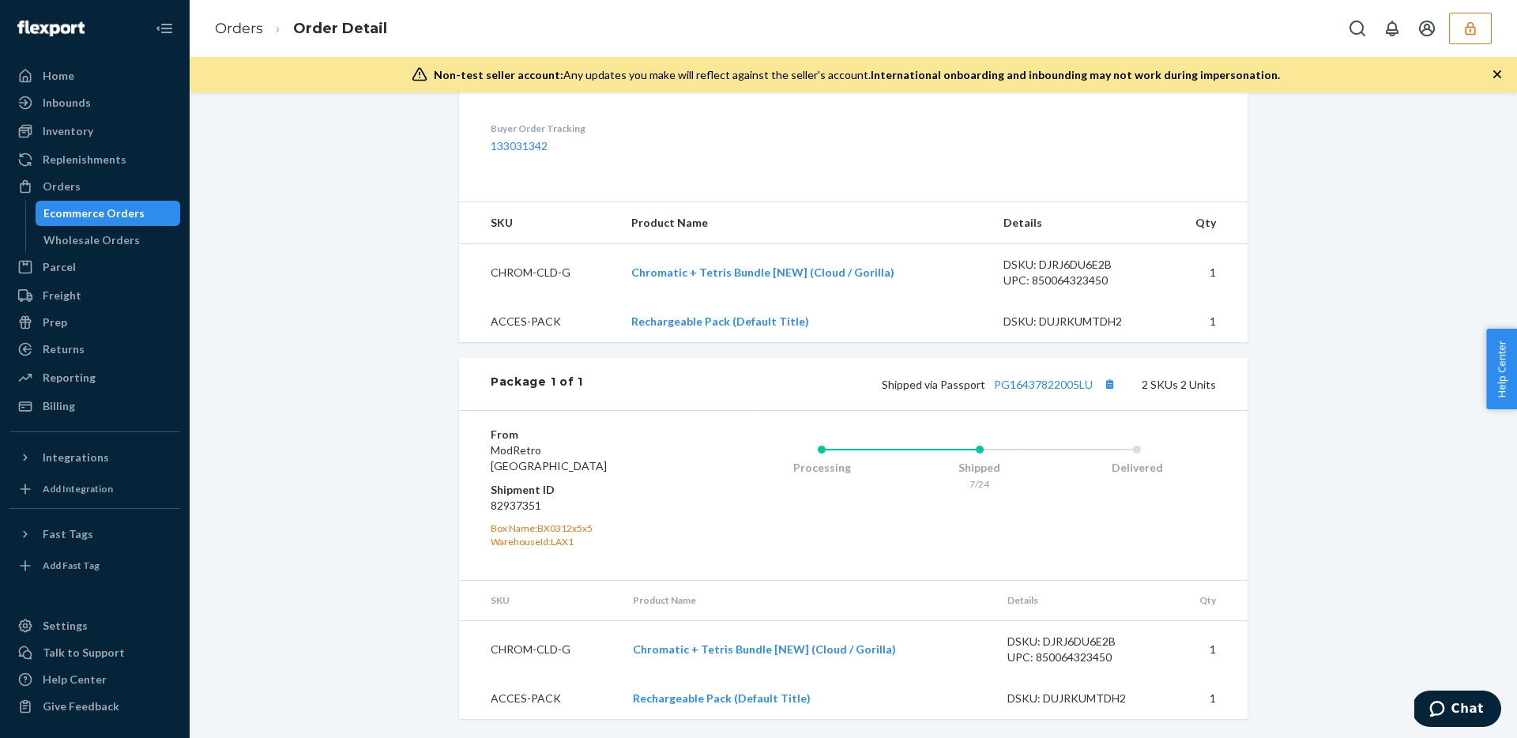
scroll to position [570, 0]
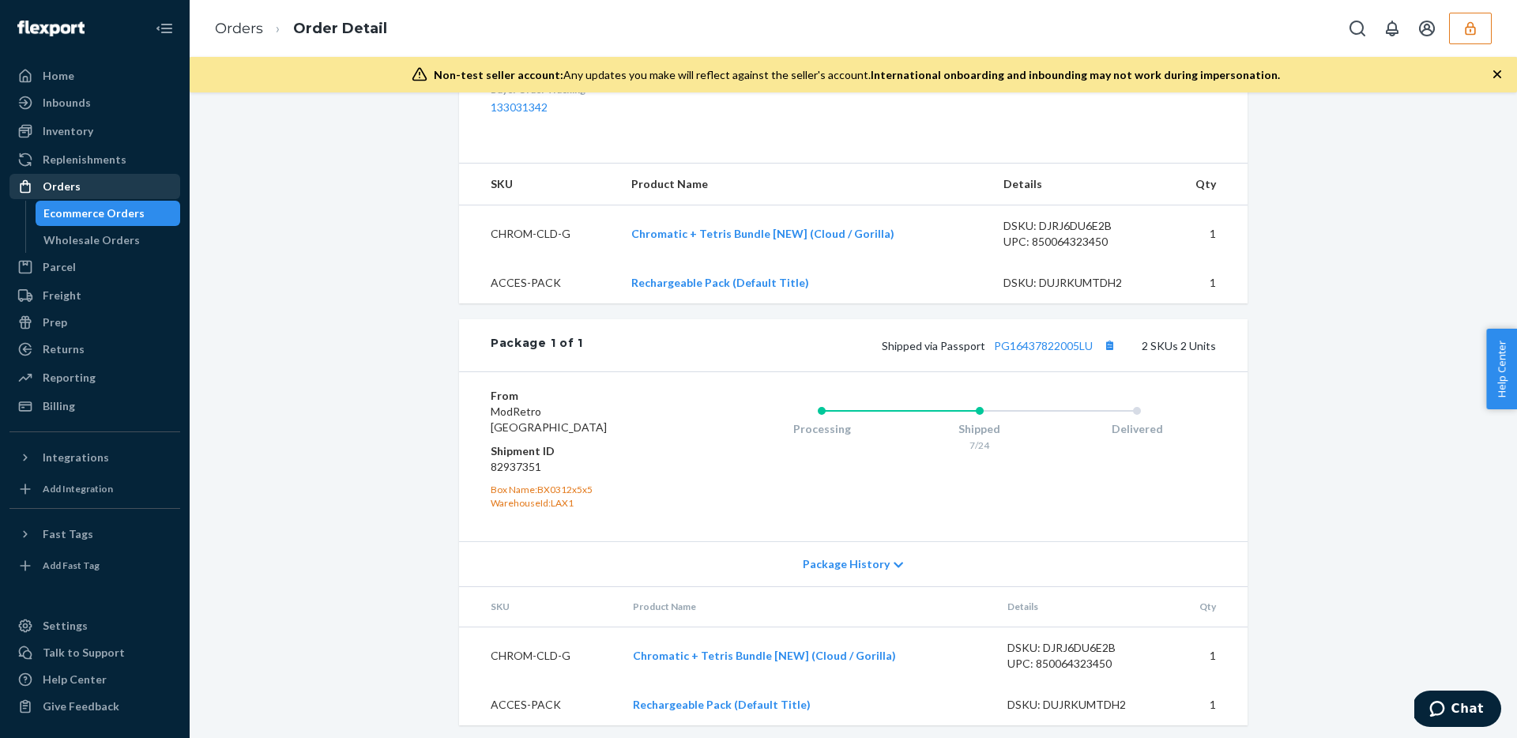
click at [59, 187] on div "Orders" at bounding box center [62, 187] width 38 height 16
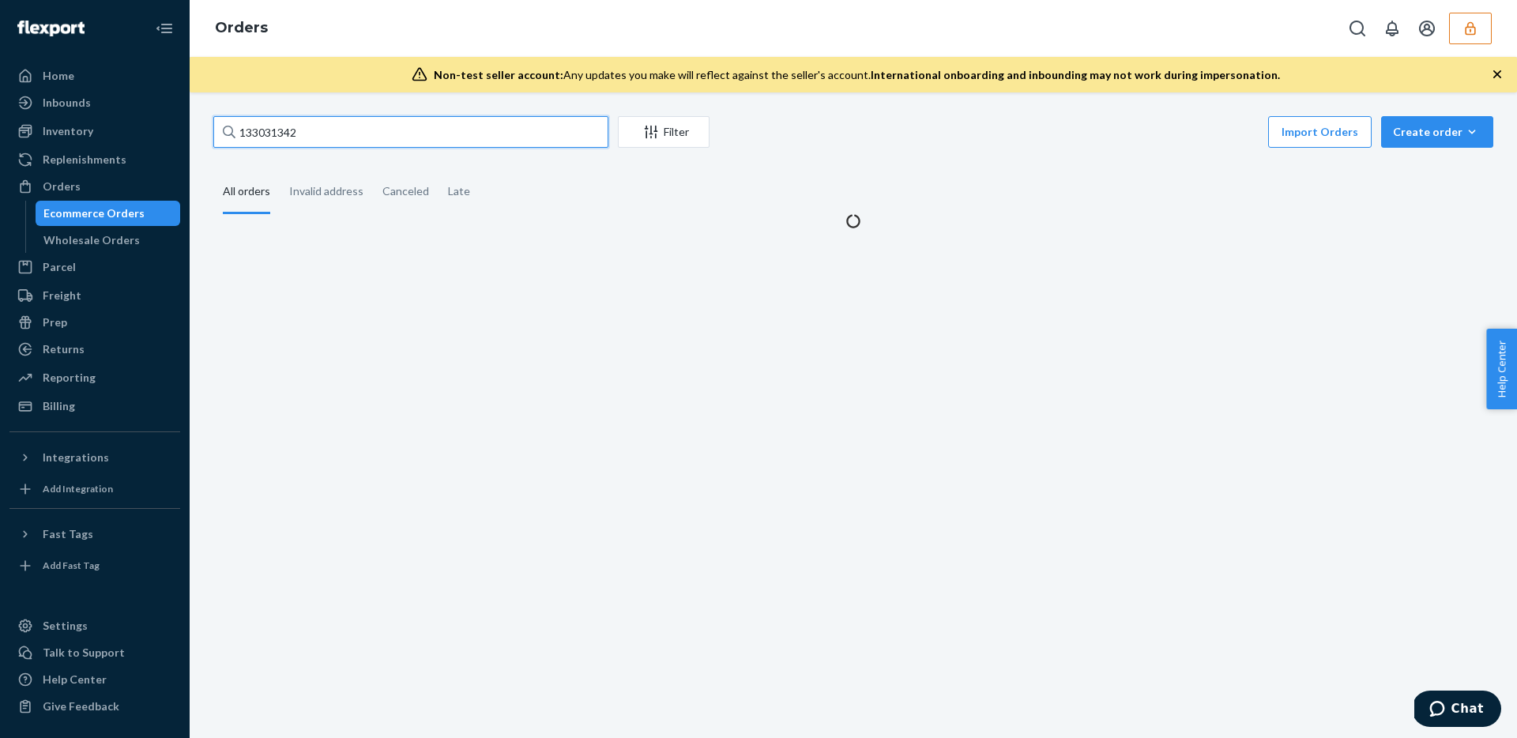
click at [368, 131] on input "133031342" at bounding box center [410, 132] width 395 height 32
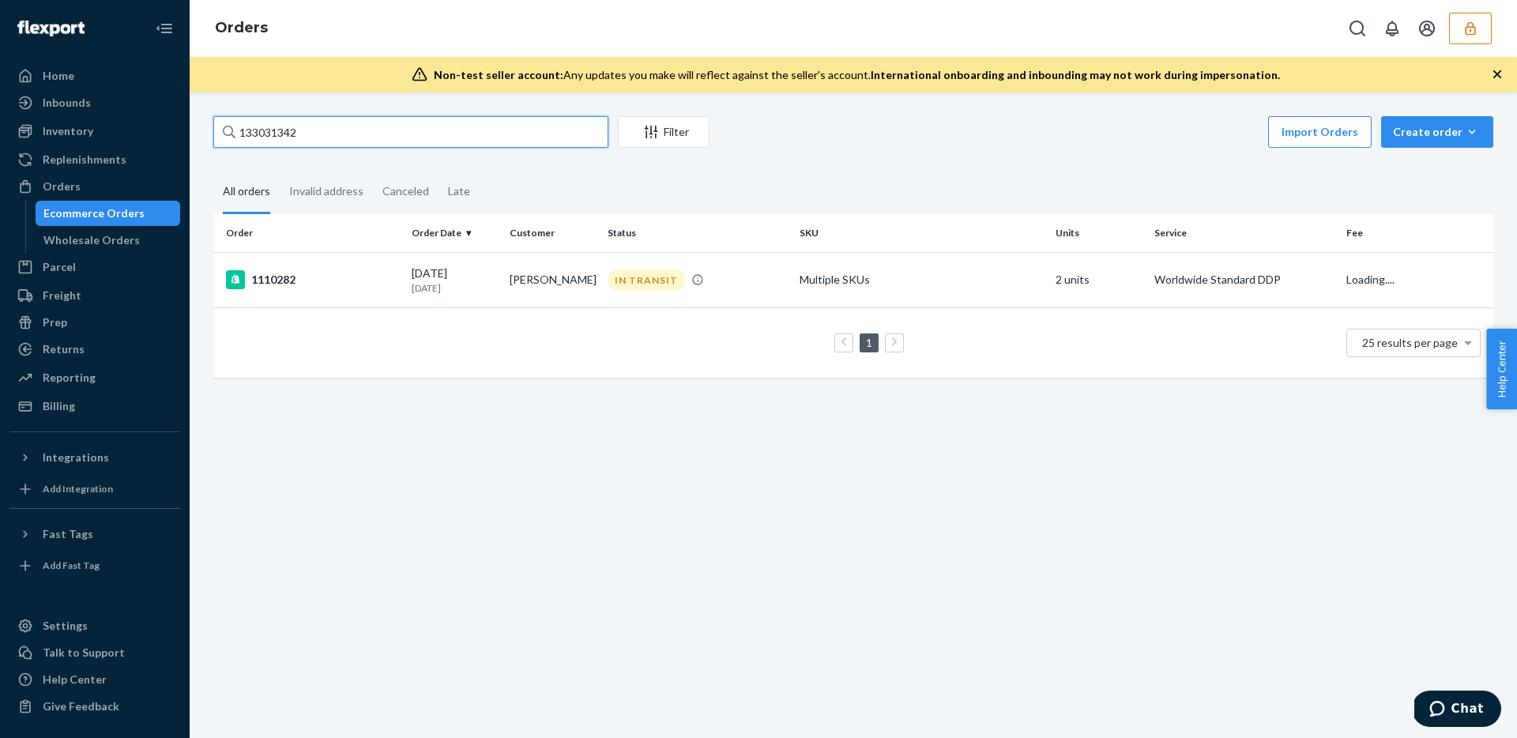
paste input "07564"
type input "133007564"
click at [374, 288] on div "1116332" at bounding box center [312, 279] width 173 height 19
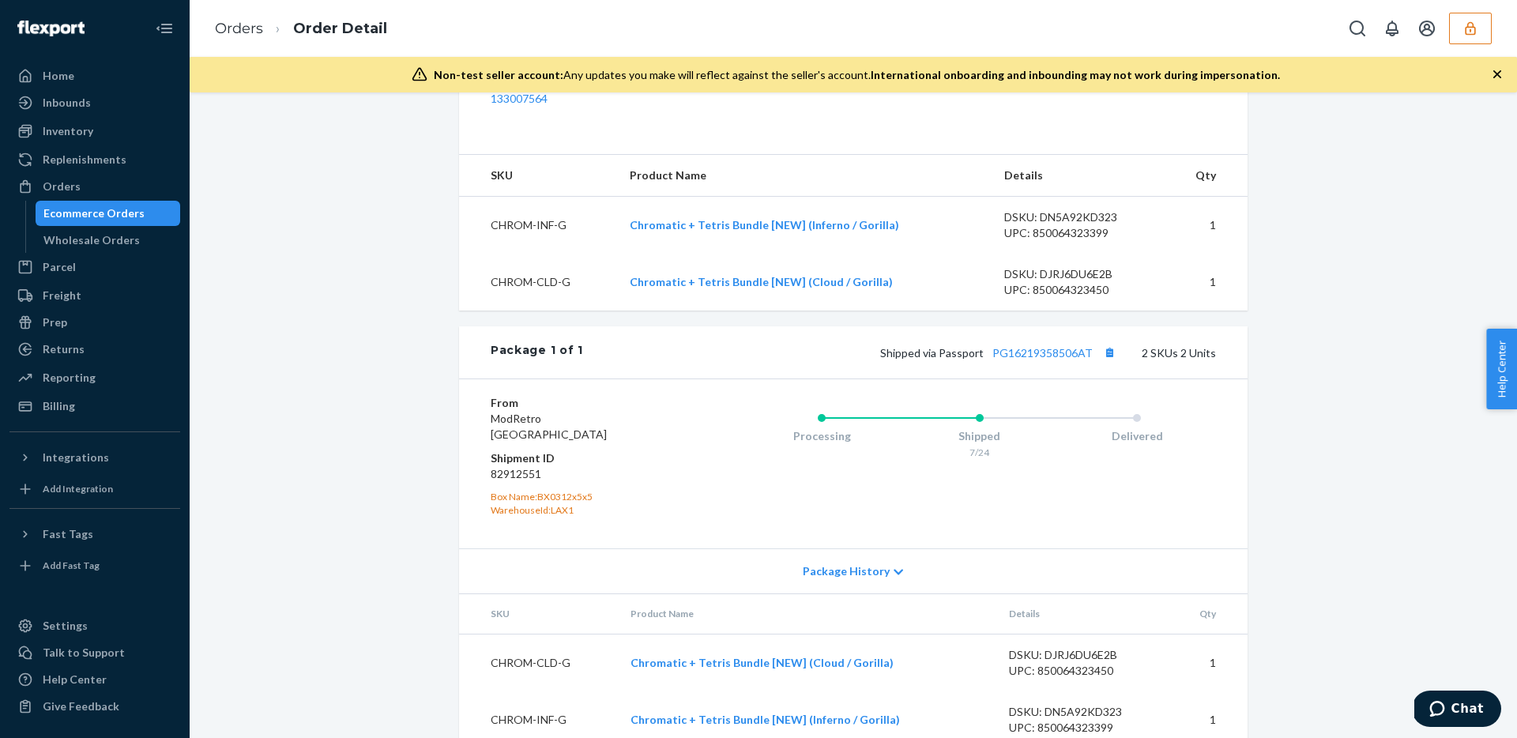
scroll to position [614, 0]
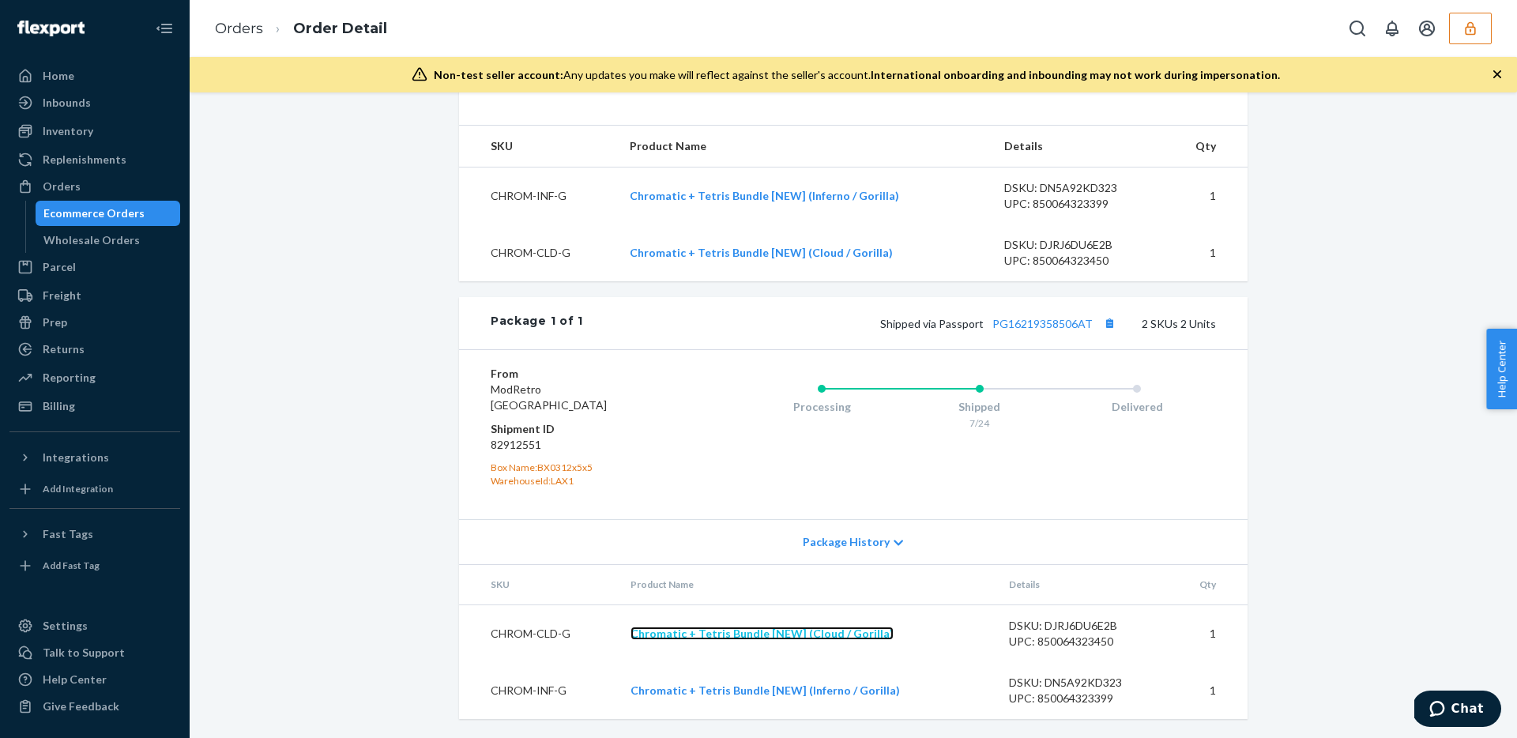
click at [834, 633] on link "Chromatic + Tetris Bundle [NEW] (Cloud / Gorilla)" at bounding box center [761, 632] width 263 height 13
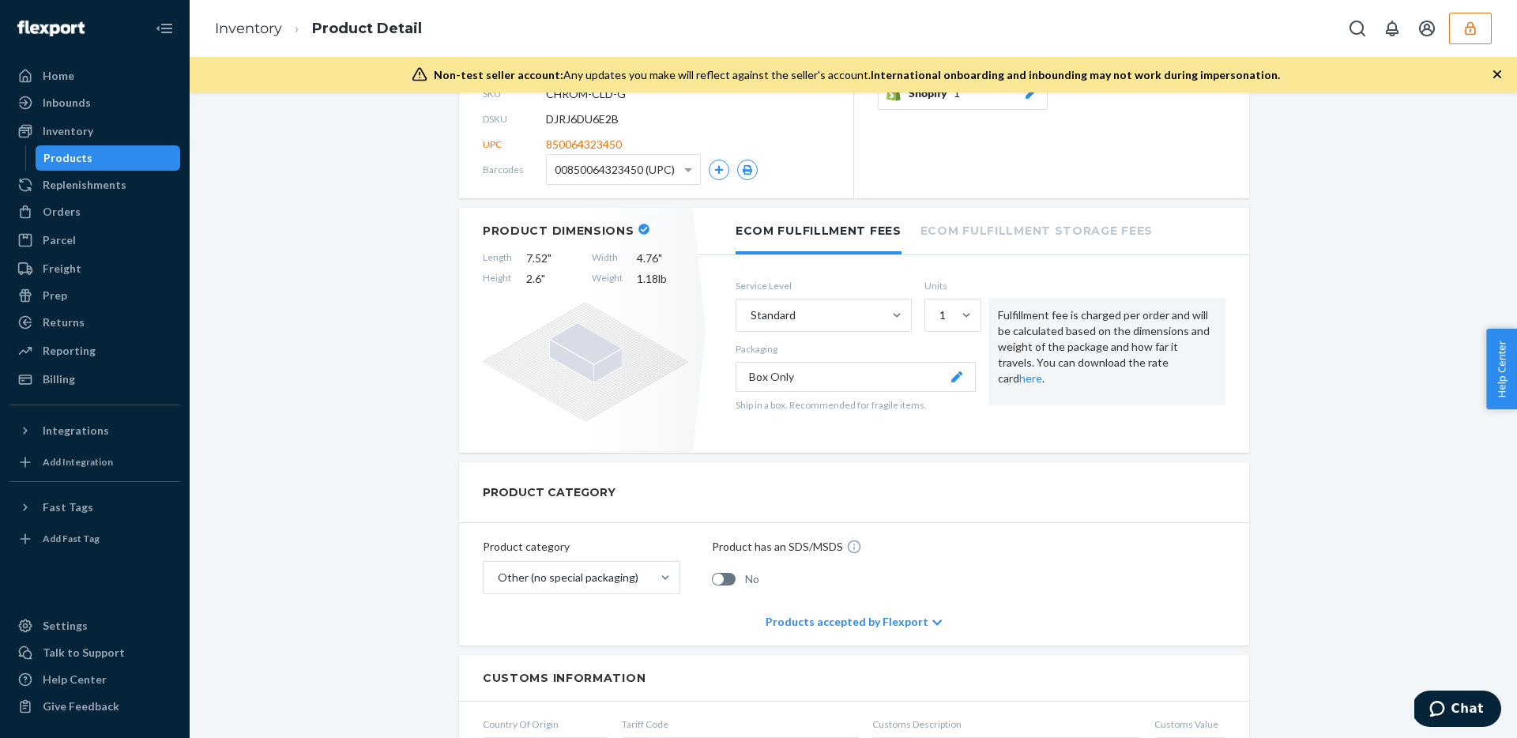
scroll to position [27, 0]
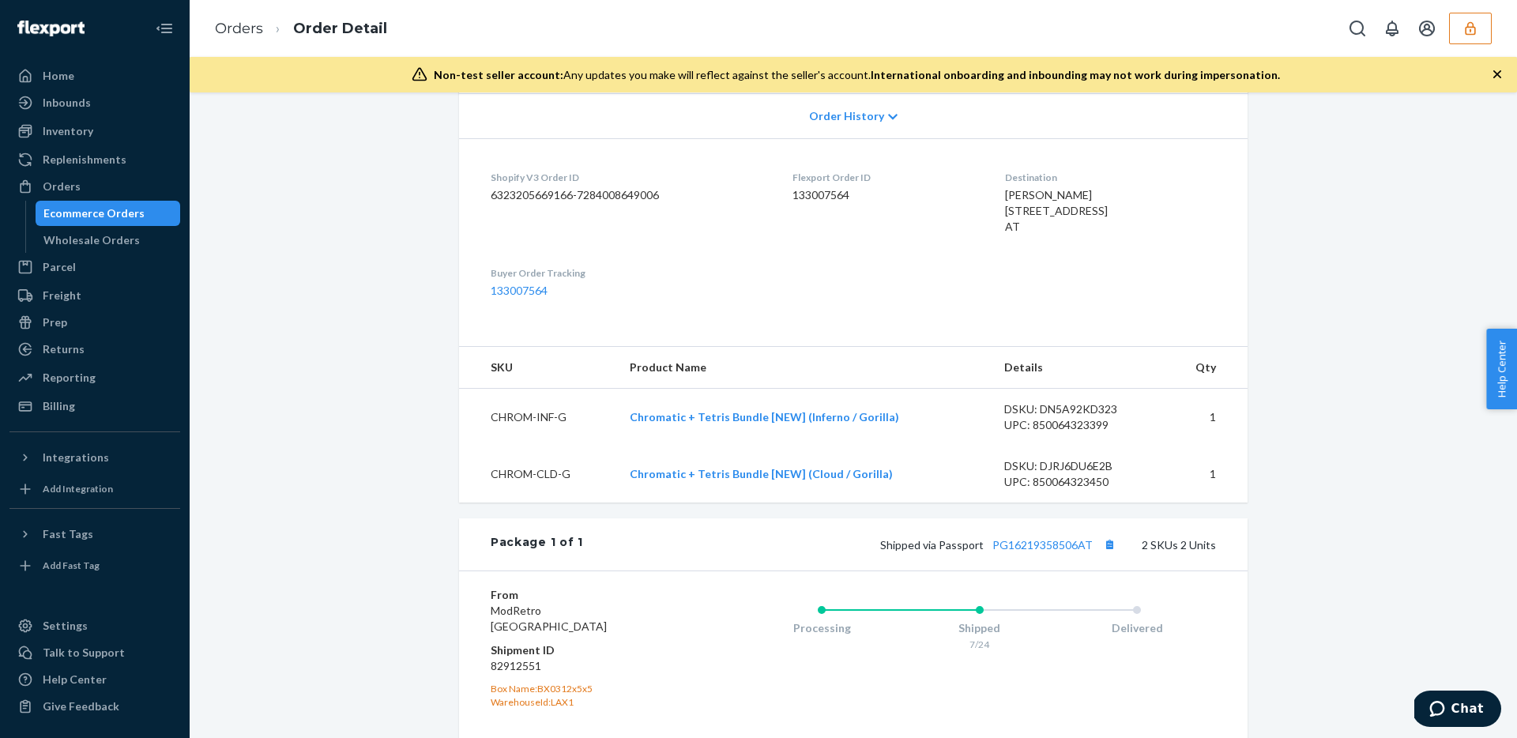
scroll to position [614, 0]
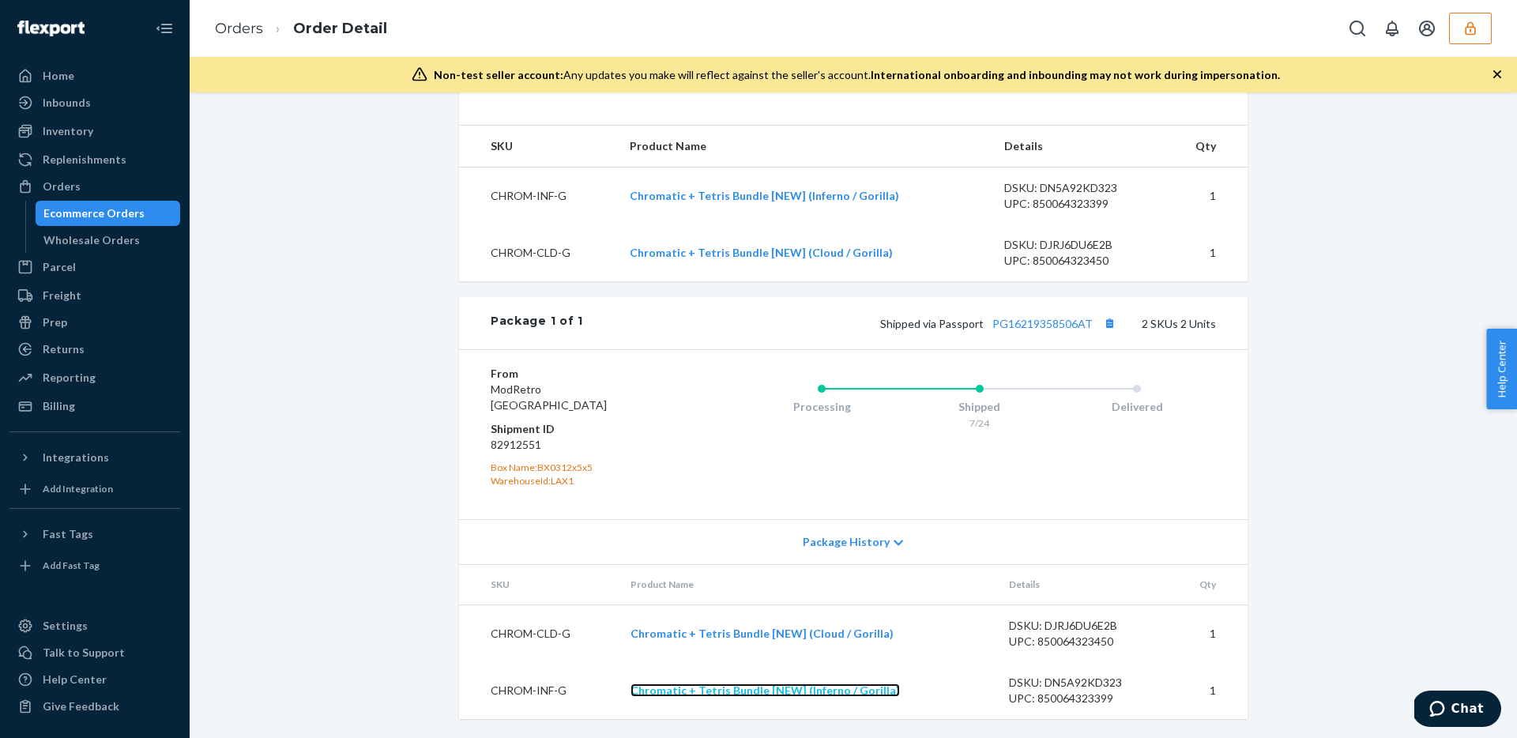
click at [721, 688] on link "Chromatic + Tetris Bundle [NEW] (Inferno / Gorilla)" at bounding box center [764, 689] width 269 height 13
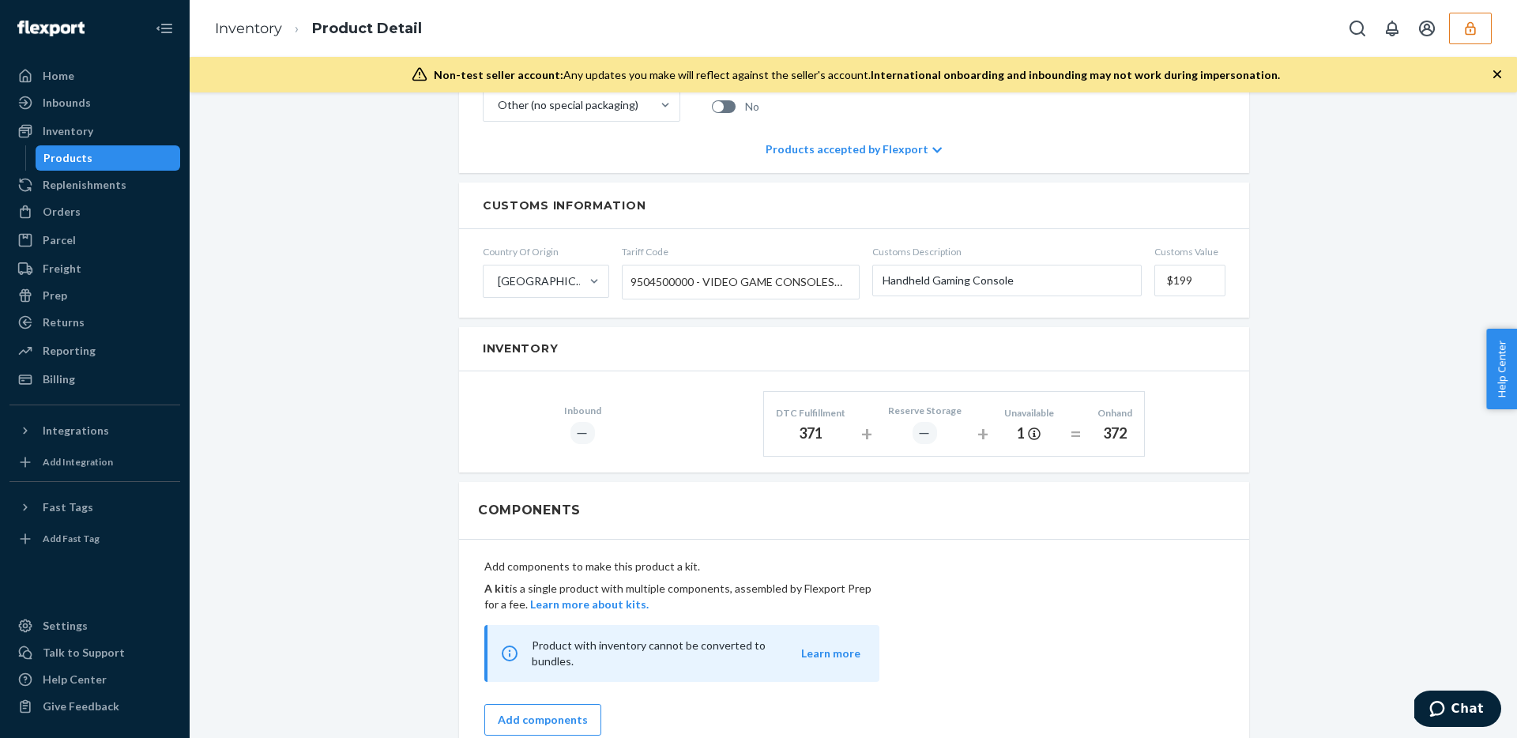
scroll to position [713, 0]
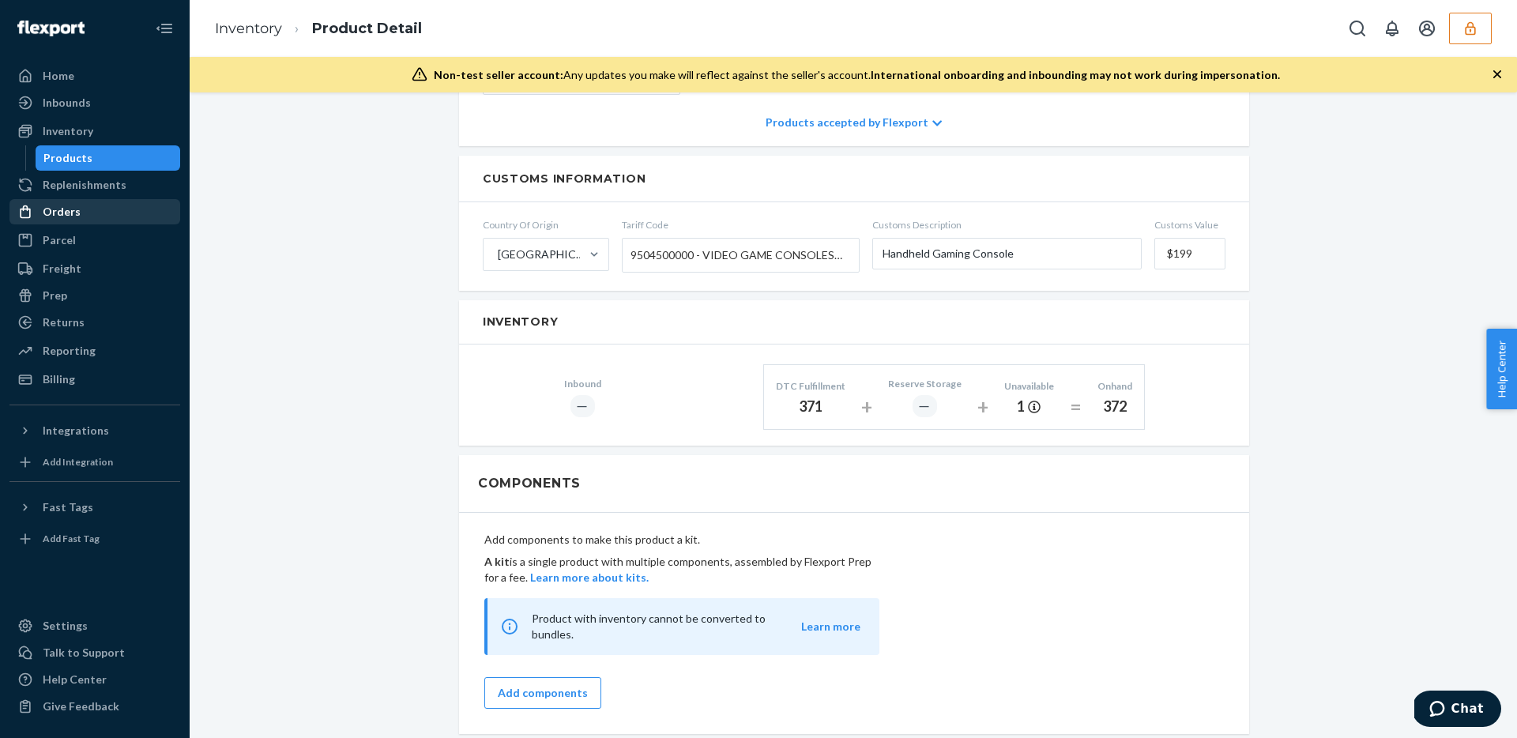
click at [66, 210] on div "Orders" at bounding box center [62, 212] width 38 height 16
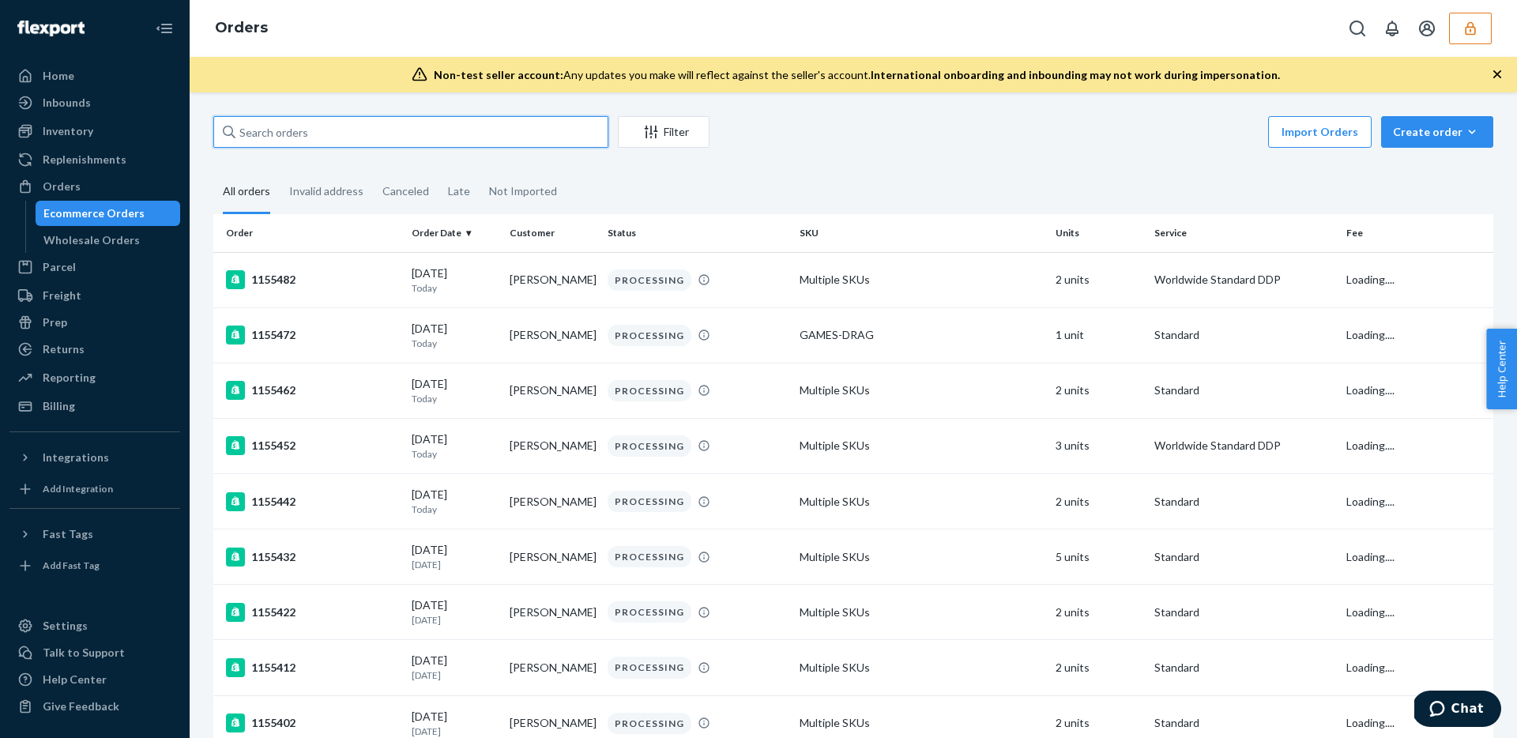
click at [374, 130] on input "text" at bounding box center [410, 132] width 395 height 32
paste input "133031251"
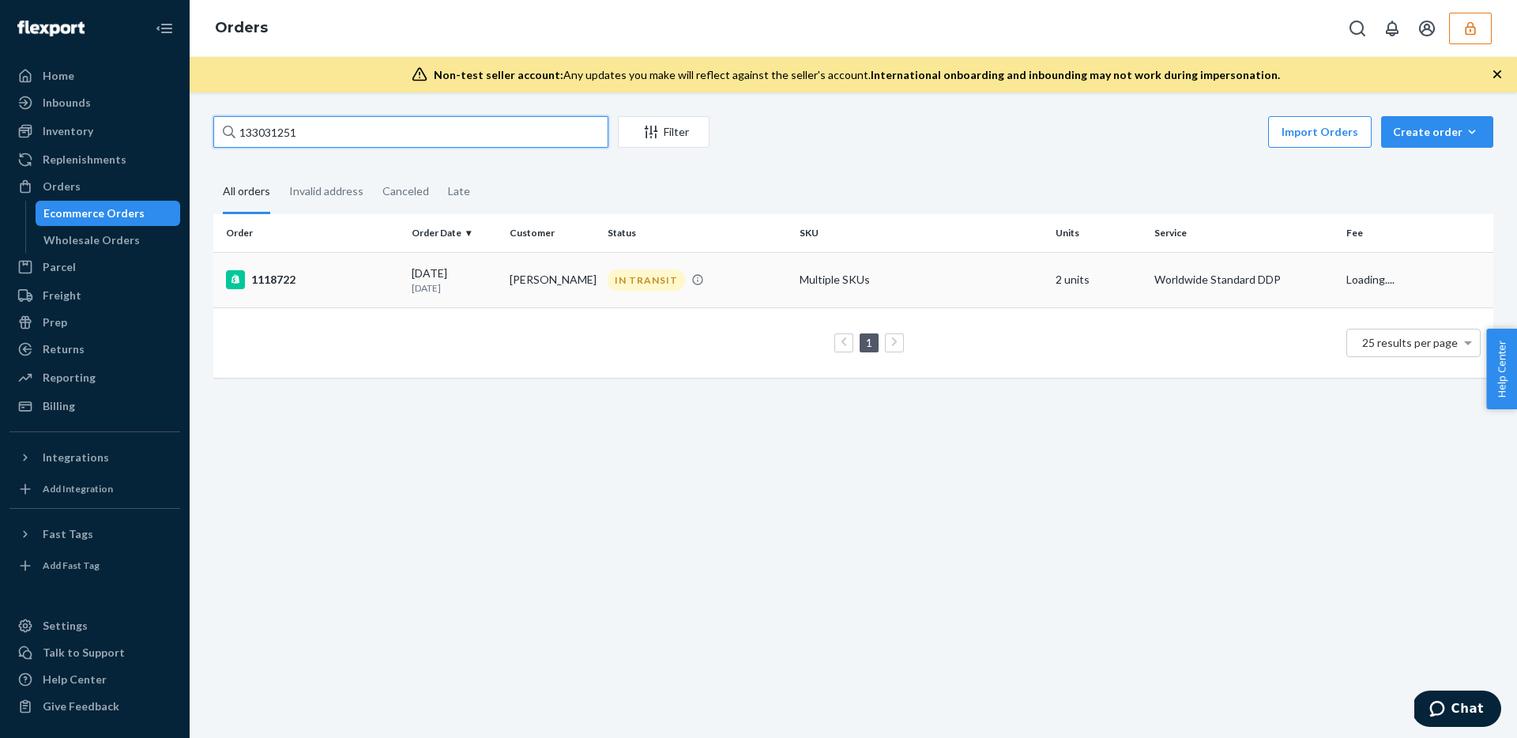
type input "133031251"
click at [543, 268] on td "Sebastian Voss Dahl" at bounding box center [552, 279] width 98 height 55
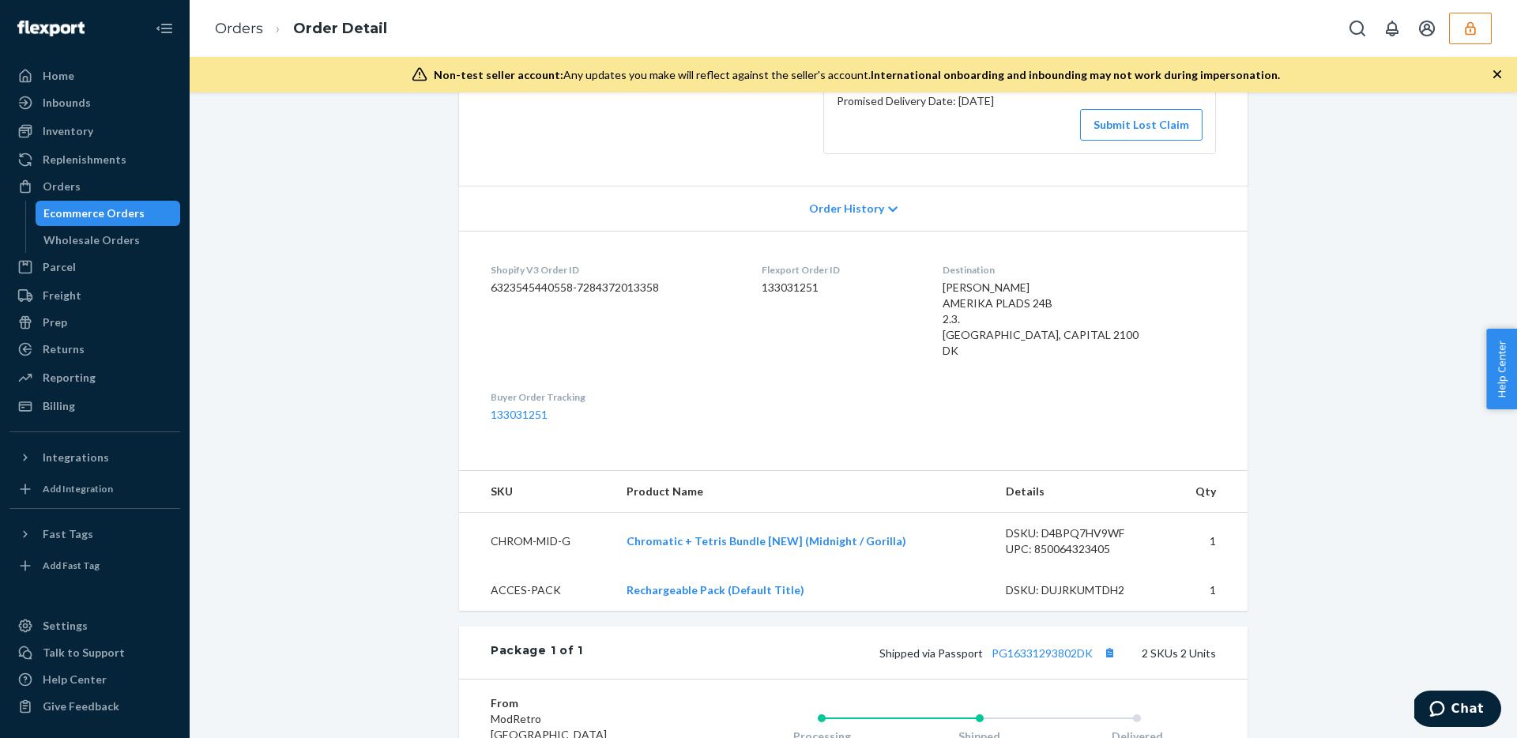
scroll to position [598, 0]
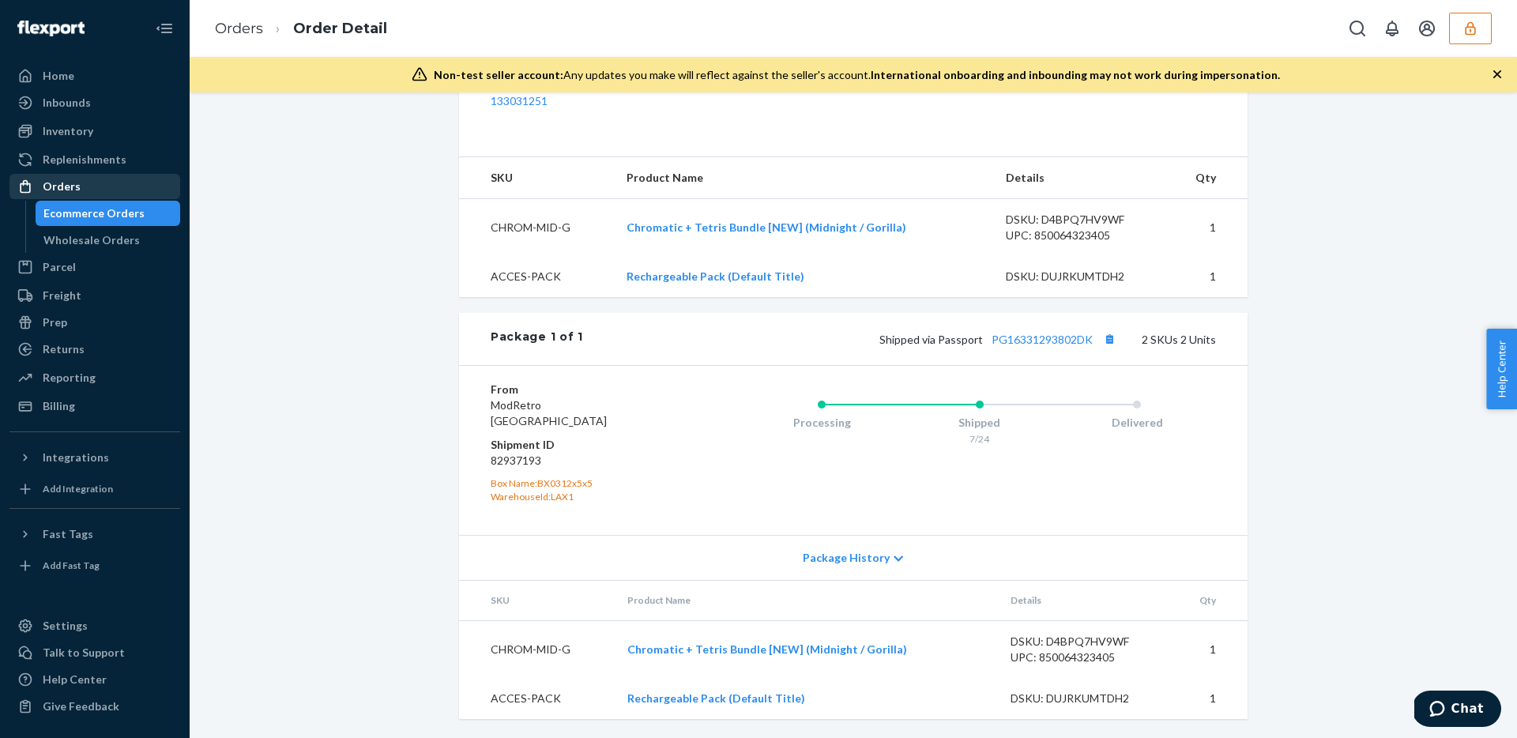
click at [81, 188] on div "Orders" at bounding box center [94, 186] width 167 height 22
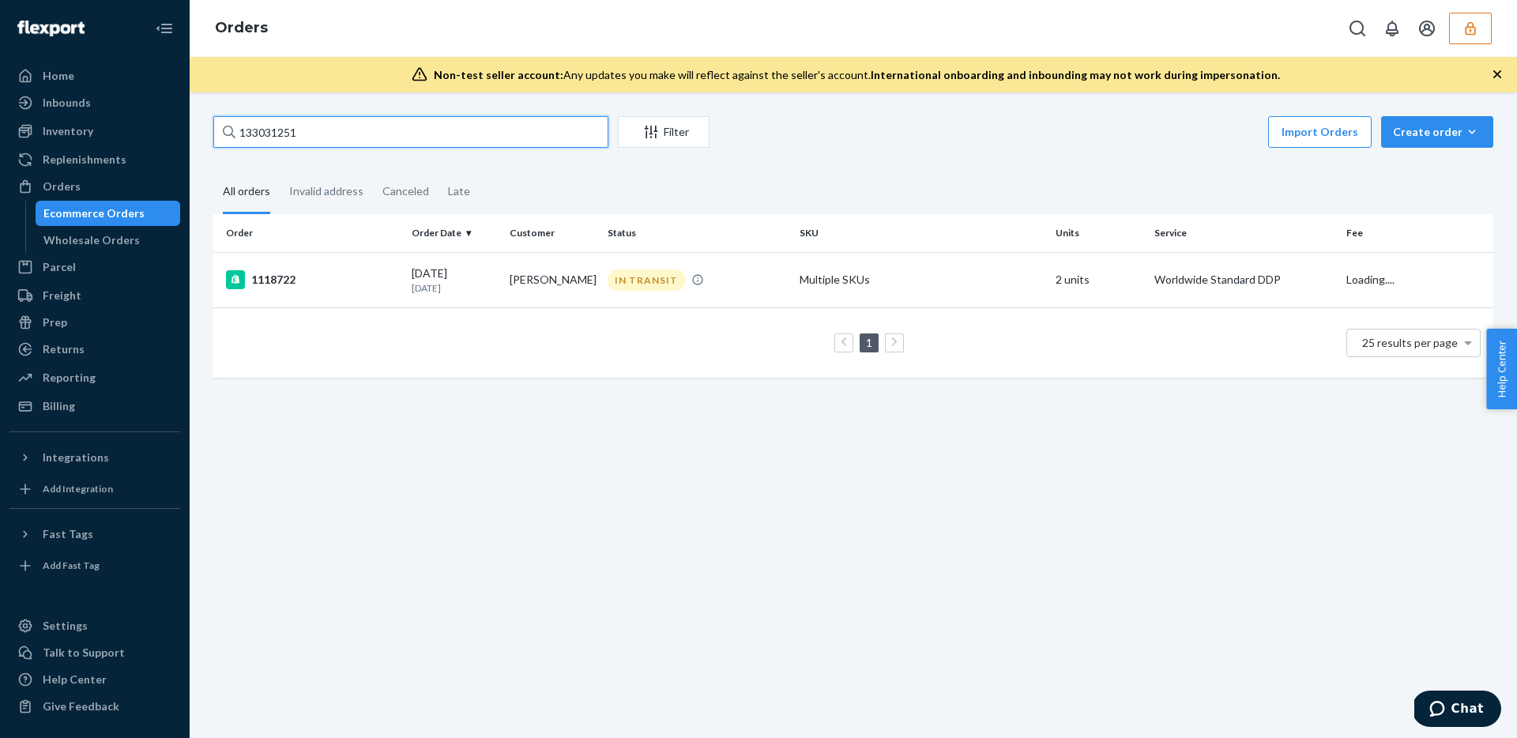
click at [273, 136] on input "133031251" at bounding box center [410, 132] width 395 height 32
paste input "86"
type input "133031286"
click at [440, 298] on td "07/12/2025 1 month ago" at bounding box center [454, 279] width 98 height 55
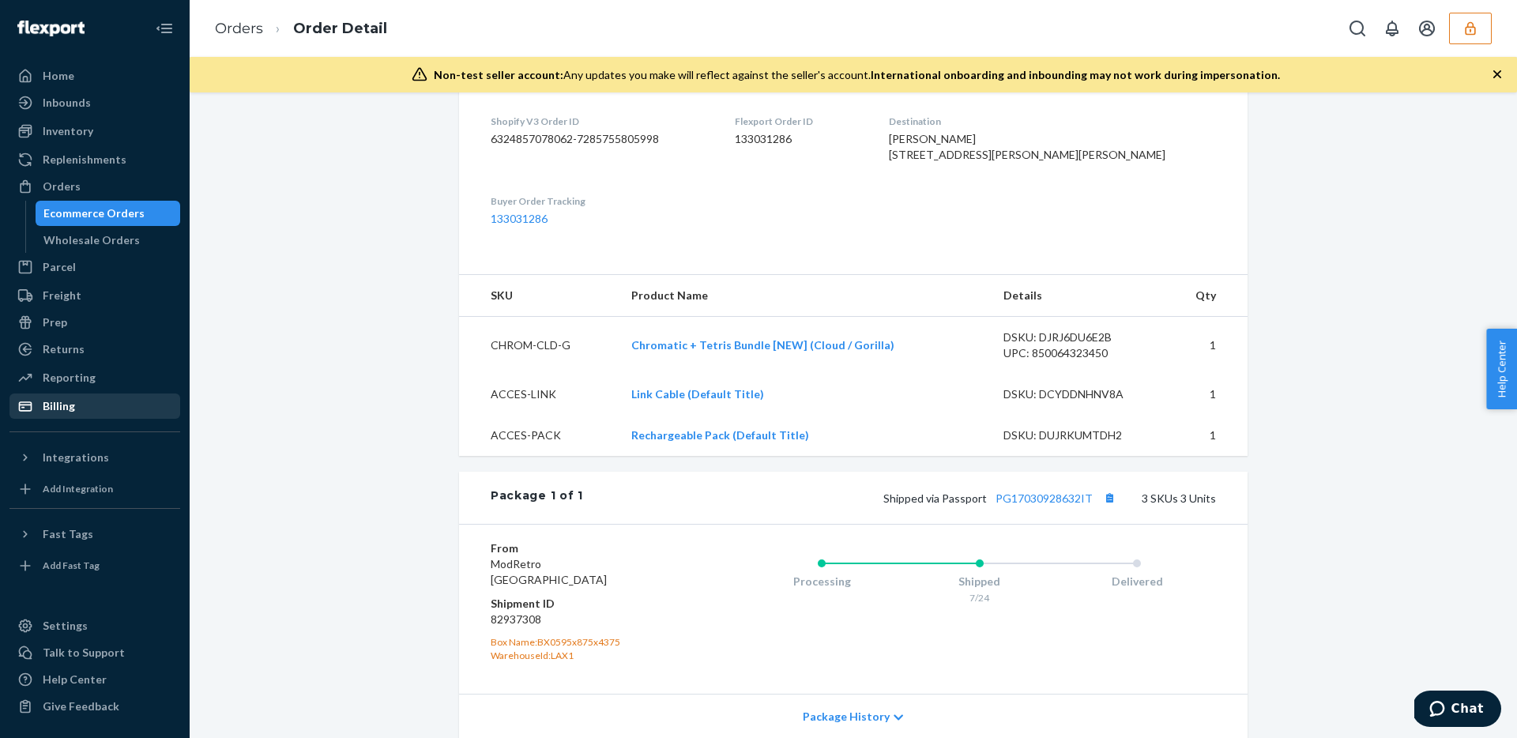
scroll to position [23, 0]
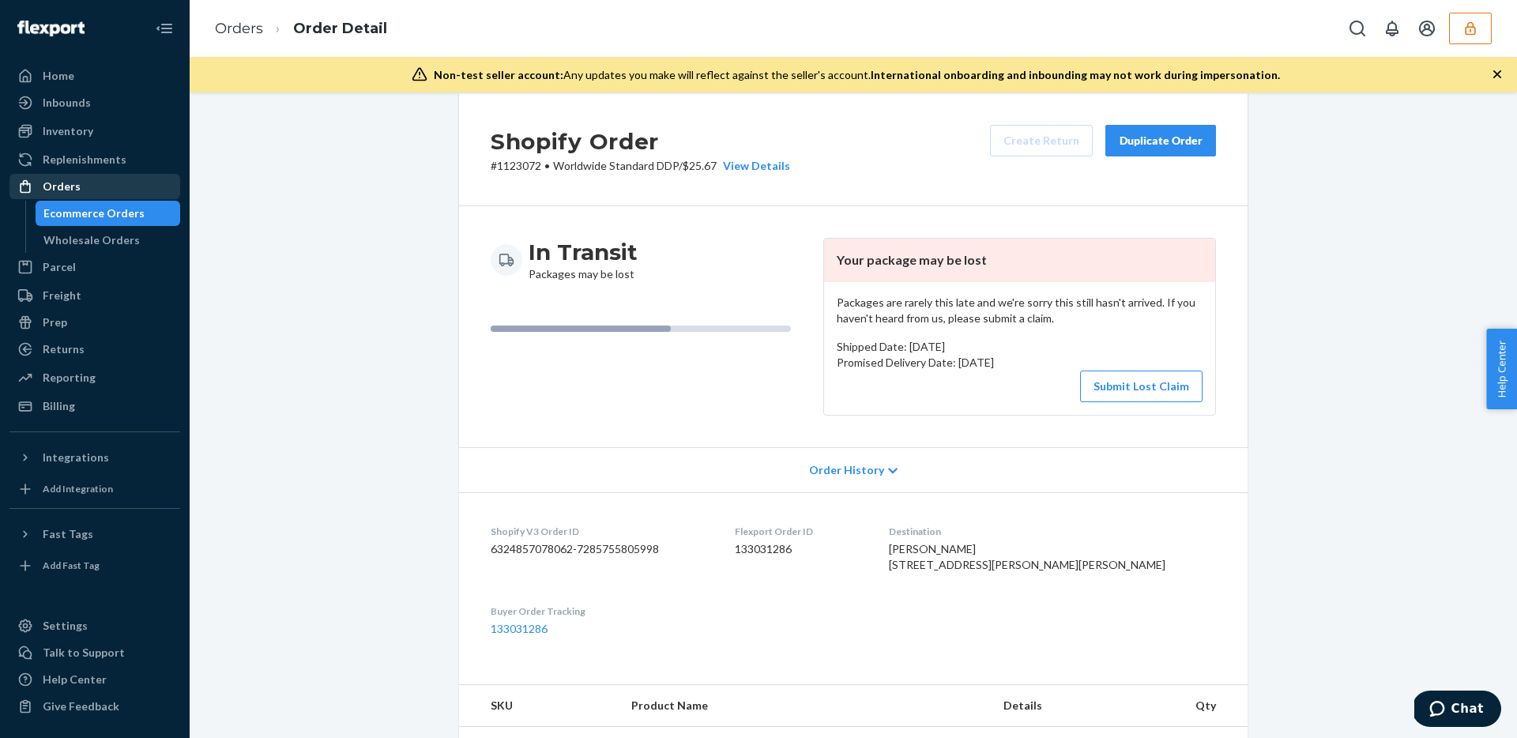
click at [73, 179] on div "Orders" at bounding box center [62, 187] width 38 height 16
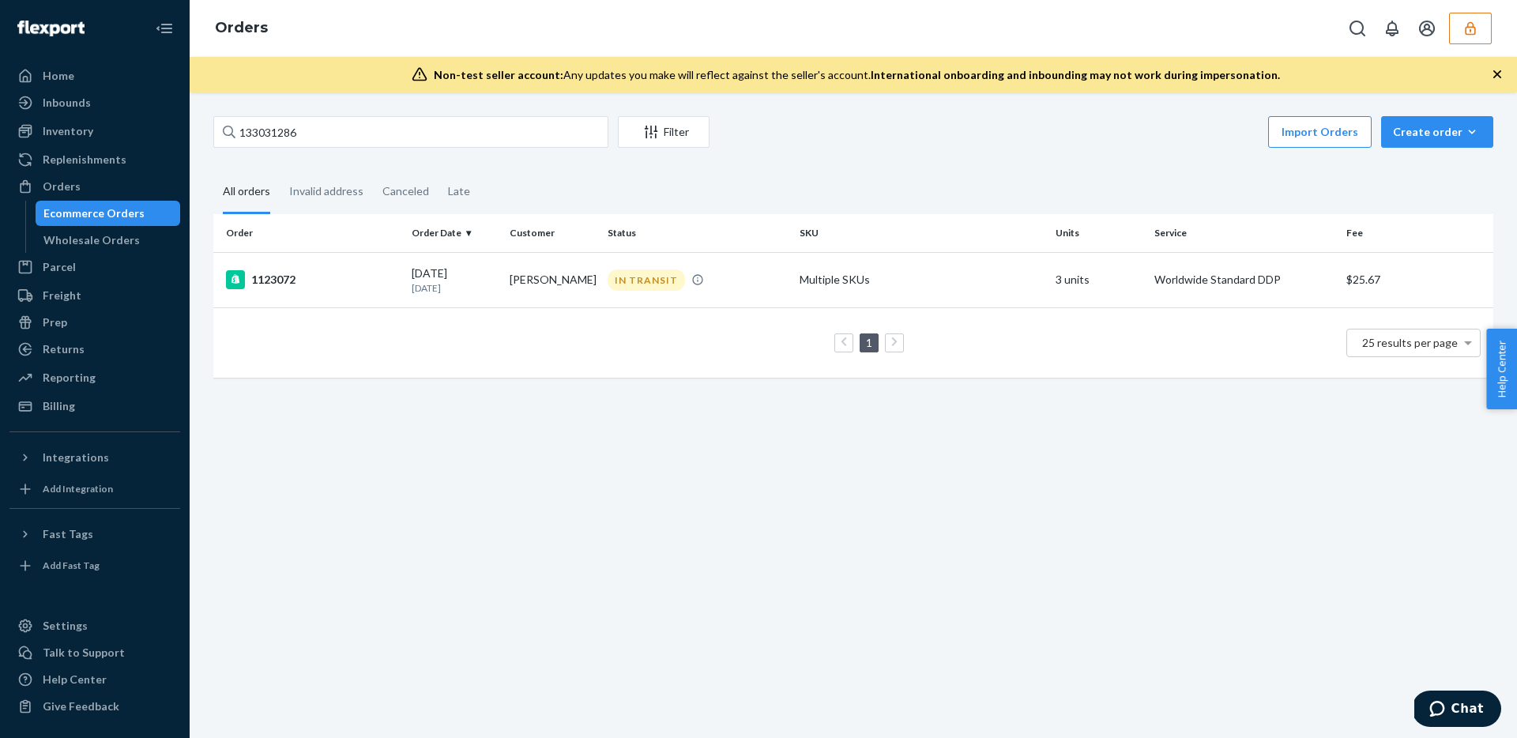
click at [315, 149] on div "133031286 Filter Import Orders Create order Ecommerce order Removal order" at bounding box center [853, 134] width 1280 height 36
click at [315, 137] on input "133031286" at bounding box center [410, 132] width 395 height 32
paste input "307"
type input "133031307"
click at [335, 285] on div "1111252" at bounding box center [312, 279] width 173 height 19
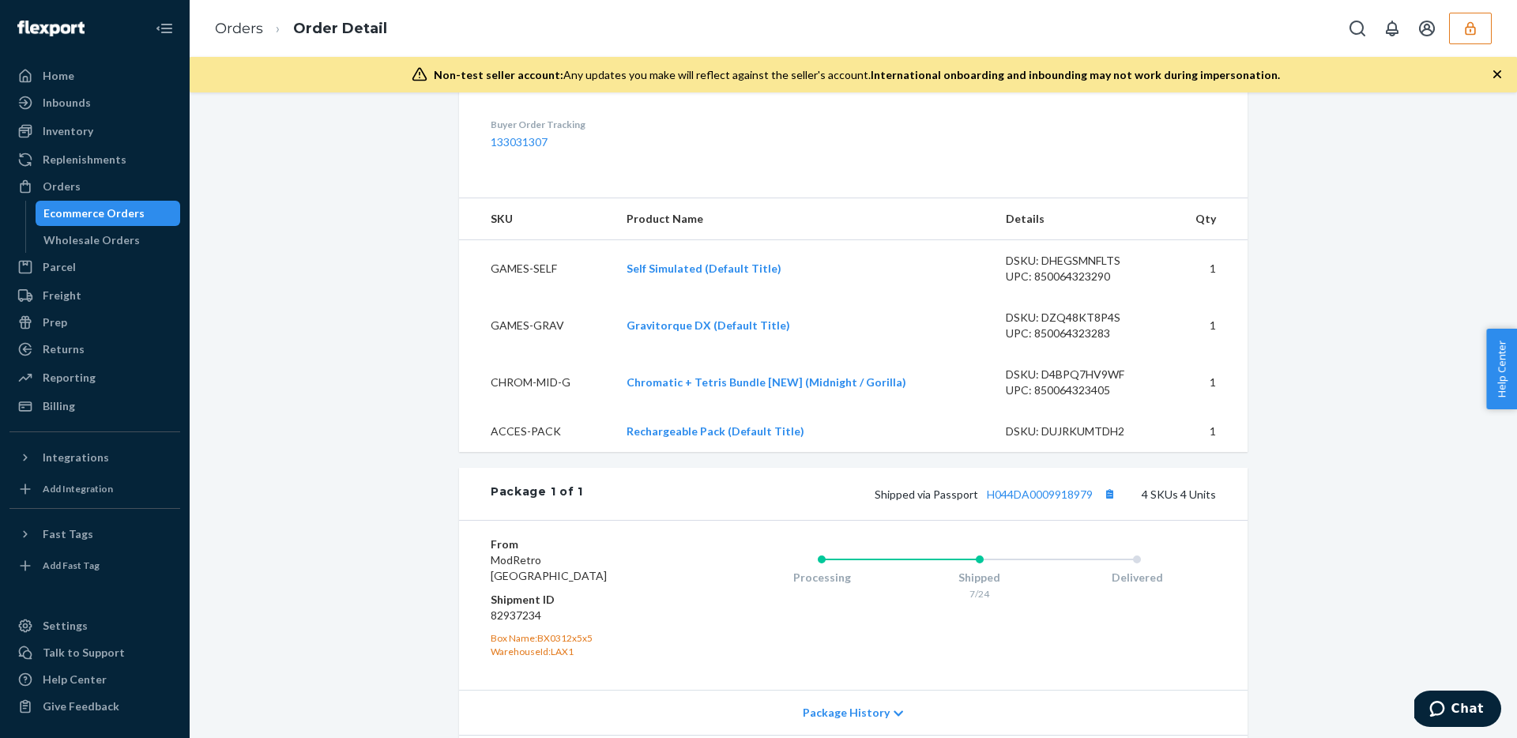
scroll to position [810, 0]
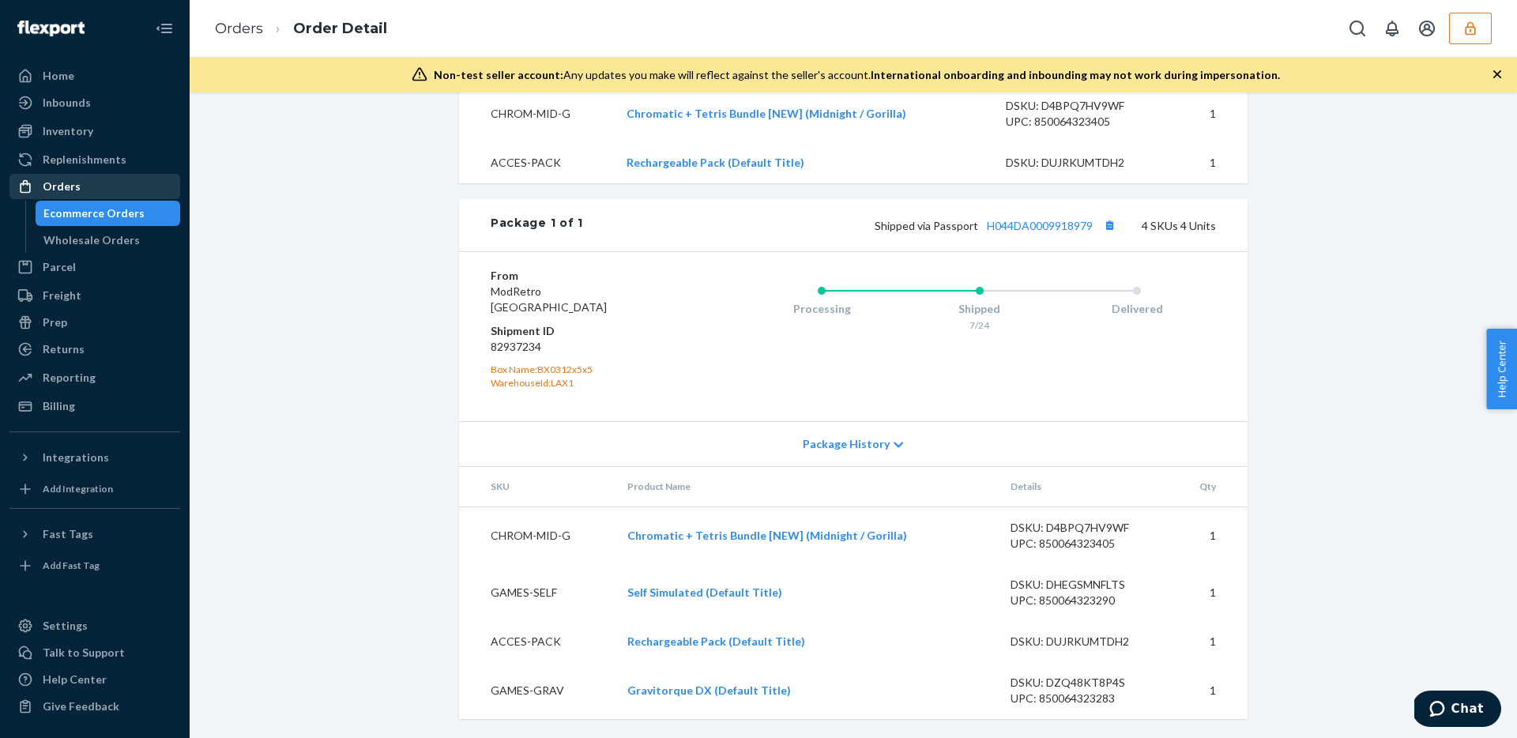
click at [64, 191] on div "Orders" at bounding box center [62, 187] width 38 height 16
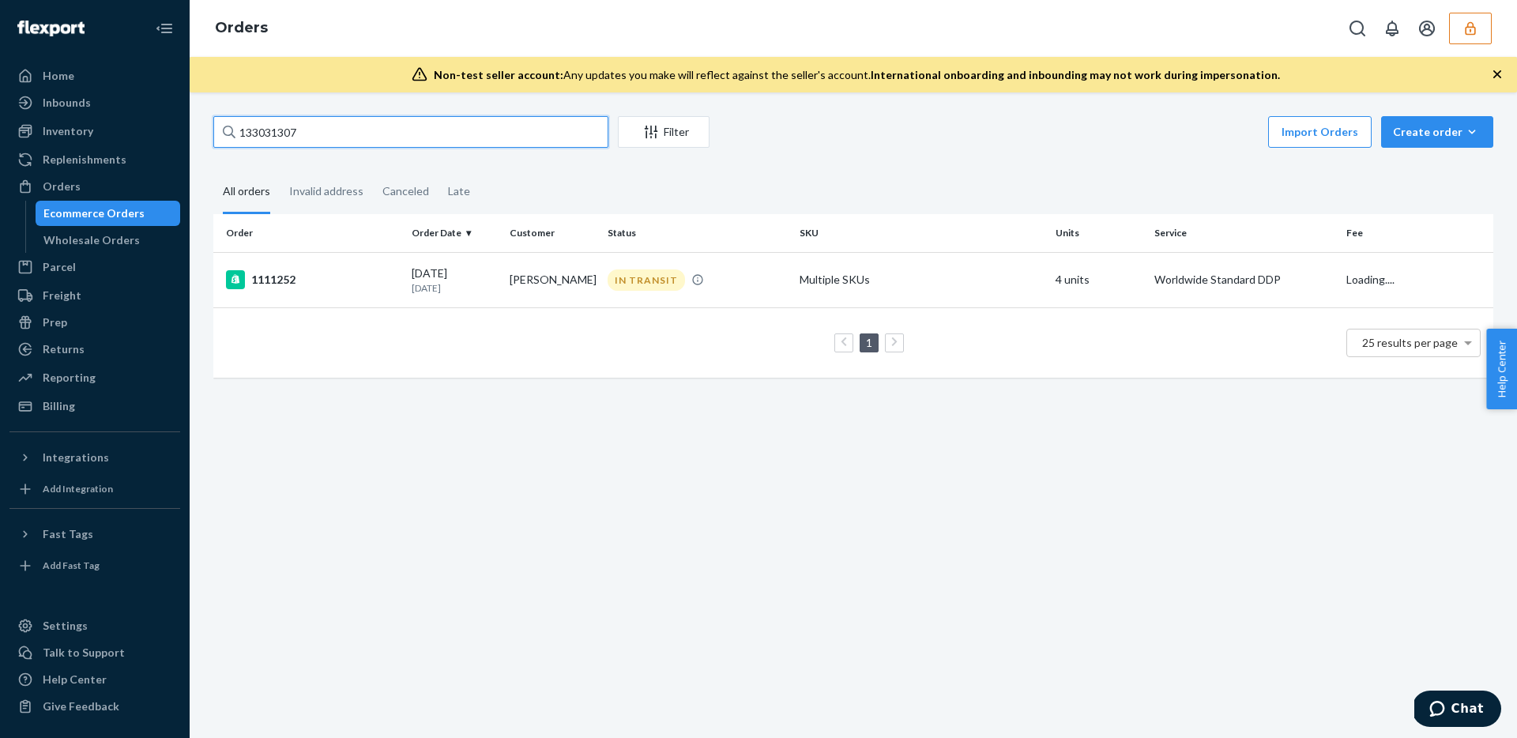
click at [519, 118] on input "133031307" at bounding box center [410, 132] width 395 height 32
paste input "275"
type input "133031275"
click at [434, 281] on p "1 month ago" at bounding box center [454, 287] width 85 height 13
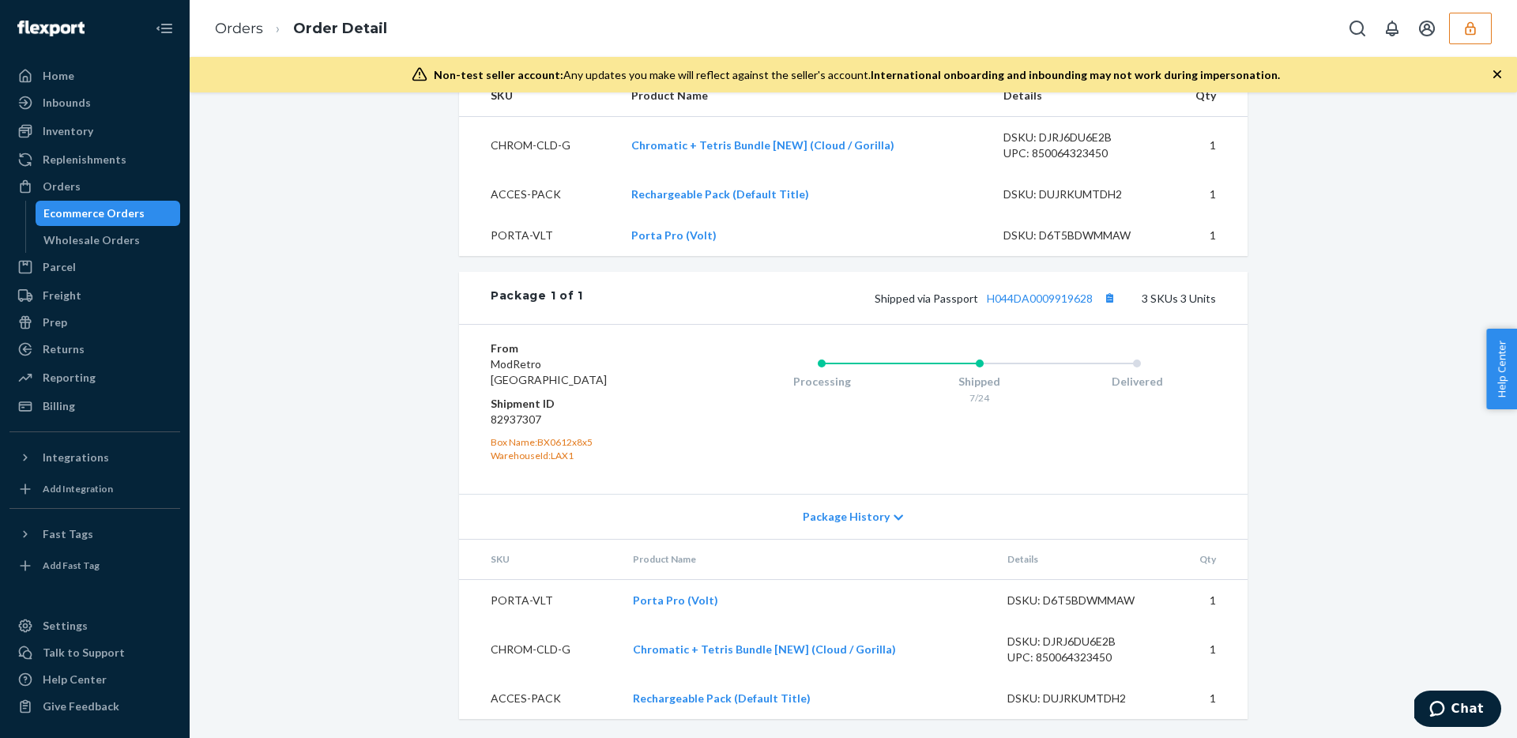
scroll to position [664, 0]
click at [93, 181] on div "Orders" at bounding box center [94, 186] width 167 height 22
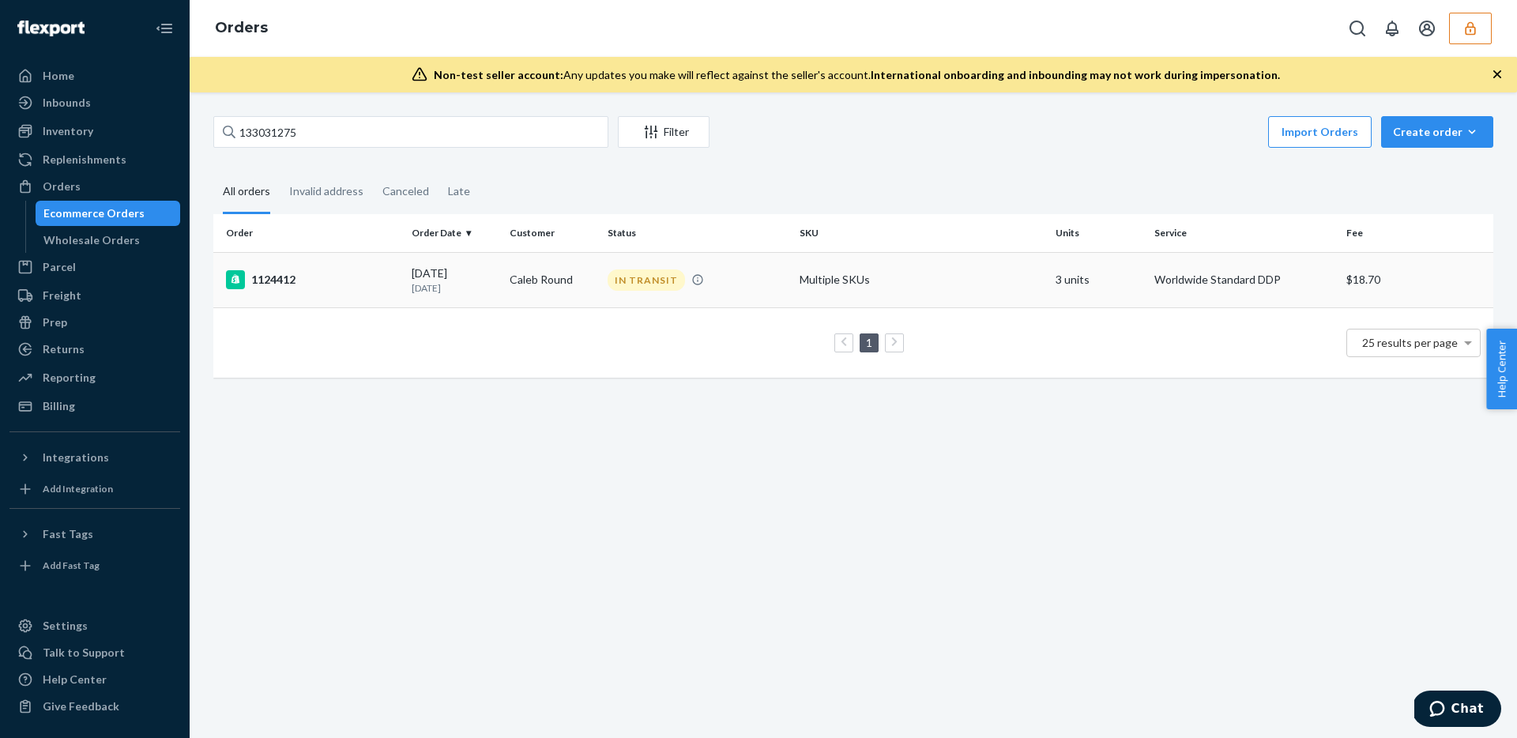
click at [405, 288] on td "07/12/2025 1 month ago" at bounding box center [454, 279] width 98 height 55
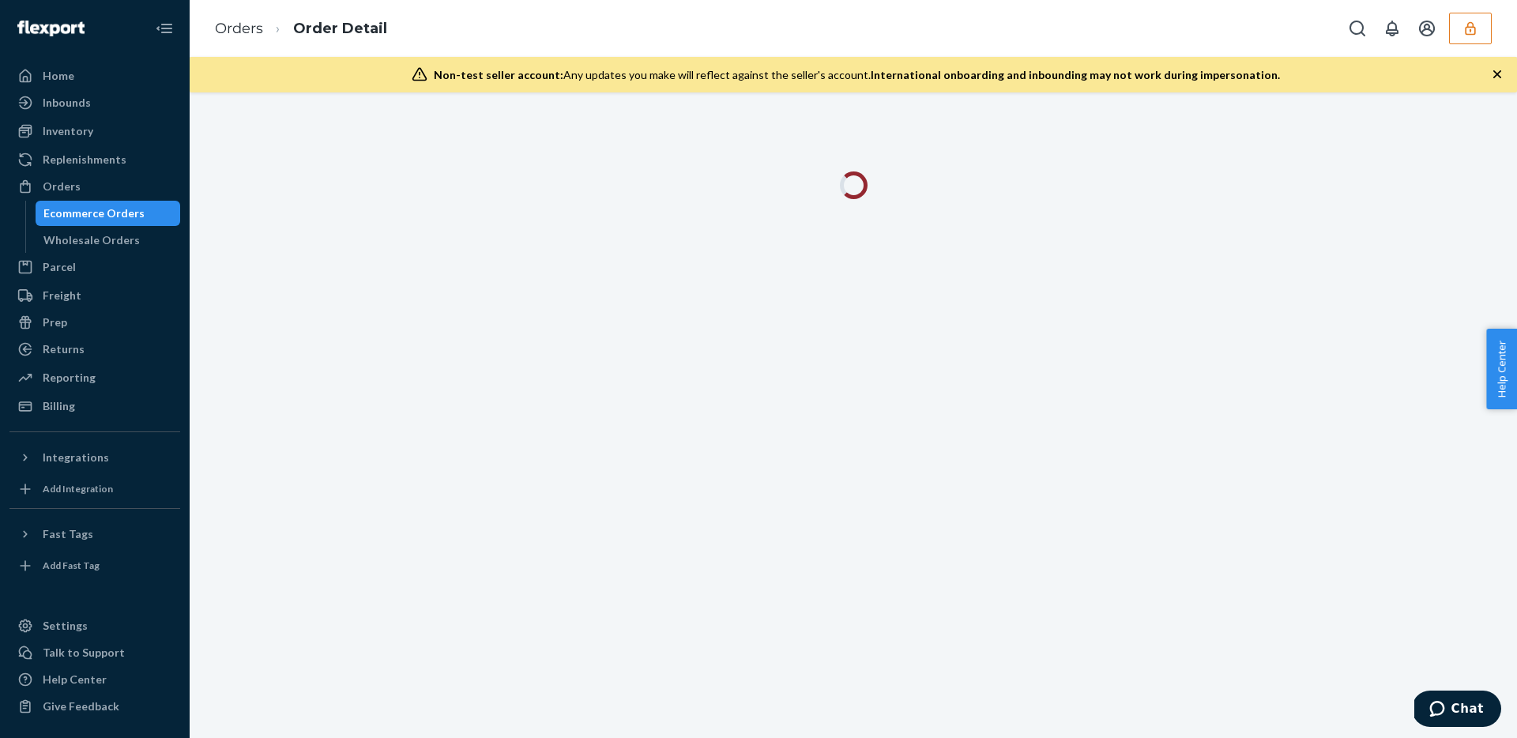
click at [404, 288] on div at bounding box center [853, 414] width 1327 height 645
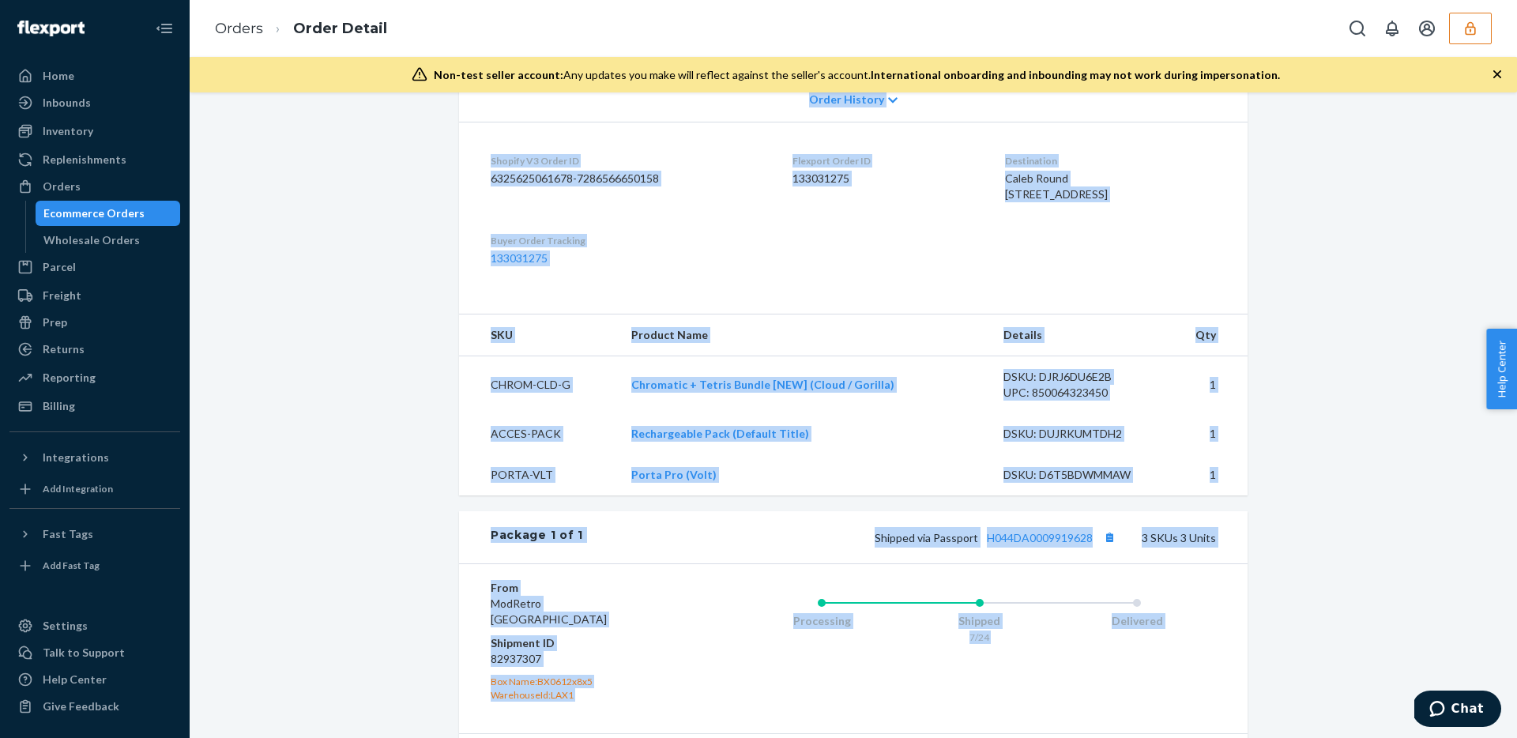
scroll to position [58, 0]
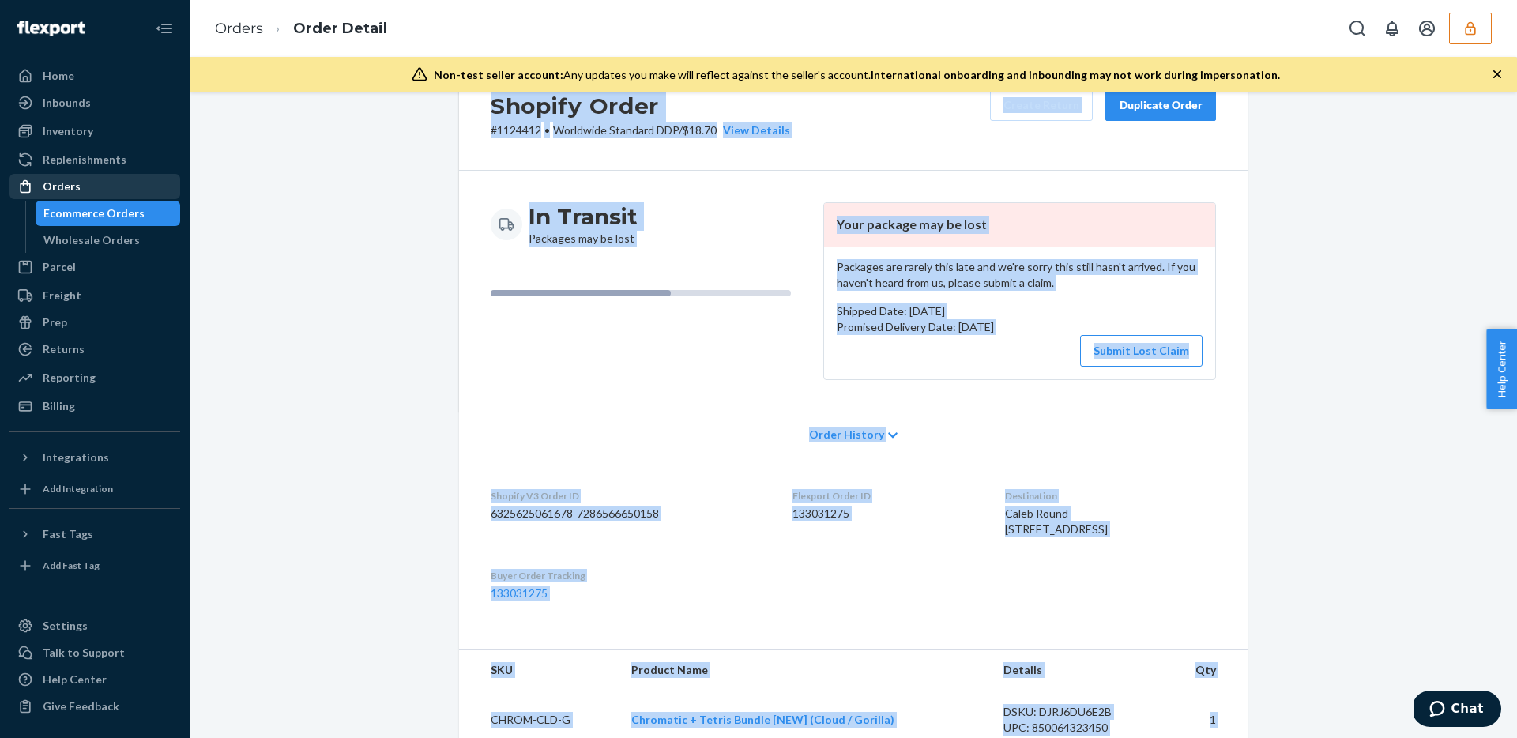
click at [43, 186] on div "Orders" at bounding box center [62, 187] width 38 height 16
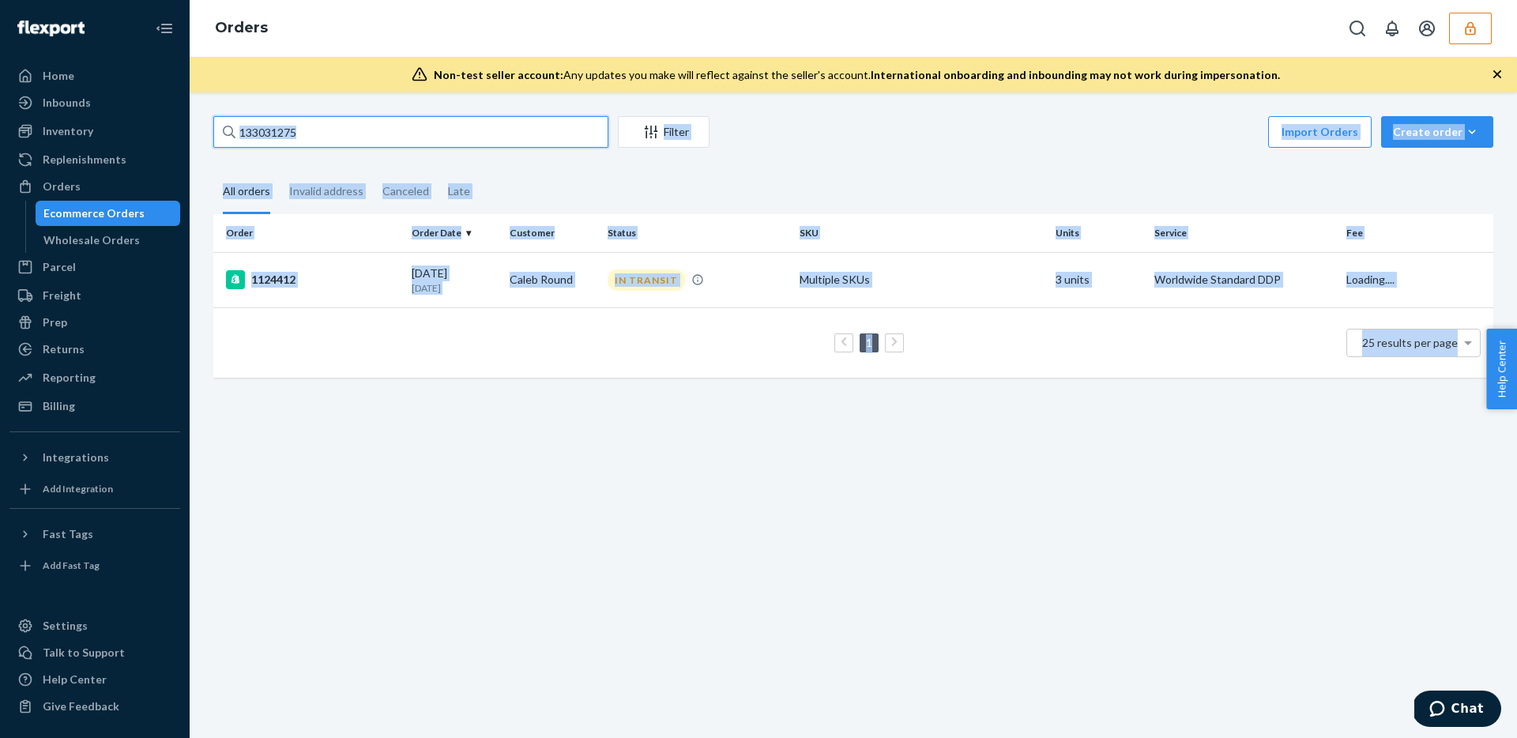
click at [359, 130] on input "133031275" at bounding box center [410, 132] width 395 height 32
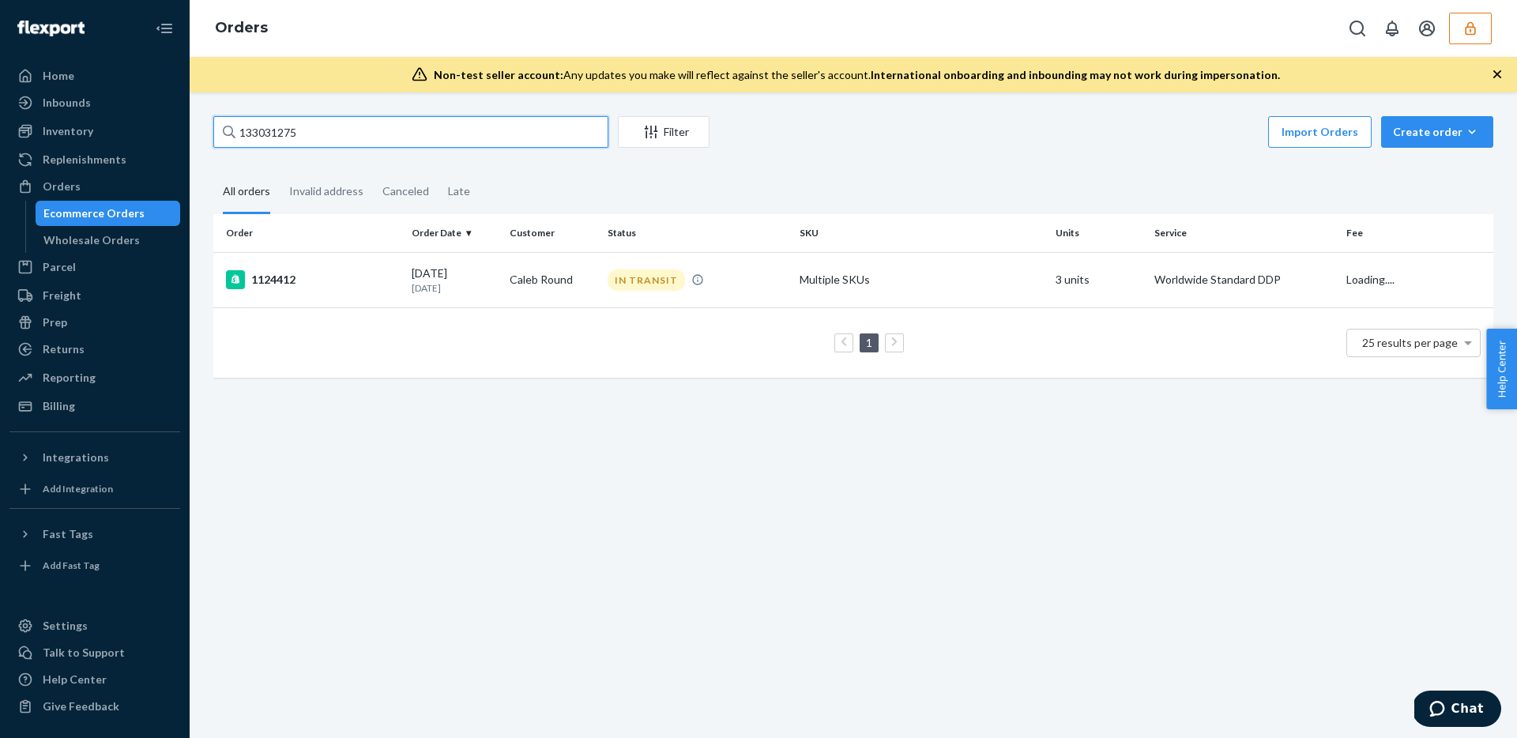
paste input "33"
type input "133031335"
click at [466, 273] on div "07/10/2025 1 month ago" at bounding box center [454, 279] width 85 height 29
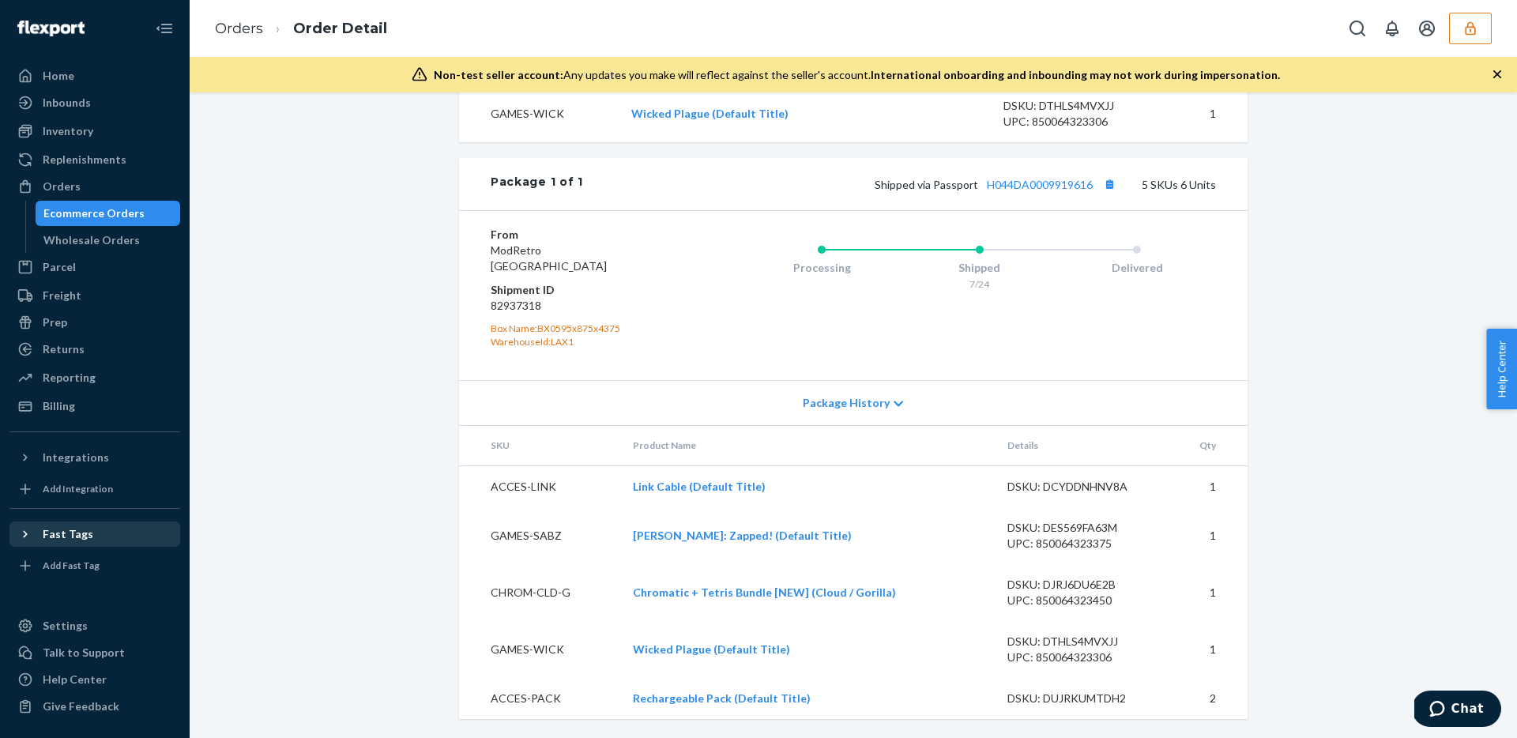
scroll to position [164, 0]
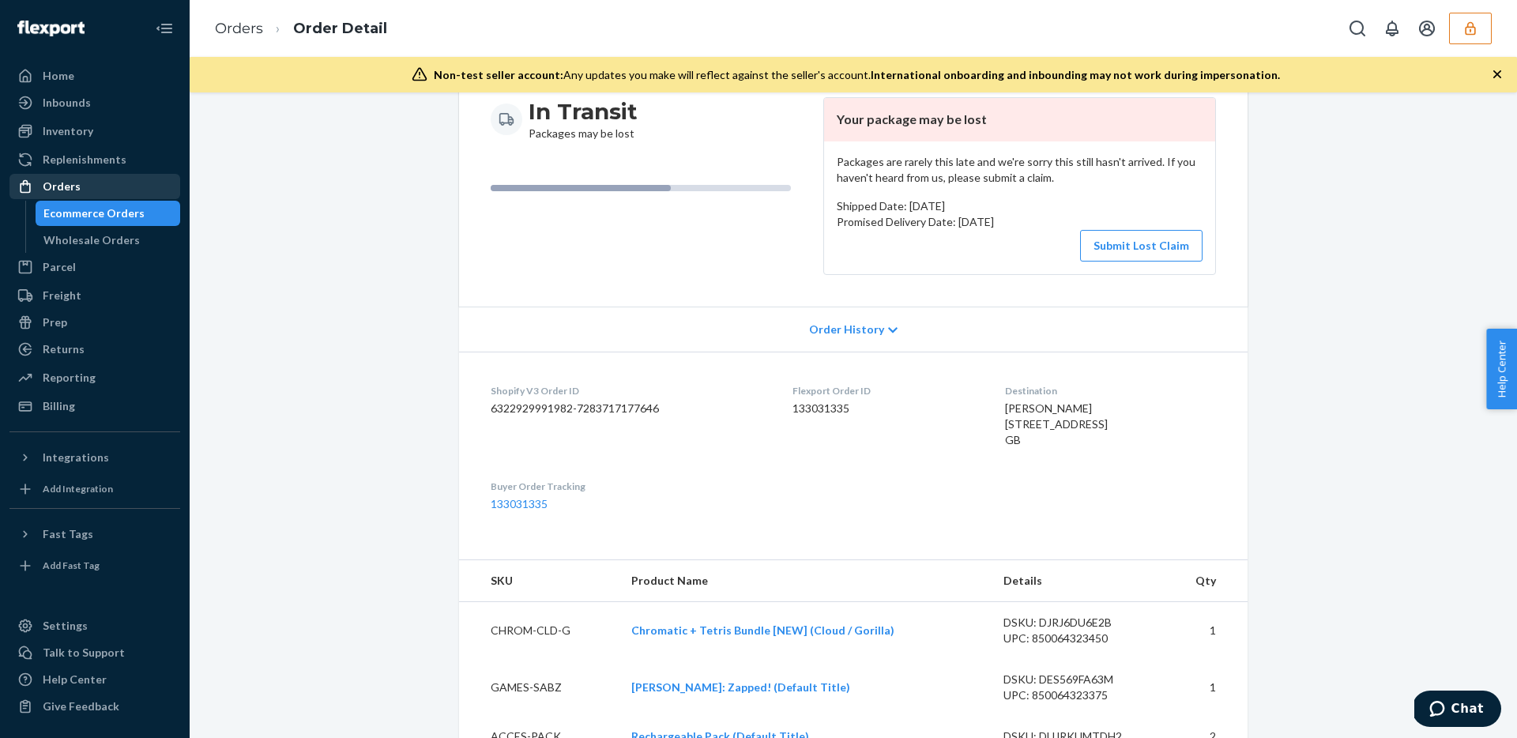
click at [62, 179] on div "Orders" at bounding box center [62, 187] width 38 height 16
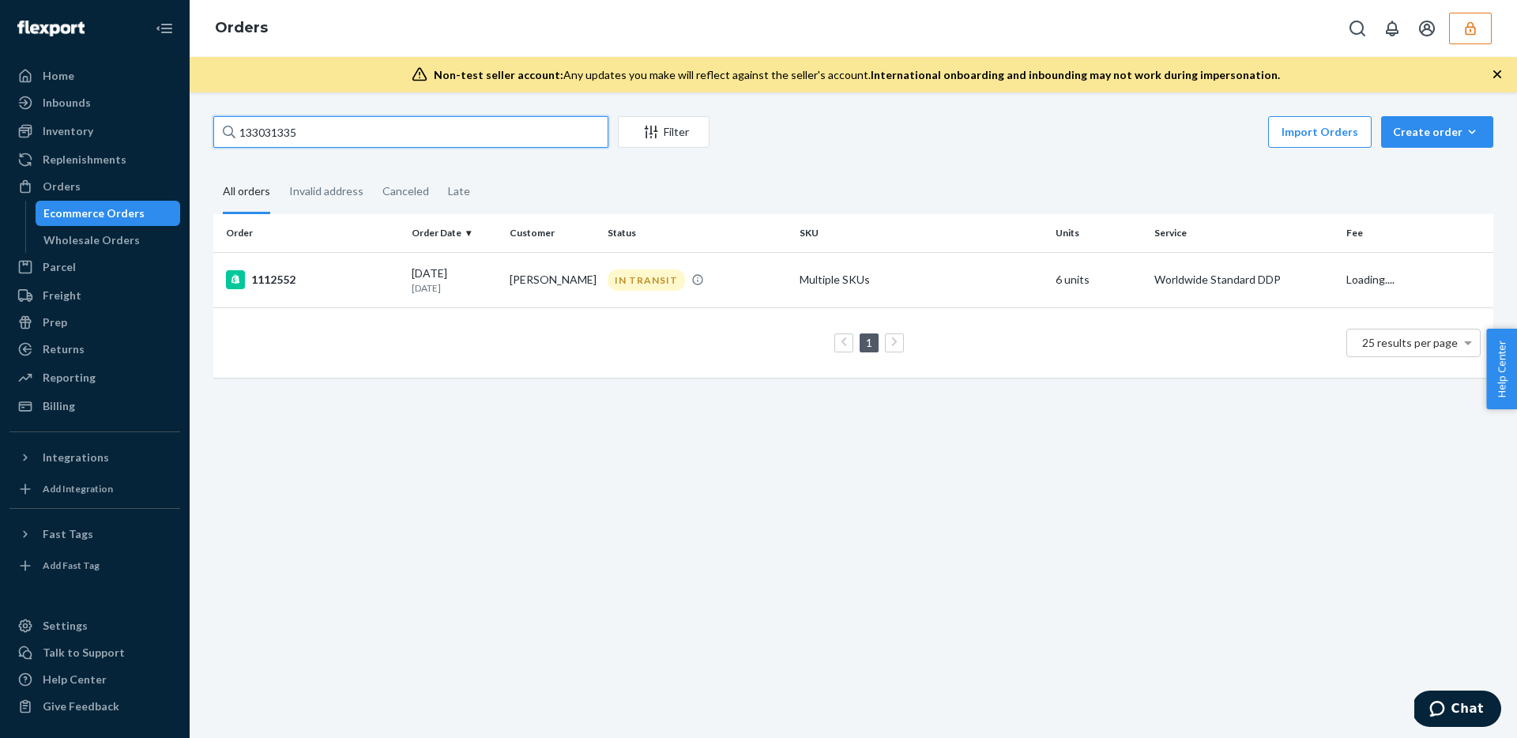
click at [433, 141] on input "133031335" at bounding box center [410, 132] width 395 height 32
paste input "2640890"
type input "132640890"
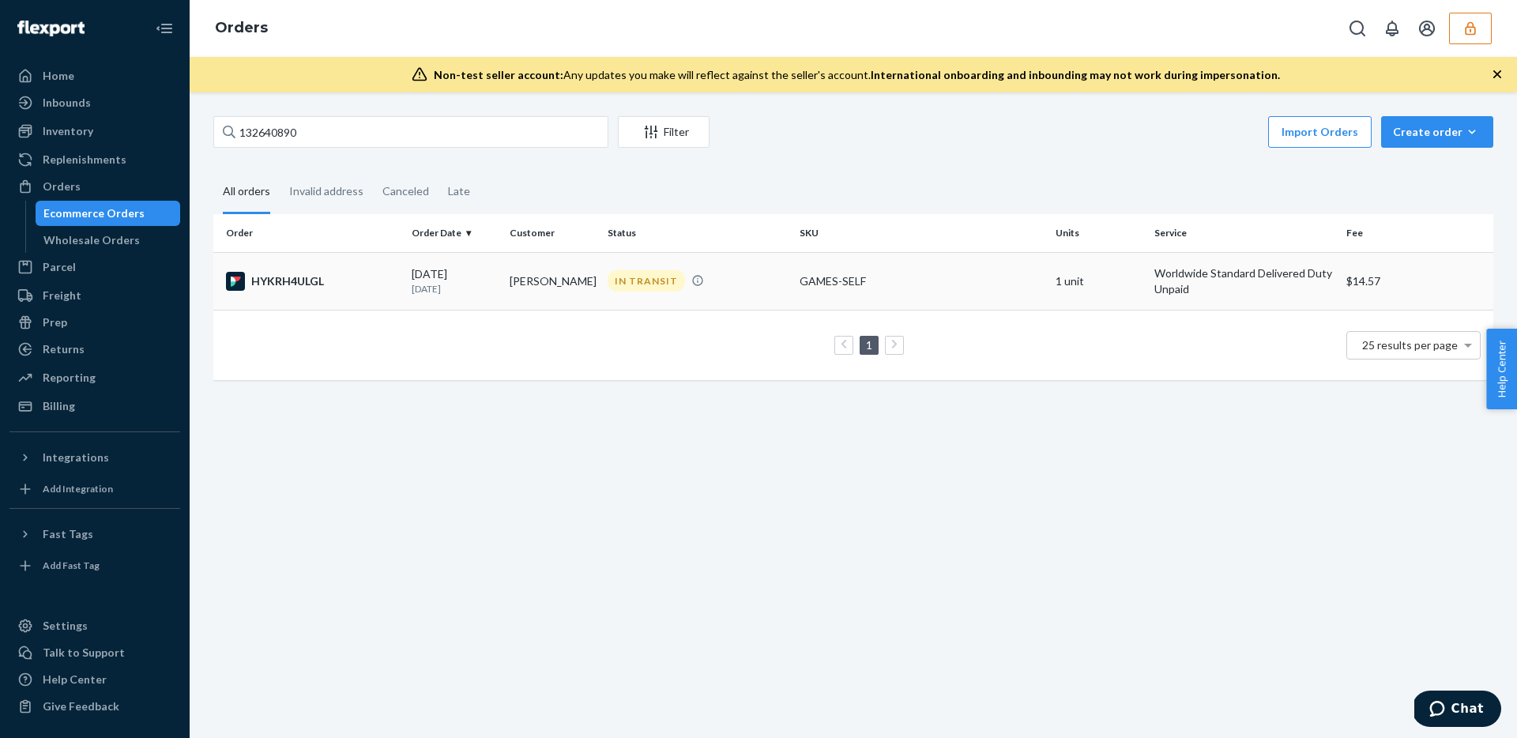
click at [502, 280] on td "07/18/2025 1 month ago" at bounding box center [454, 281] width 98 height 58
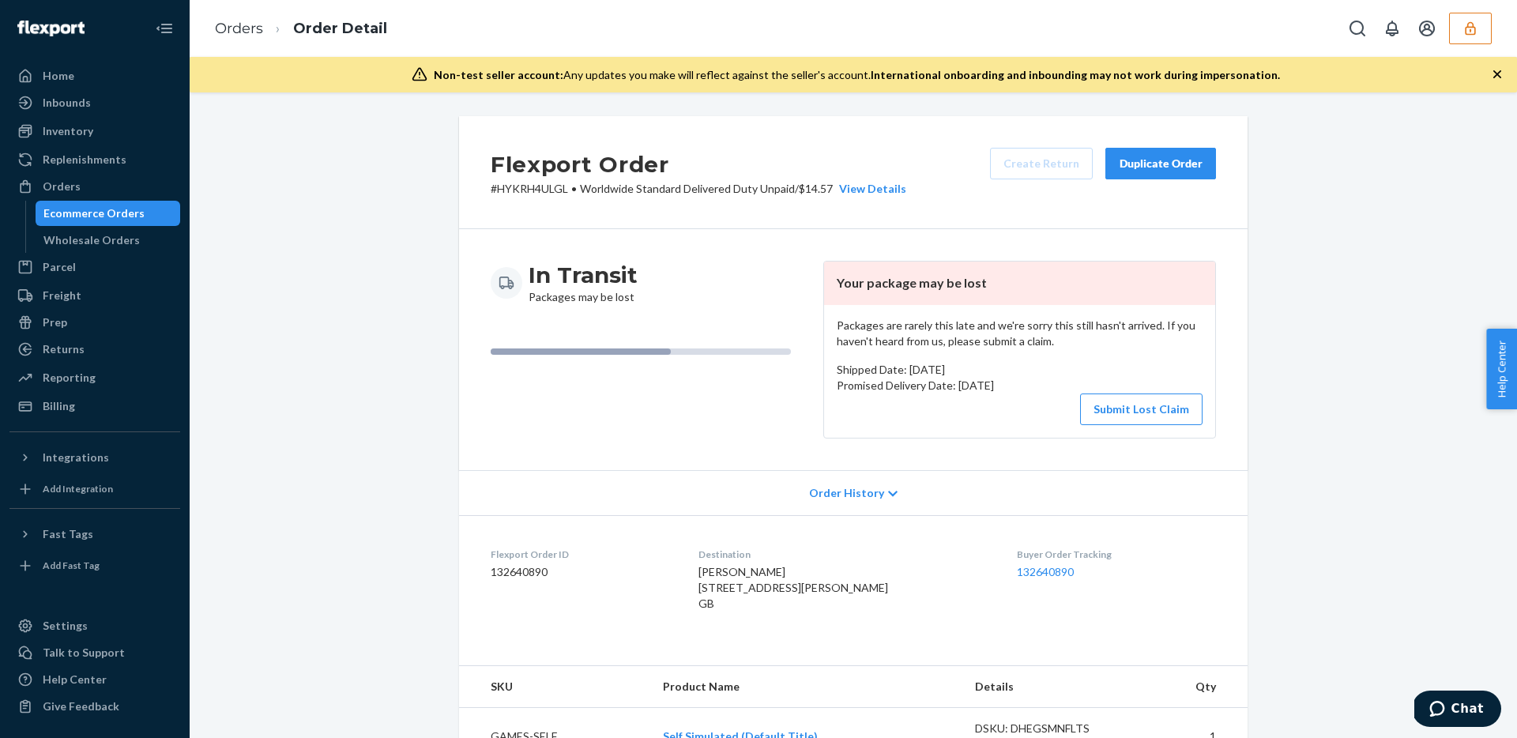
scroll to position [457, 0]
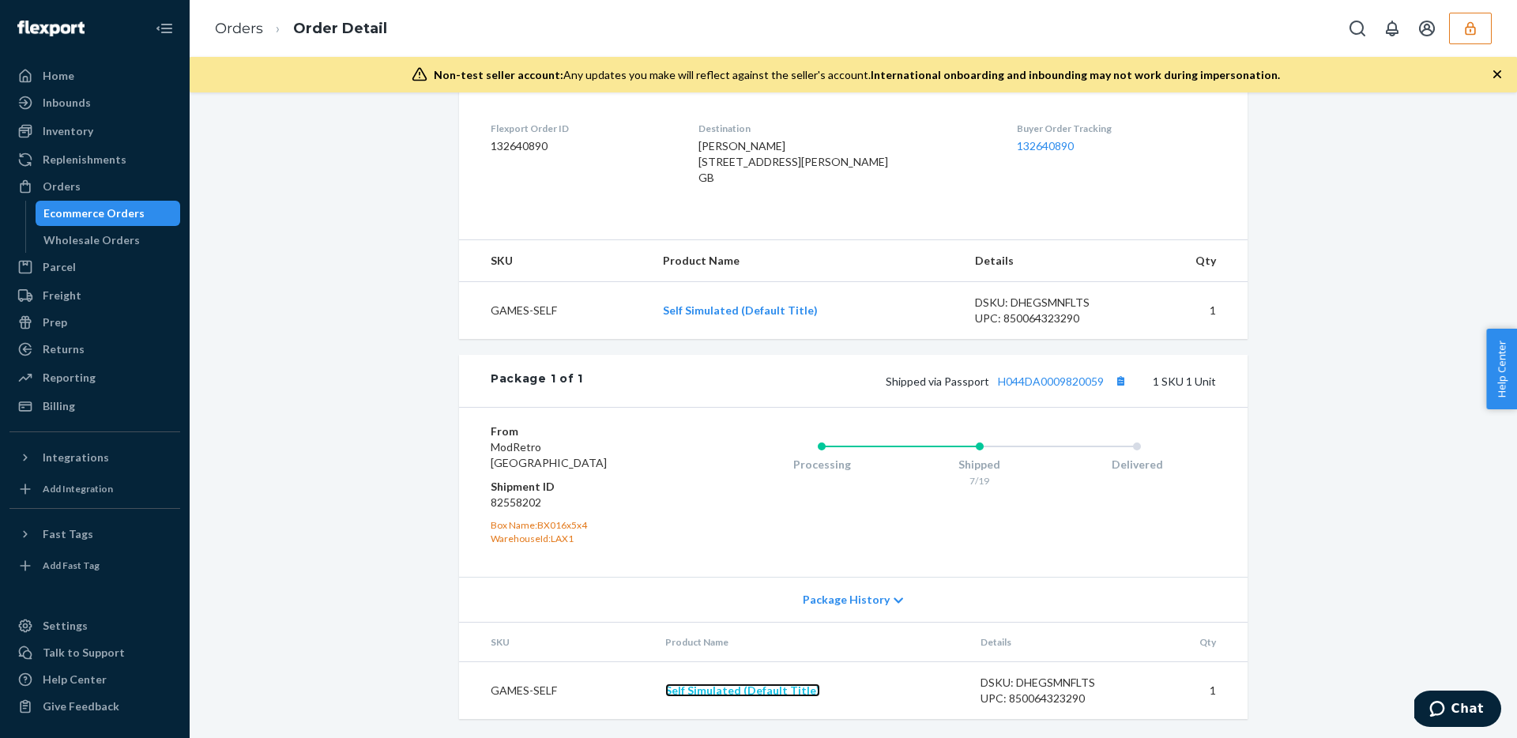
click at [706, 690] on link "Self Simulated (Default Title)" at bounding box center [742, 689] width 155 height 13
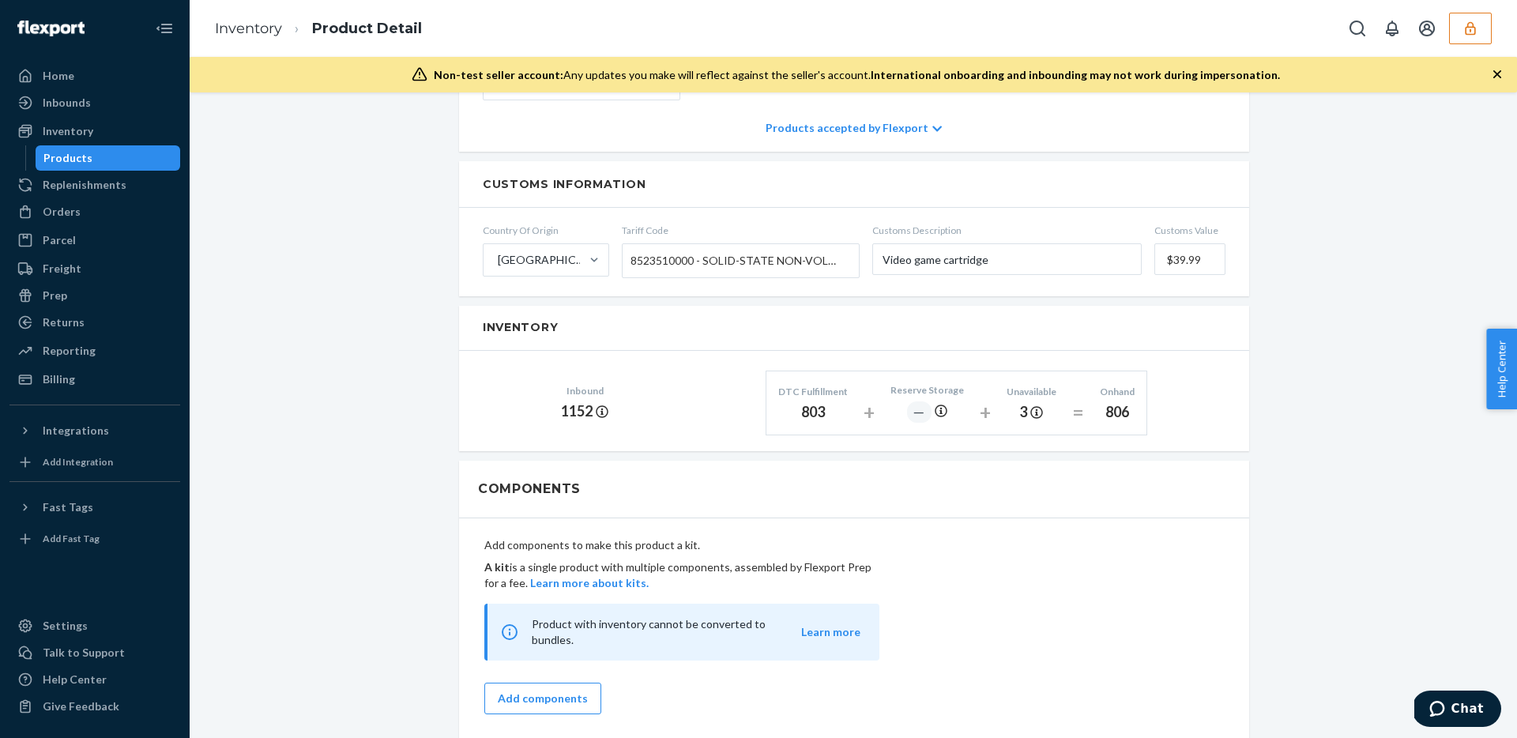
scroll to position [691, 0]
click at [65, 214] on div "Orders" at bounding box center [62, 212] width 38 height 16
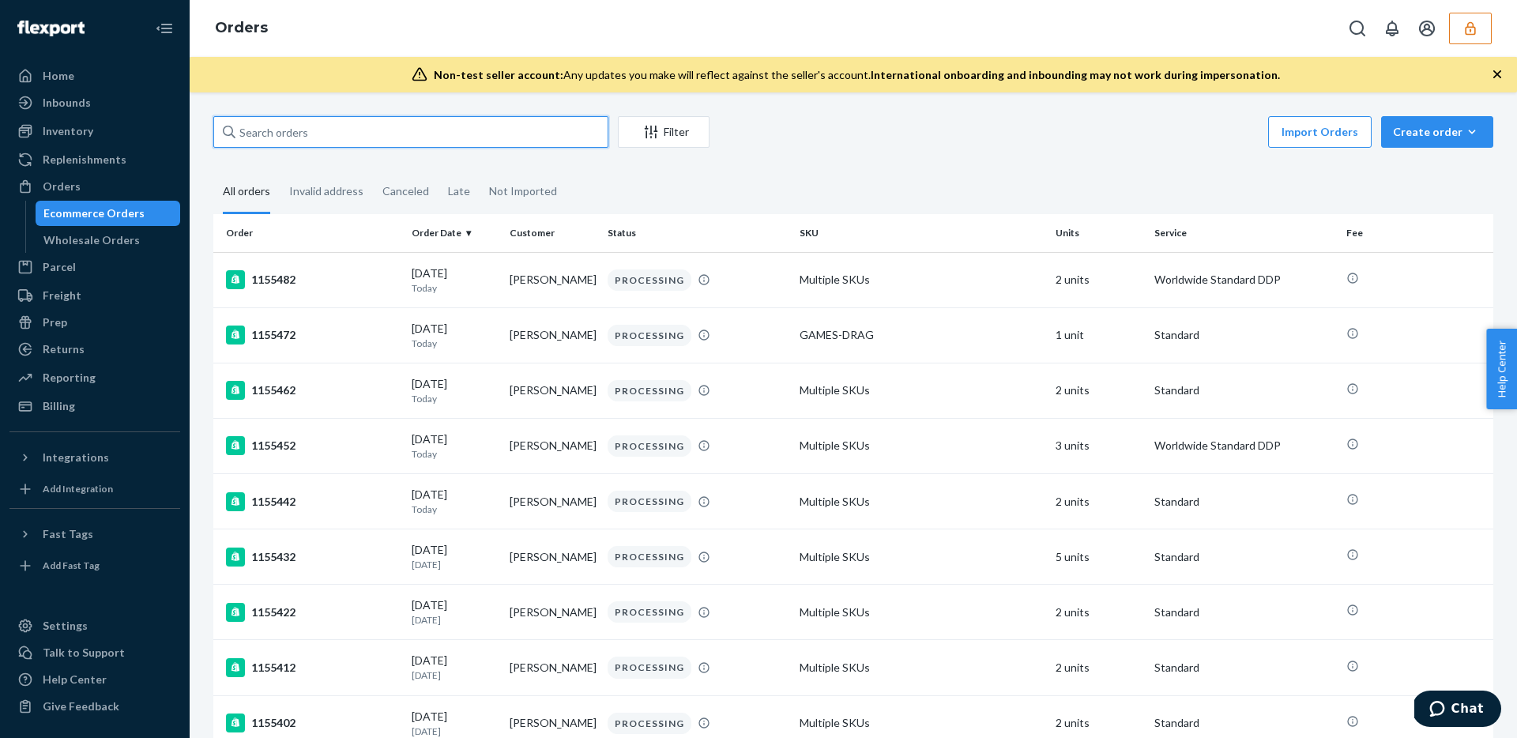
click at [332, 129] on input "text" at bounding box center [410, 132] width 395 height 32
paste input "133784004"
type input "133784004"
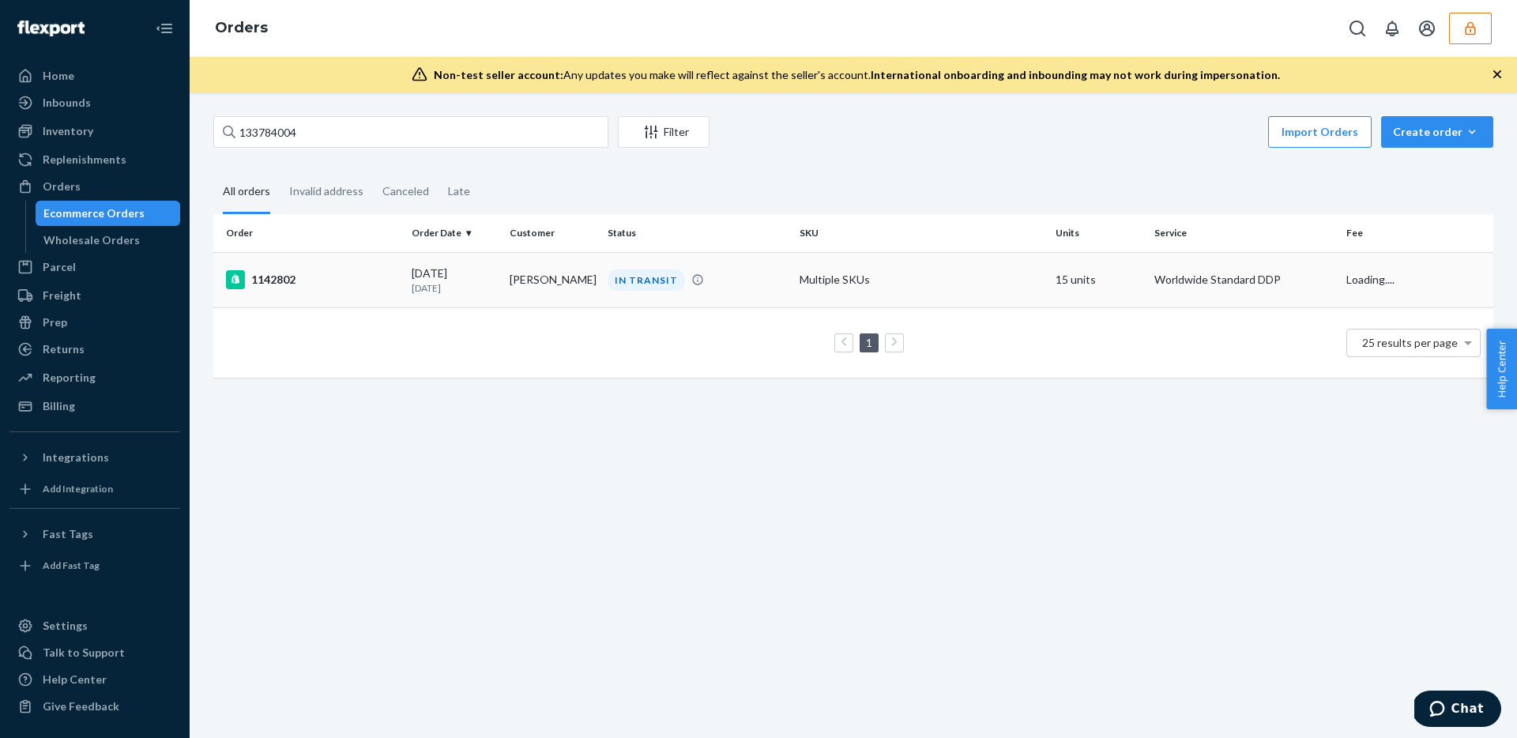
click at [459, 298] on td "07/31/2025 20 days ago" at bounding box center [454, 279] width 98 height 55
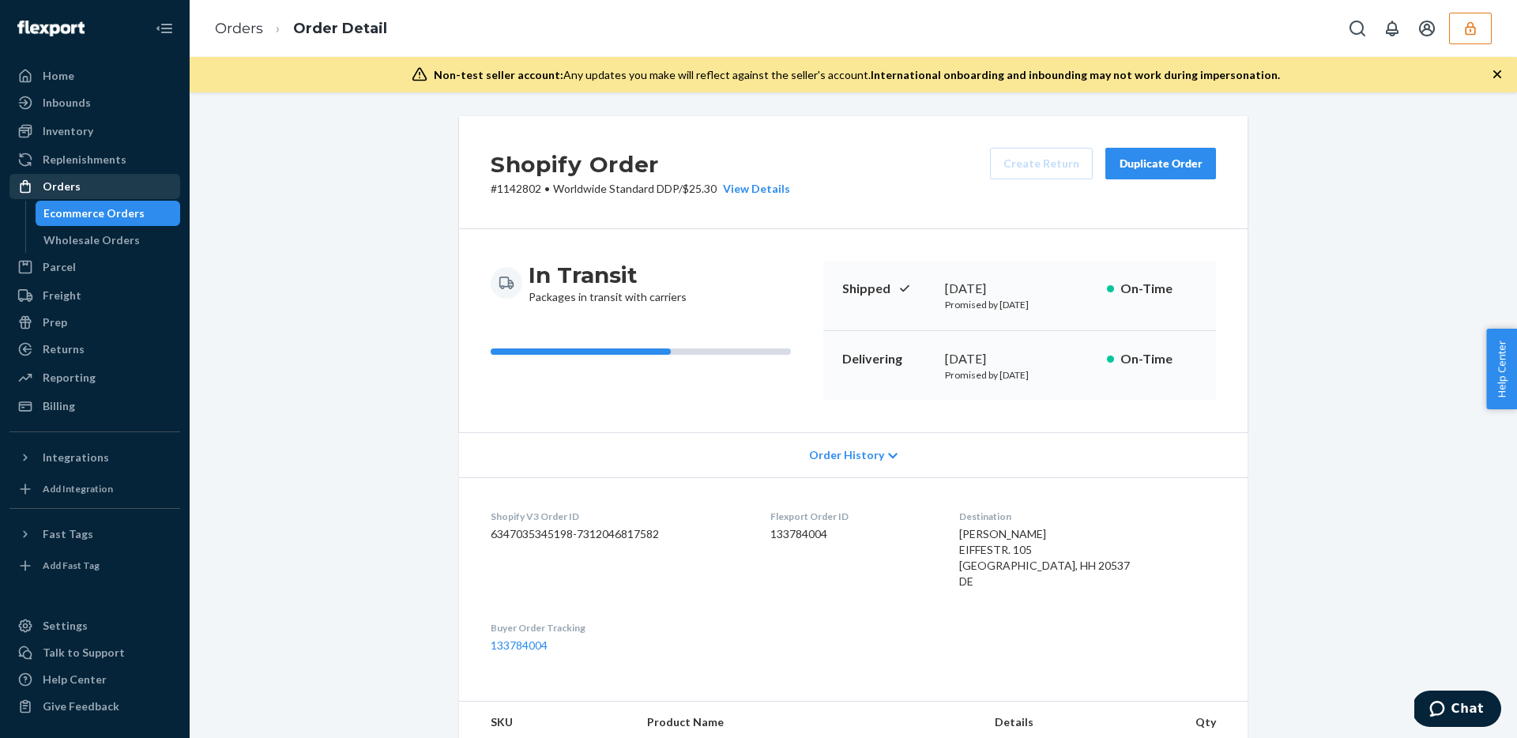
click at [72, 194] on div "Orders" at bounding box center [62, 187] width 38 height 16
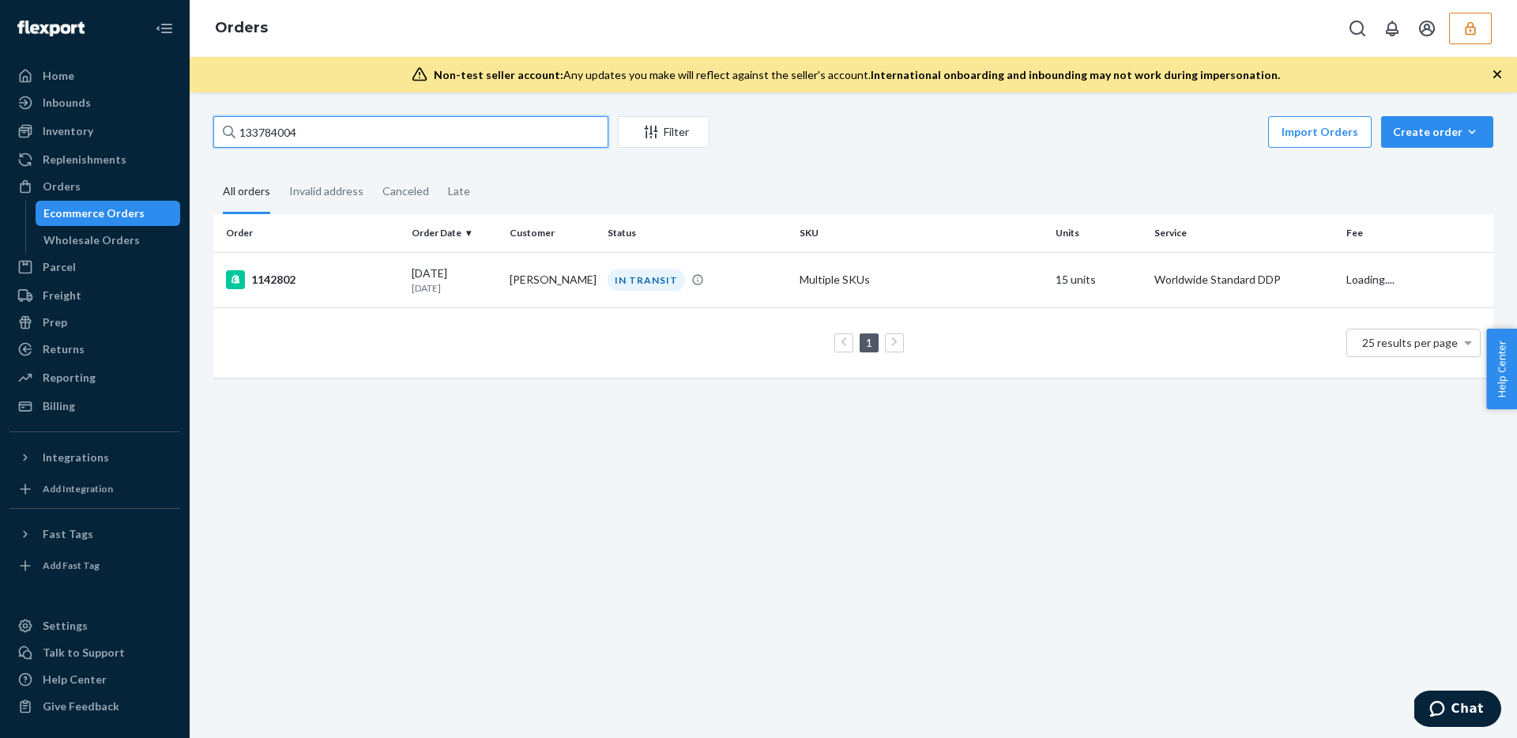
click at [506, 145] on input "133784004" at bounding box center [410, 132] width 395 height 32
paste input "133832758"
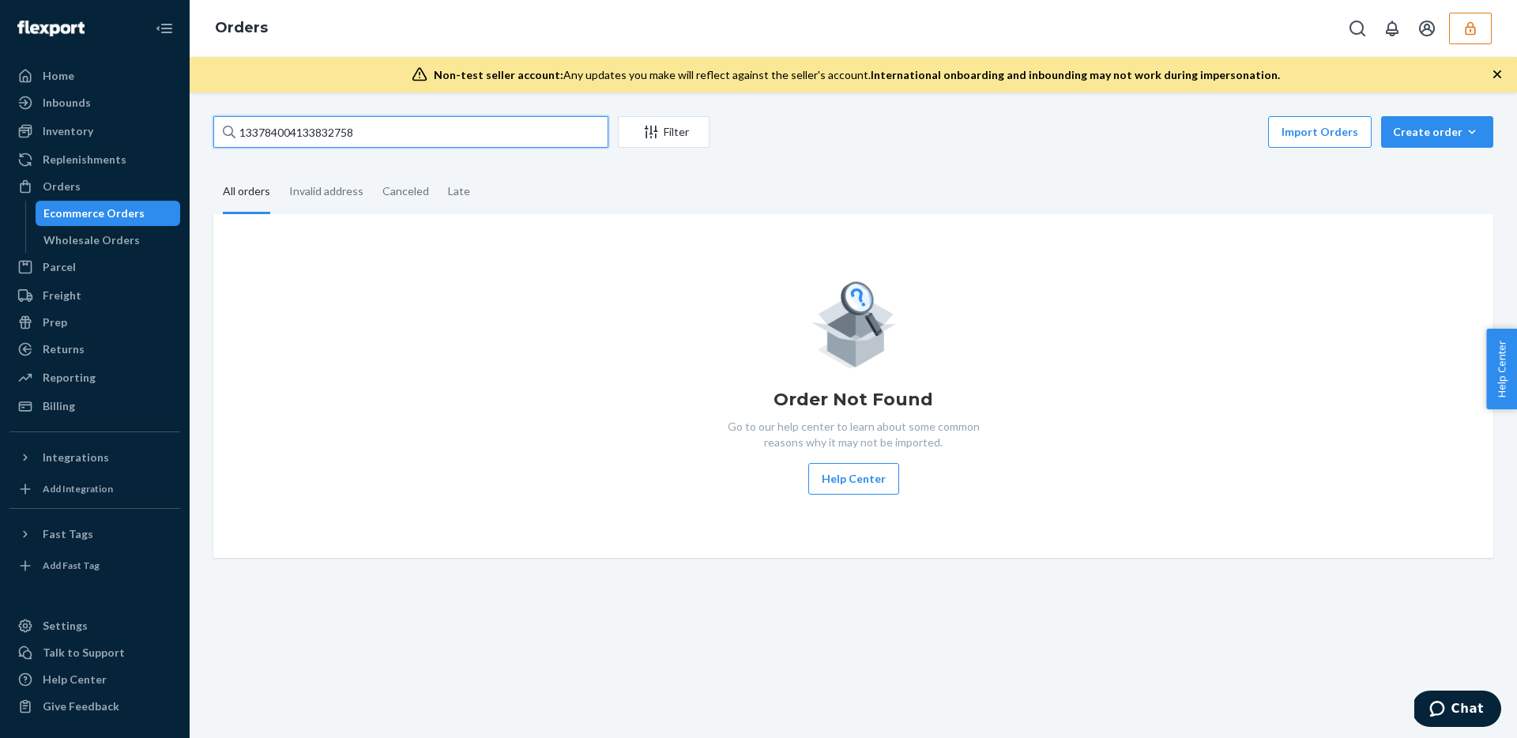
paste input "text"
type input "133832758"
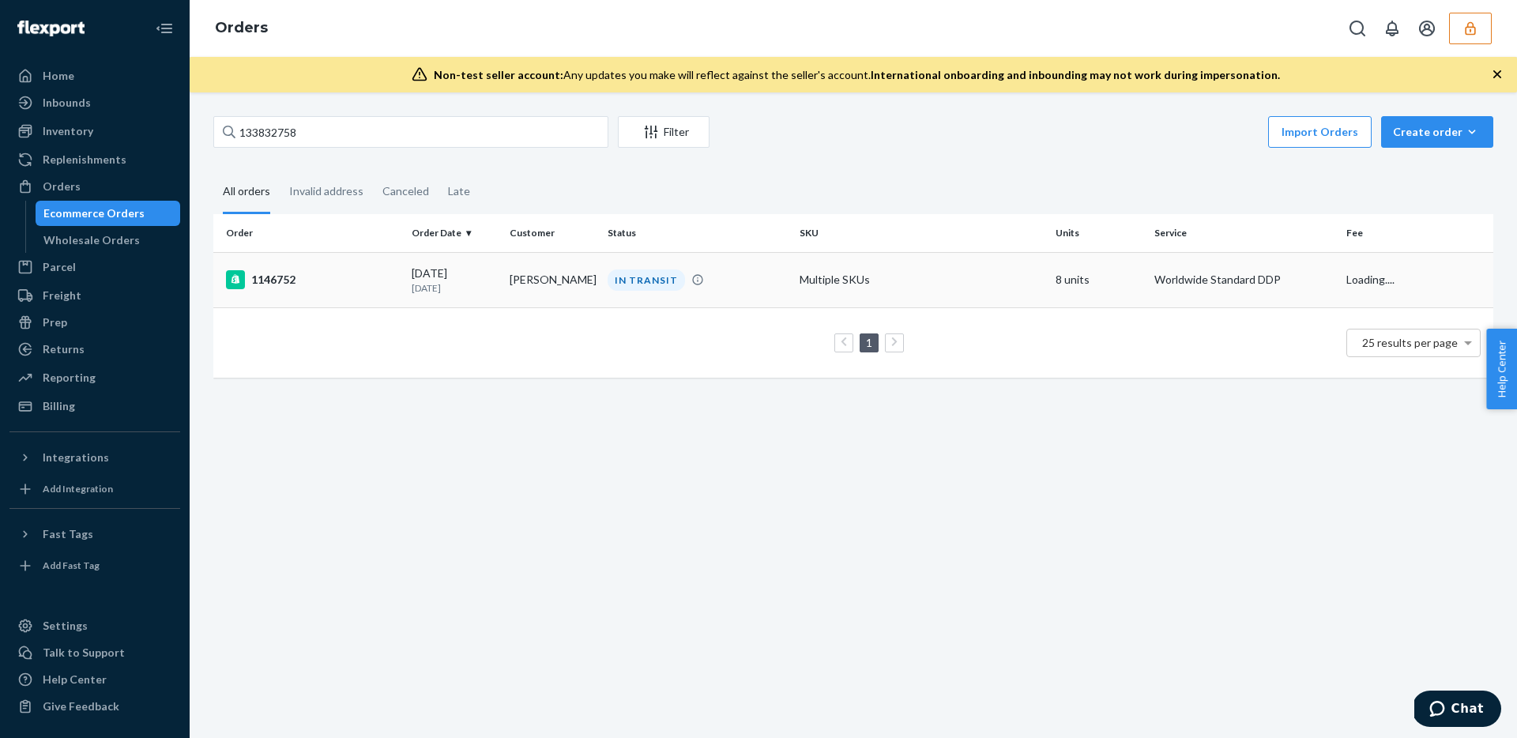
click at [407, 283] on td "08/05/2025 15 days ago" at bounding box center [454, 279] width 98 height 55
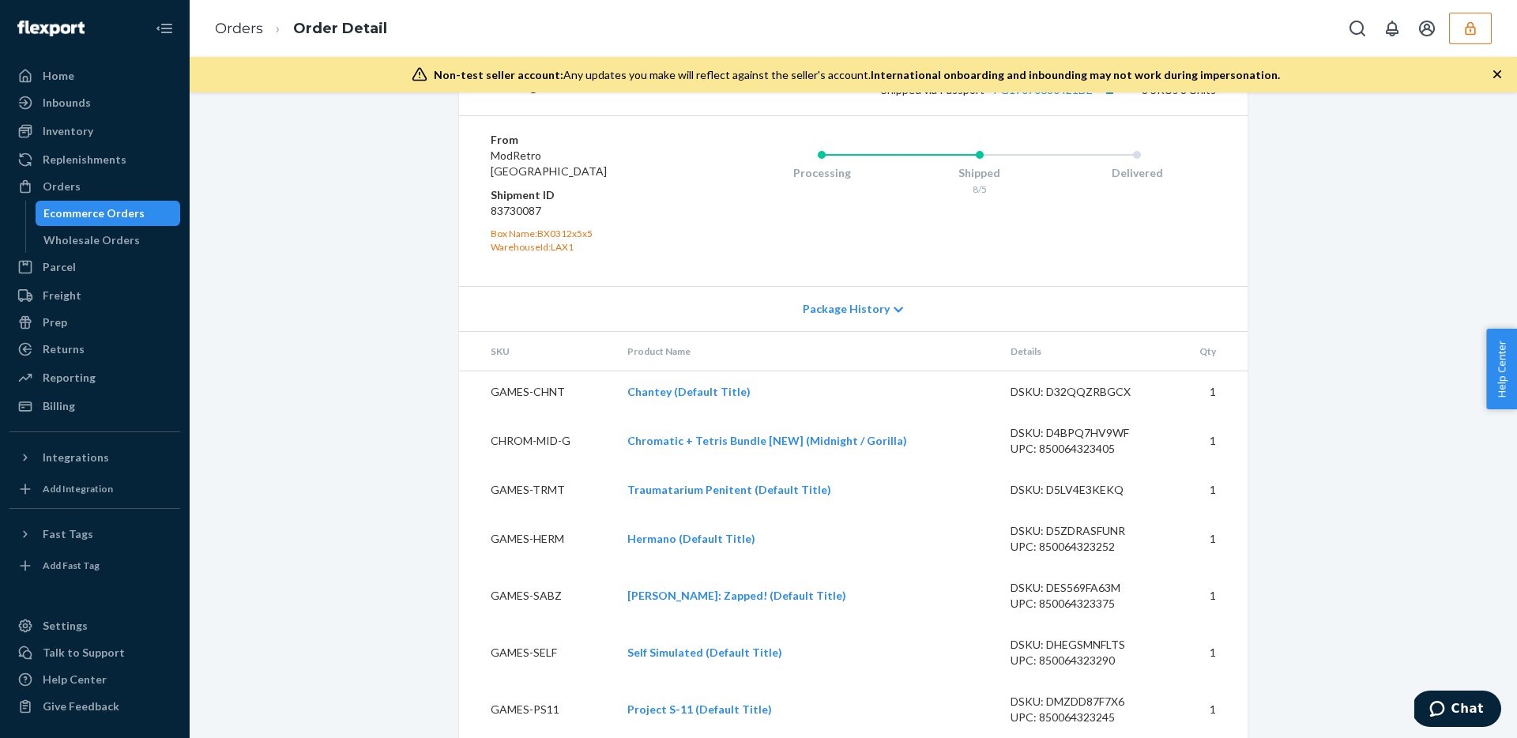
scroll to position [1164, 0]
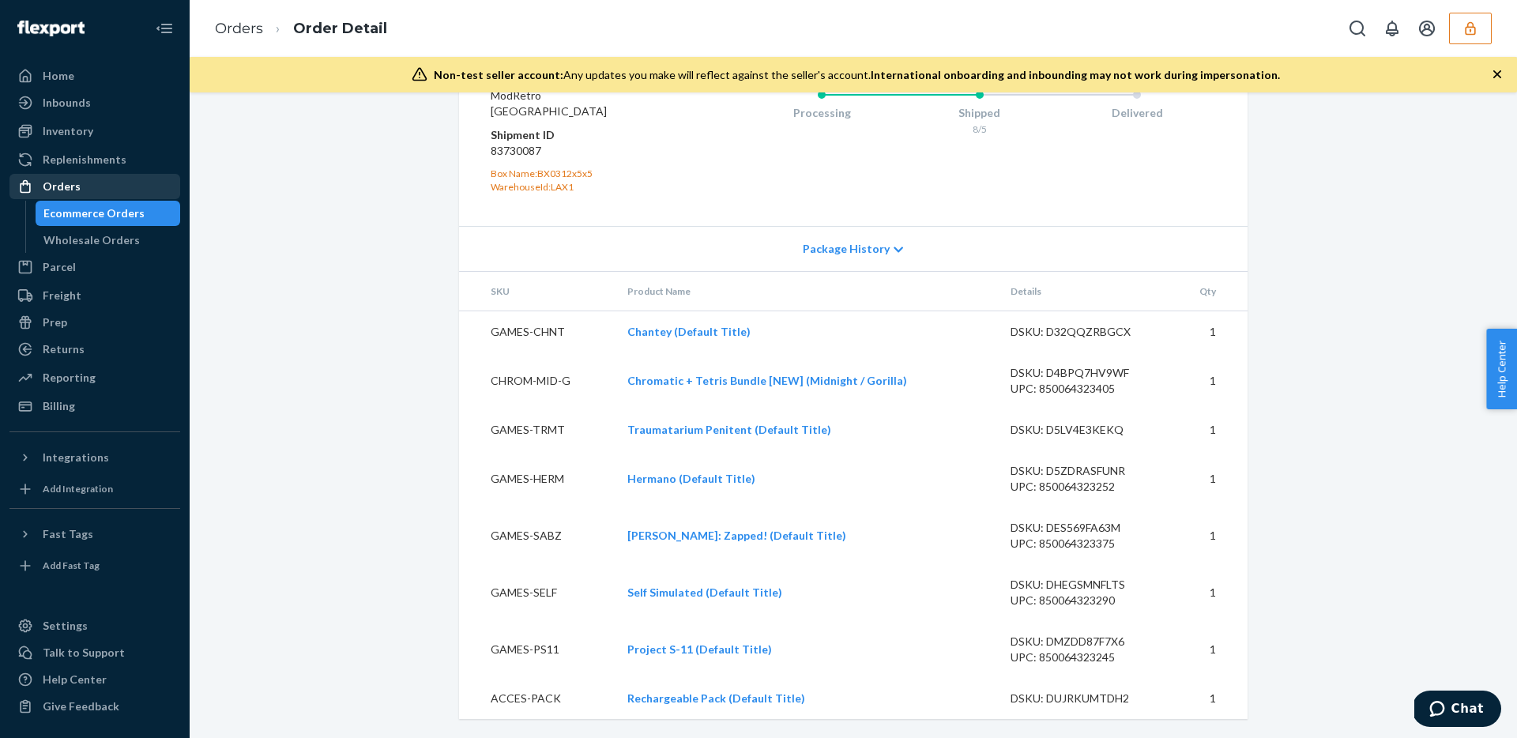
click at [70, 186] on div "Orders" at bounding box center [62, 187] width 38 height 16
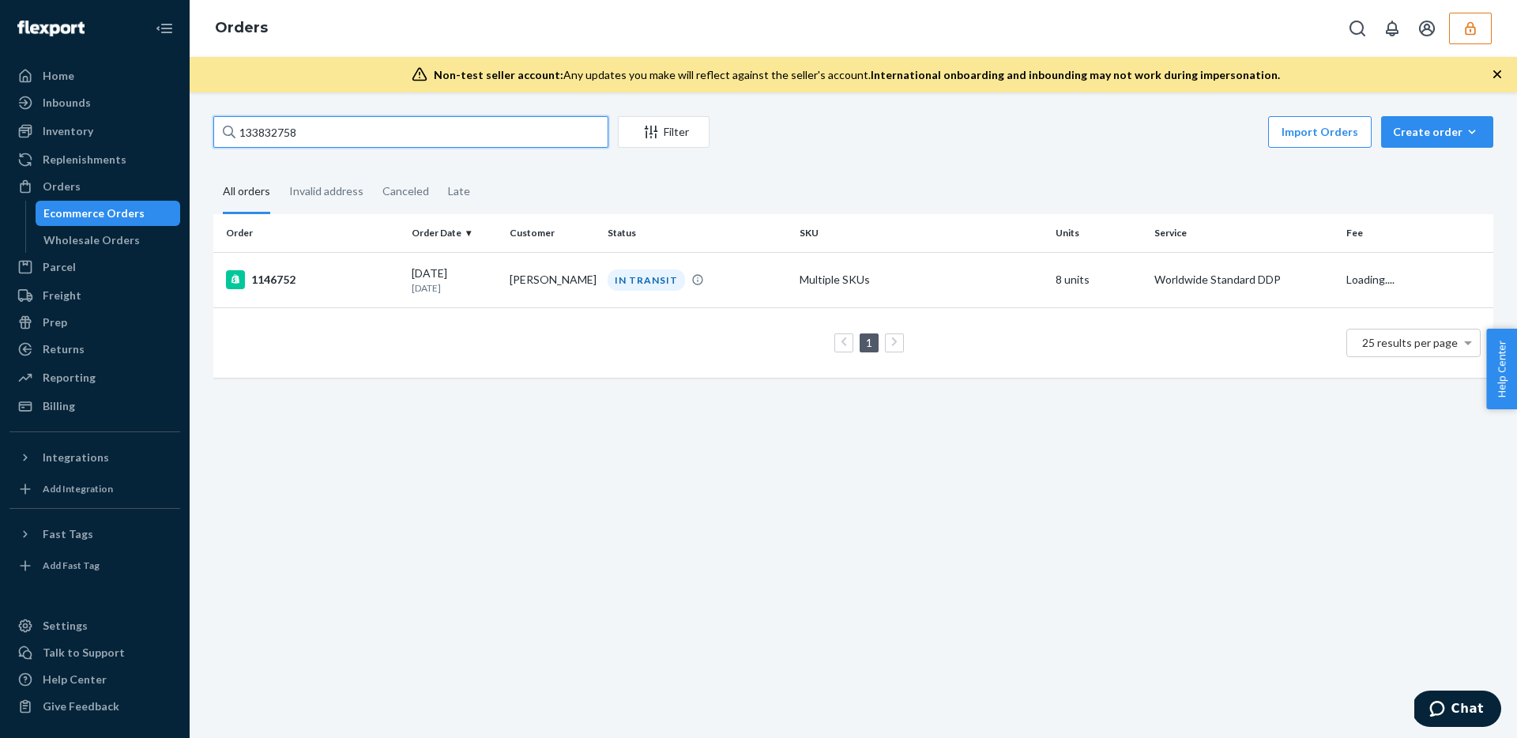
click at [441, 130] on input "133832758" at bounding box center [410, 132] width 395 height 32
paste input "67"
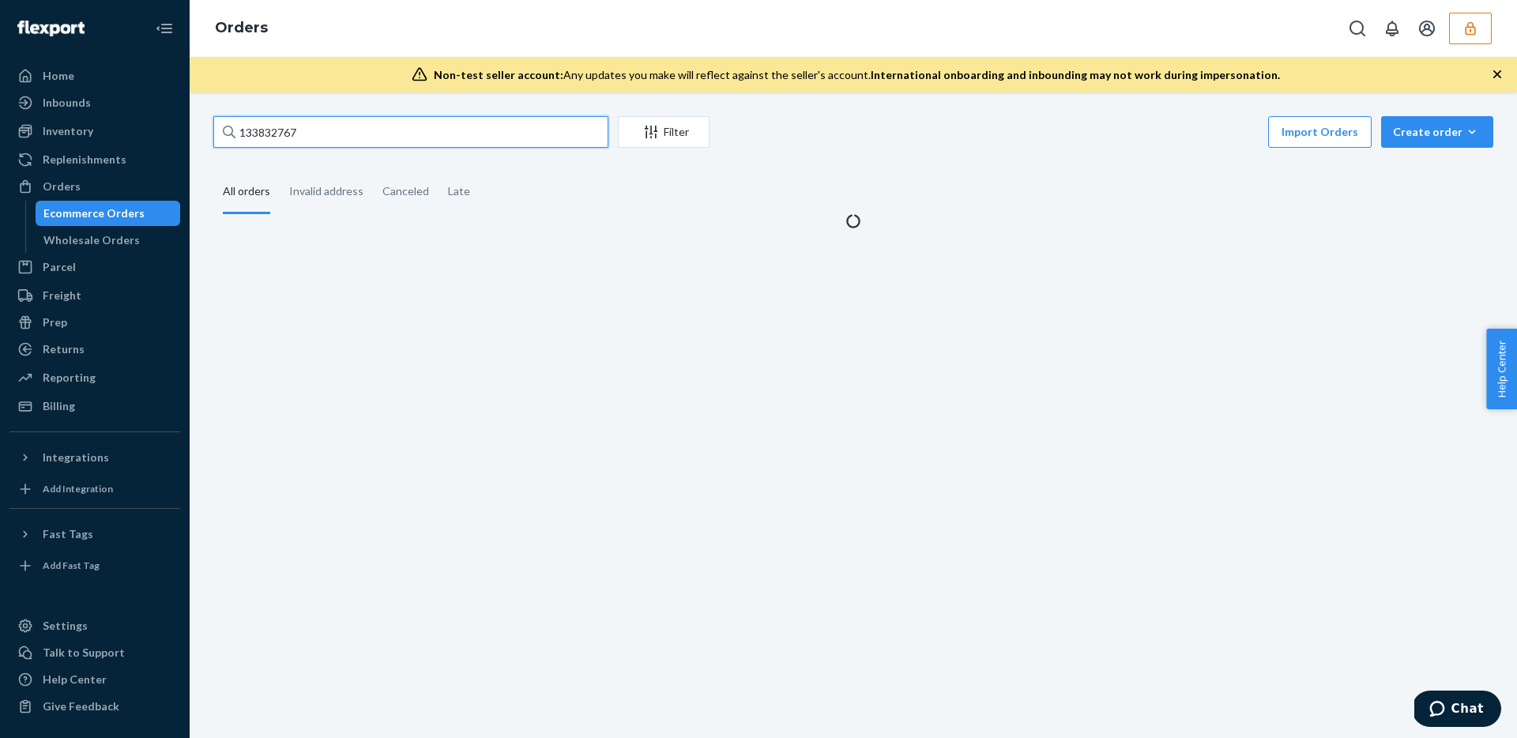
type input "133832767"
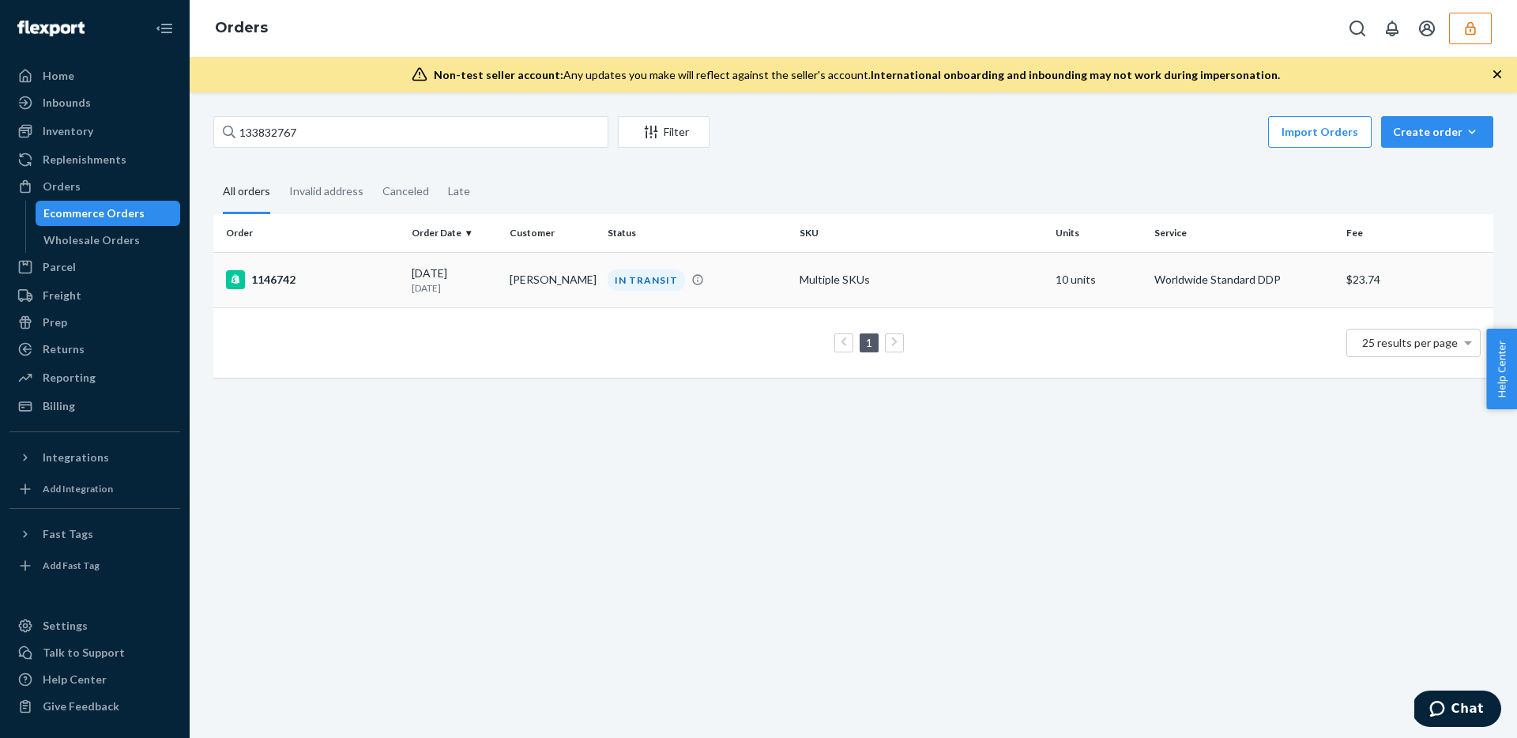
click at [565, 272] on td "Marcel Wichnewski" at bounding box center [552, 279] width 98 height 55
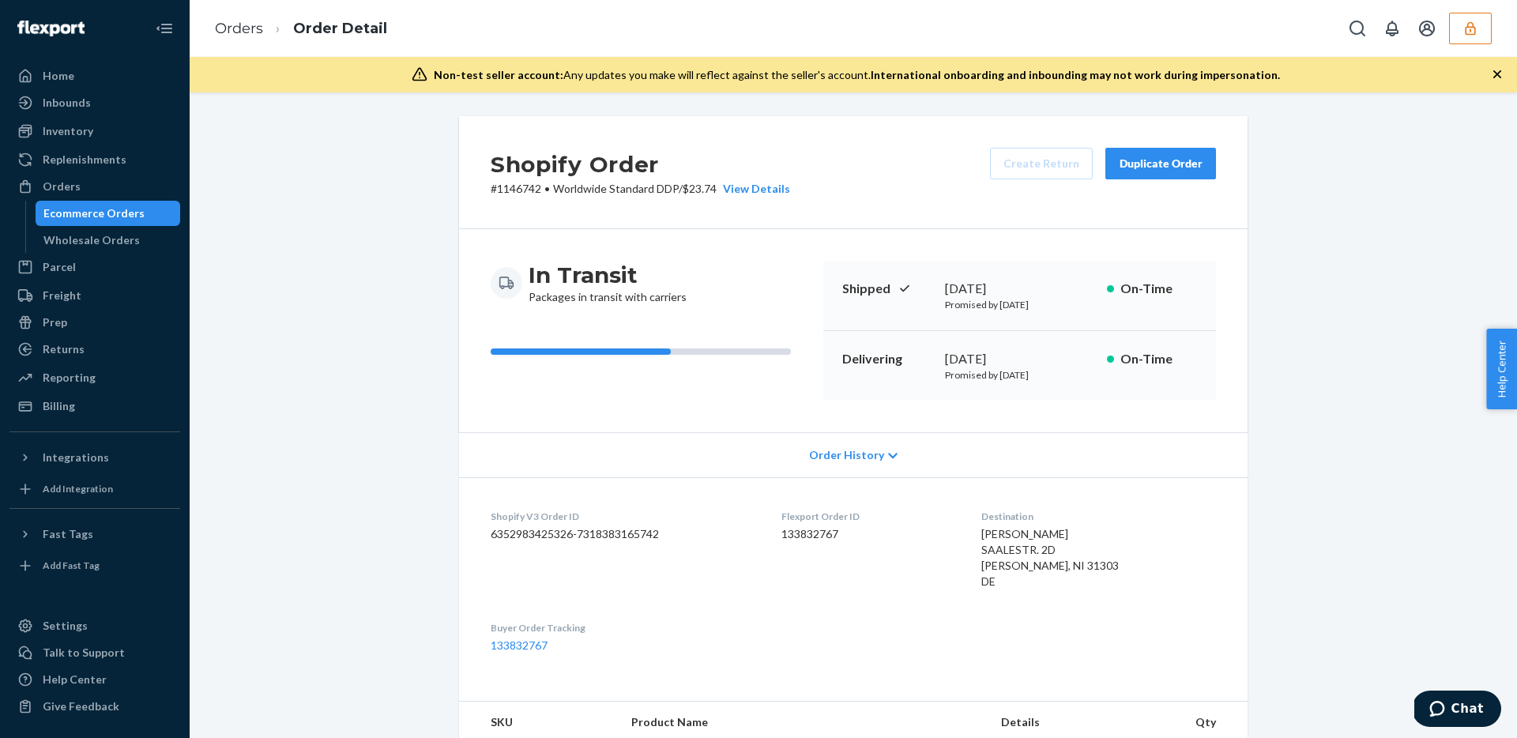
scroll to position [1214, 0]
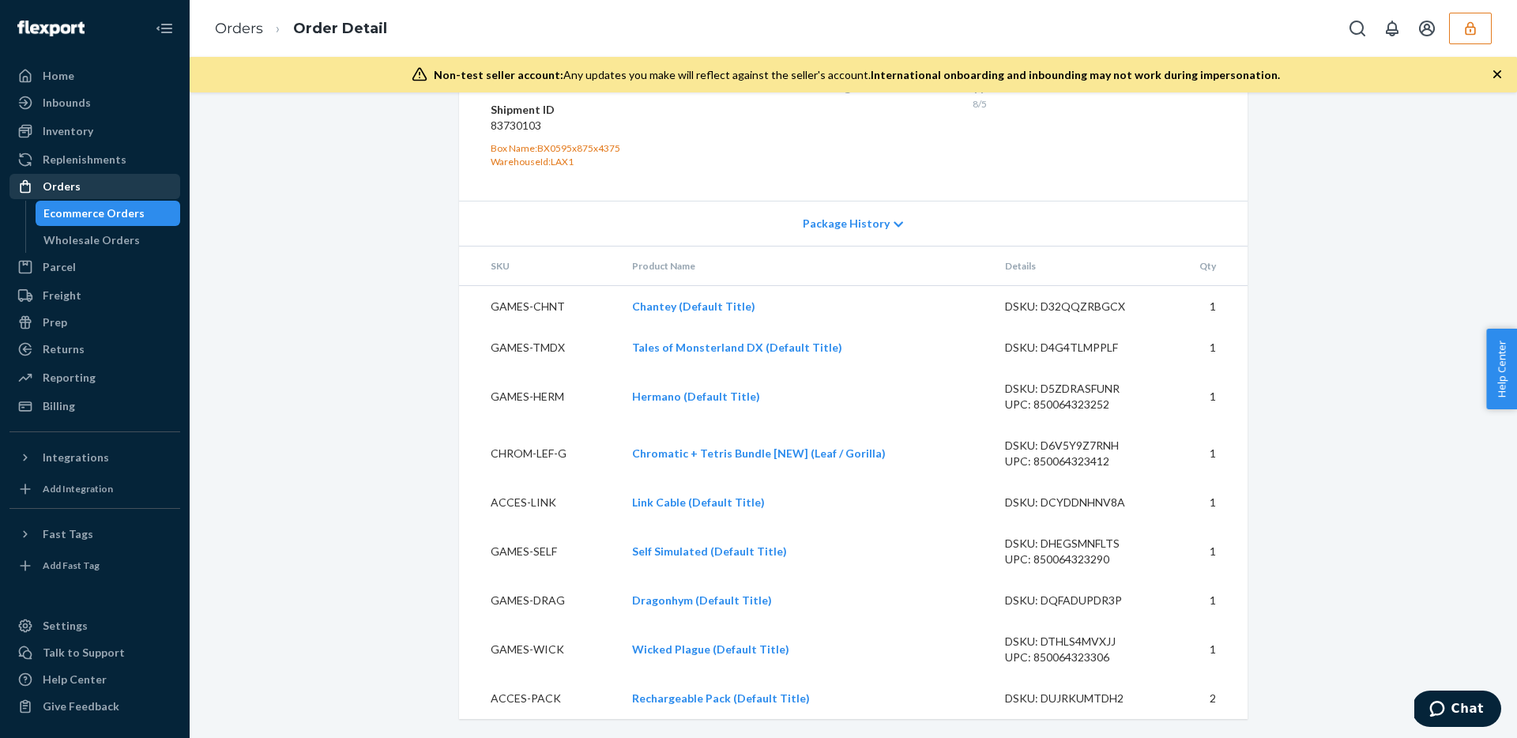
click at [70, 182] on div "Orders" at bounding box center [62, 187] width 38 height 16
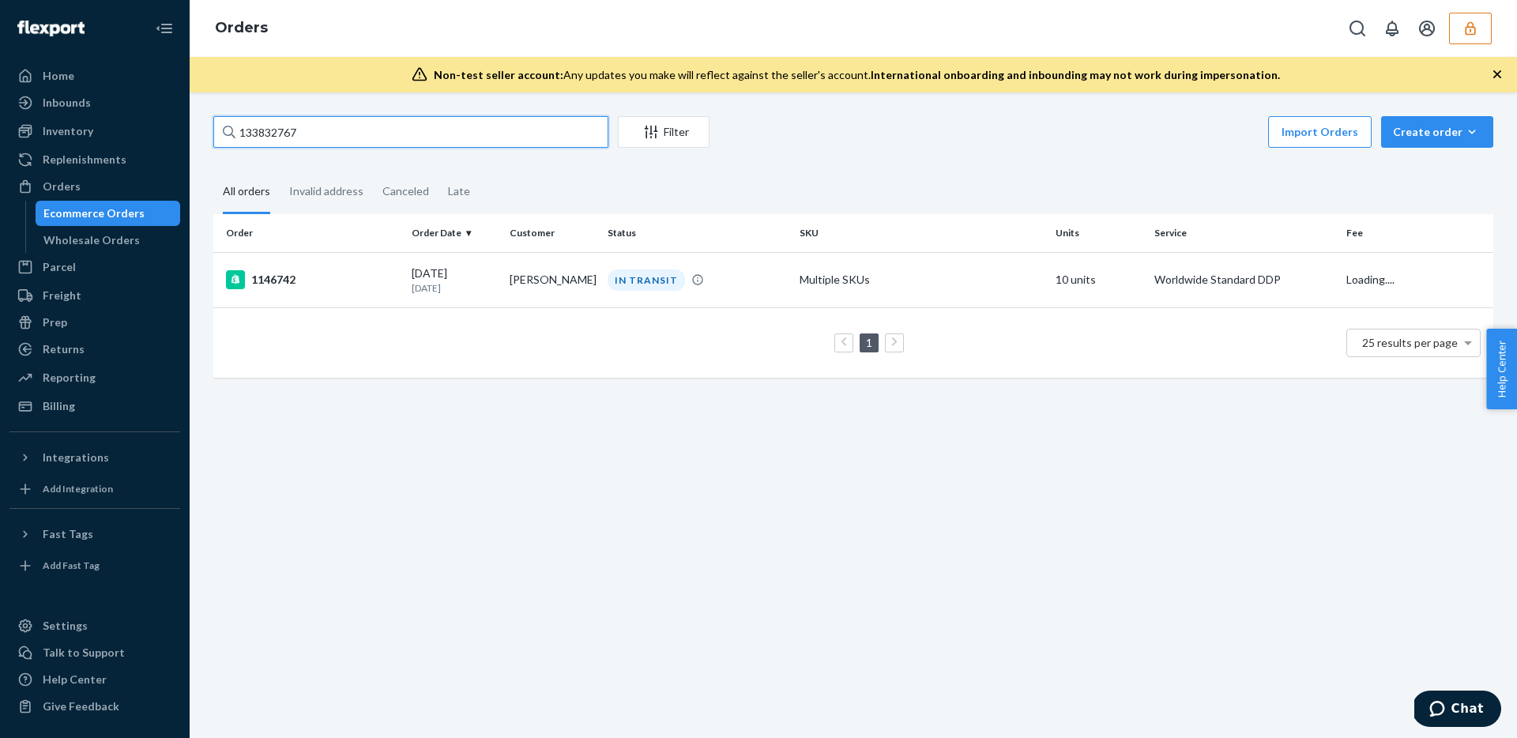
click at [426, 143] on input "133832767" at bounding box center [410, 132] width 395 height 32
paste input "910101"
type input "133910101"
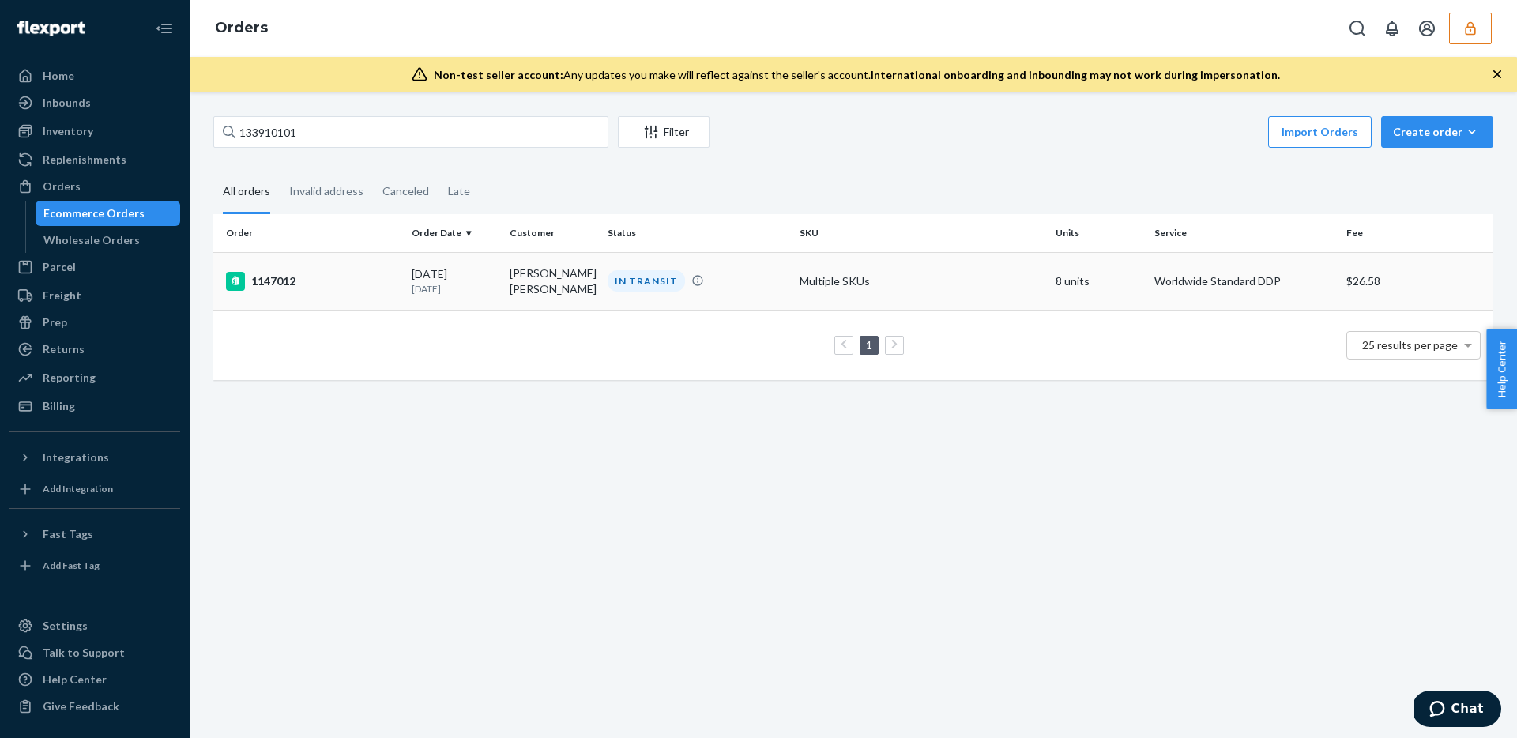
click at [551, 274] on td "Thanh Hai DANG" at bounding box center [552, 281] width 98 height 58
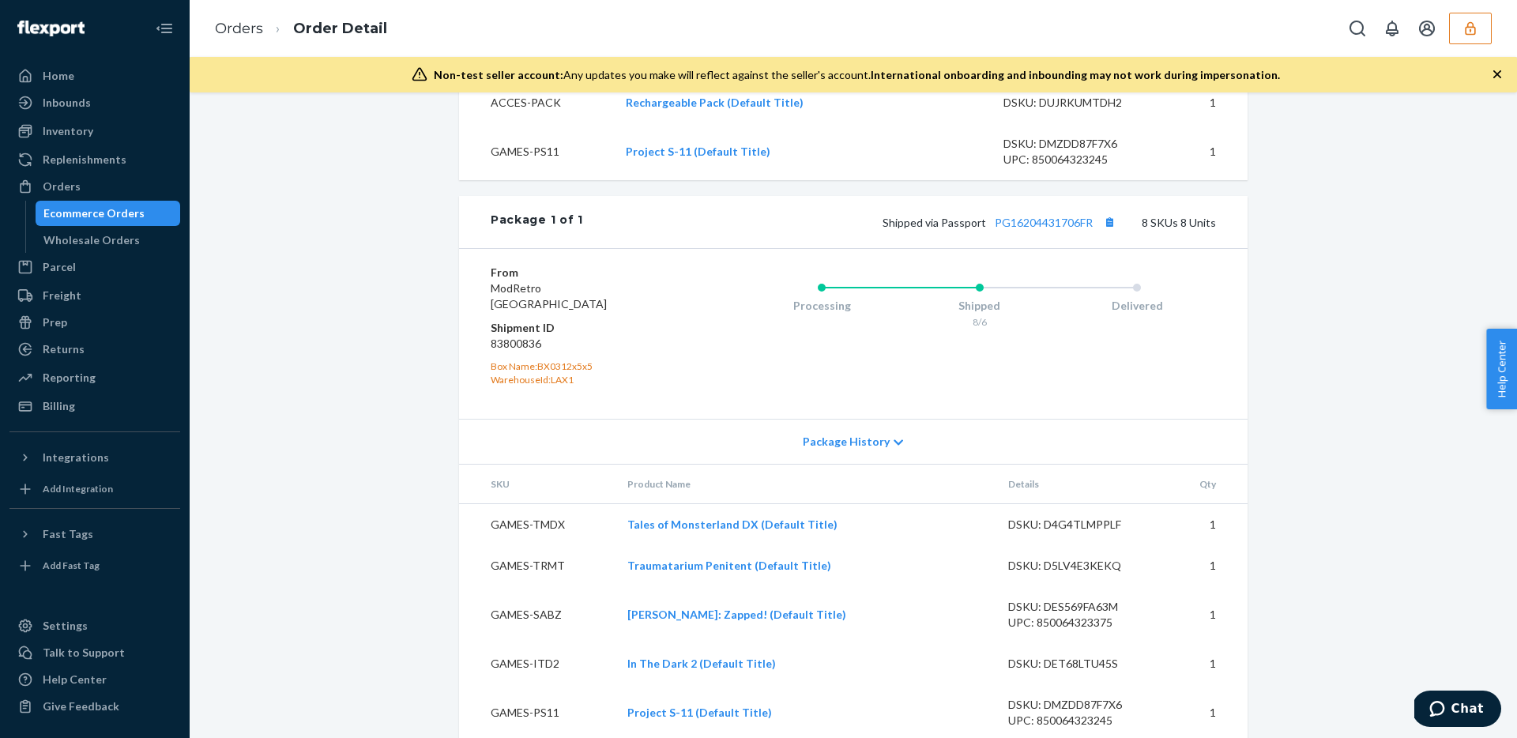
scroll to position [1116, 0]
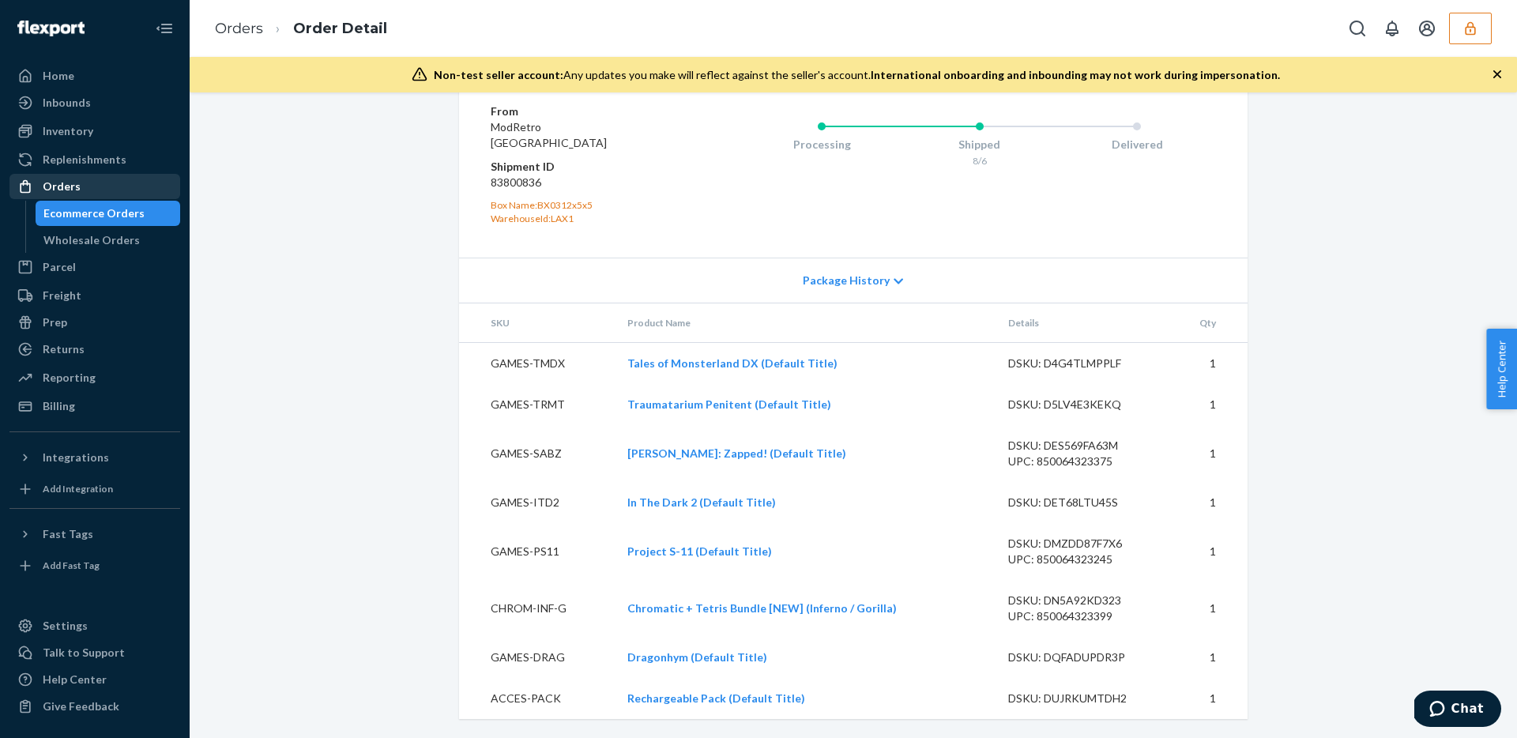
click at [79, 190] on div "Orders" at bounding box center [94, 186] width 167 height 22
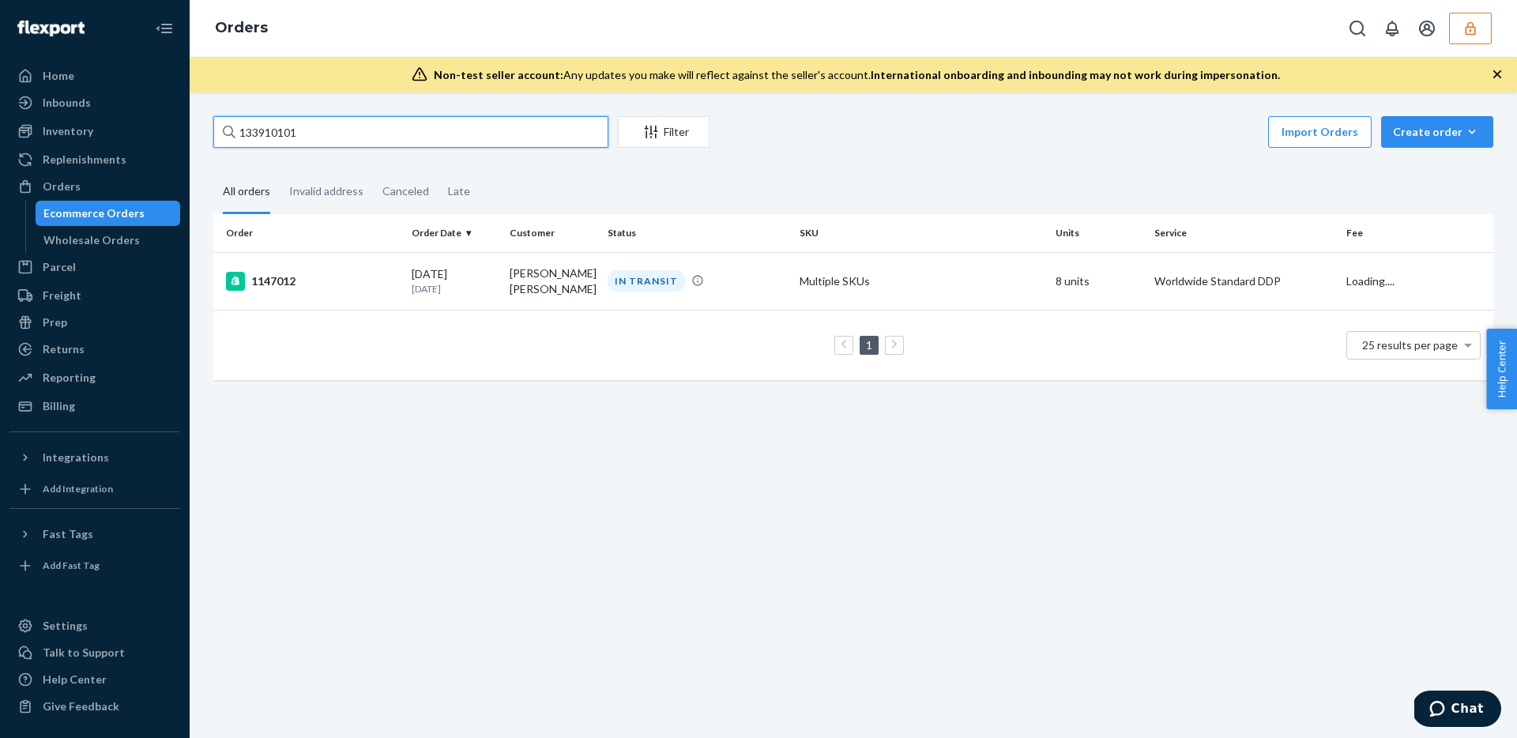
click at [409, 138] on input "133910101" at bounding box center [410, 132] width 395 height 32
paste input "29853"
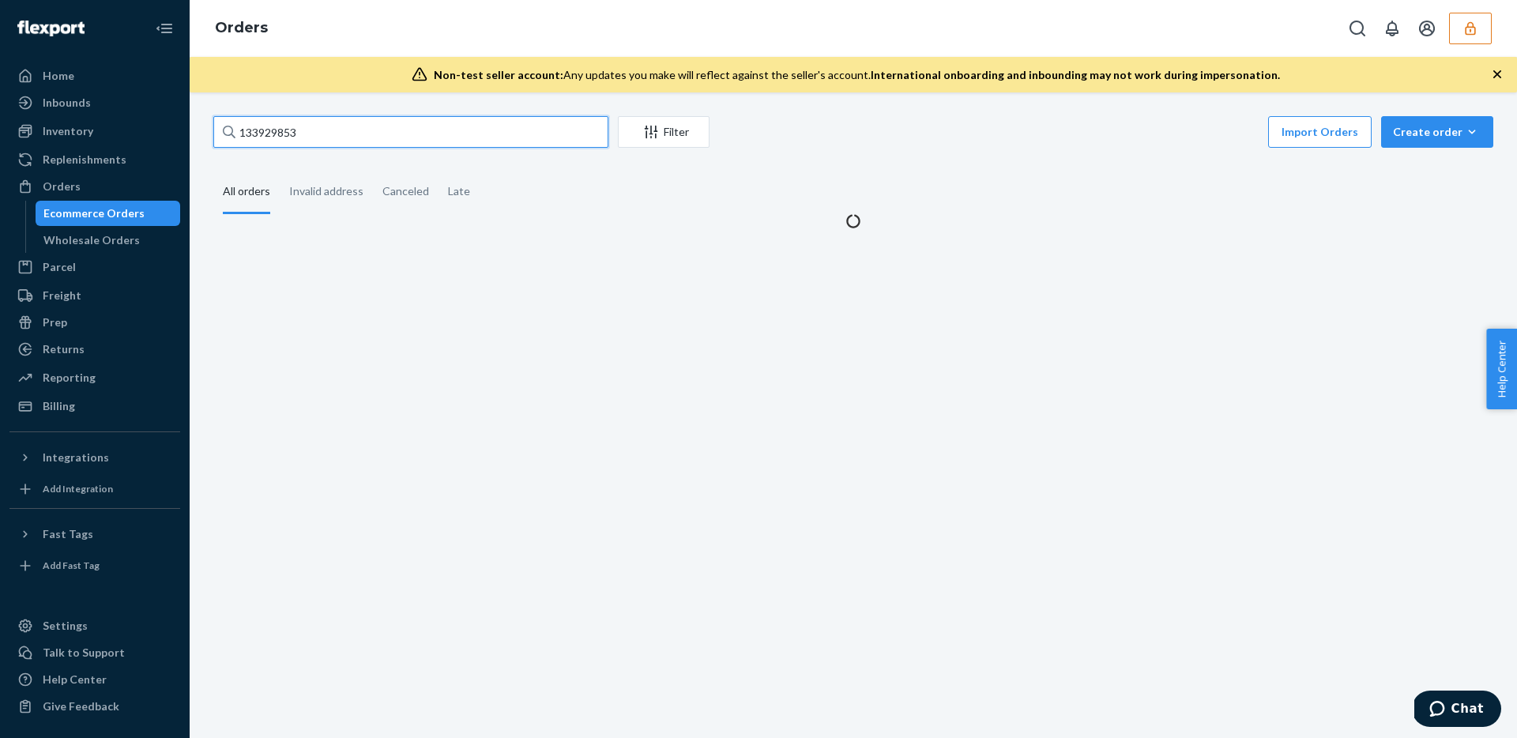
type input "133929853"
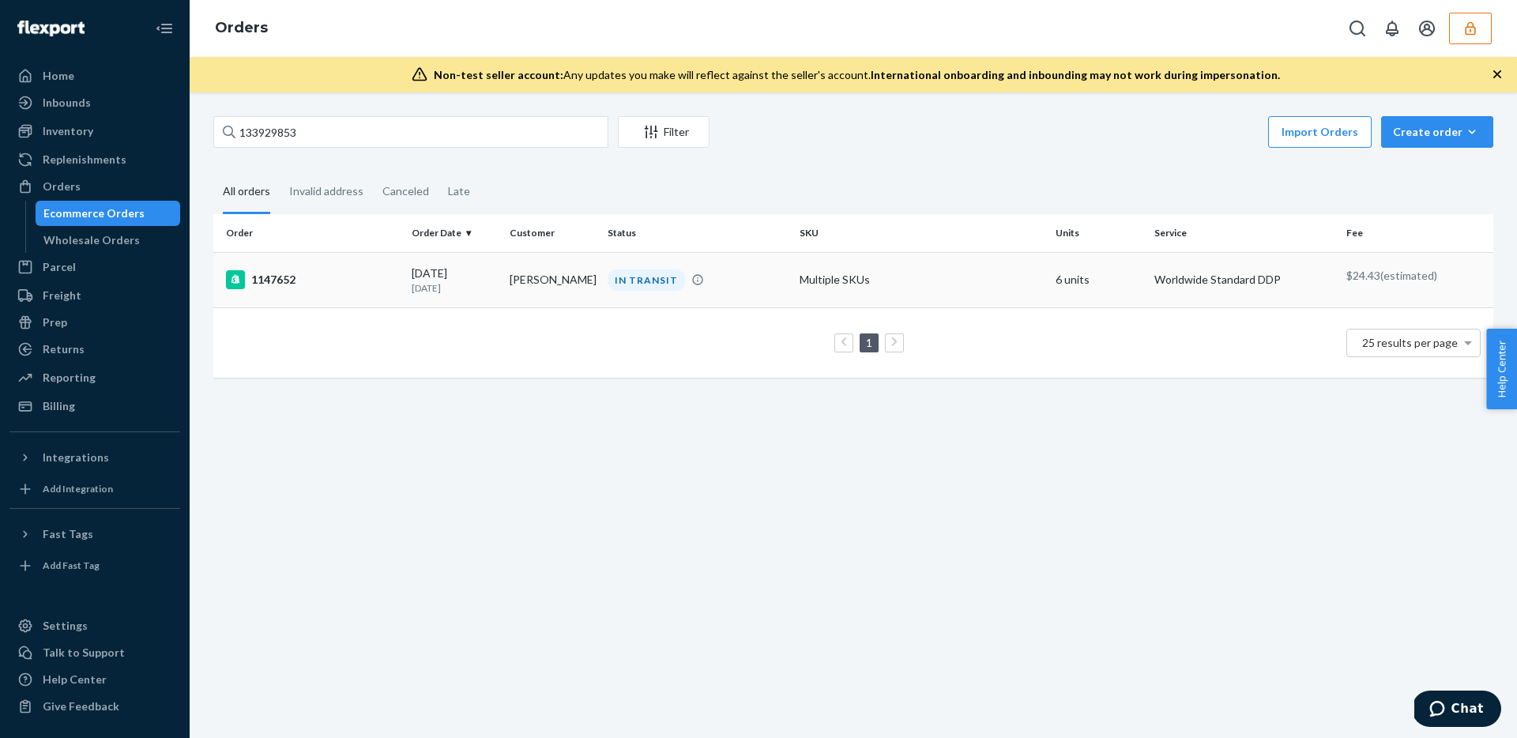
click at [522, 284] on td "Edinson Arteaga" at bounding box center [552, 279] width 98 height 55
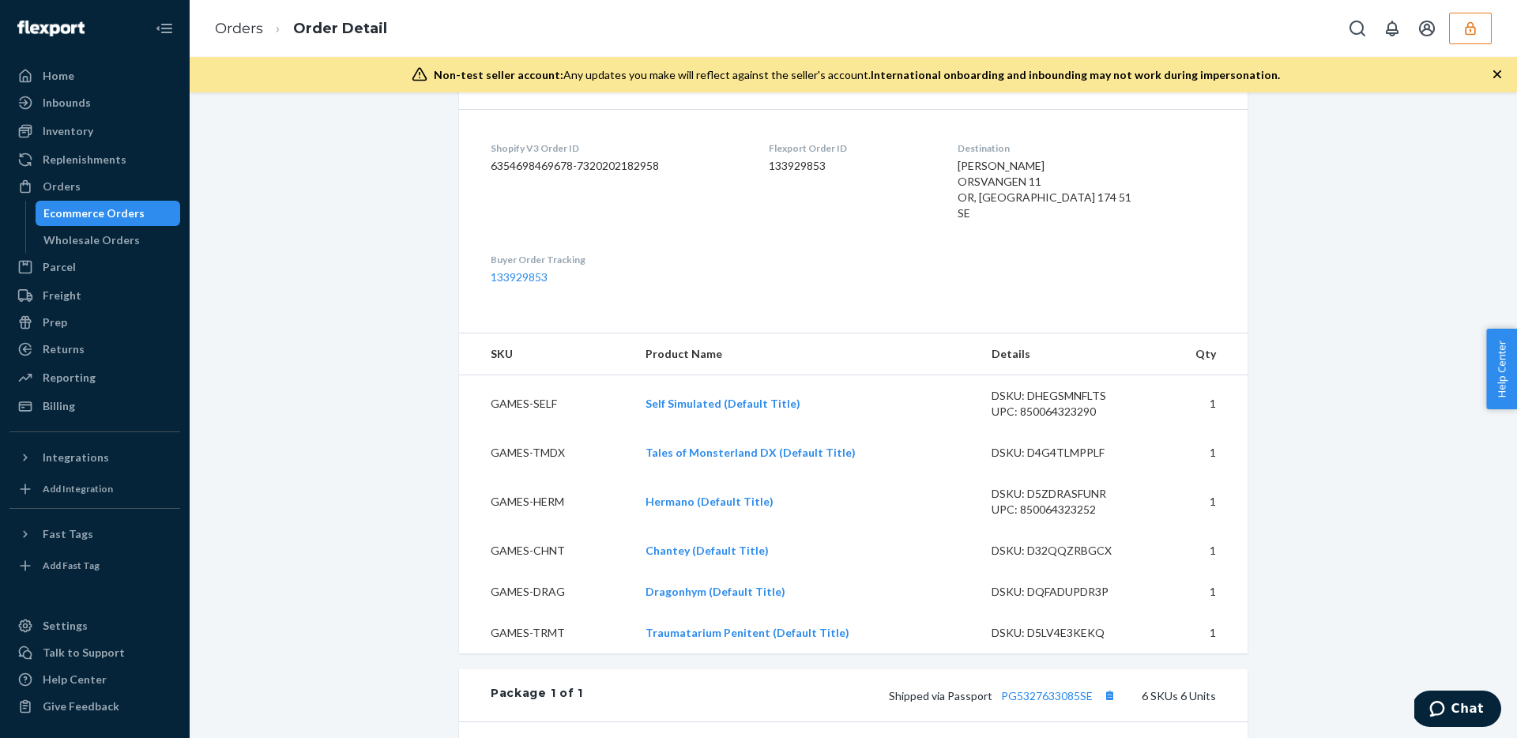
scroll to position [423, 0]
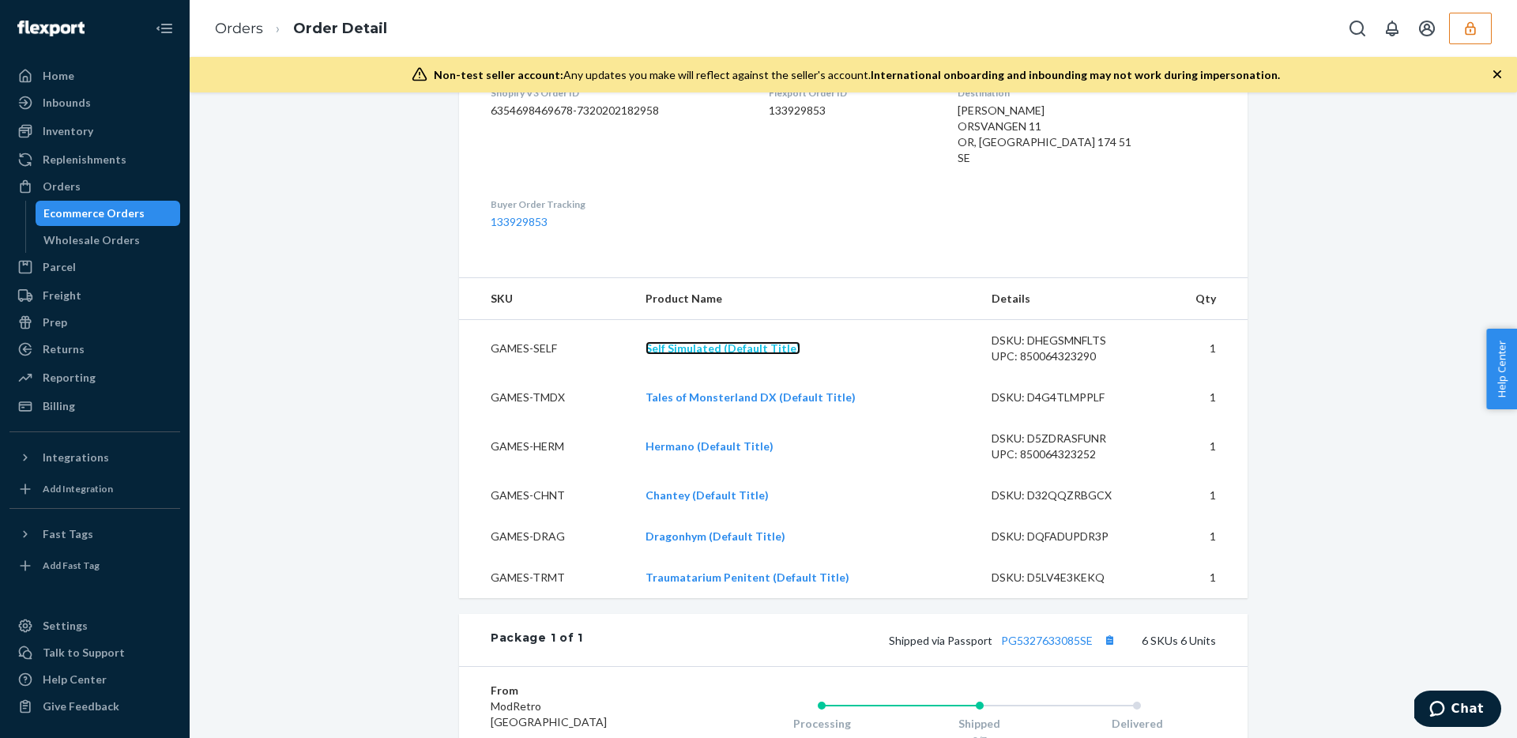
click at [698, 352] on link "Self Simulated (Default Title)" at bounding box center [722, 347] width 155 height 13
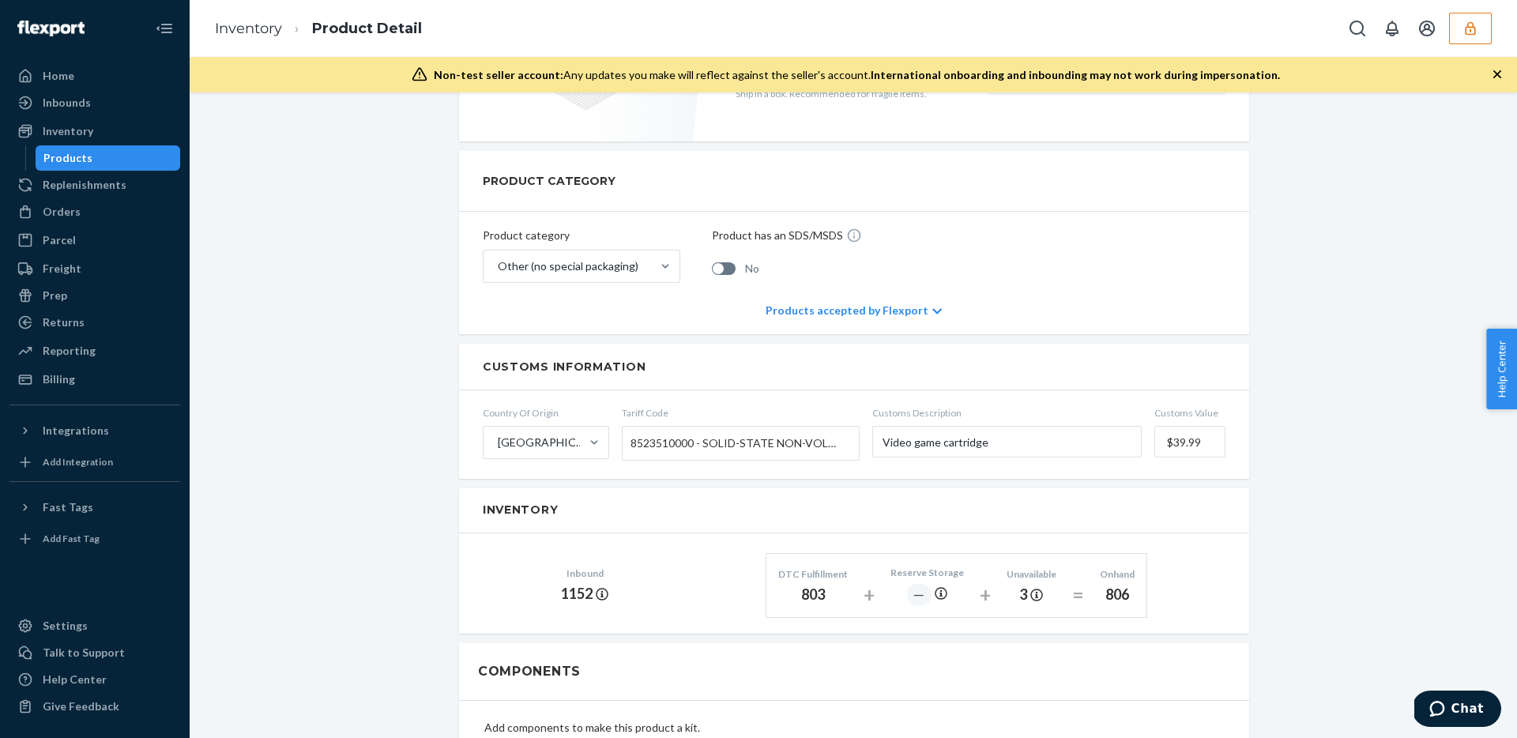
scroll to position [521, 0]
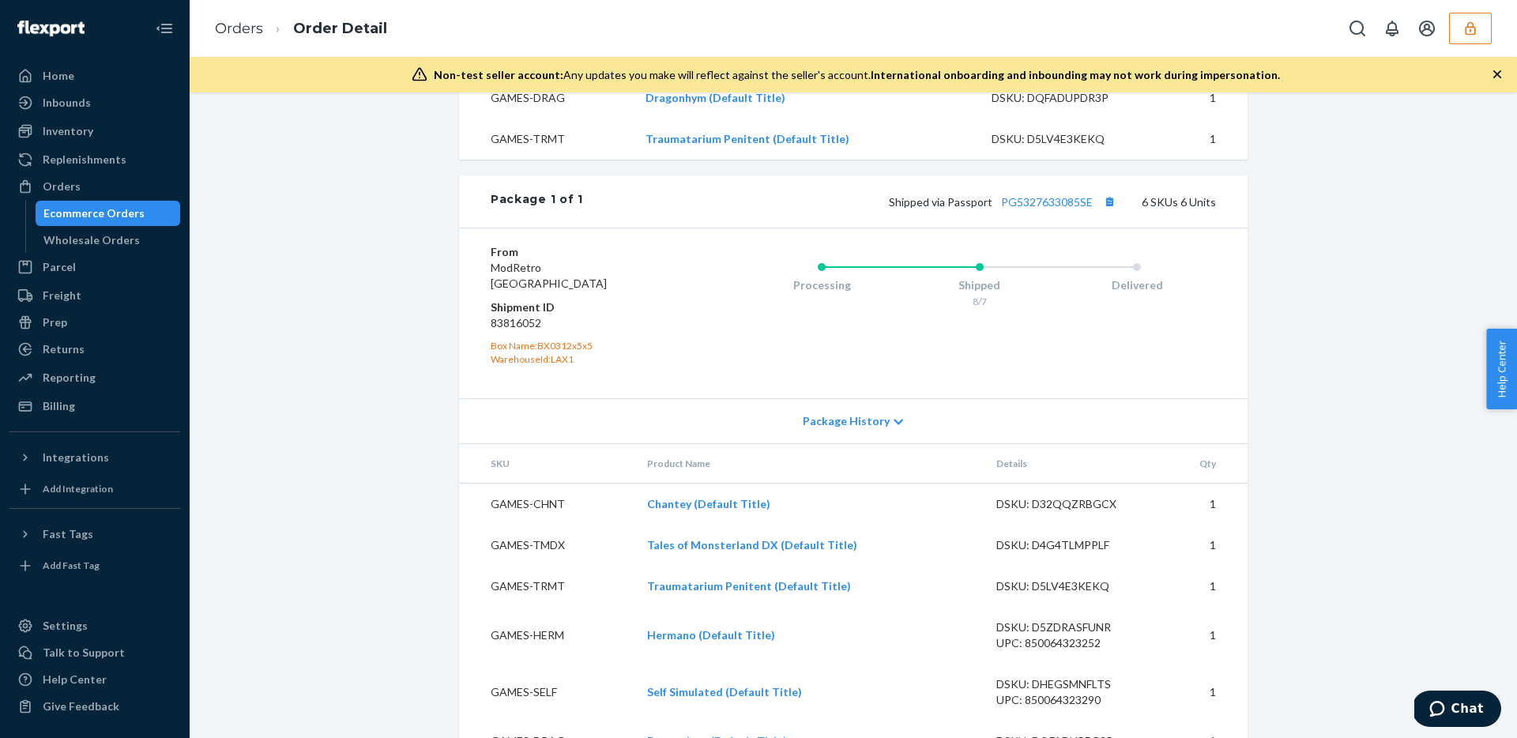
scroll to position [905, 0]
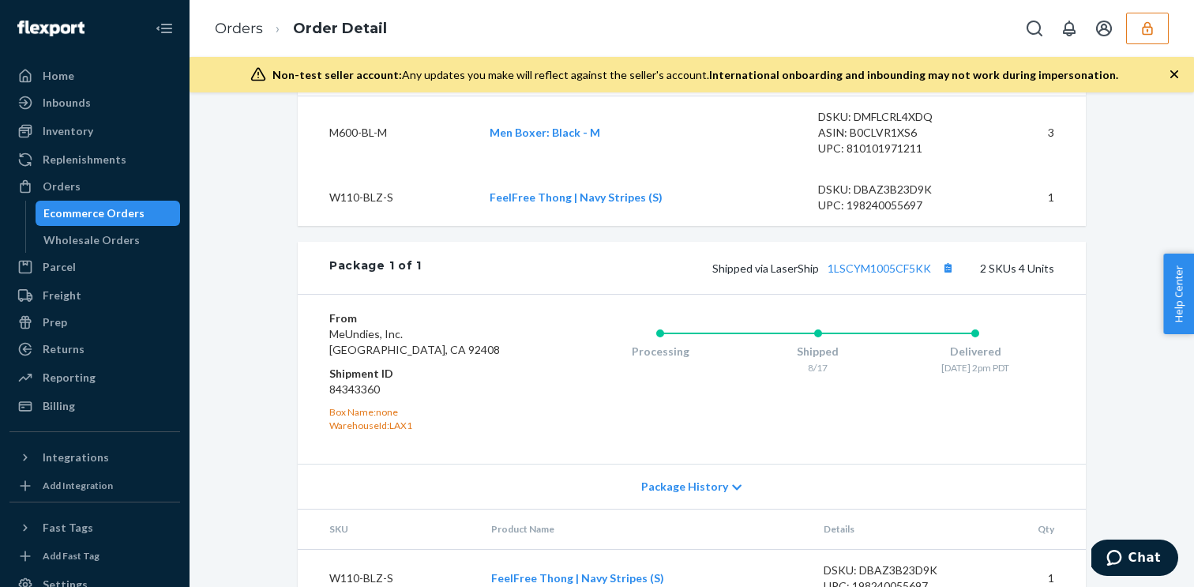
scroll to position [559, 0]
